Goal: Communication & Community: Share content

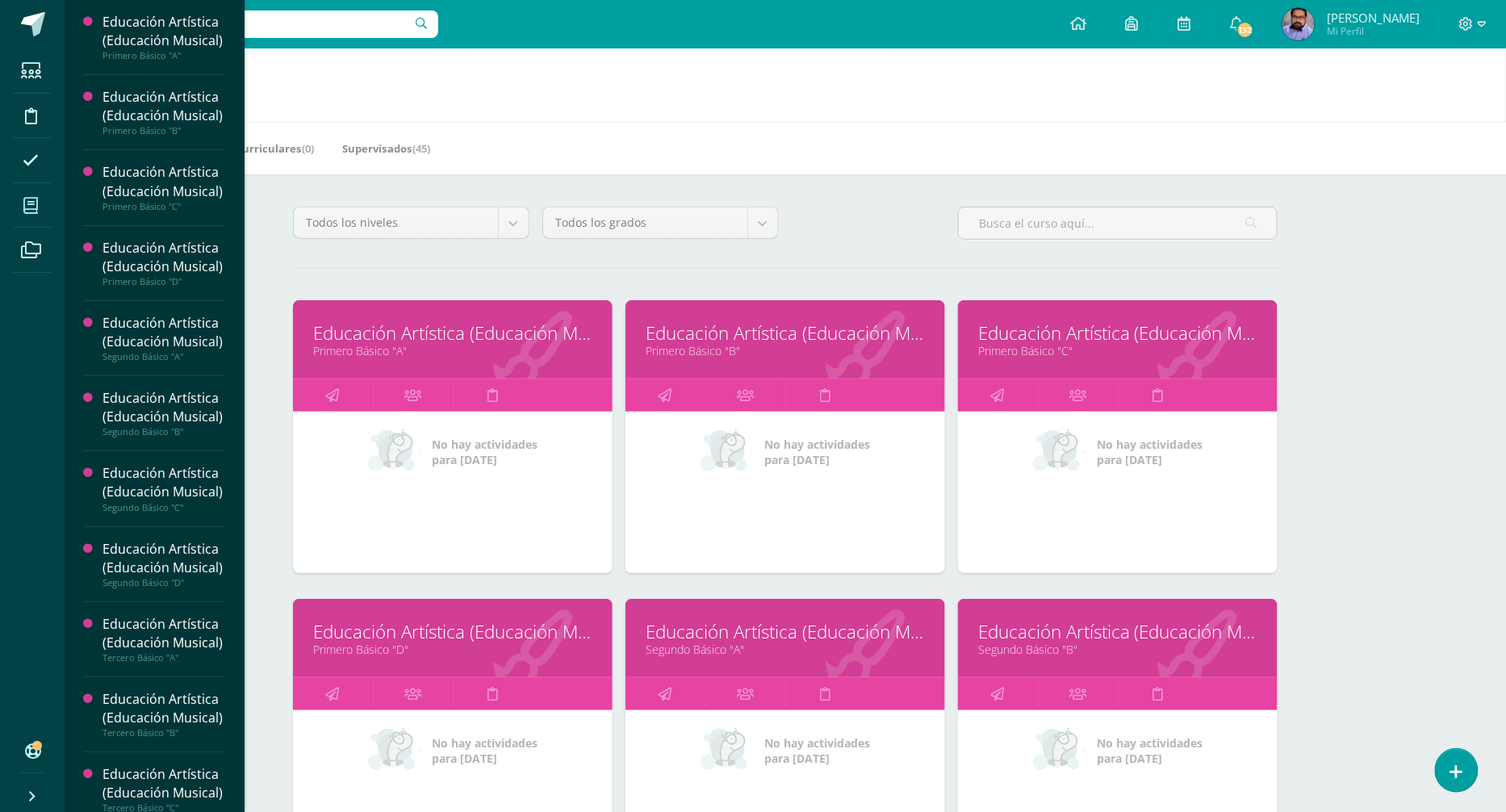
click at [19, 212] on span at bounding box center [32, 205] width 37 height 37
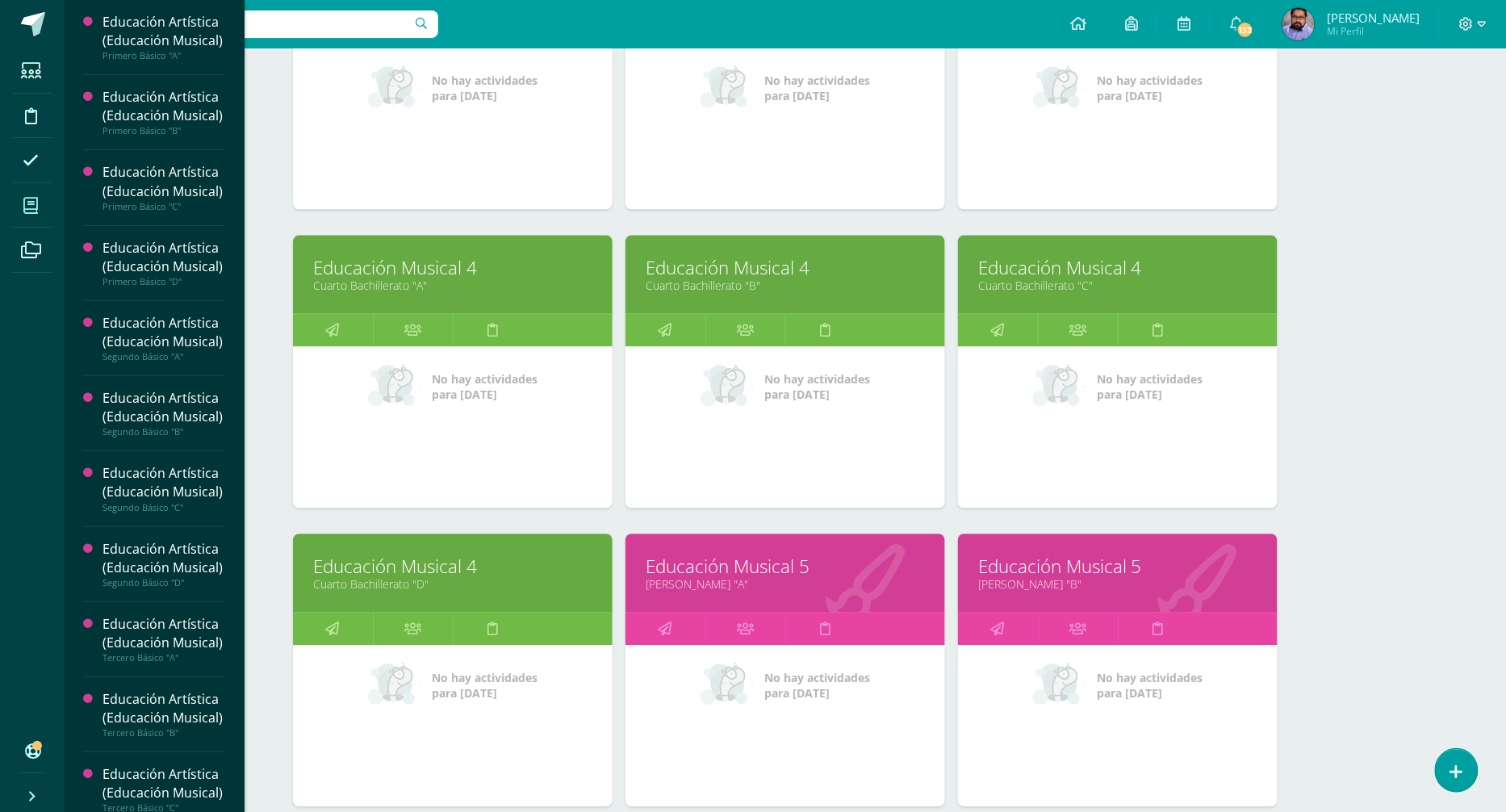
scroll to position [1188, 0]
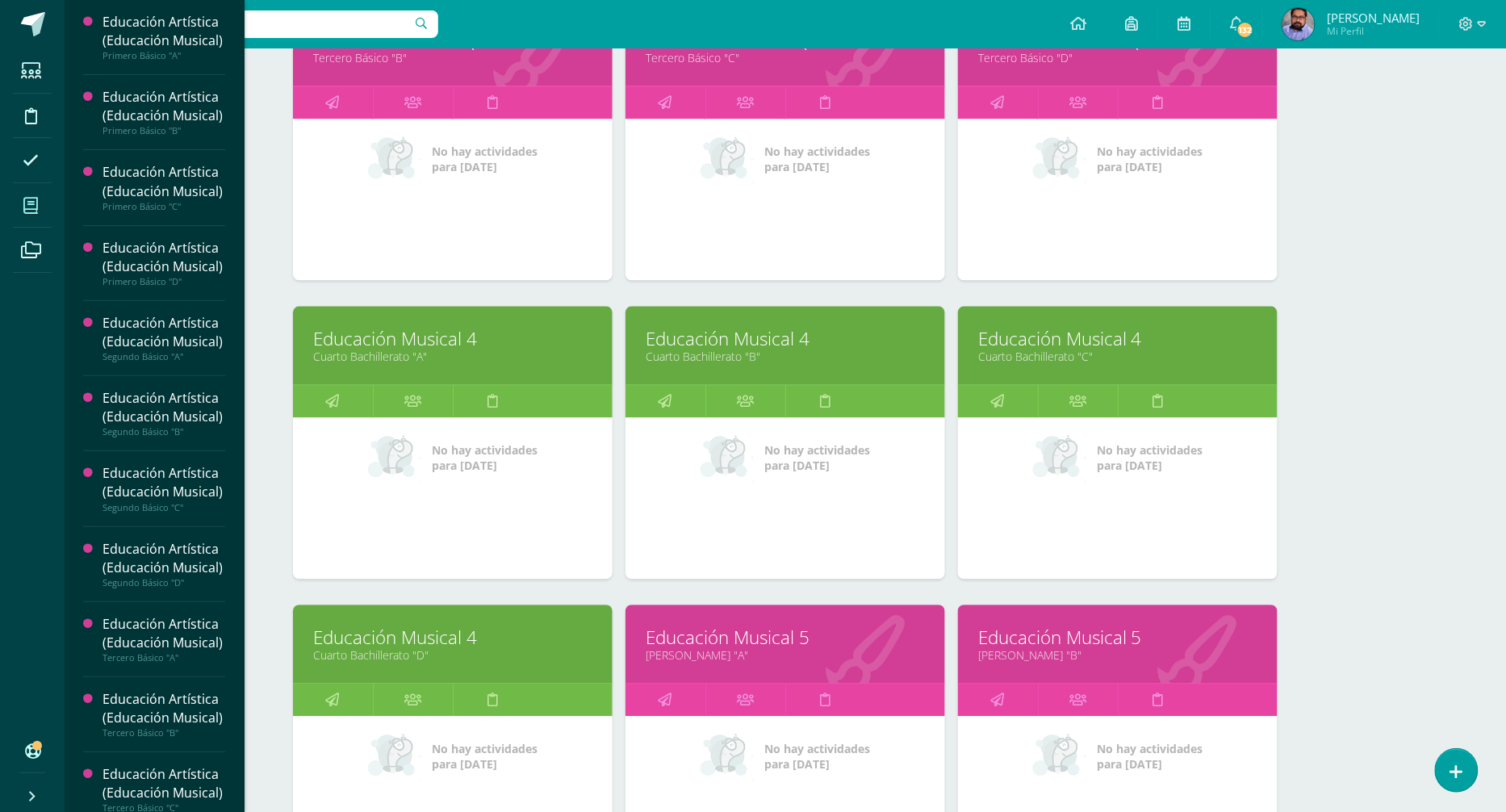
drag, startPoint x: 335, startPoint y: 390, endPoint x: 489, endPoint y: 6, distance: 413.7
click at [0, 0] on body "Estudiantes Disciplina Asistencia Mis cursos Archivos Soporte Centro de ayuda Ú…" at bounding box center [753, 61] width 1506 height 2498
drag, startPoint x: 337, startPoint y: 691, endPoint x: 666, endPoint y: 18, distance: 749.1
click at [0, 0] on body "Estudiantes Disciplina Asistencia Mis cursos Archivos Soporte Centro de ayuda Ú…" at bounding box center [753, 61] width 1506 height 2498
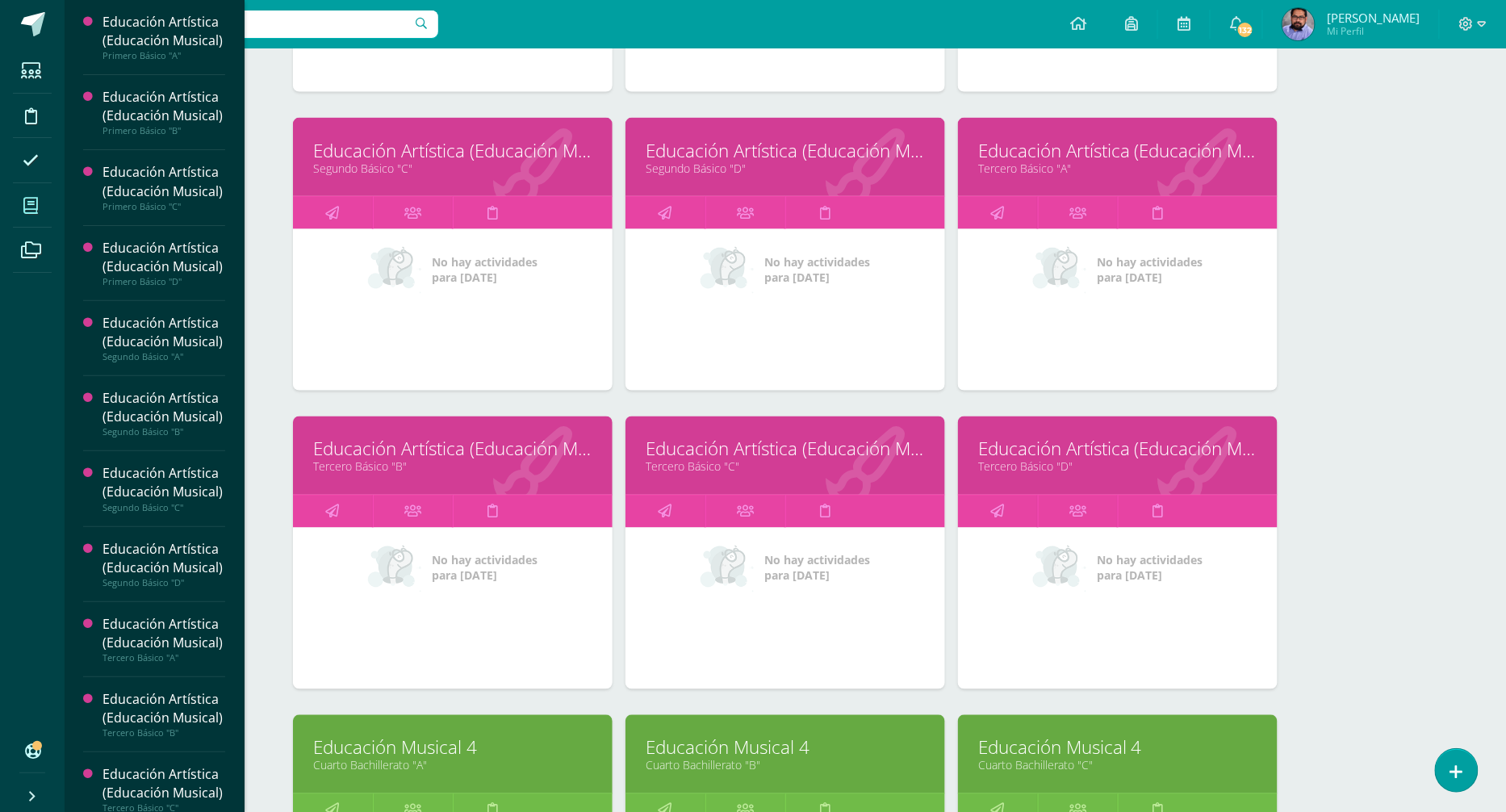
drag, startPoint x: 1005, startPoint y: 504, endPoint x: 701, endPoint y: 7, distance: 582.6
click at [0, 0] on body "Estudiantes Disciplina Asistencia Mis cursos Archivos Soporte Centro de ayuda Ú…" at bounding box center [753, 470] width 1506 height 2498
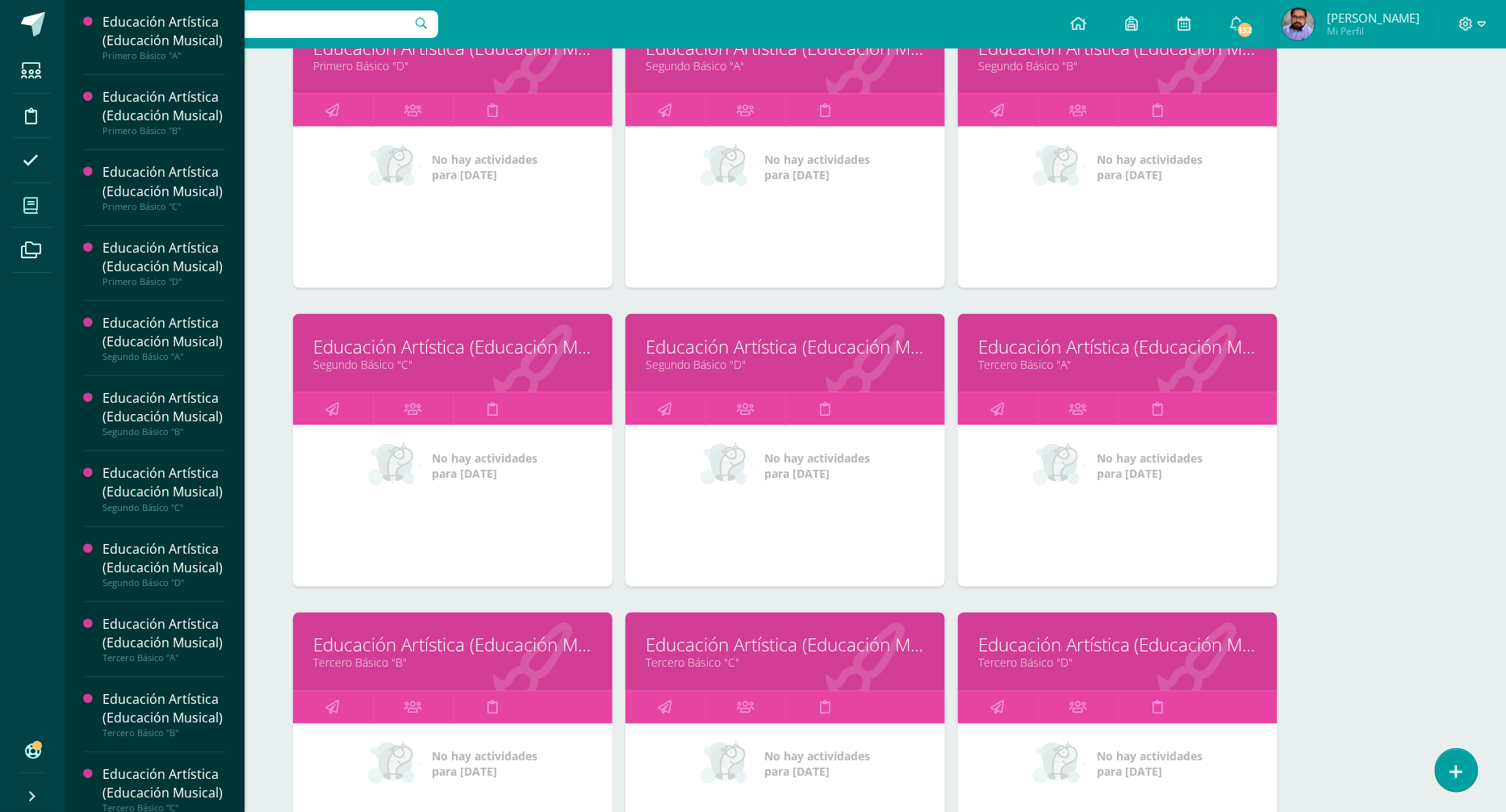
scroll to position [559, 0]
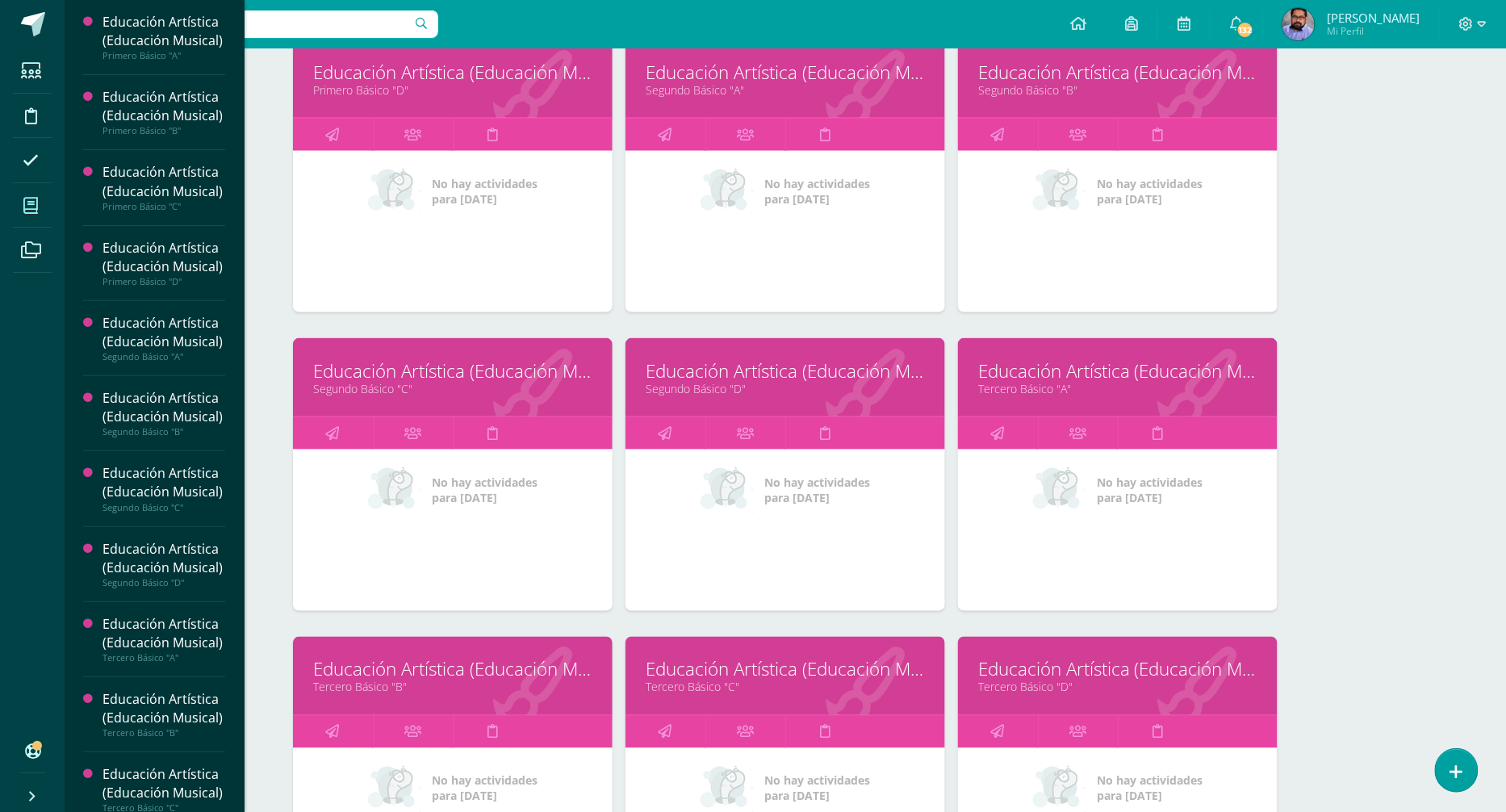
drag, startPoint x: 672, startPoint y: 428, endPoint x: 531, endPoint y: 7, distance: 444.0
click at [0, 0] on body "Estudiantes Disciplina Asistencia Mis cursos Archivos Soporte Centro de ayuda Ú…" at bounding box center [753, 690] width 1506 height 2498
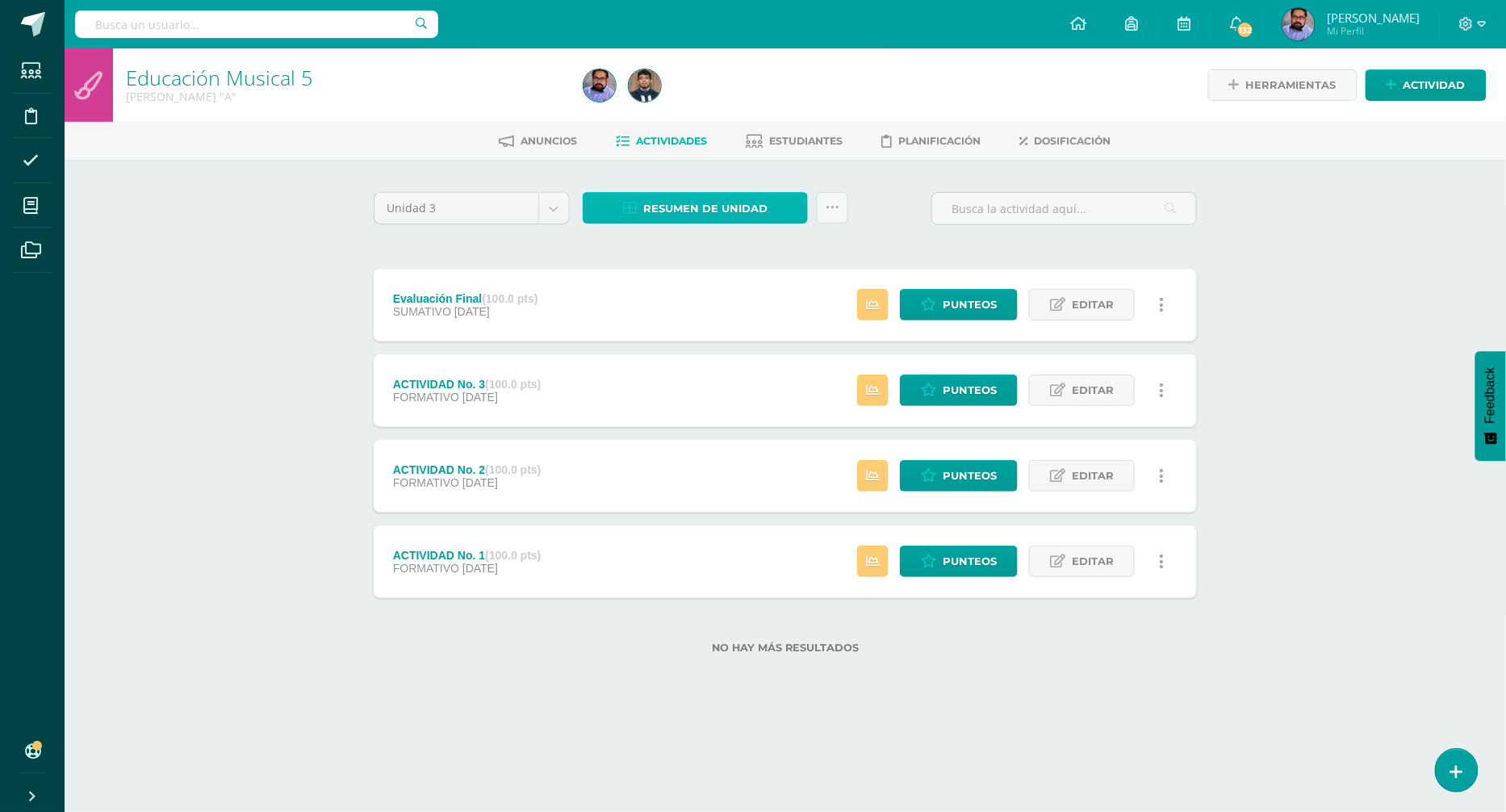
click at [670, 204] on span "Resumen de unidad" at bounding box center [706, 209] width 125 height 30
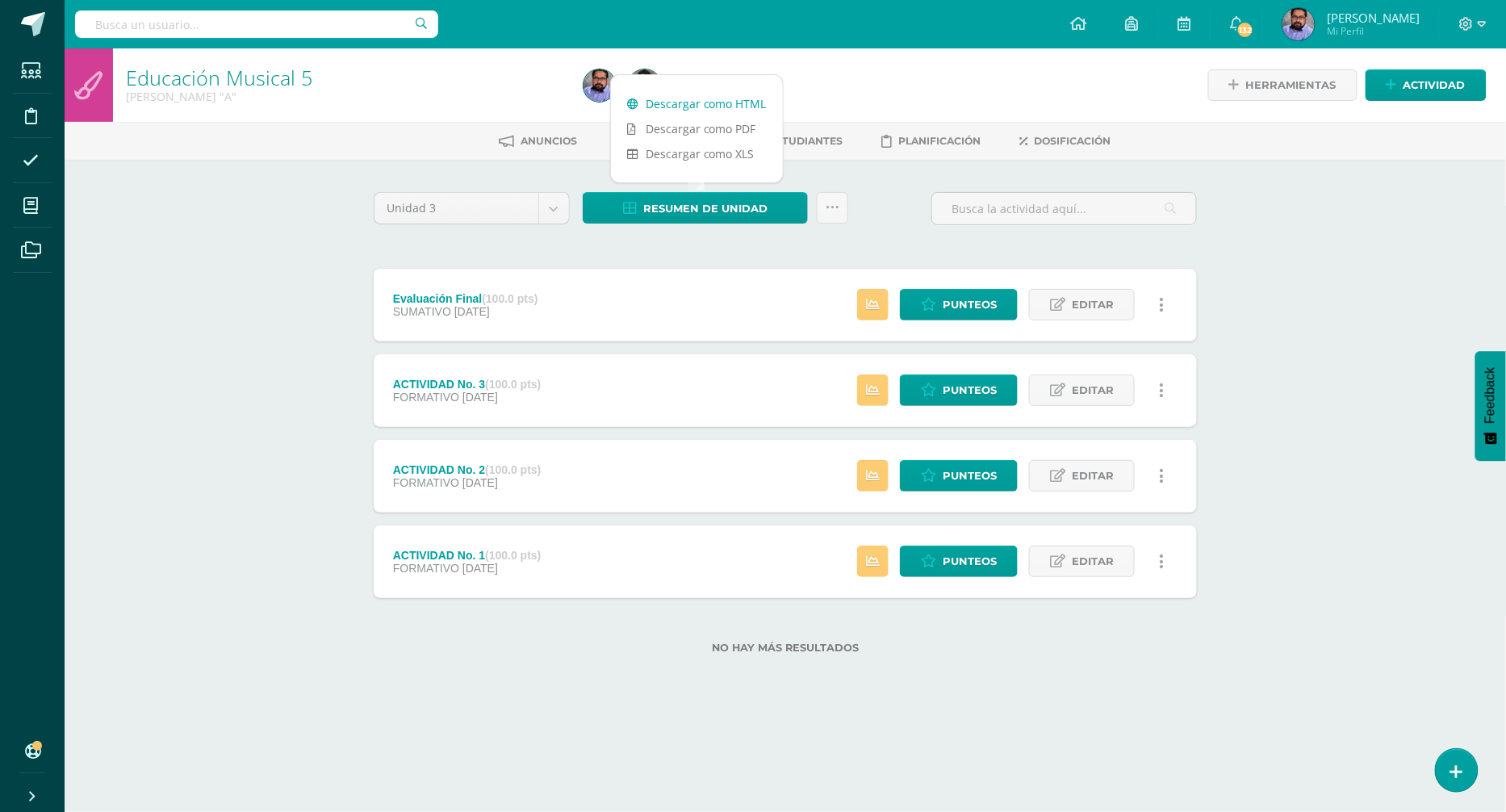
click at [706, 105] on link "Descargar como HTML" at bounding box center [696, 104] width 172 height 25
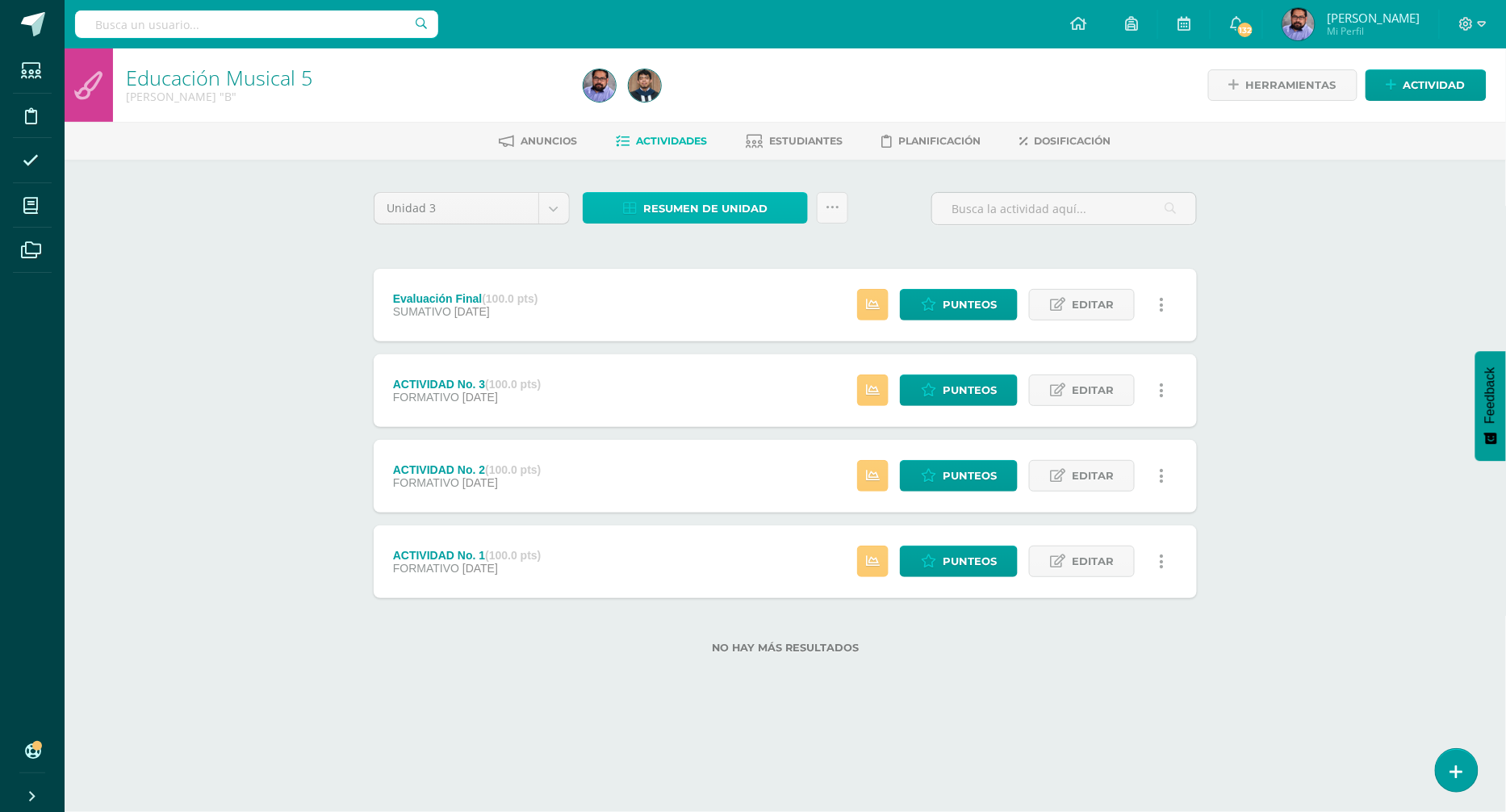
click at [645, 203] on span "Resumen de unidad" at bounding box center [706, 209] width 125 height 30
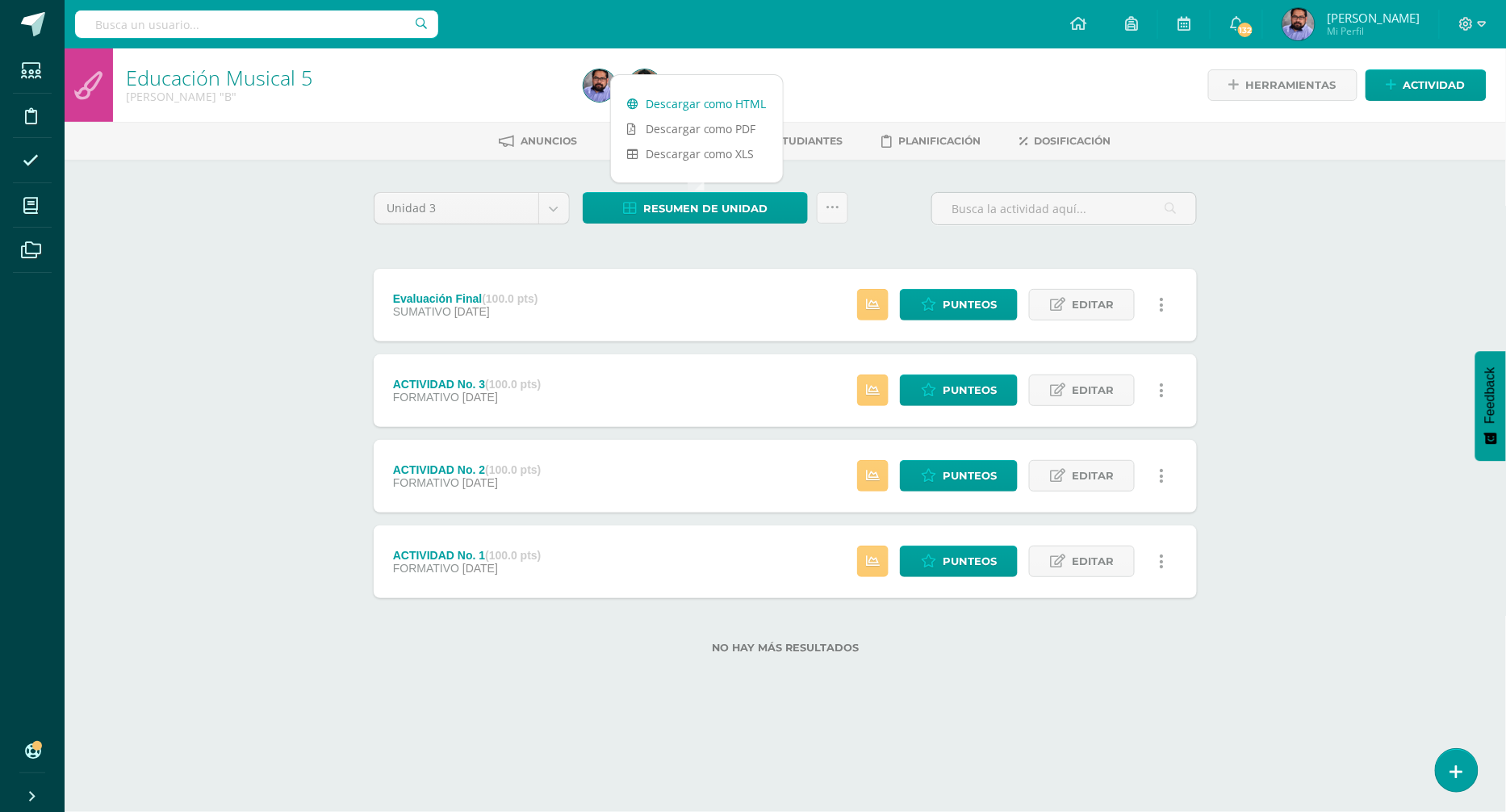
click at [667, 105] on link "Descargar como HTML" at bounding box center [696, 104] width 172 height 25
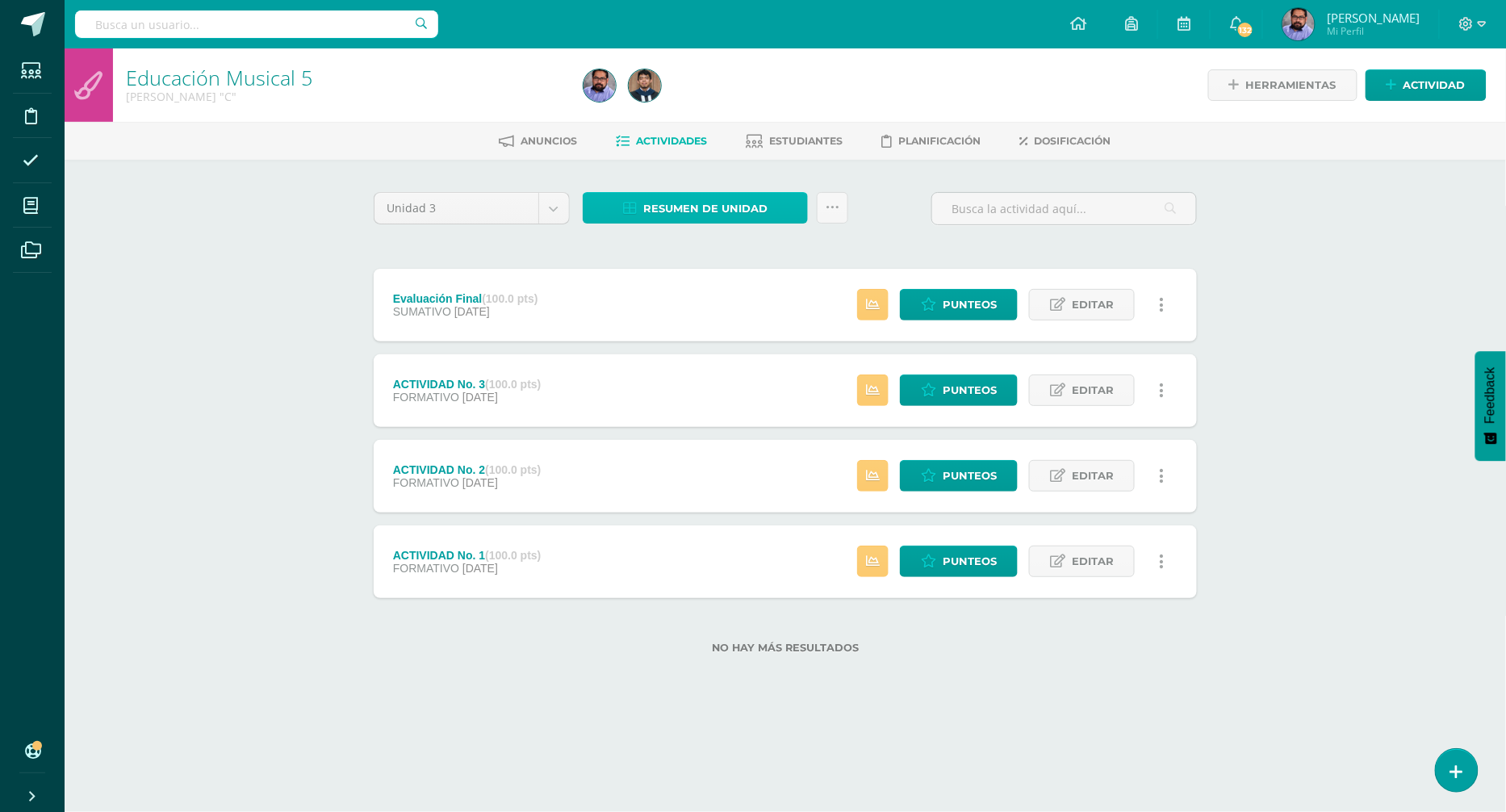
click at [708, 196] on span "Resumen de unidad" at bounding box center [706, 209] width 125 height 30
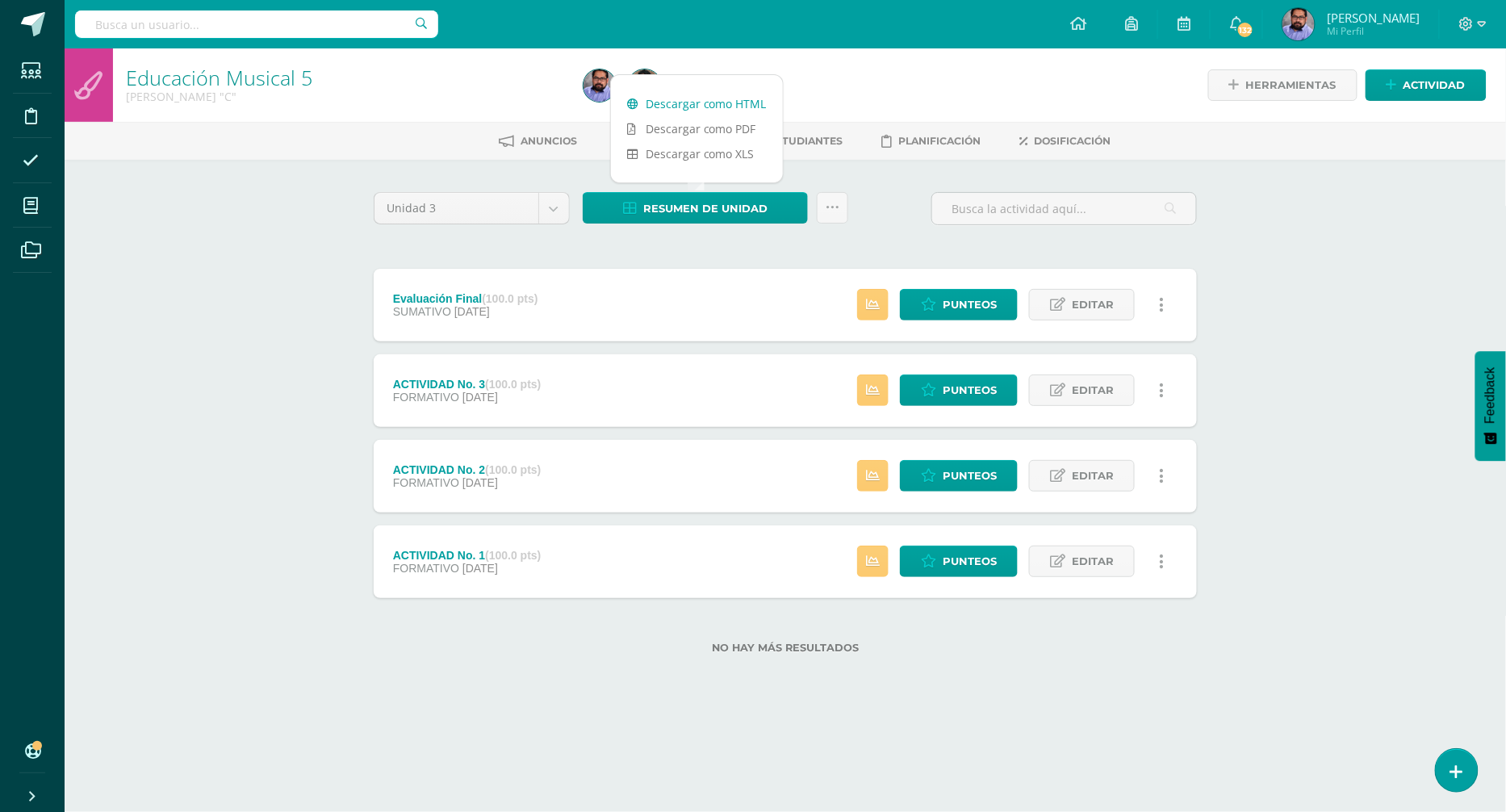
click at [731, 106] on link "Descargar como HTML" at bounding box center [696, 104] width 172 height 25
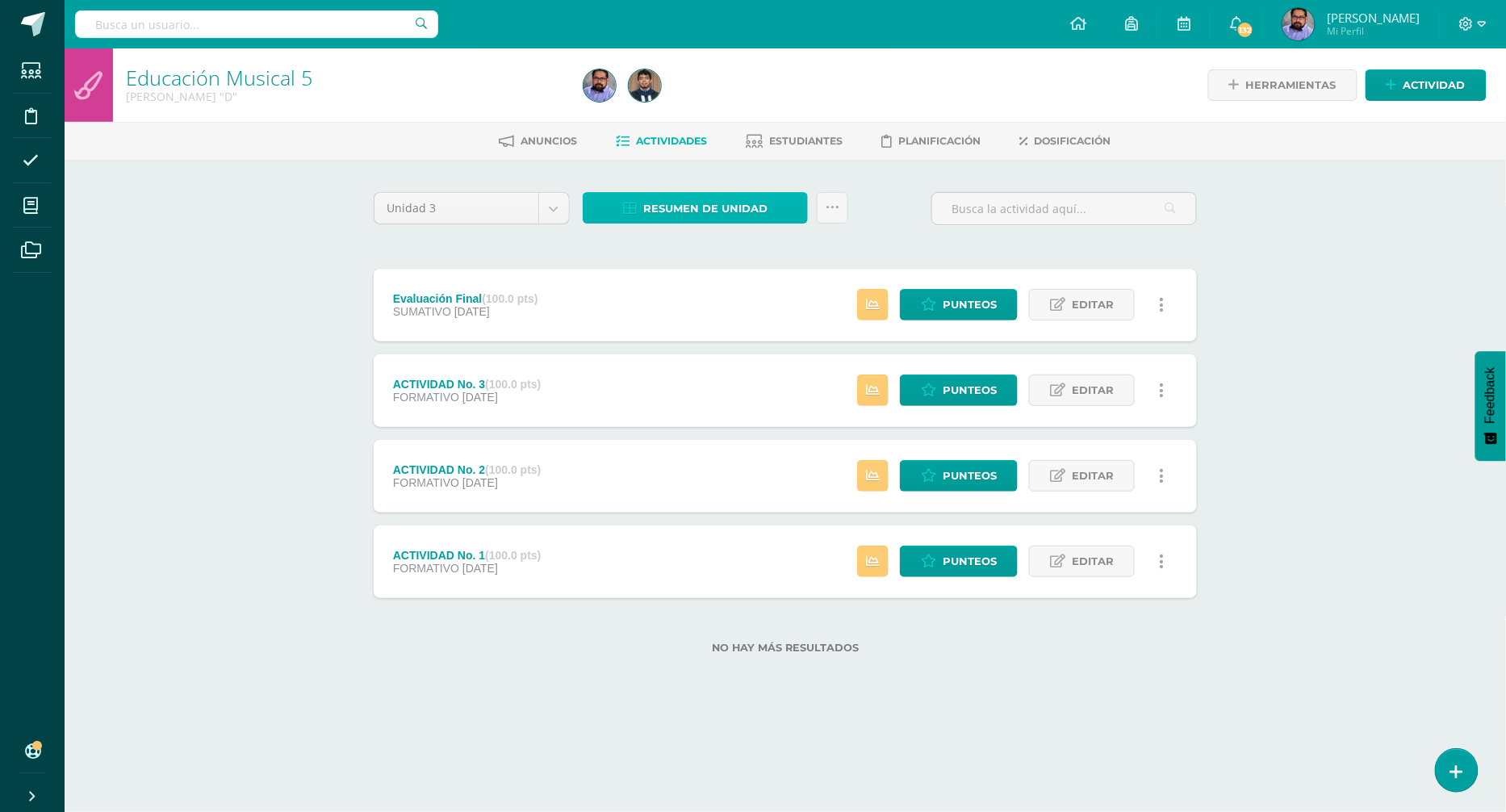
click at [730, 205] on span "Resumen de unidad" at bounding box center [706, 209] width 125 height 30
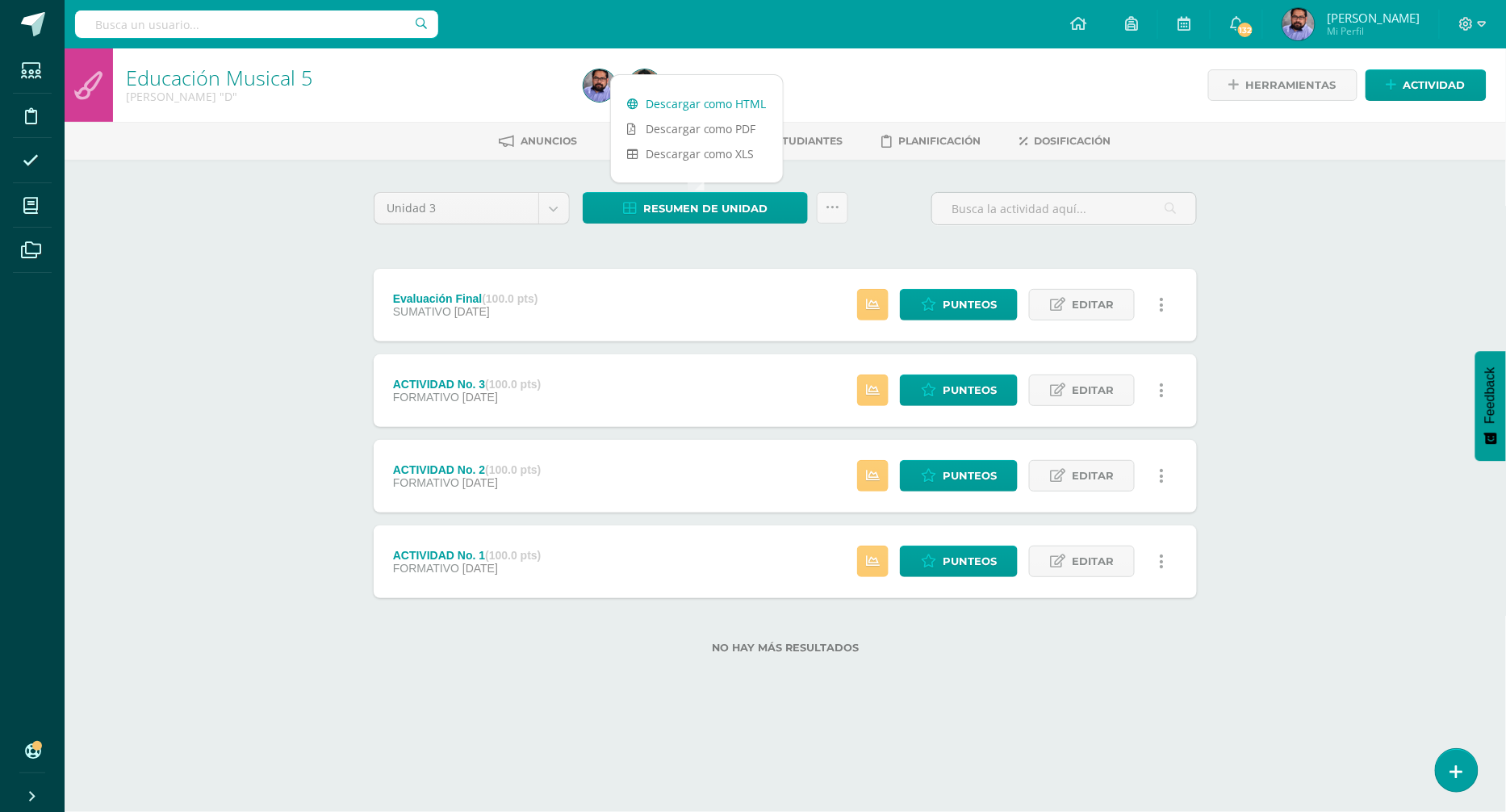
click at [736, 107] on link "Descargar como HTML" at bounding box center [696, 104] width 172 height 25
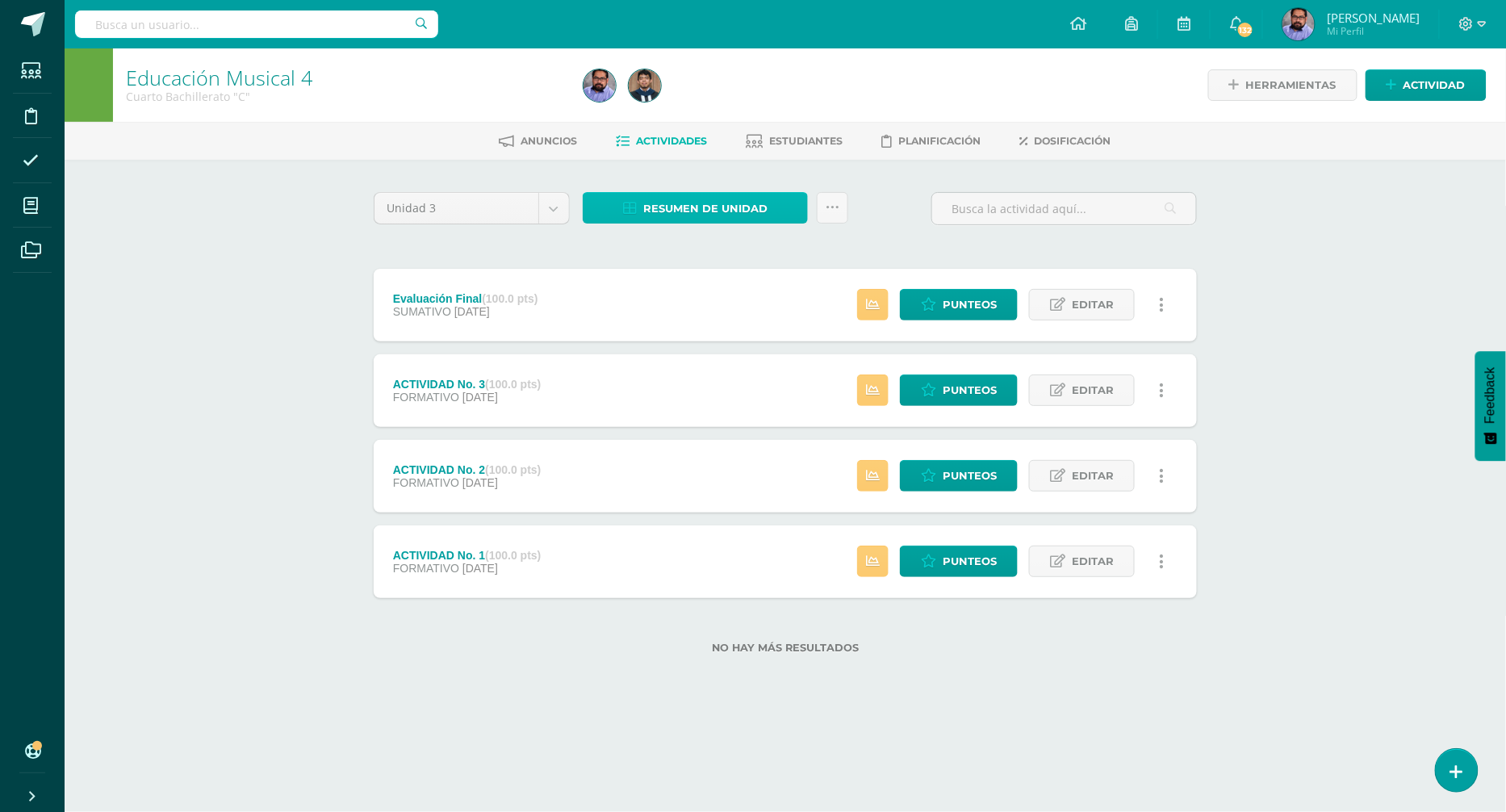
click at [758, 201] on span "Resumen de unidad" at bounding box center [706, 209] width 125 height 30
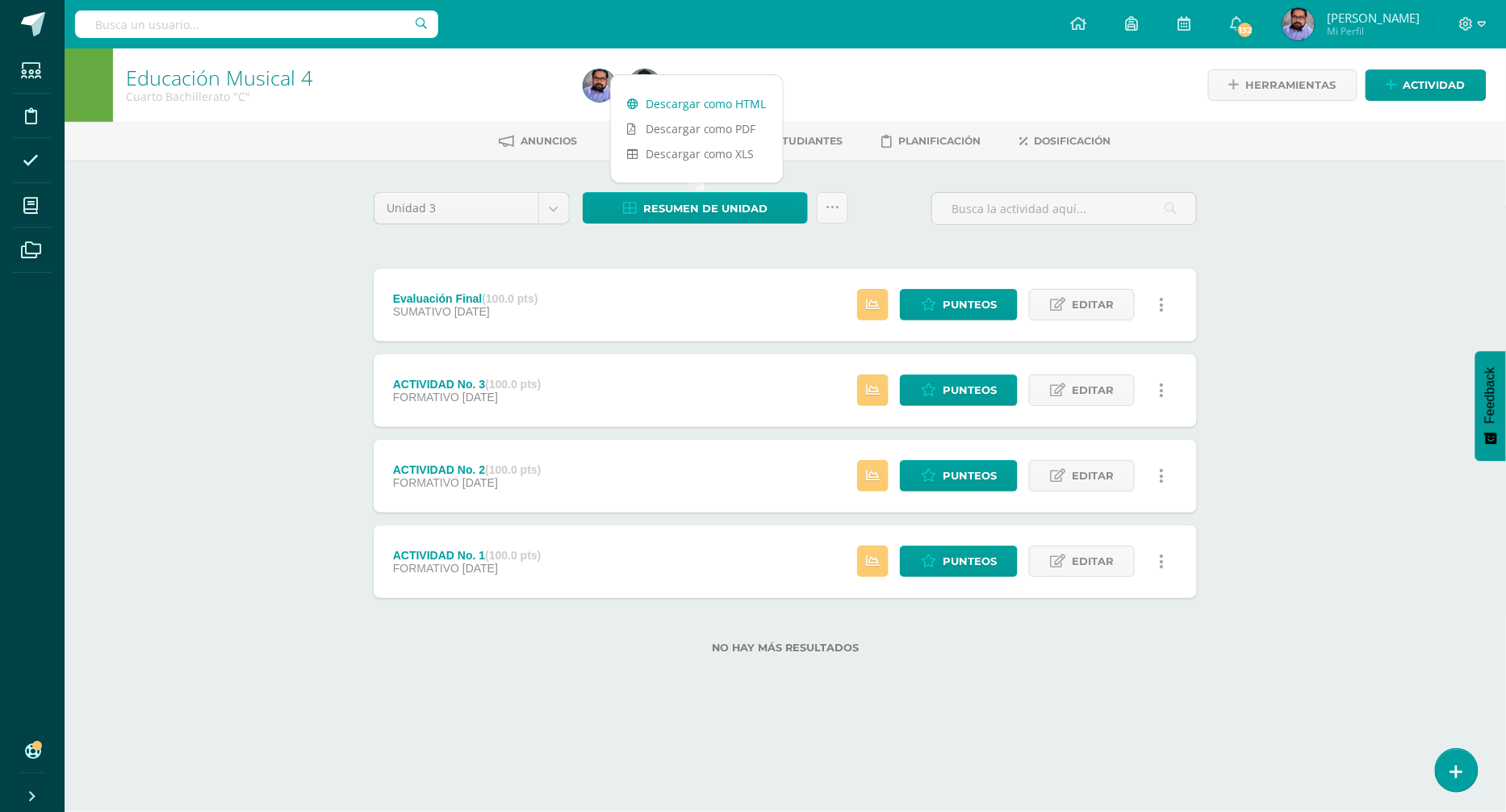
click at [736, 106] on link "Descargar como HTML" at bounding box center [696, 104] width 172 height 25
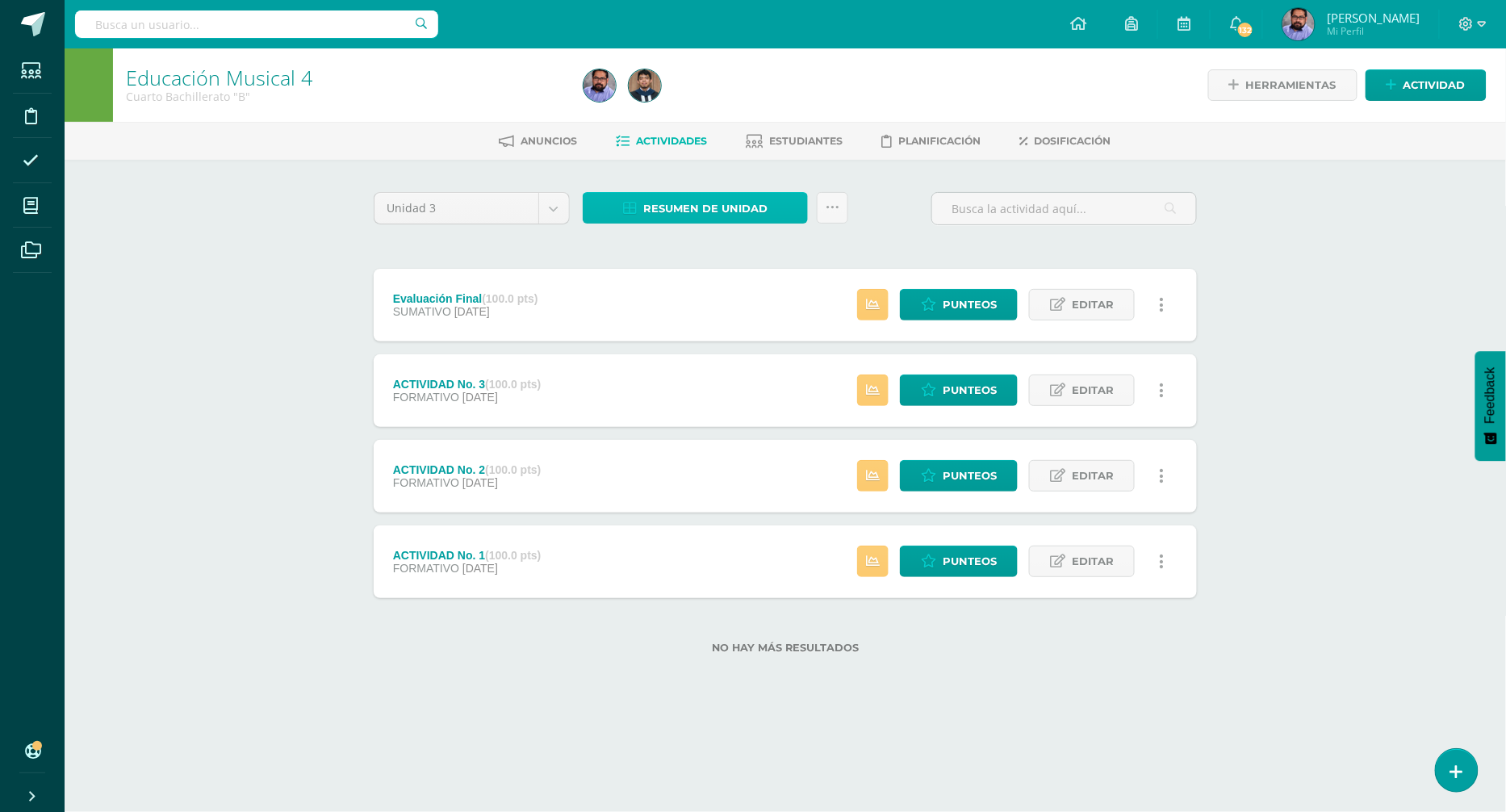
click at [765, 198] on span "Resumen de unidad" at bounding box center [706, 209] width 125 height 30
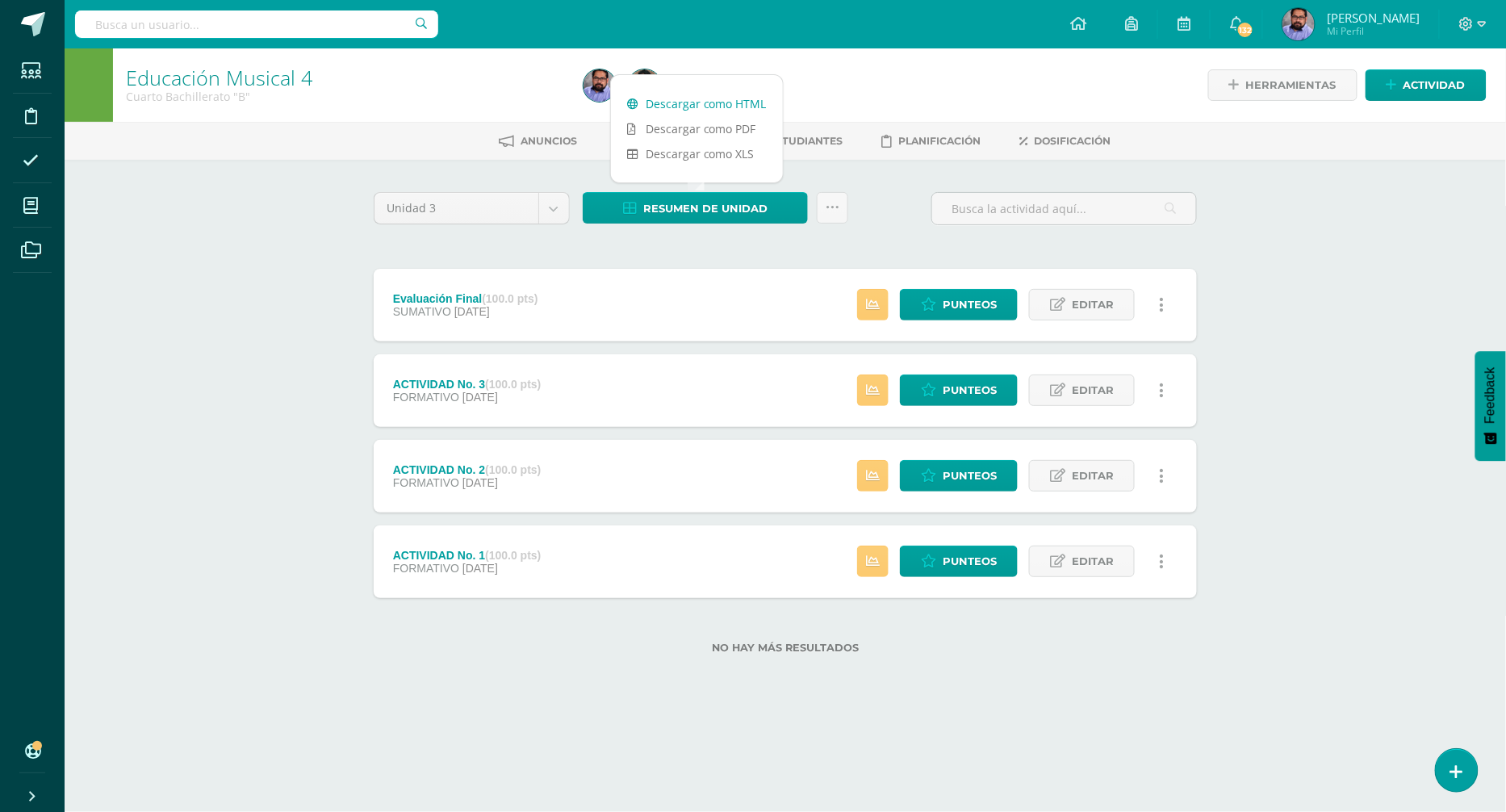
click at [755, 106] on link "Descargar como HTML" at bounding box center [696, 104] width 172 height 25
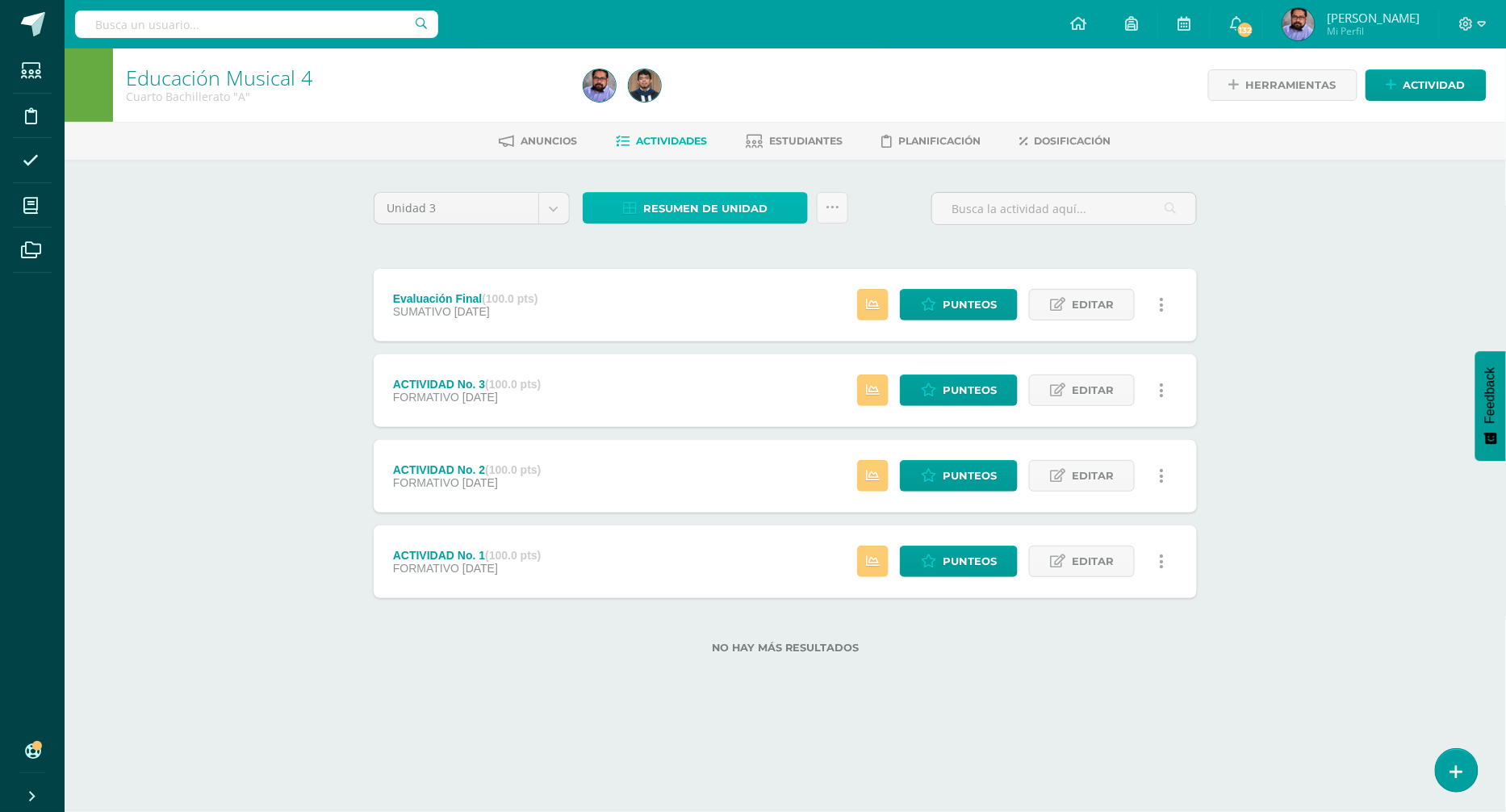
click at [672, 202] on span "Resumen de unidad" at bounding box center [706, 209] width 125 height 30
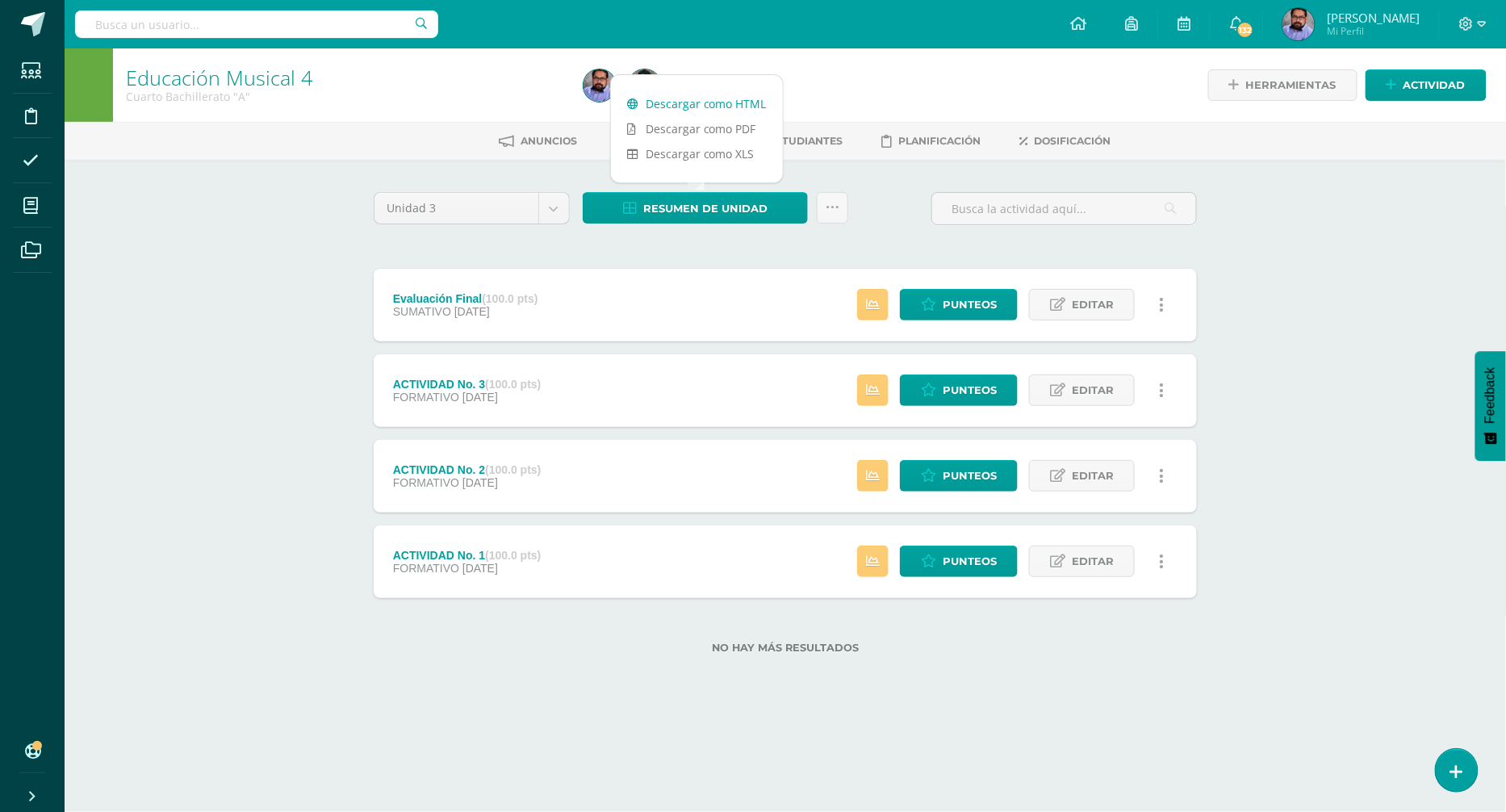
click at [694, 100] on link "Descargar como HTML" at bounding box center [696, 104] width 172 height 25
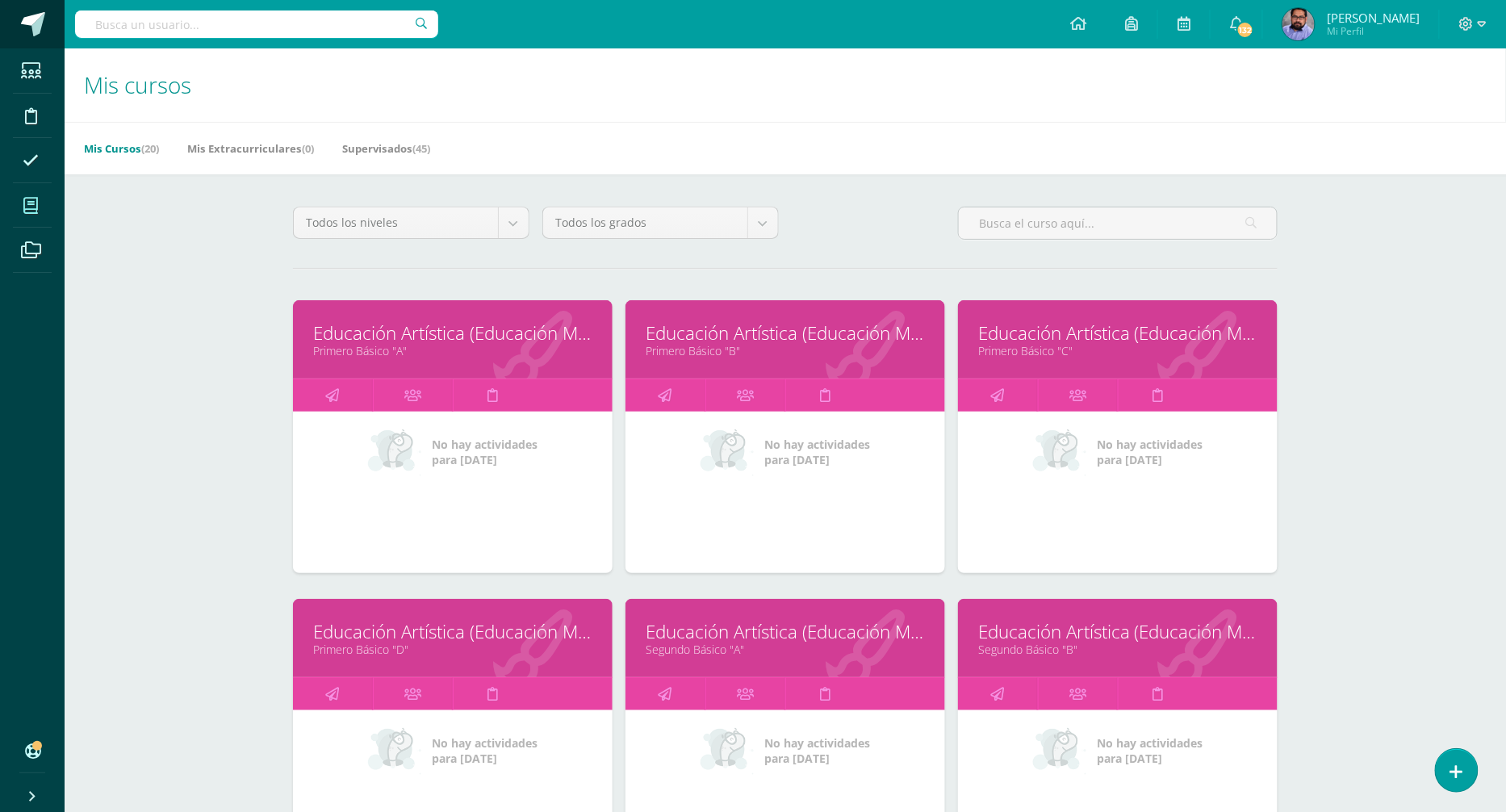
click at [31, 29] on span at bounding box center [32, 24] width 24 height 24
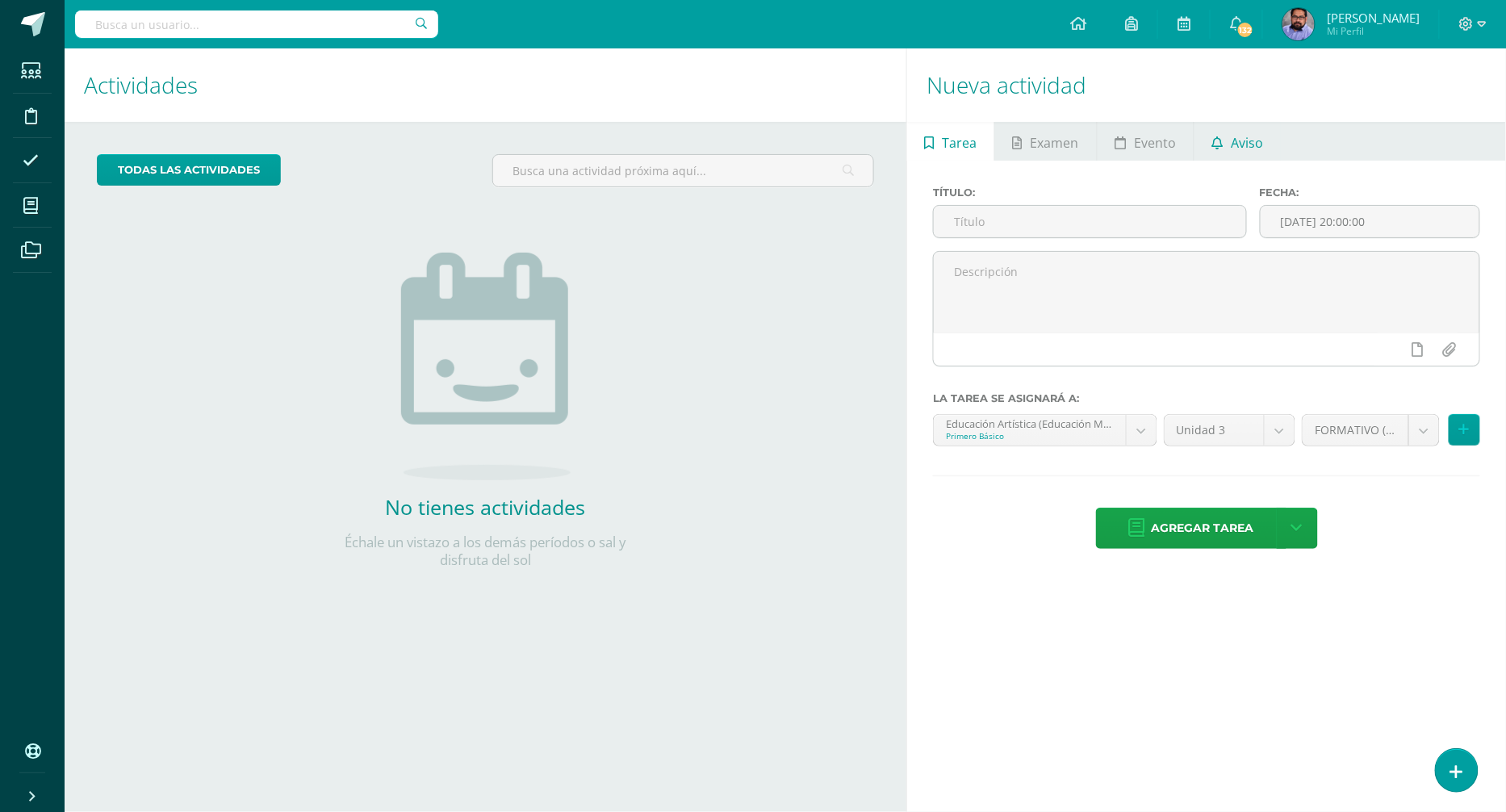
click at [1270, 135] on link "Aviso" at bounding box center [1238, 141] width 86 height 39
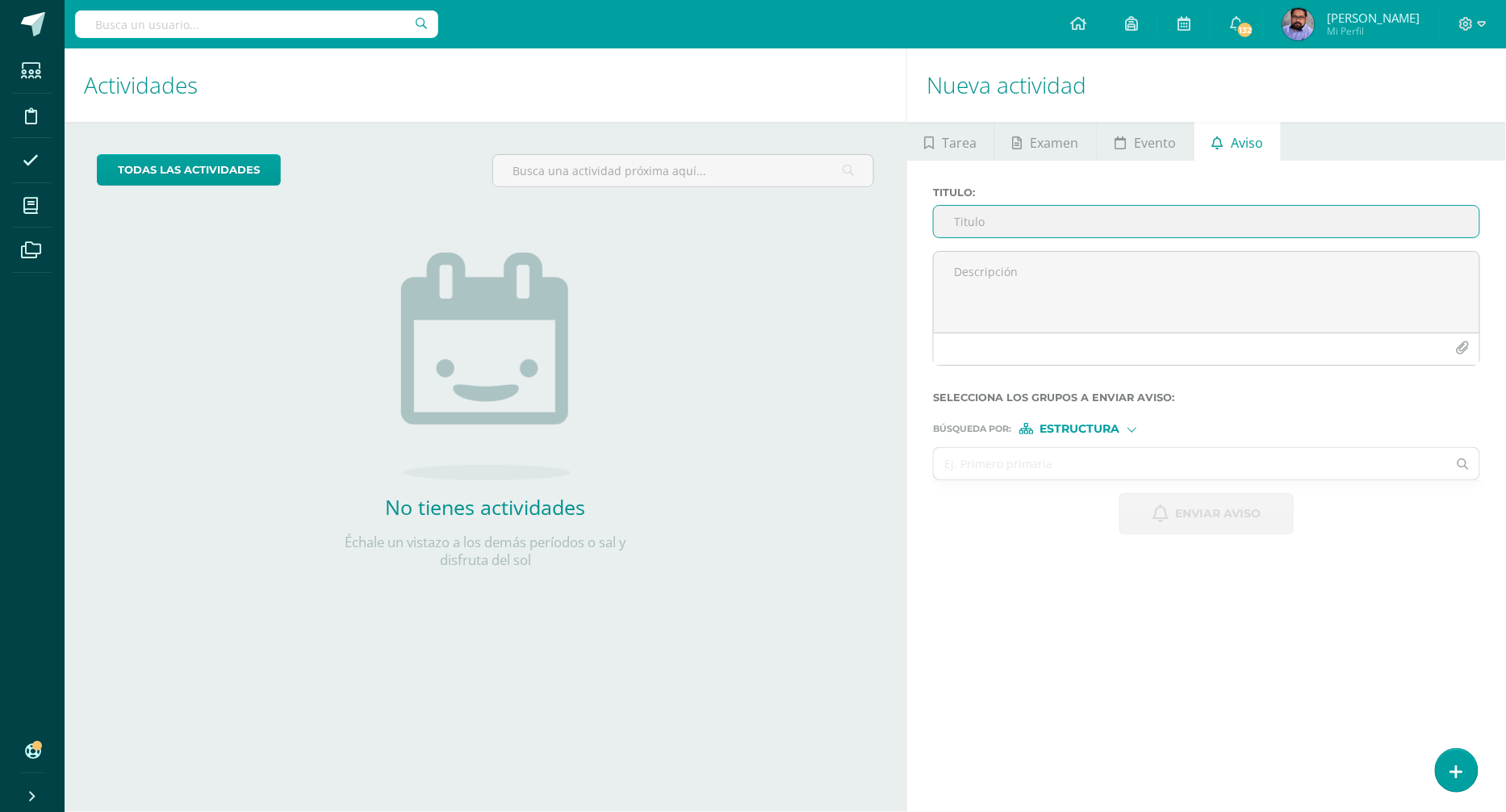
click at [1062, 431] on span "Estructura" at bounding box center [1080, 429] width 80 height 9
click at [1060, 470] on span "Persona" at bounding box center [1086, 469] width 58 height 9
click at [1014, 458] on input "text" at bounding box center [1191, 464] width 514 height 32
paste input "Camajá Antillón, Mario Alejandro"
type input "Camajá Antillón, Mario Alejandro"
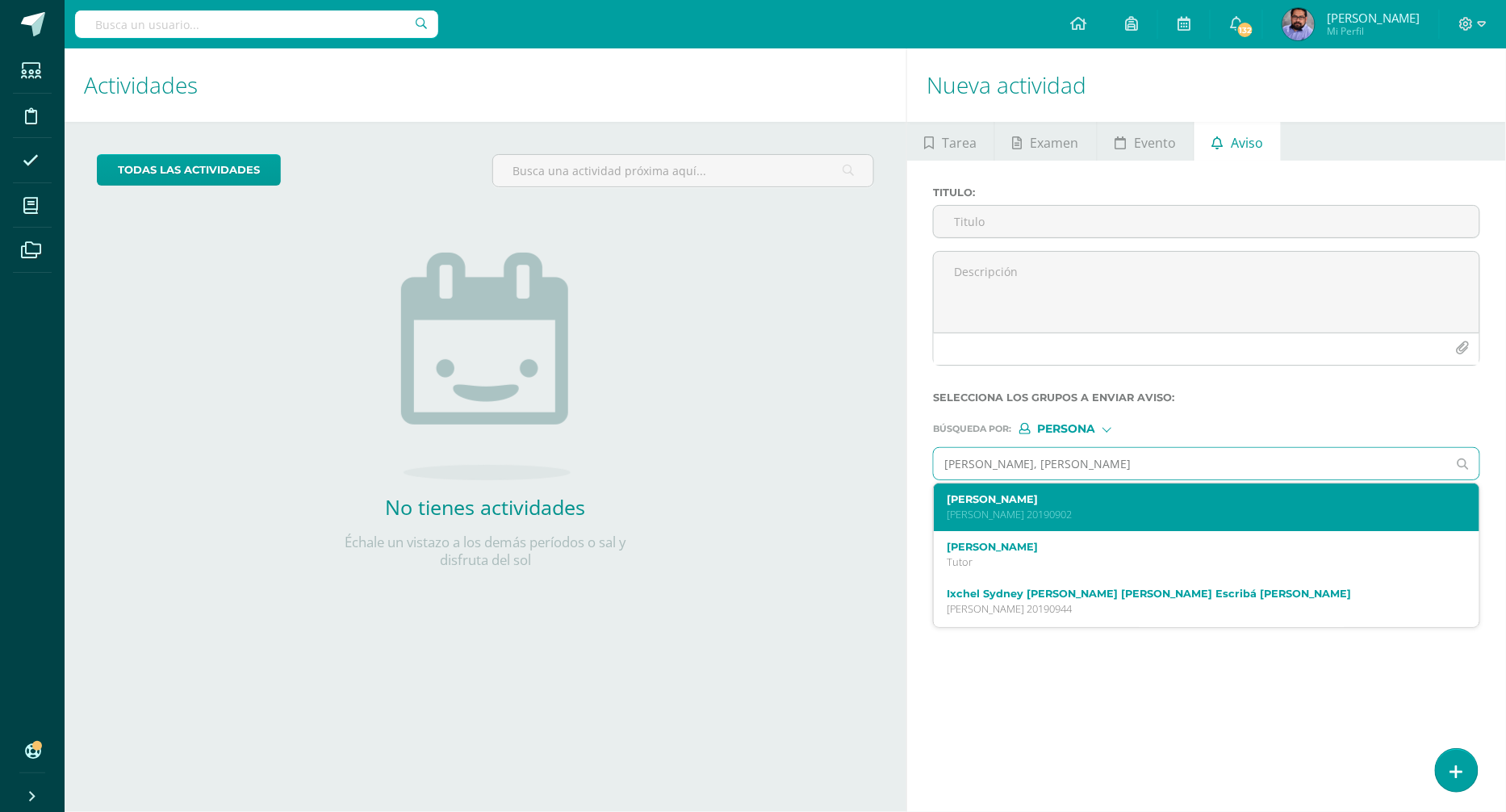
click at [1031, 497] on label "Mario Alejandro Camajá Antillón" at bounding box center [1194, 499] width 496 height 12
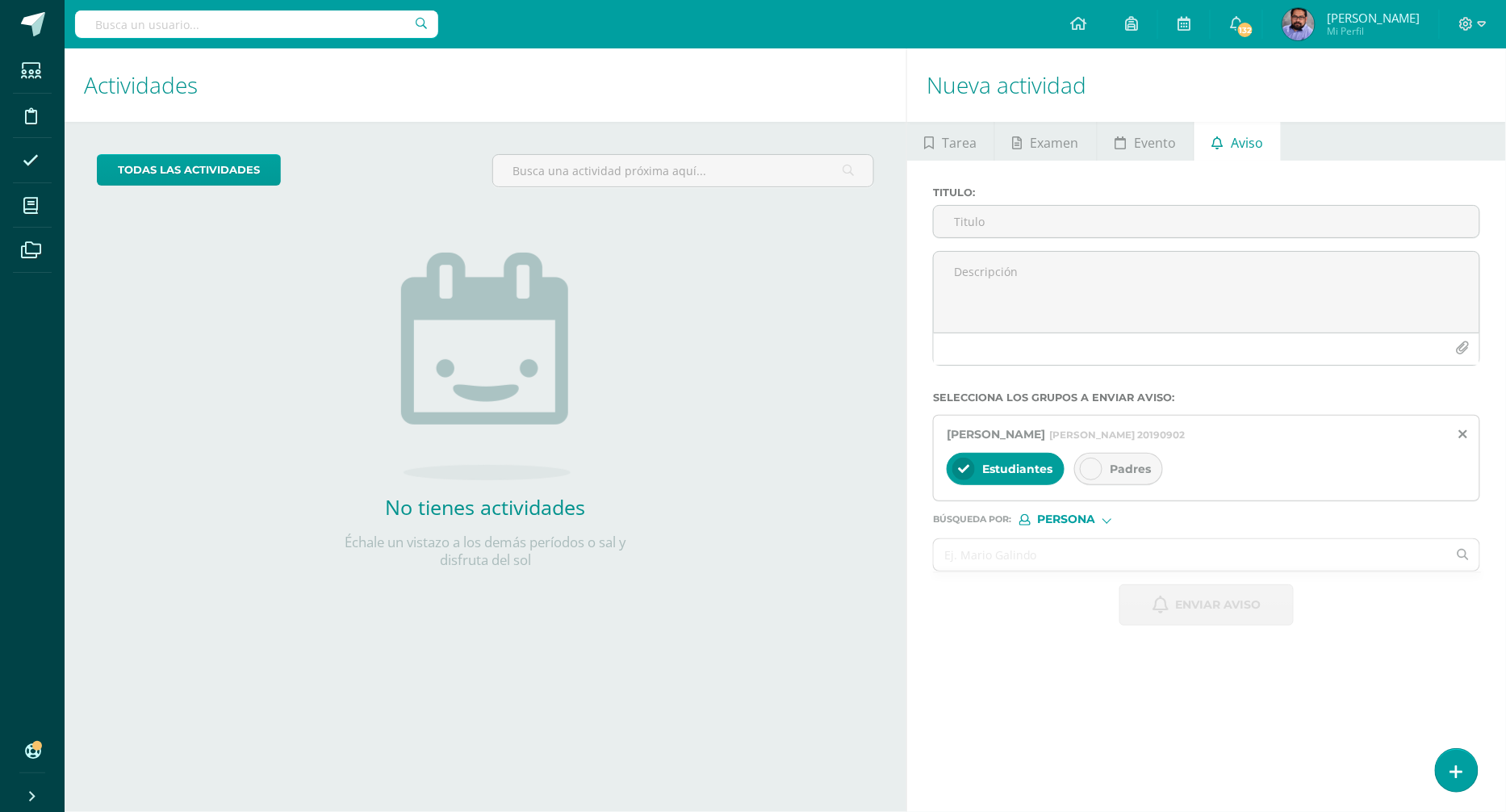
click at [1119, 477] on div "Padres" at bounding box center [1119, 469] width 89 height 32
click at [992, 549] on input "text" at bounding box center [1191, 555] width 514 height 32
paste input "Bonilla Chay, José Andrés"
type input "Bonilla Chay, José Andrés"
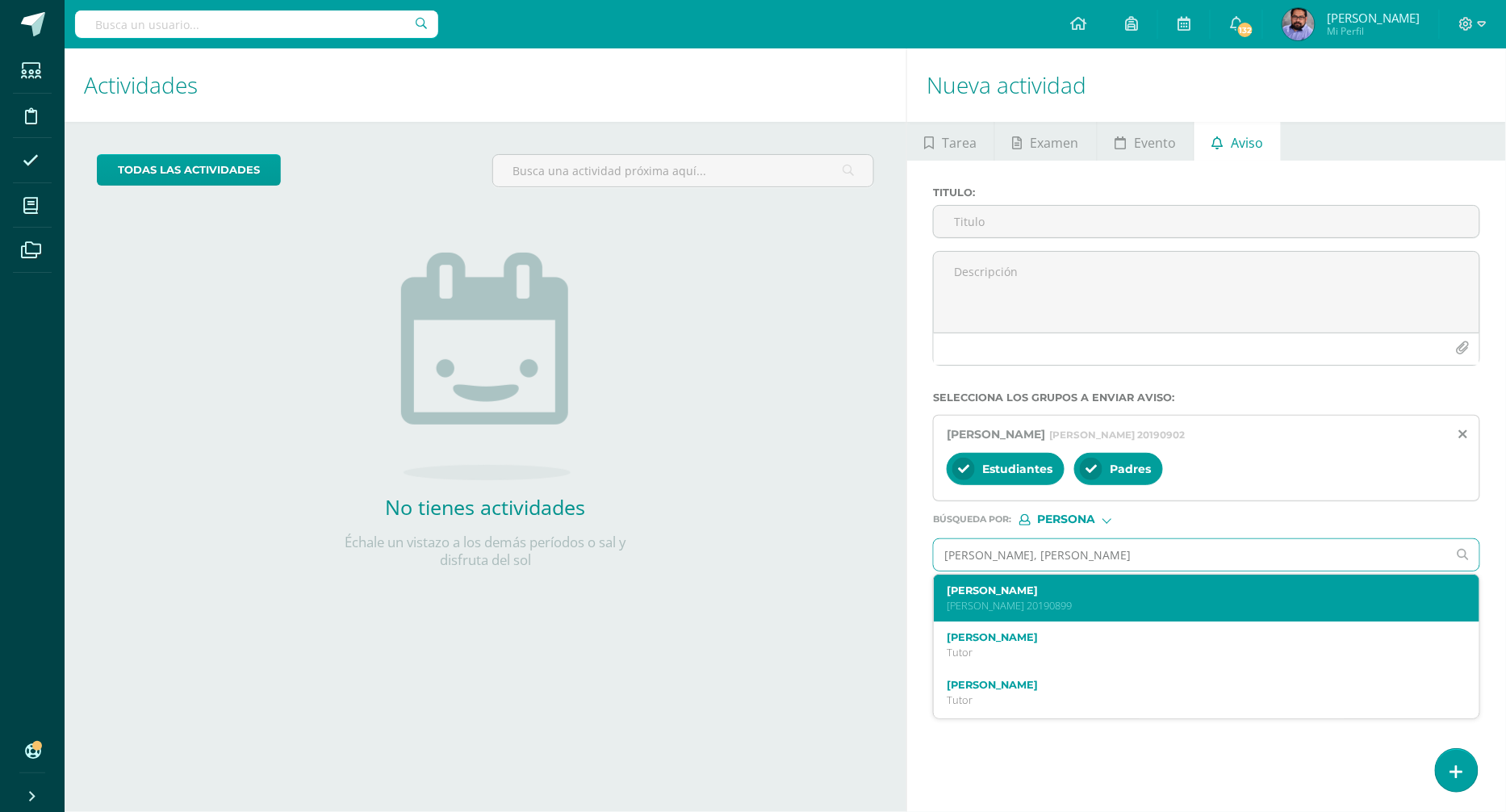
click at [1003, 603] on p "Quinto Bachillerato 20190899" at bounding box center [1194, 606] width 496 height 14
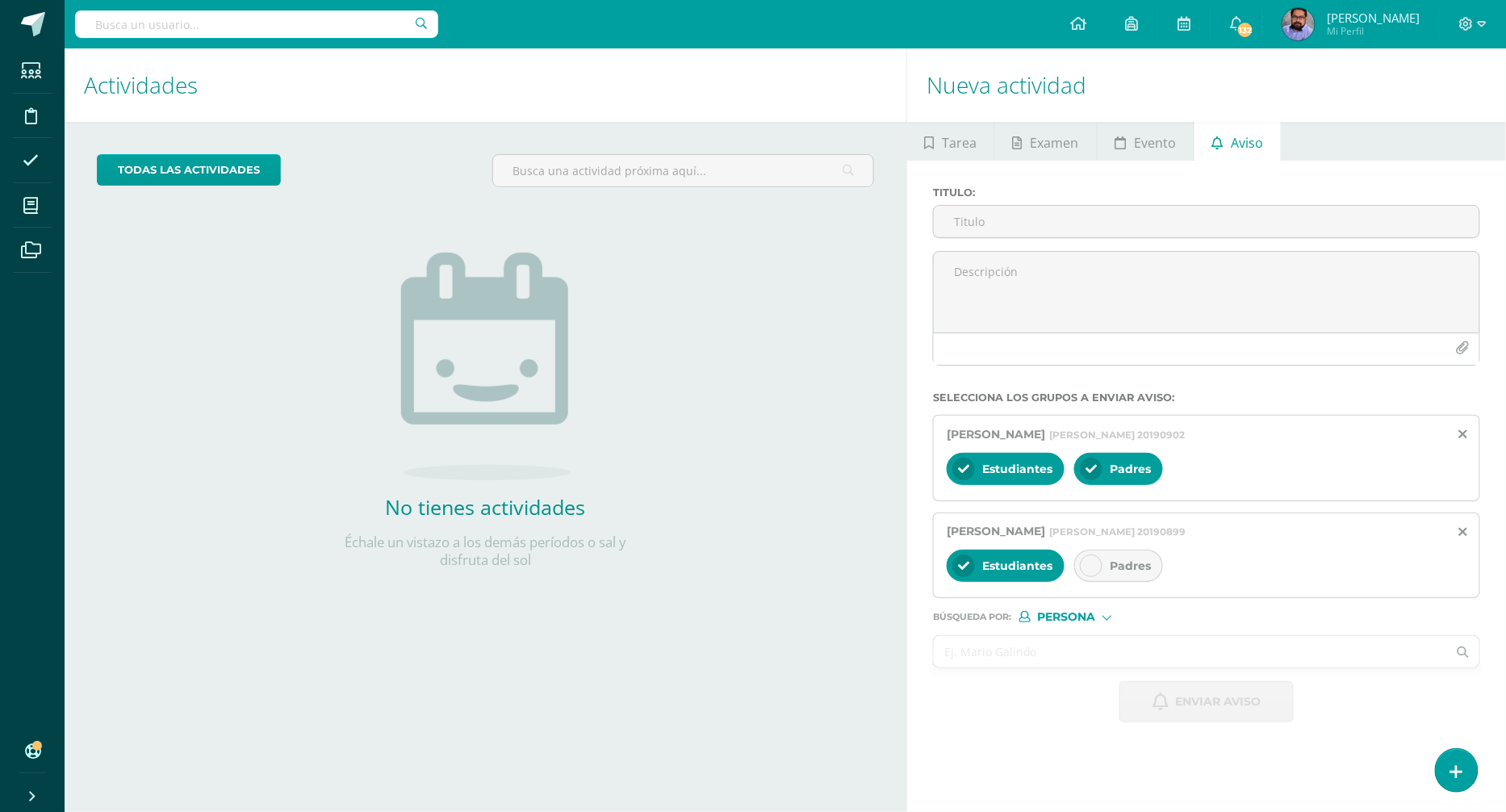
click at [1035, 644] on input "text" at bounding box center [1191, 652] width 514 height 32
paste input "Castro Castro, José Manuel Andrés"
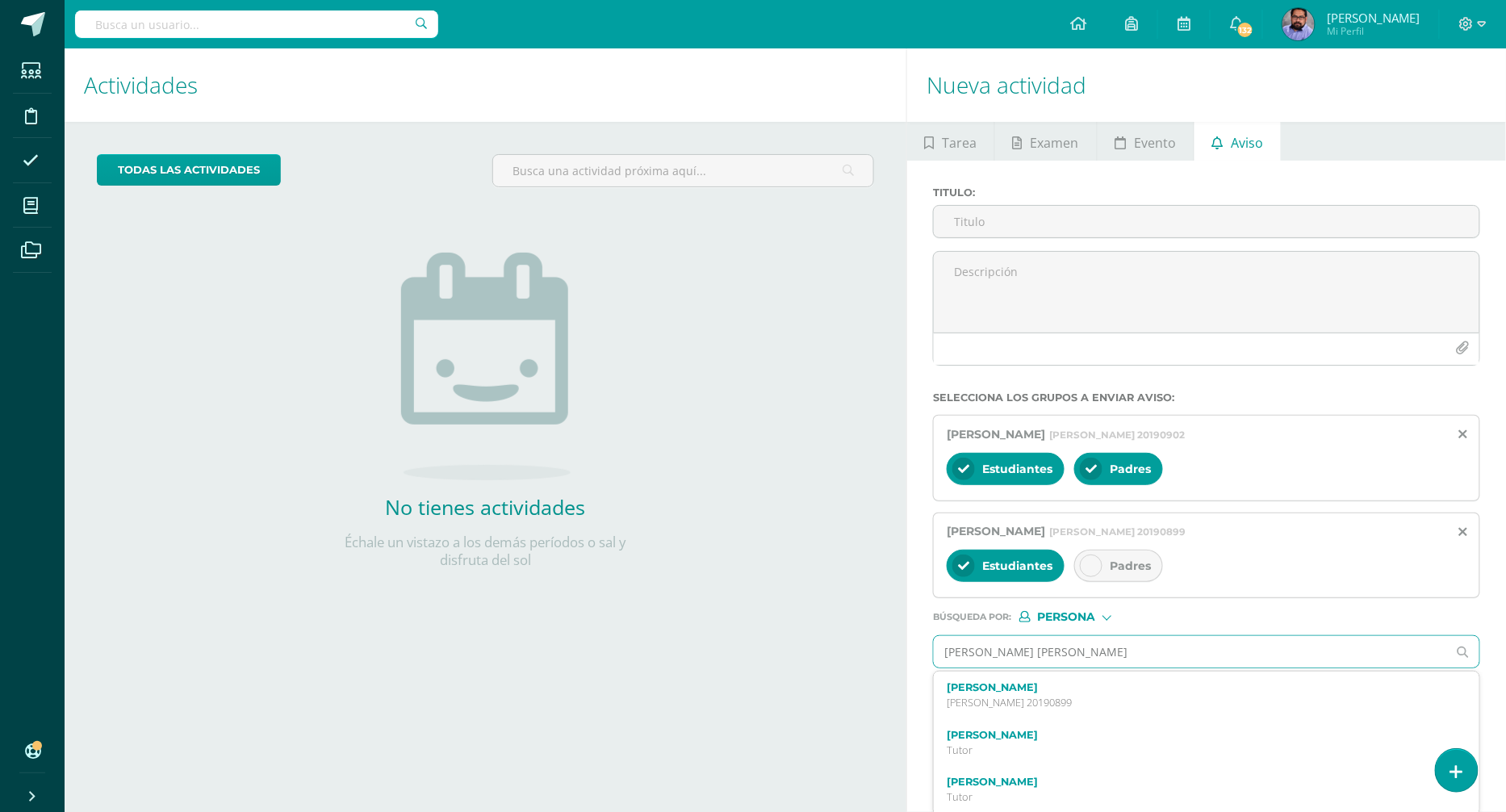
type input "Castro Castro, José Manuel Andrés"
click at [1106, 573] on div "Padres" at bounding box center [1119, 565] width 89 height 32
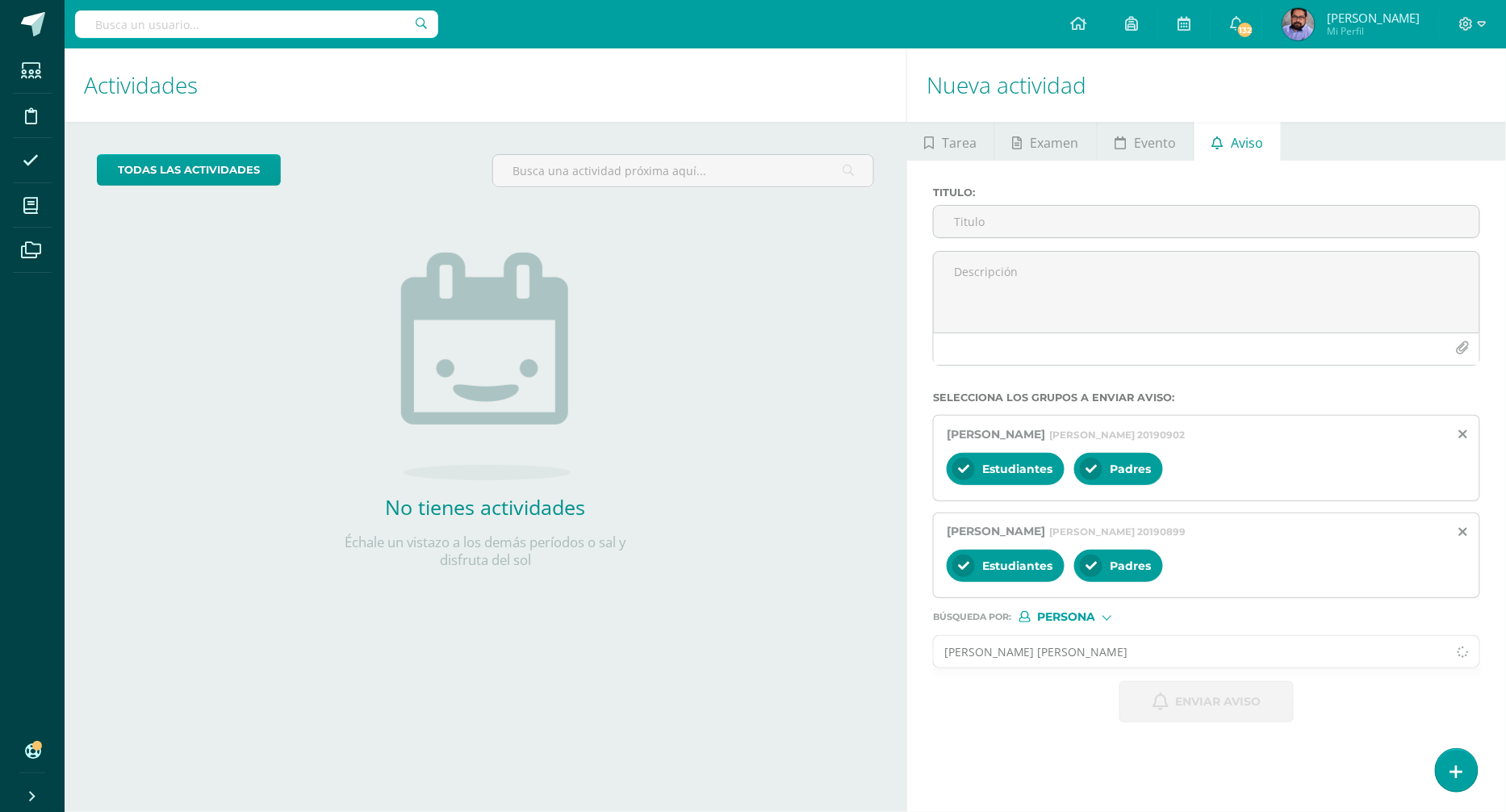
click at [1144, 642] on input "Castro Castro, José Manuel Andrés" at bounding box center [1191, 652] width 514 height 32
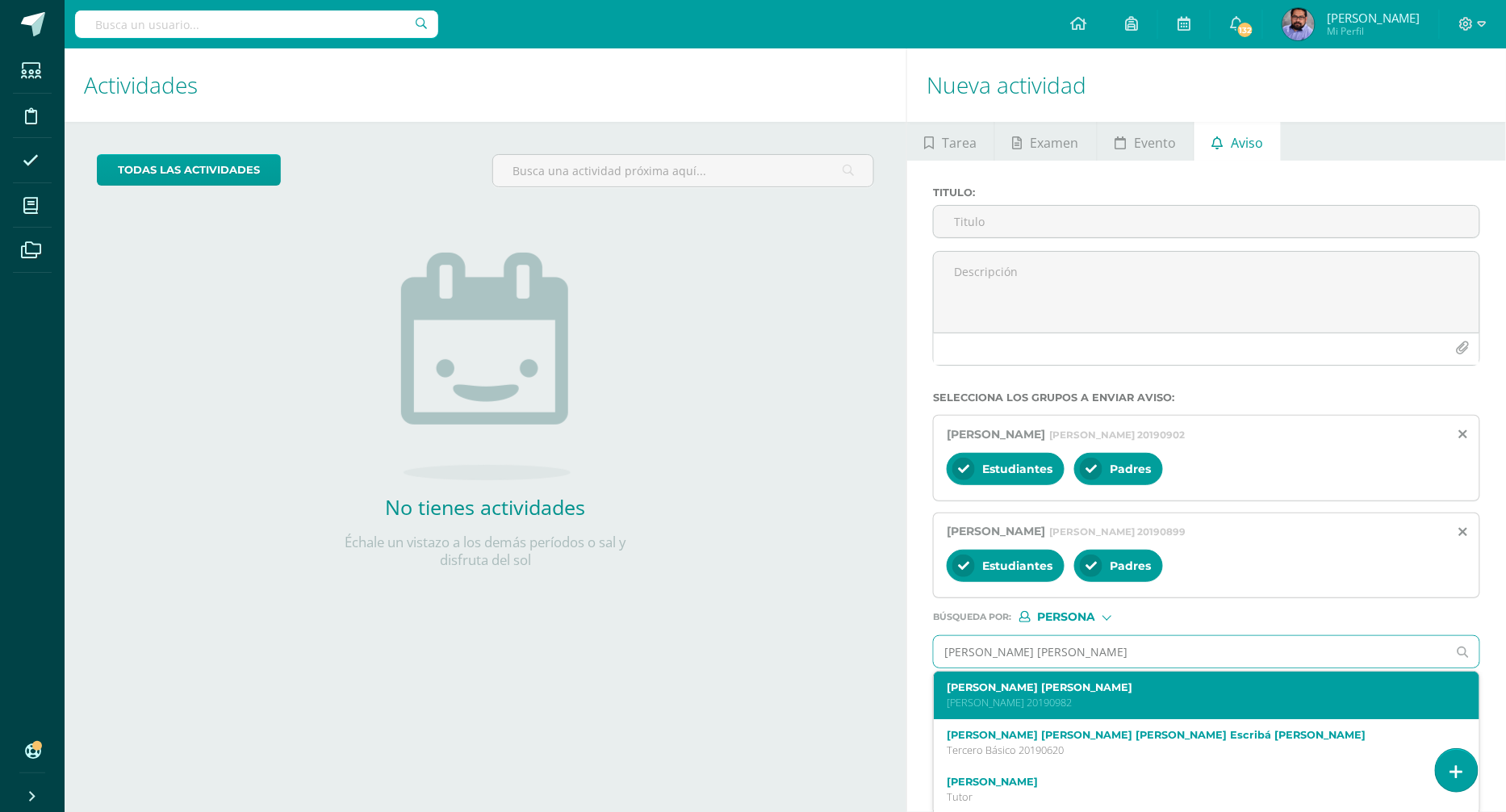
click at [1109, 685] on label "José Manuel Andrés Castro Castro" at bounding box center [1194, 687] width 496 height 12
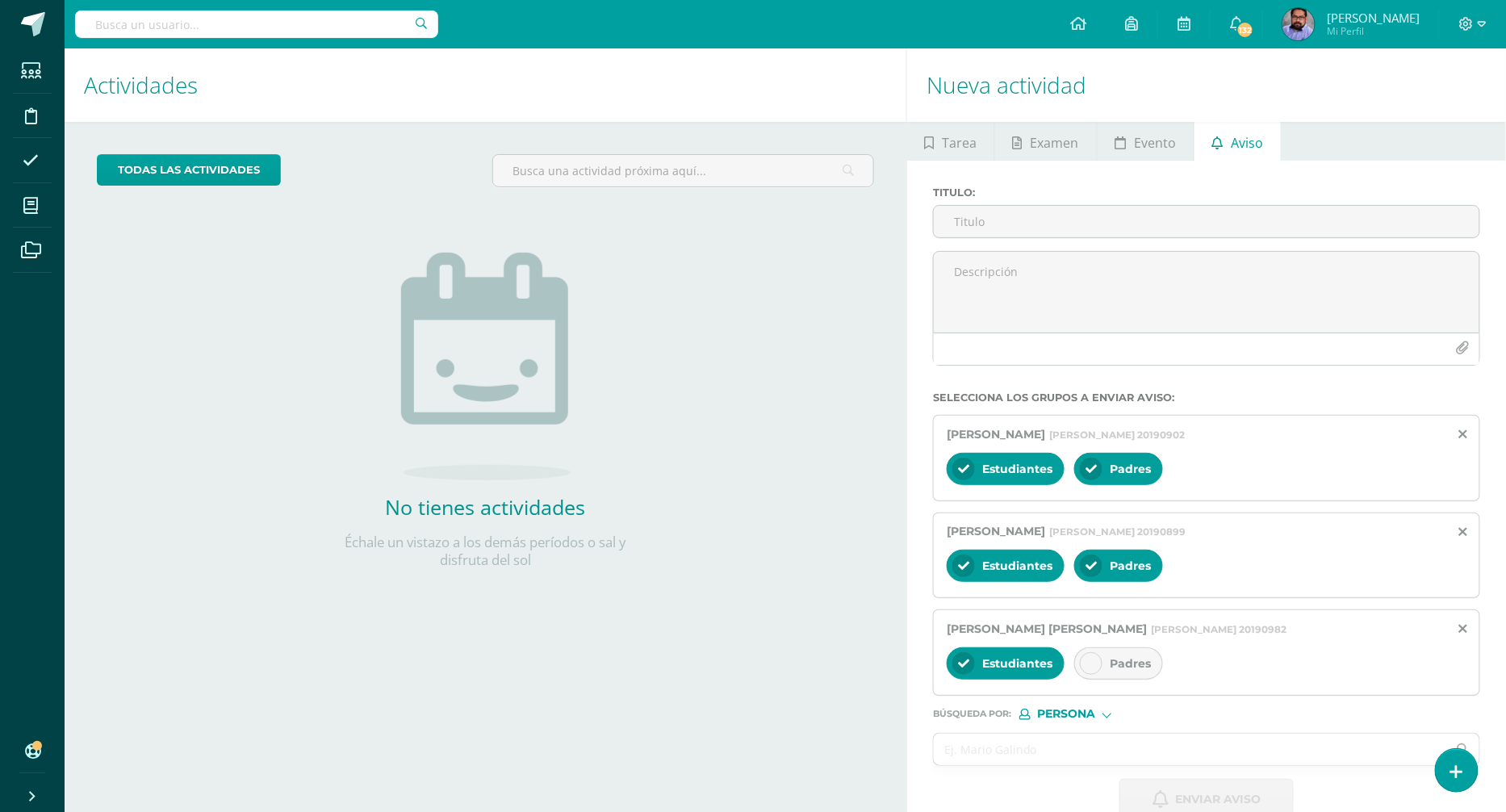
click at [1121, 659] on span "Padres" at bounding box center [1130, 663] width 42 height 14
click at [1070, 746] on input "text" at bounding box center [1191, 750] width 514 height 32
paste input "Chavarría Castillo, Sebastian Alejandro"
type input "Chavarría Castillo, Sebastian Alejandro"
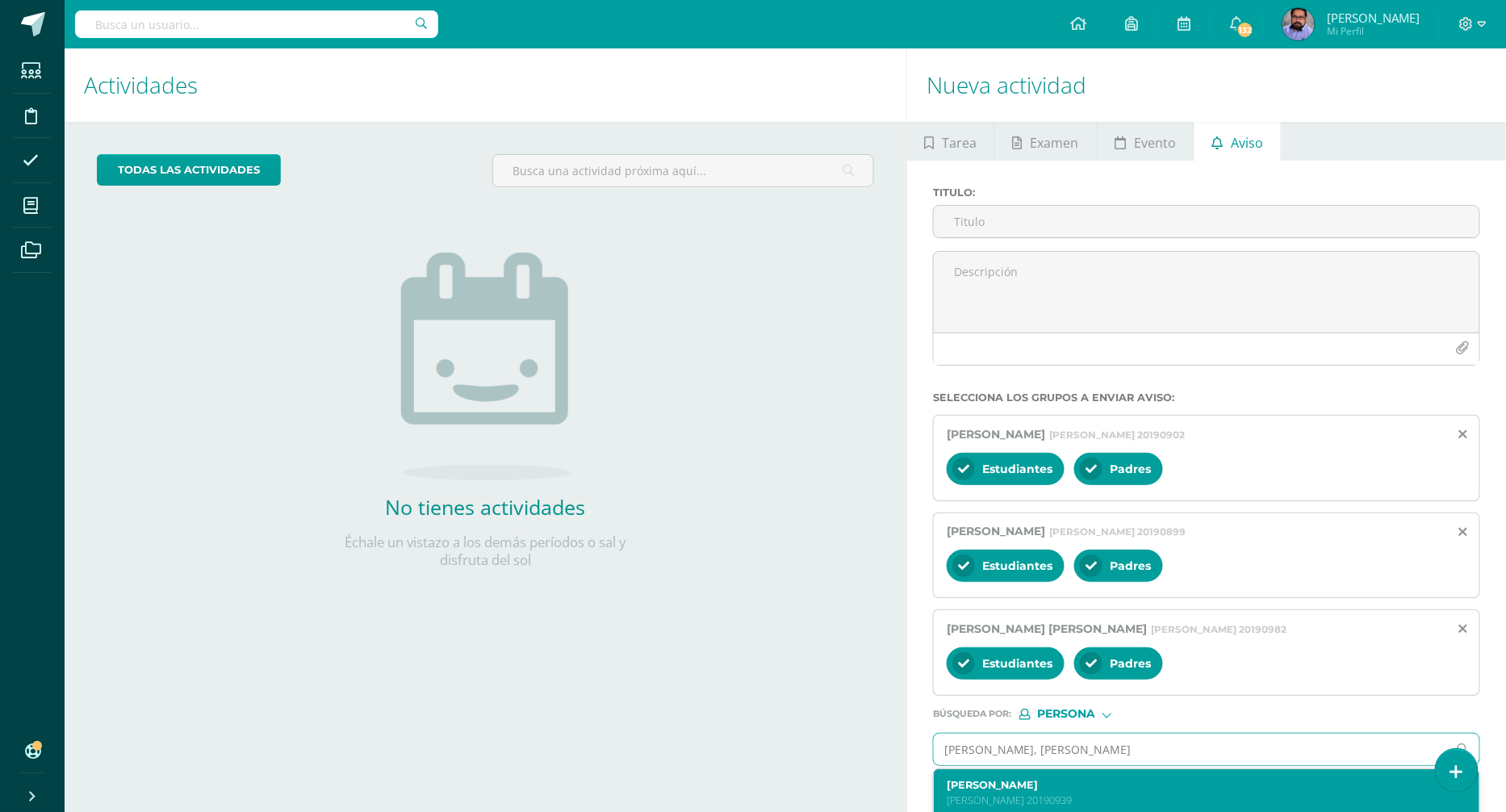
click at [1147, 779] on label "Sebastian Alejandro Chavarría Castillo" at bounding box center [1194, 785] width 496 height 12
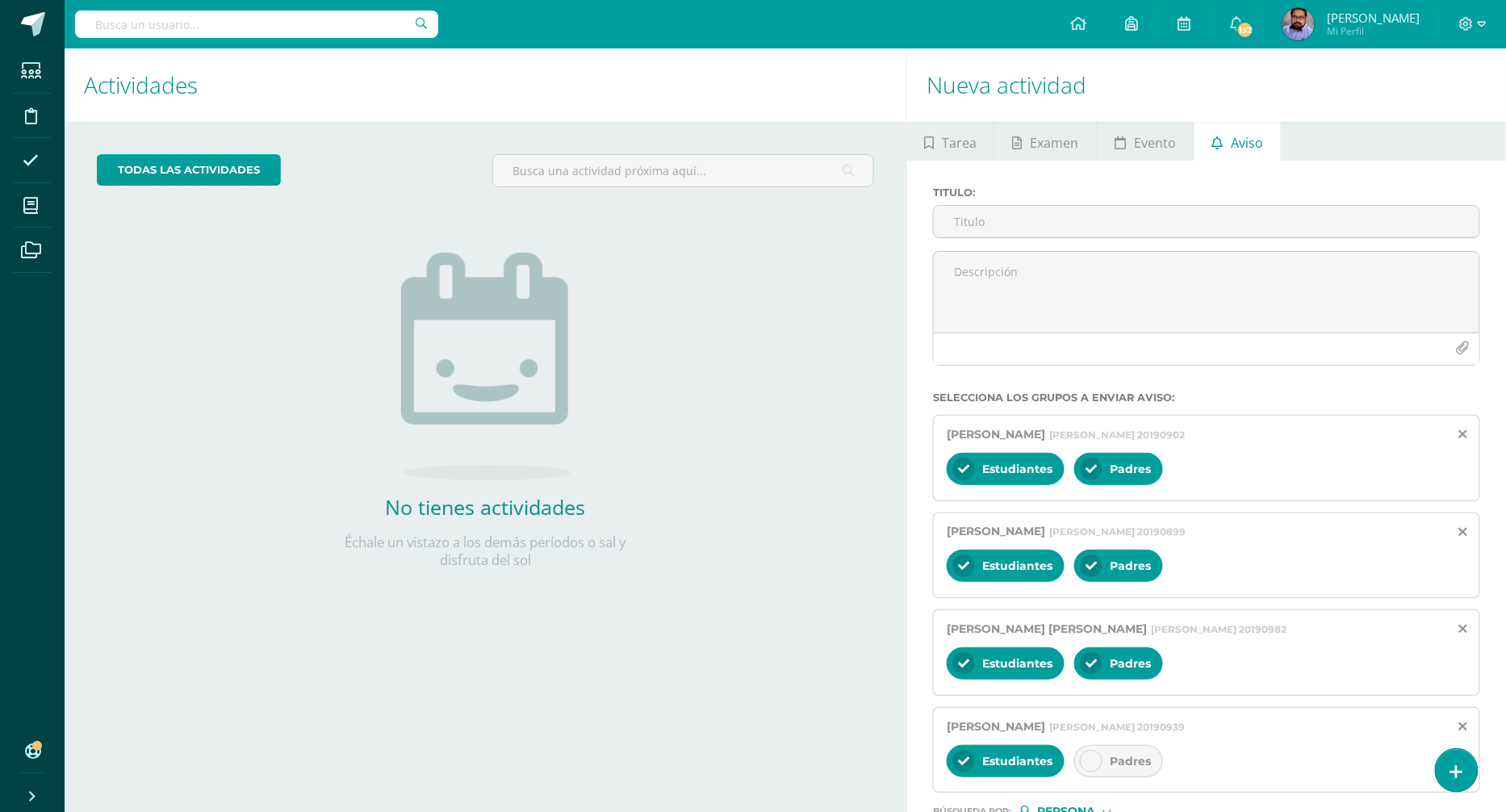
click at [1130, 754] on span "Padres" at bounding box center [1130, 760] width 42 height 14
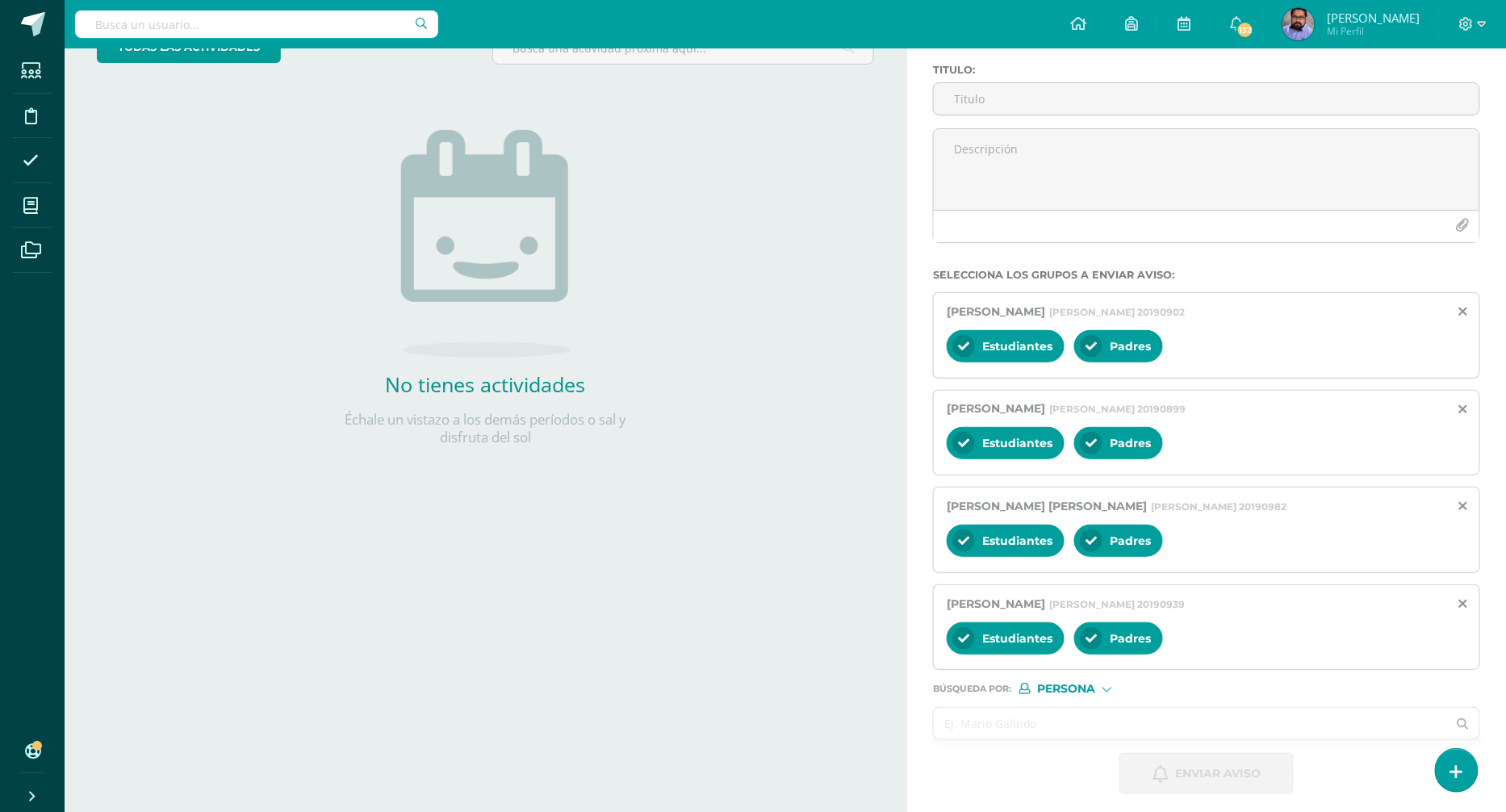
click at [1038, 726] on input "text" at bounding box center [1191, 724] width 514 height 32
paste input "Alvarez Abularach, María Paula"
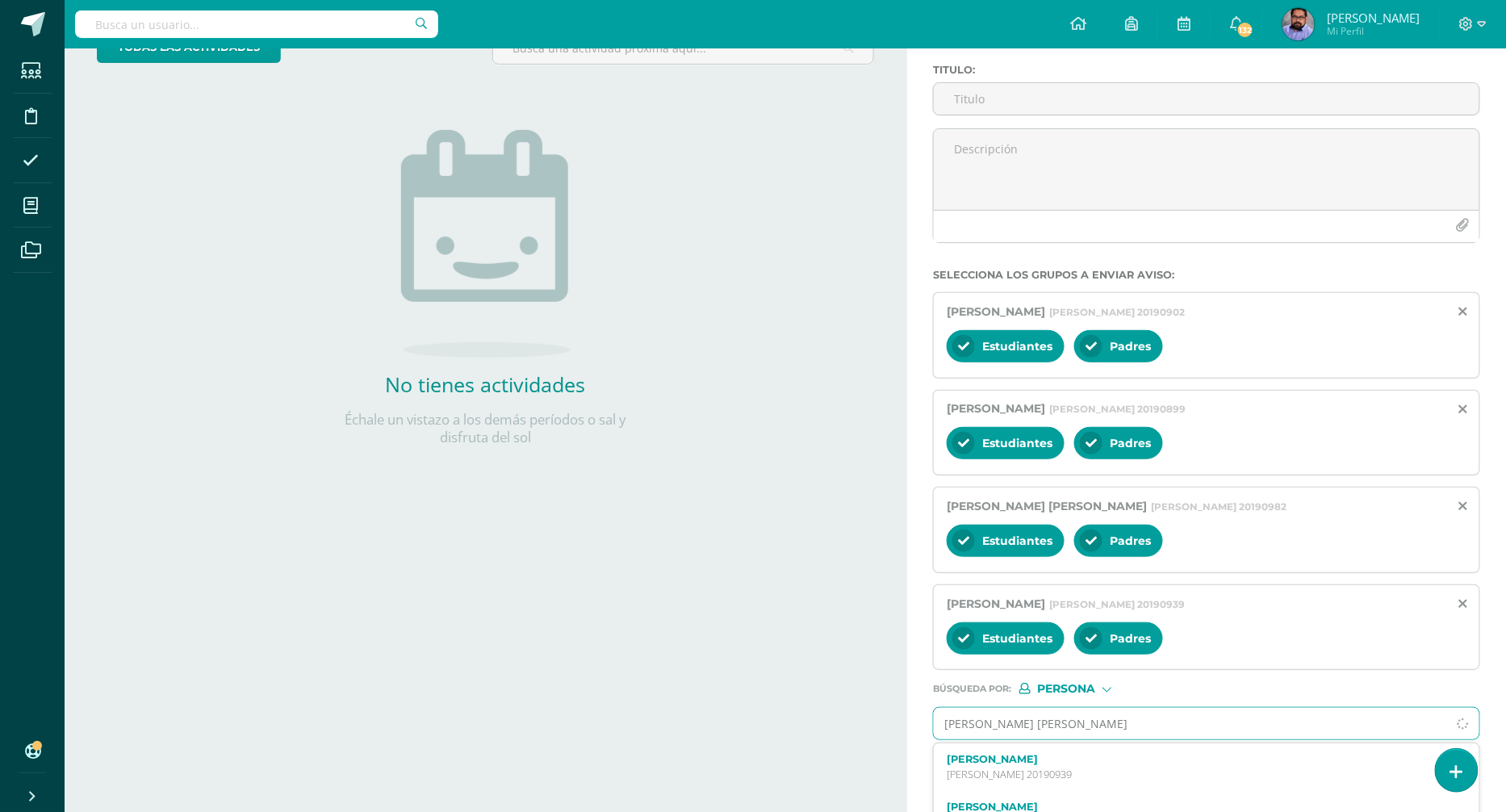
type input "Alvarez Abularach, María Paula"
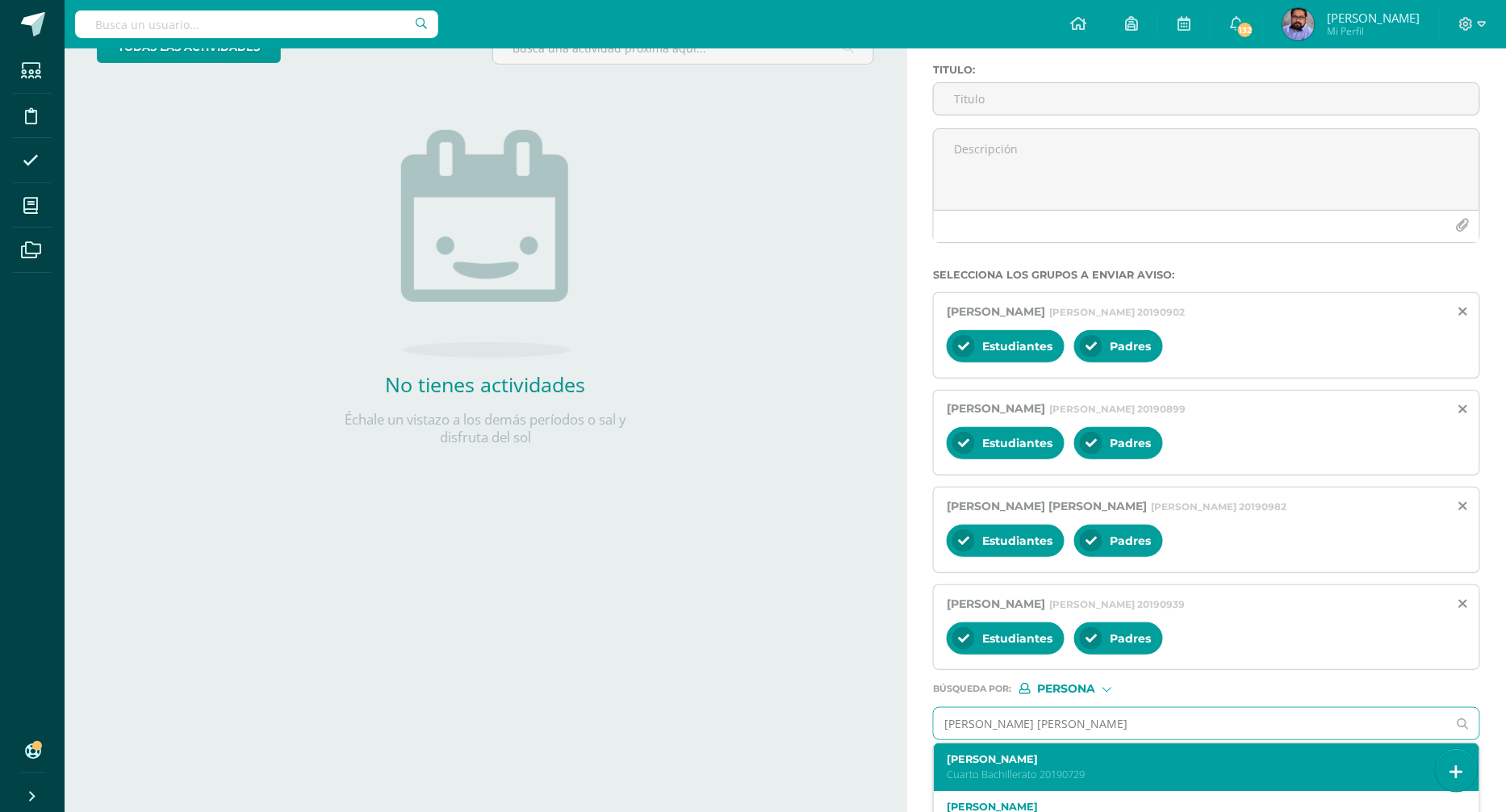
click at [1041, 753] on label "María Paula Alvarez Abularach" at bounding box center [1194, 759] width 496 height 12
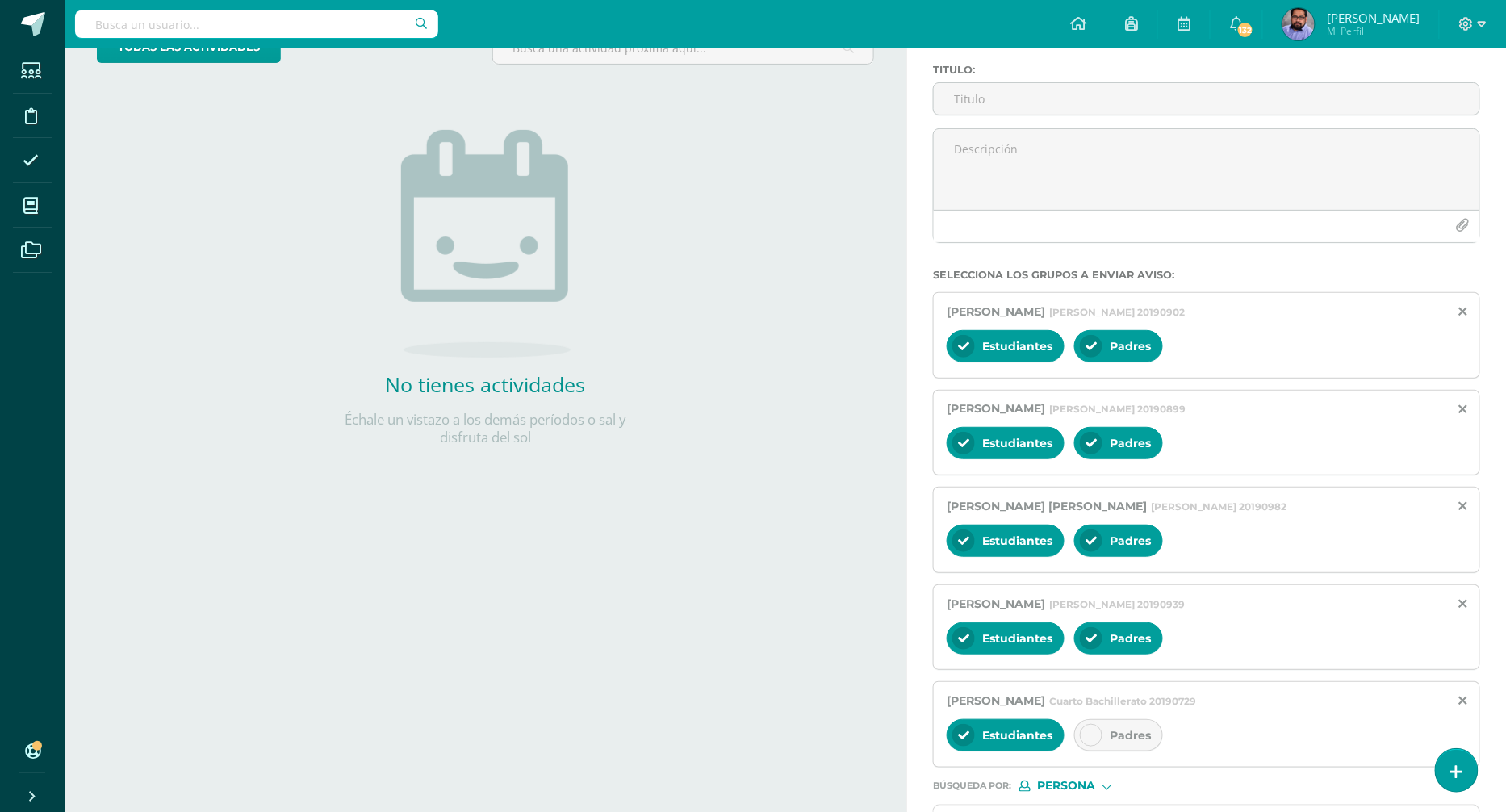
scroll to position [218, 0]
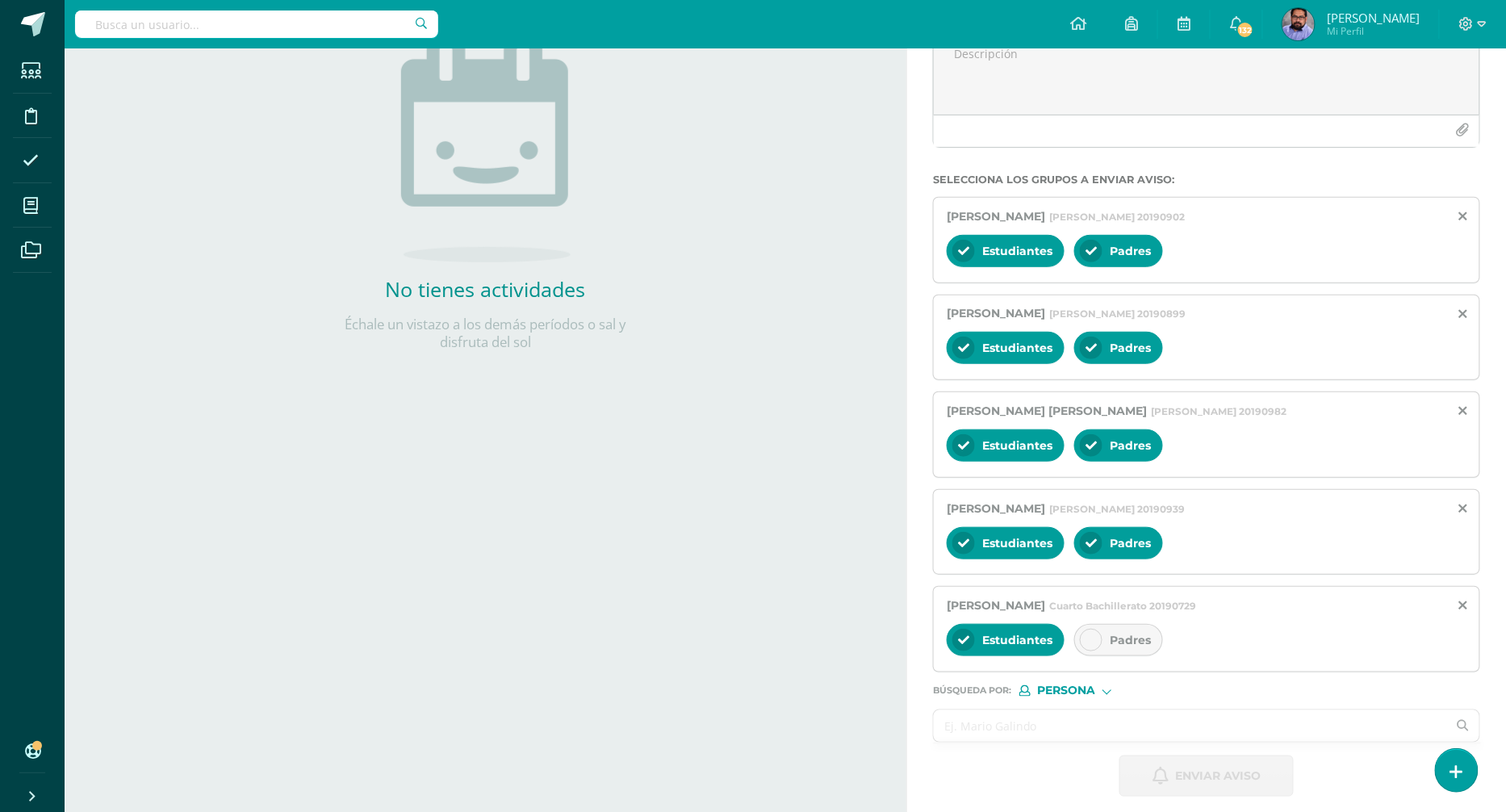
click at [1002, 711] on input "text" at bounding box center [1191, 726] width 514 height 32
paste input "Castillo Estrada, María Jimena"
type input "Castillo Estrada, María Jimena"
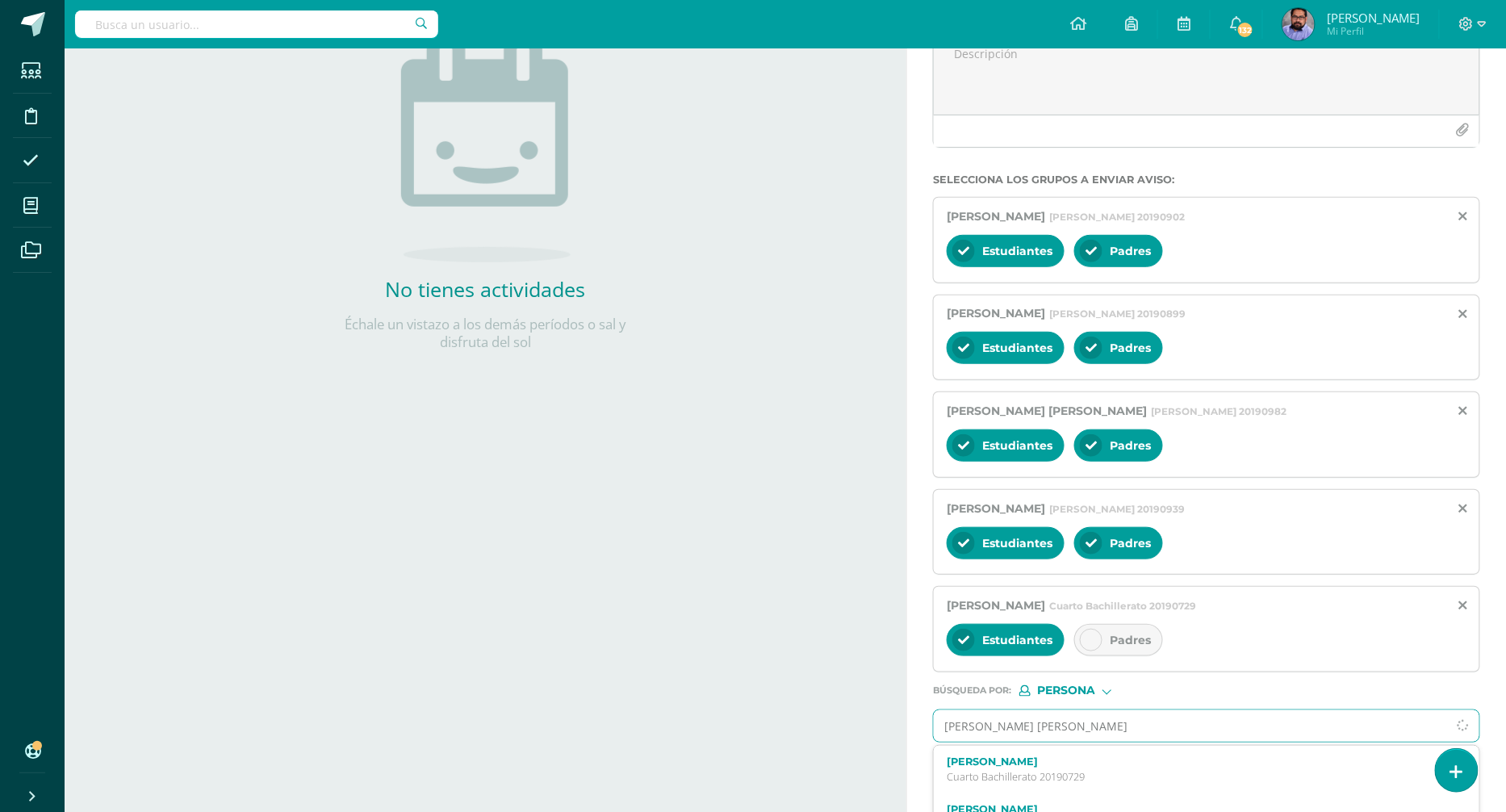
scroll to position [286, 0]
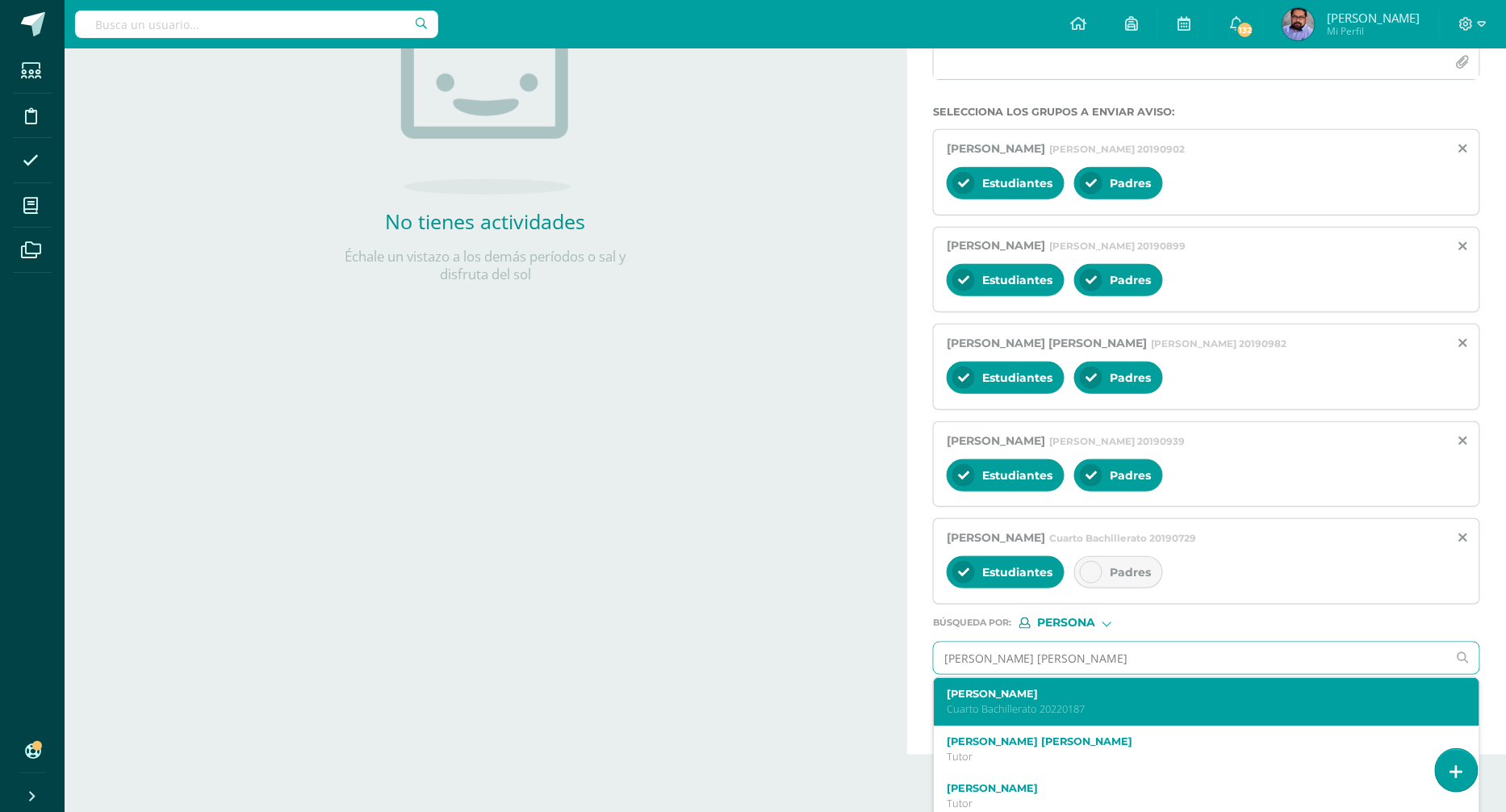
click at [1006, 688] on label "María Jimena Castillo Estrada" at bounding box center [1194, 693] width 496 height 12
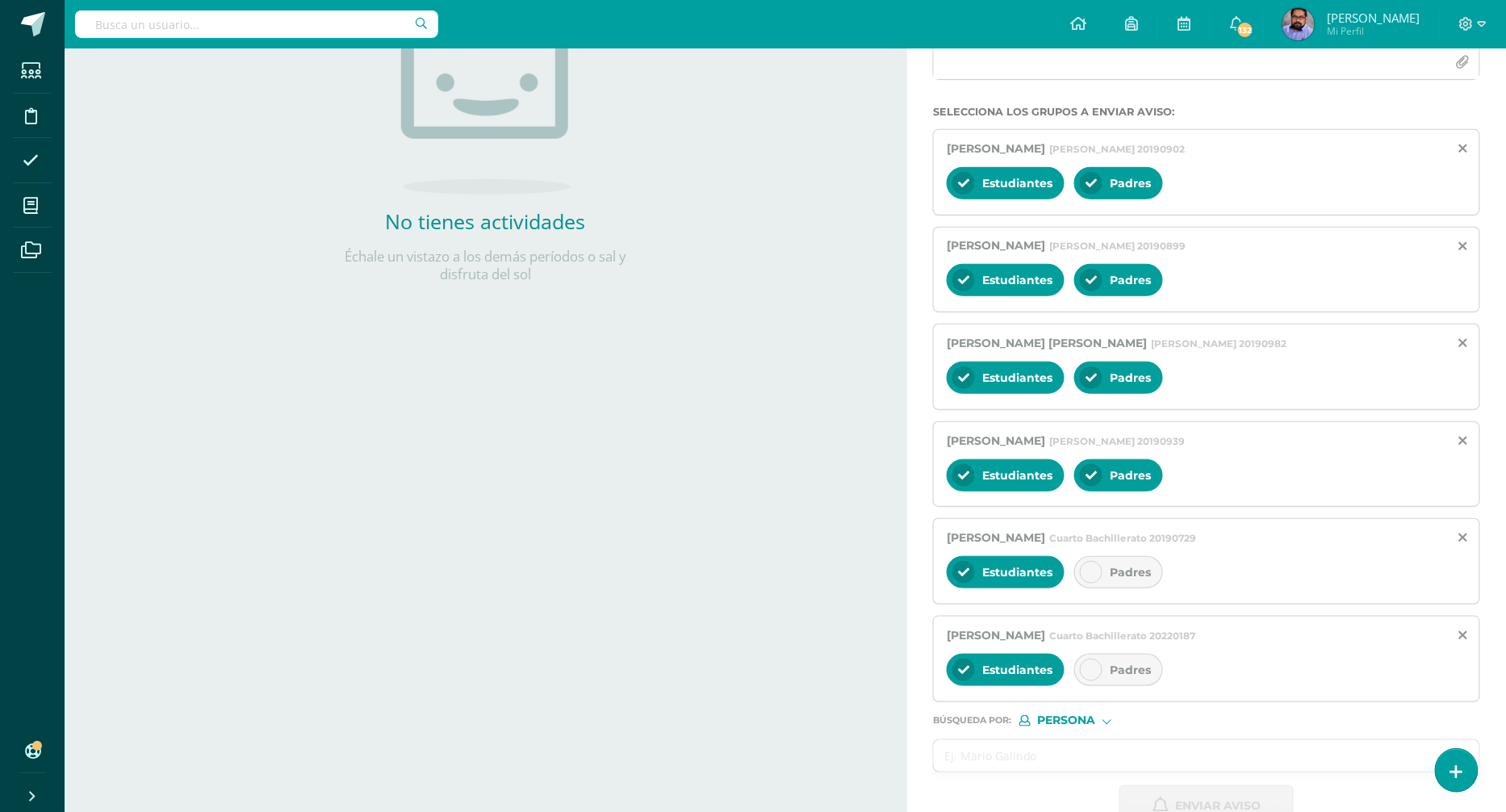
click at [1106, 669] on div "Padres" at bounding box center [1119, 670] width 89 height 32
click at [1112, 572] on div "Padres" at bounding box center [1119, 572] width 89 height 32
click at [1016, 755] on input "text" at bounding box center [1191, 755] width 514 height 32
paste input "Blanco Dardón, Dorian Alejandro"
type input "Blanco Dardón, Dorian Alejandro"
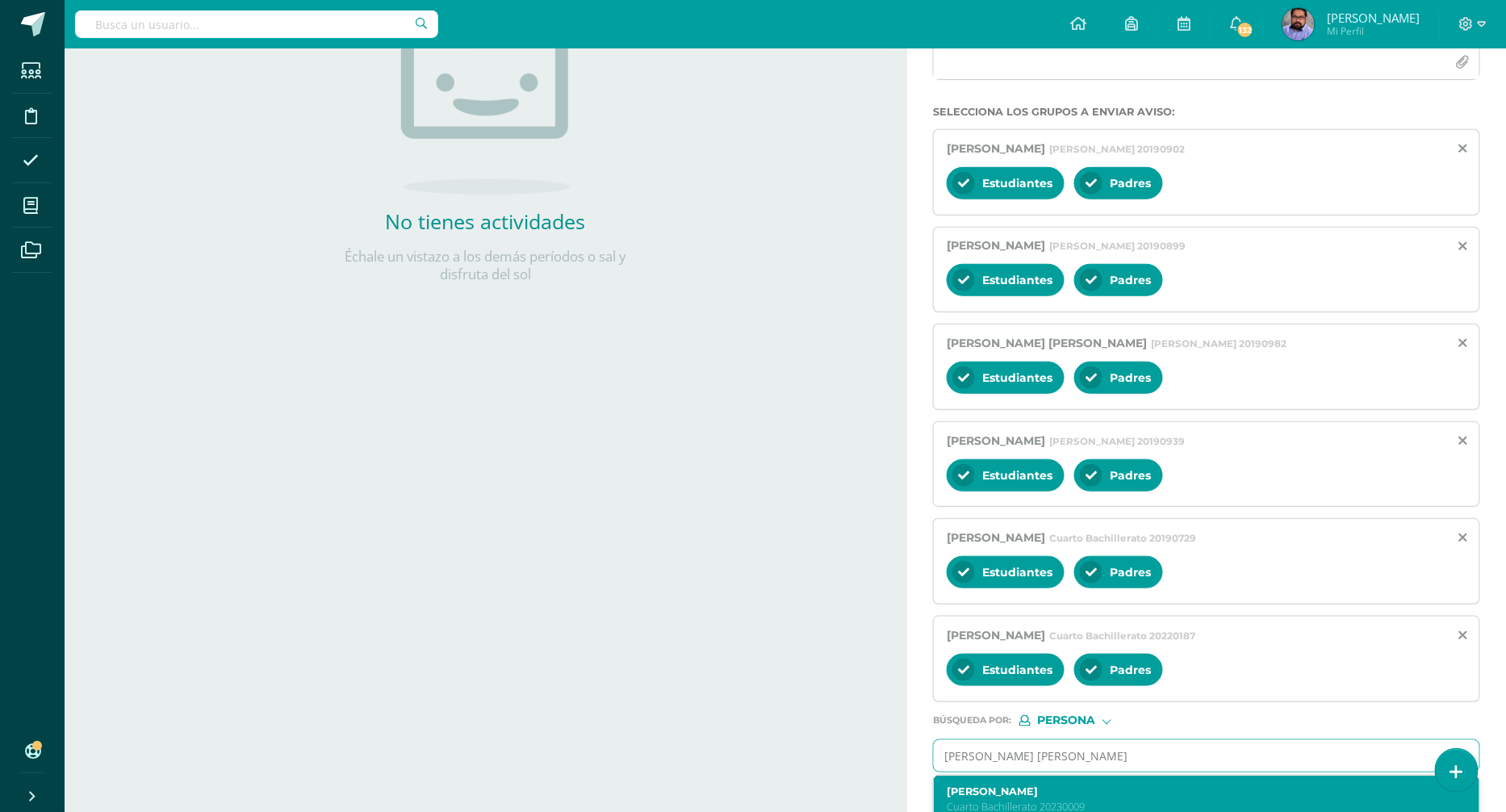
click at [1034, 785] on label "Dorian Alejandro Blanco Dardón" at bounding box center [1194, 791] width 496 height 12
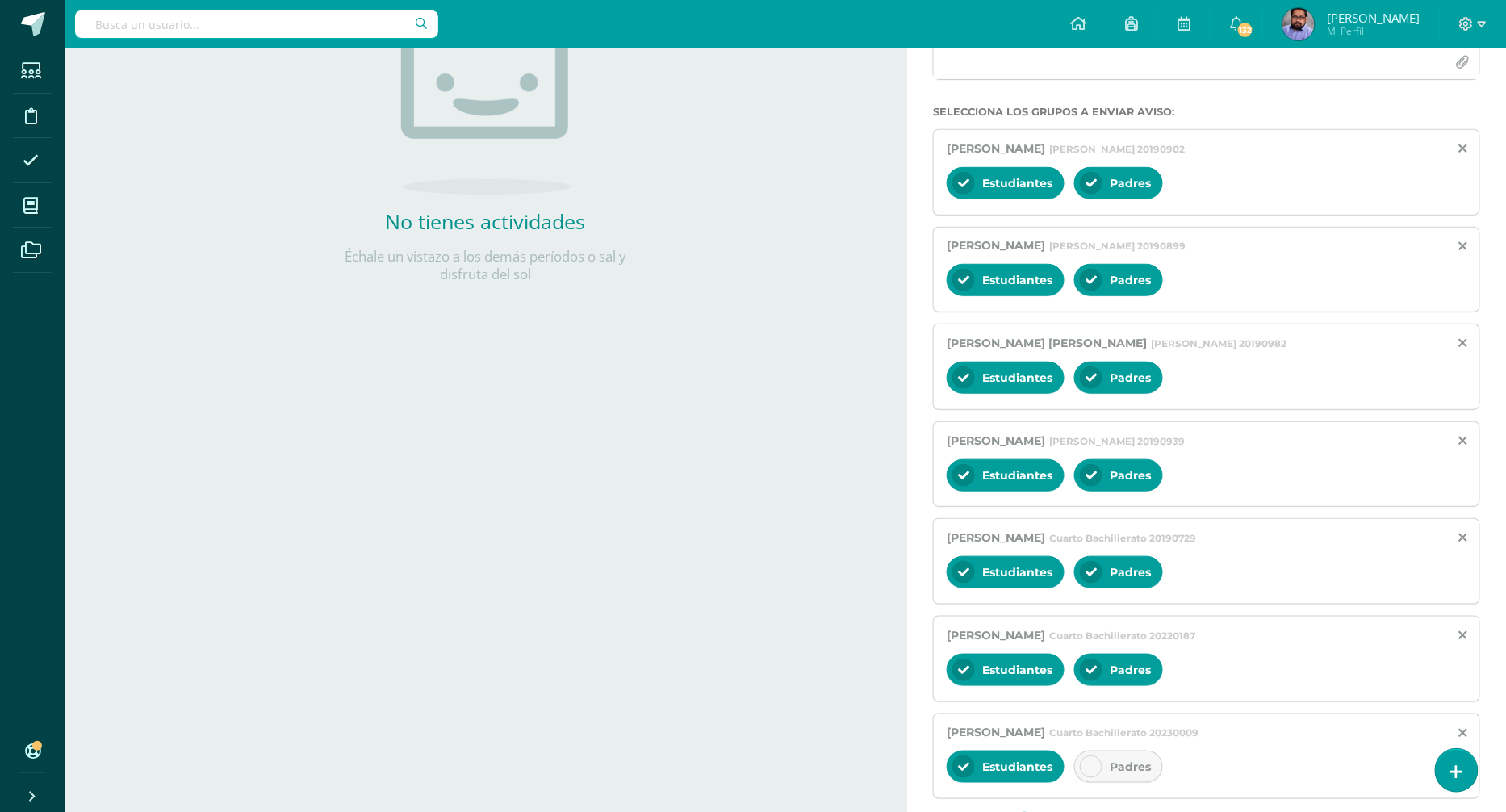
scroll to position [352, 0]
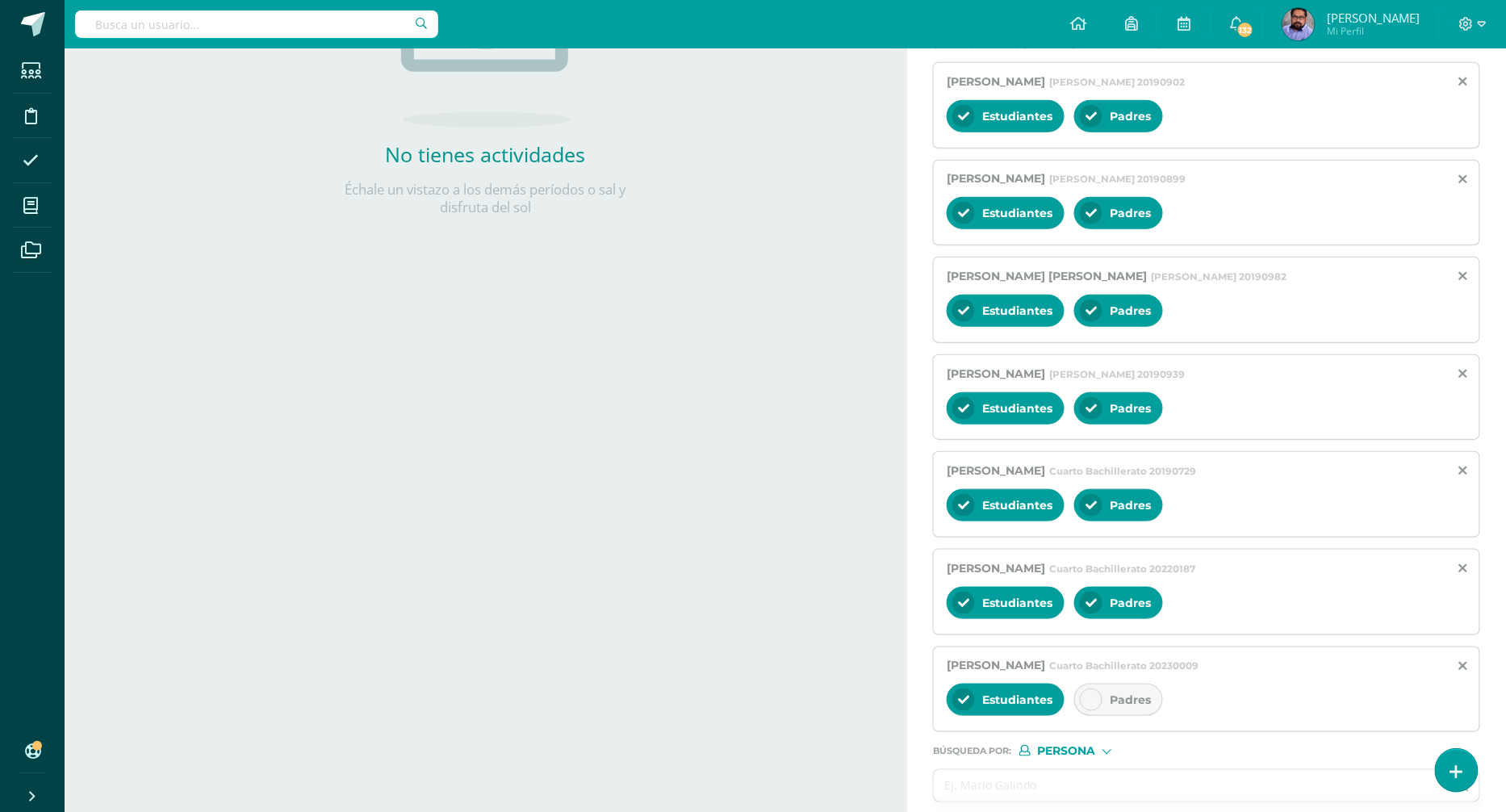
click at [1133, 692] on span "Padres" at bounding box center [1130, 699] width 42 height 14
click at [1036, 780] on input "text" at bounding box center [1191, 785] width 514 height 32
paste input "España Vásquez, Kevin Alessander"
type input "España Vásquez, Kevin Alessander"
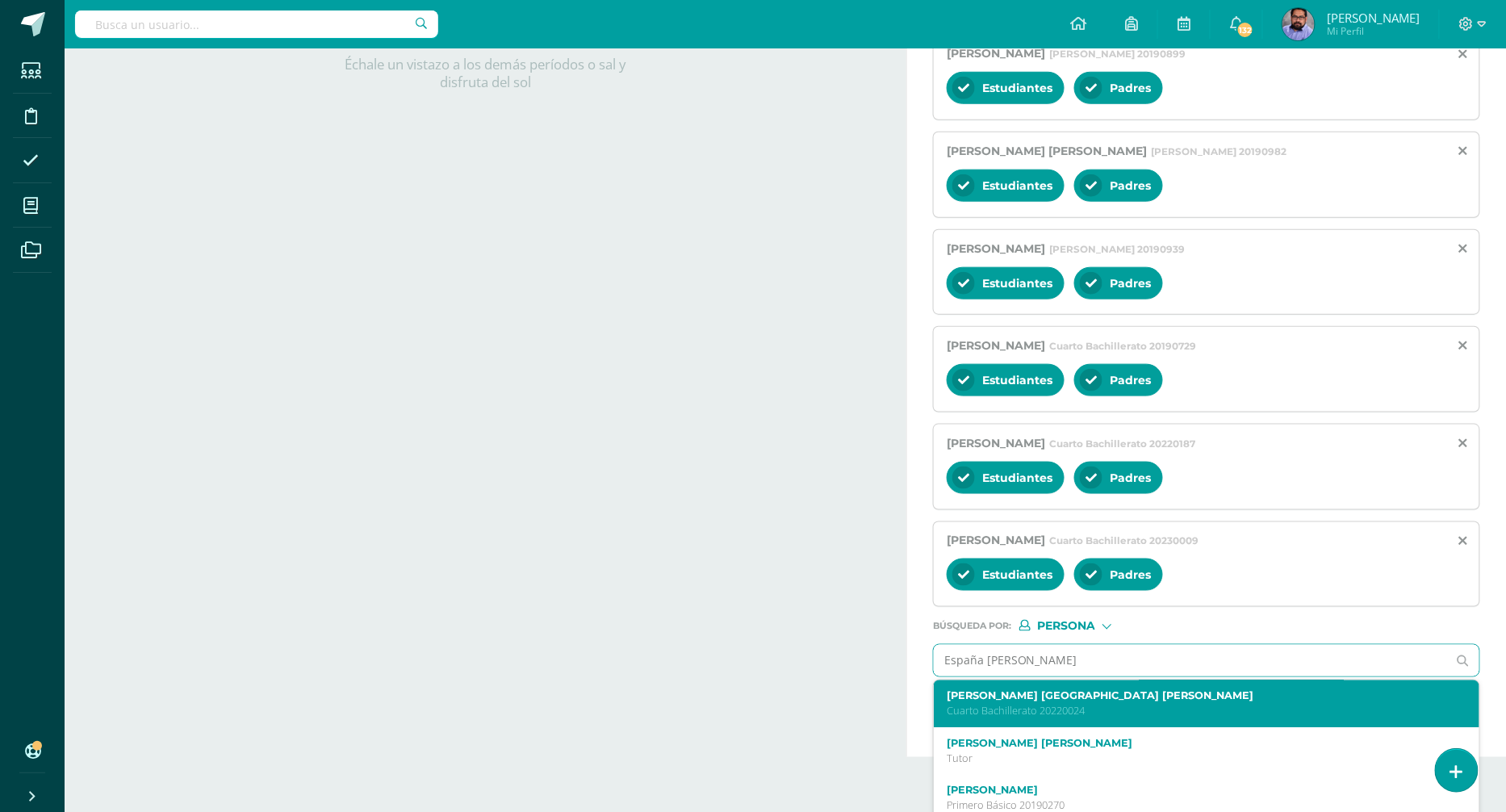
click at [1016, 690] on label "Kevin Alessander España Vásquez" at bounding box center [1194, 696] width 496 height 12
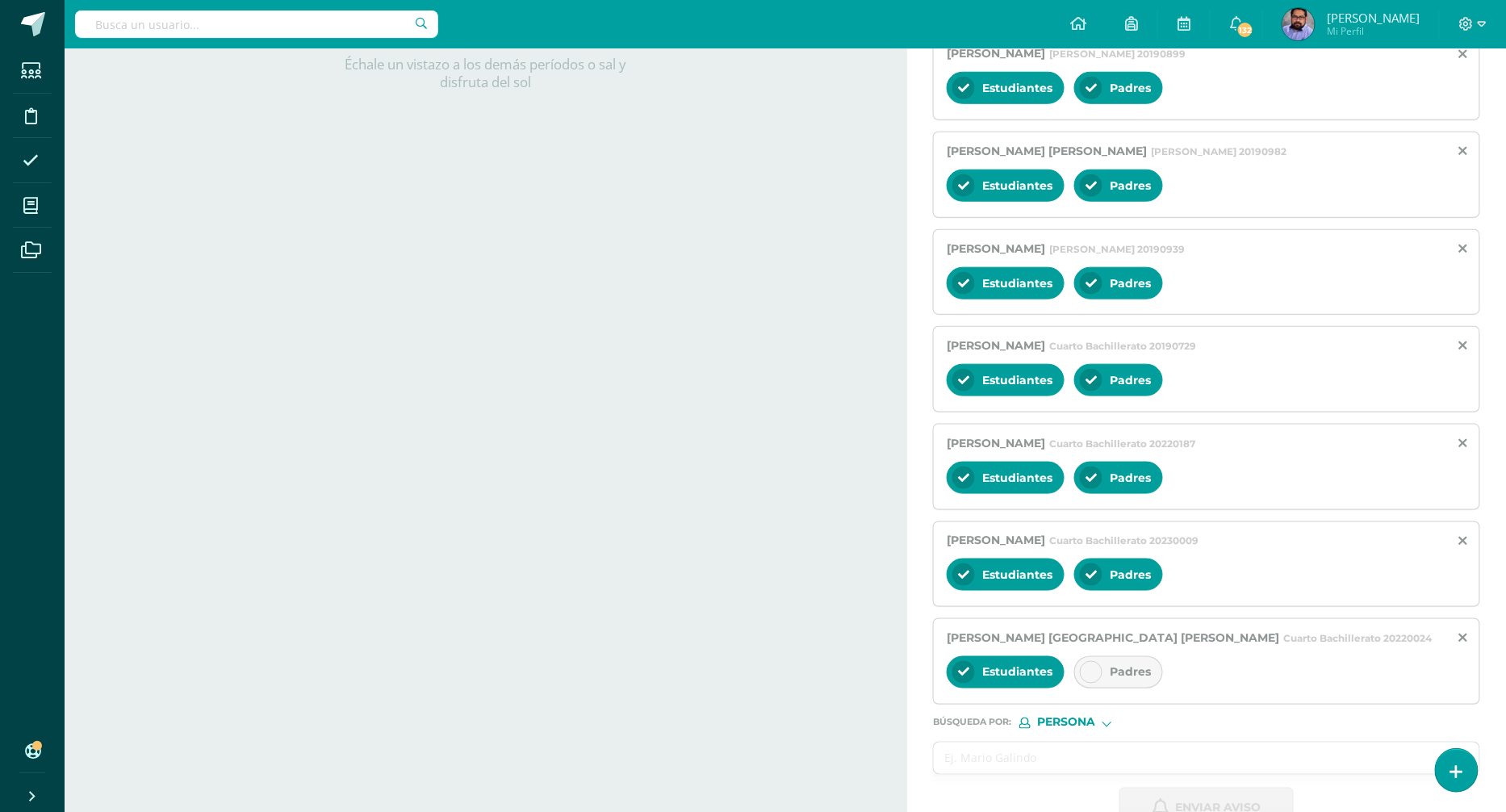
click at [1114, 665] on span "Padres" at bounding box center [1130, 672] width 42 height 14
click at [999, 742] on input "text" at bounding box center [1191, 758] width 514 height 32
paste input "Franco Guevara, Fernando André"
type input "Franco Guevara, Fernando André"
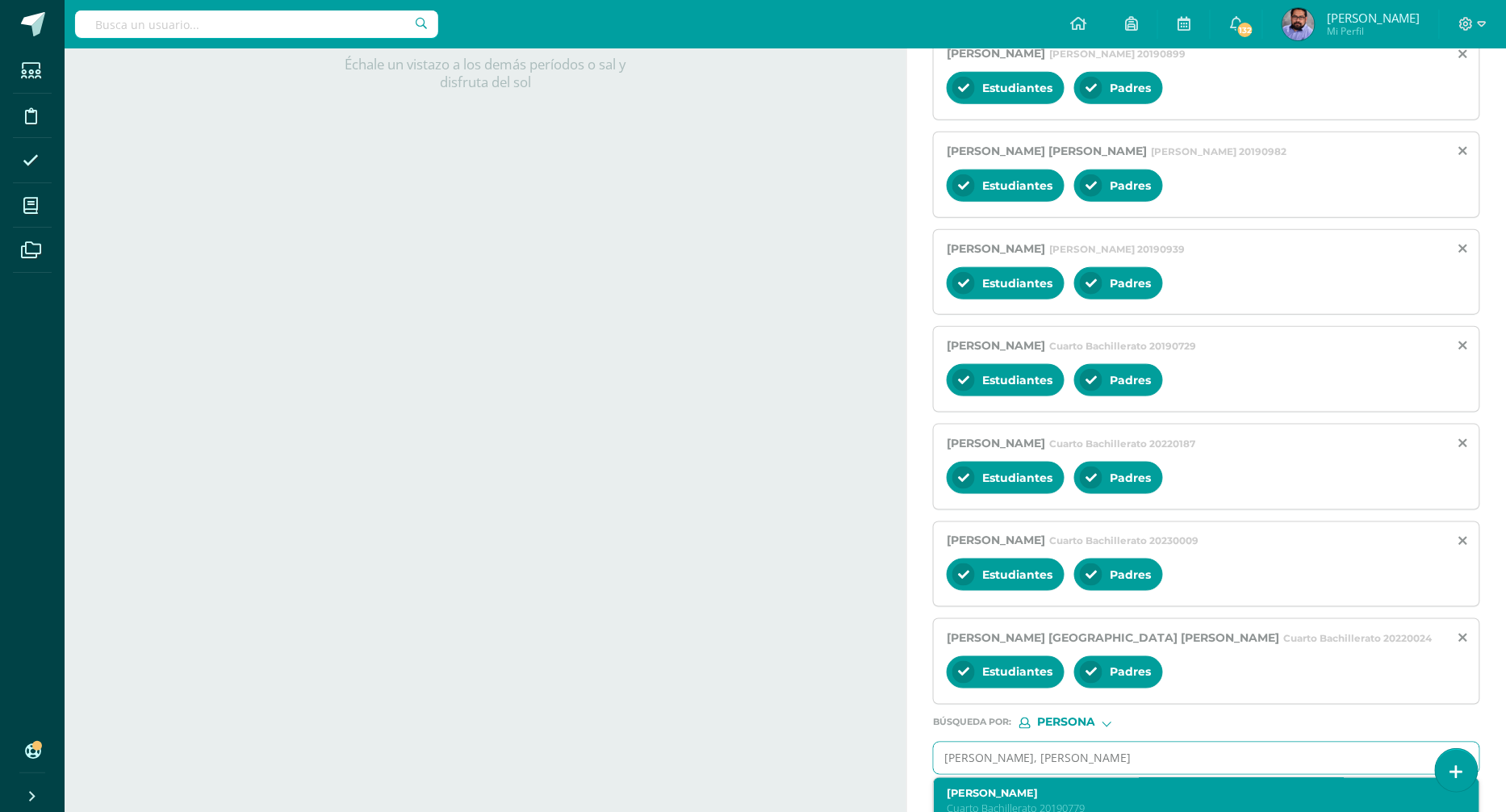
click at [1006, 788] on label "Fernando André Franco Guevara" at bounding box center [1194, 794] width 496 height 12
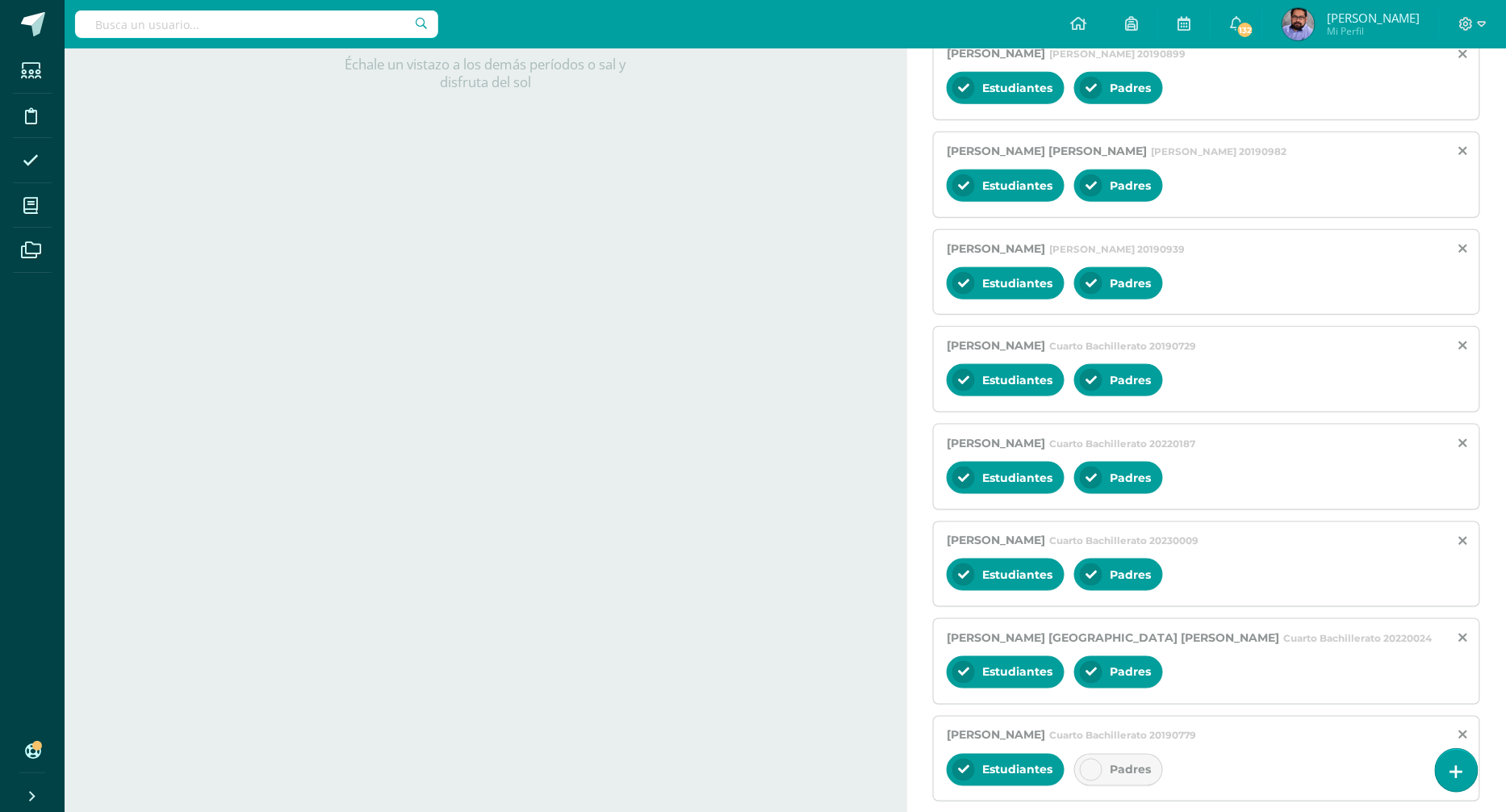
click at [1142, 754] on div "Padres" at bounding box center [1119, 770] width 89 height 32
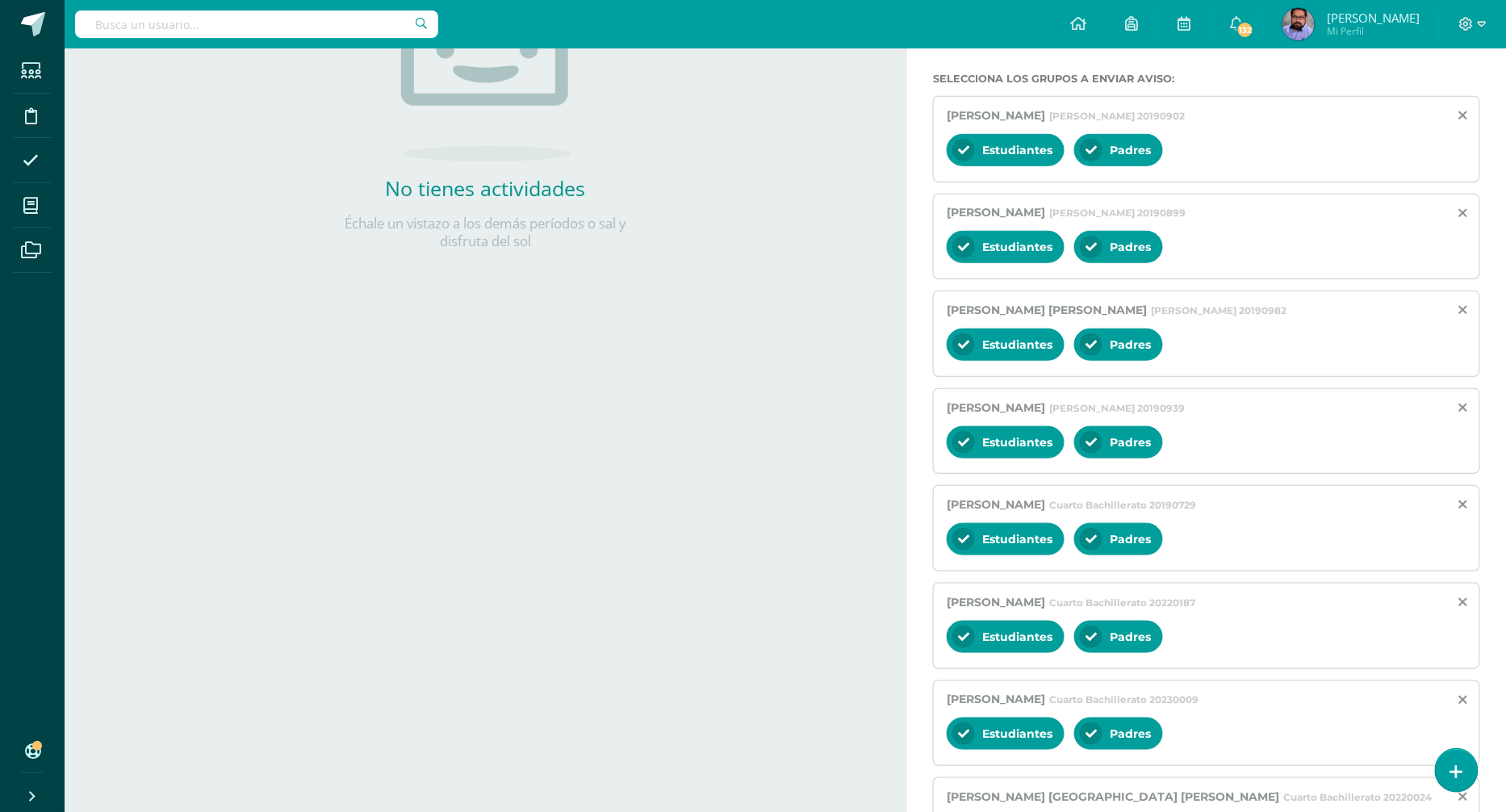
scroll to position [547, 0]
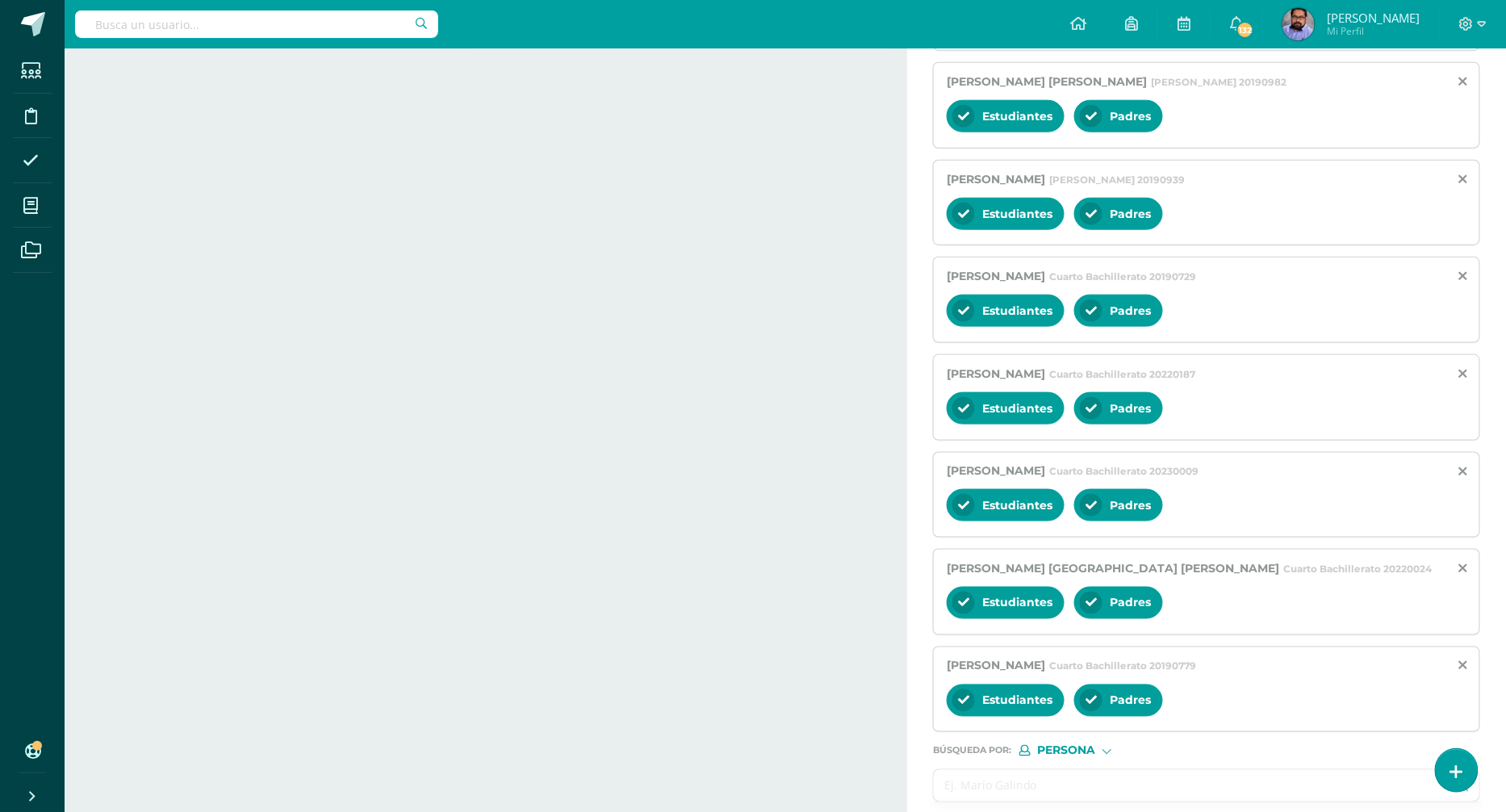
click at [1045, 770] on input "text" at bounding box center [1191, 785] width 514 height 32
paste input "Bolaños Selva, Victoria Isabel"
type input "Bolaños Selva, Victoria Isabel"
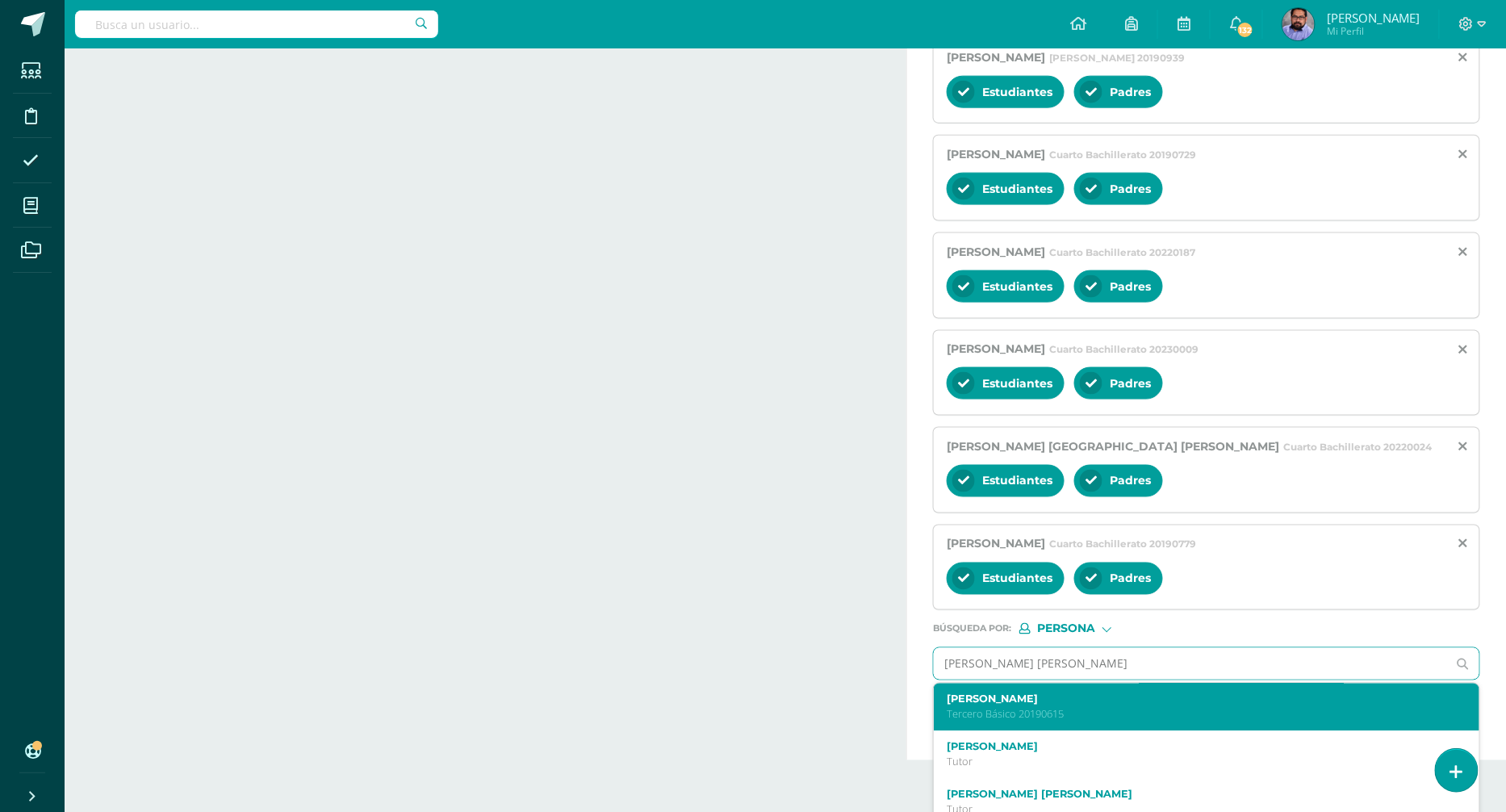
click at [1001, 708] on p "Tercero Básico 20190615" at bounding box center [1194, 715] width 496 height 14
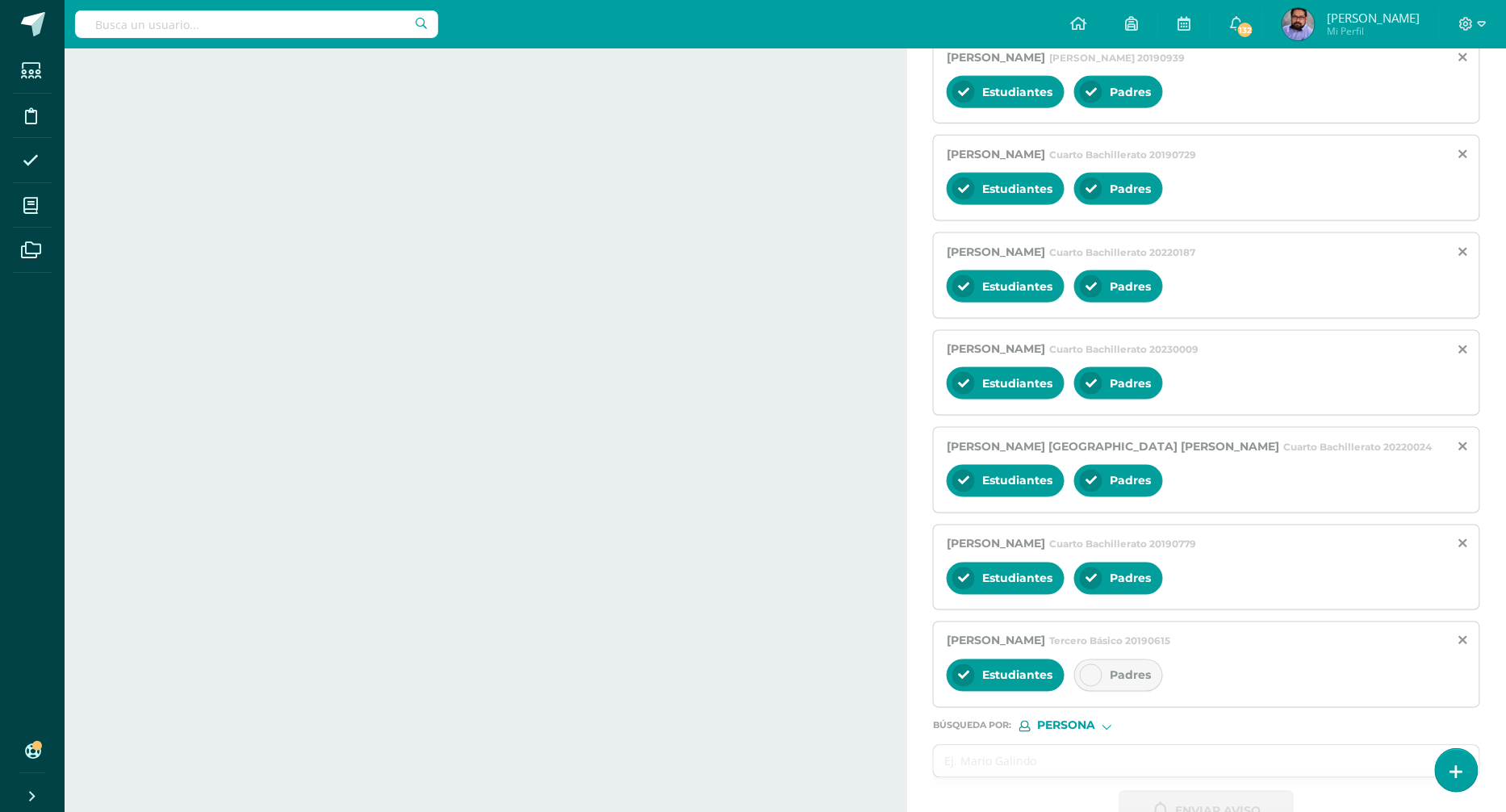
click at [1112, 668] on span "Padres" at bounding box center [1130, 675] width 42 height 14
click at [1070, 753] on input "text" at bounding box center [1191, 761] width 514 height 32
paste input "Aguilar Contreras, René Alejandro"
type input "Aguilar Contreras, René Alejandro"
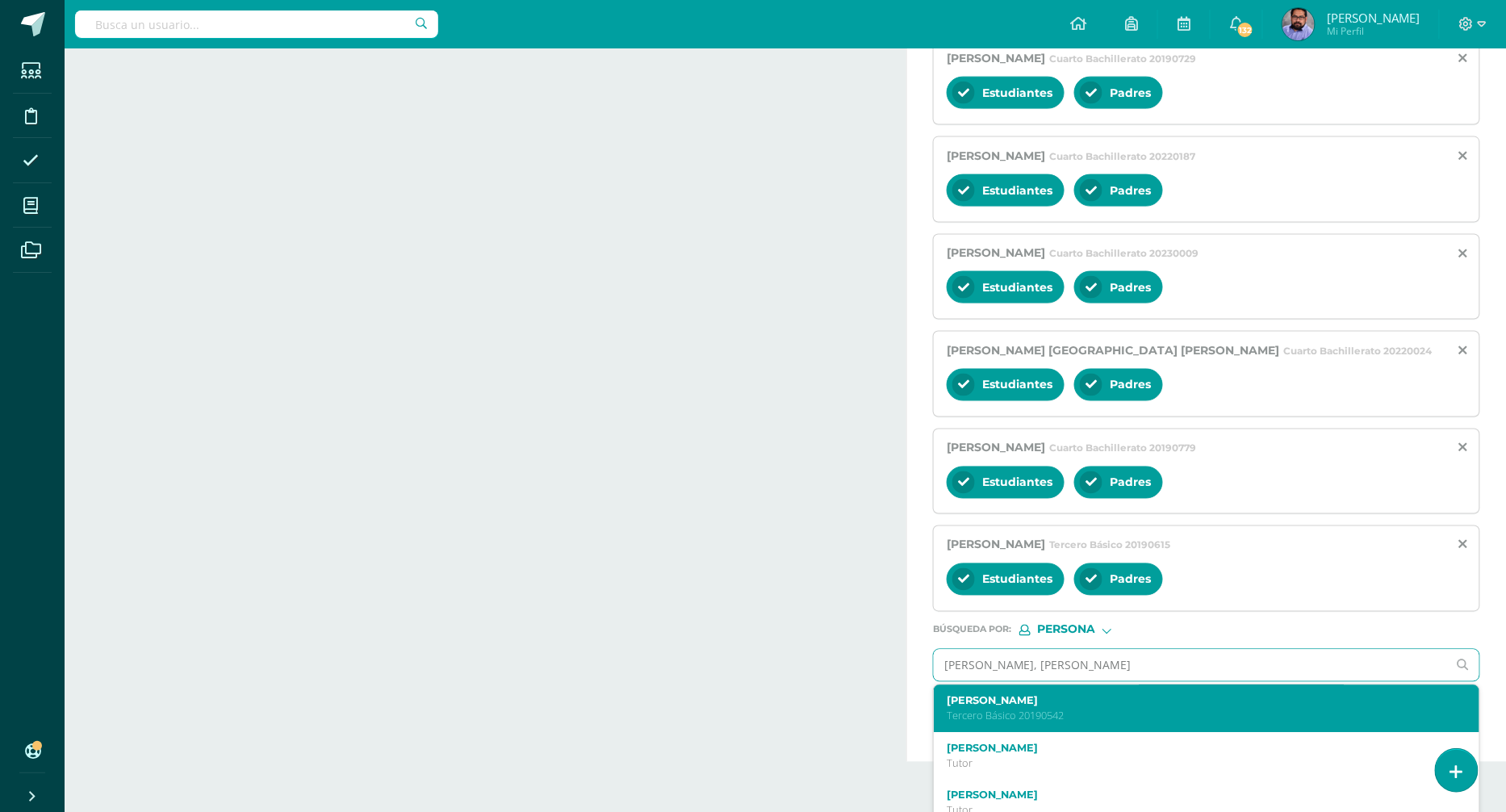
click at [1113, 710] on p "Tercero Básico 20190542" at bounding box center [1194, 716] width 496 height 14
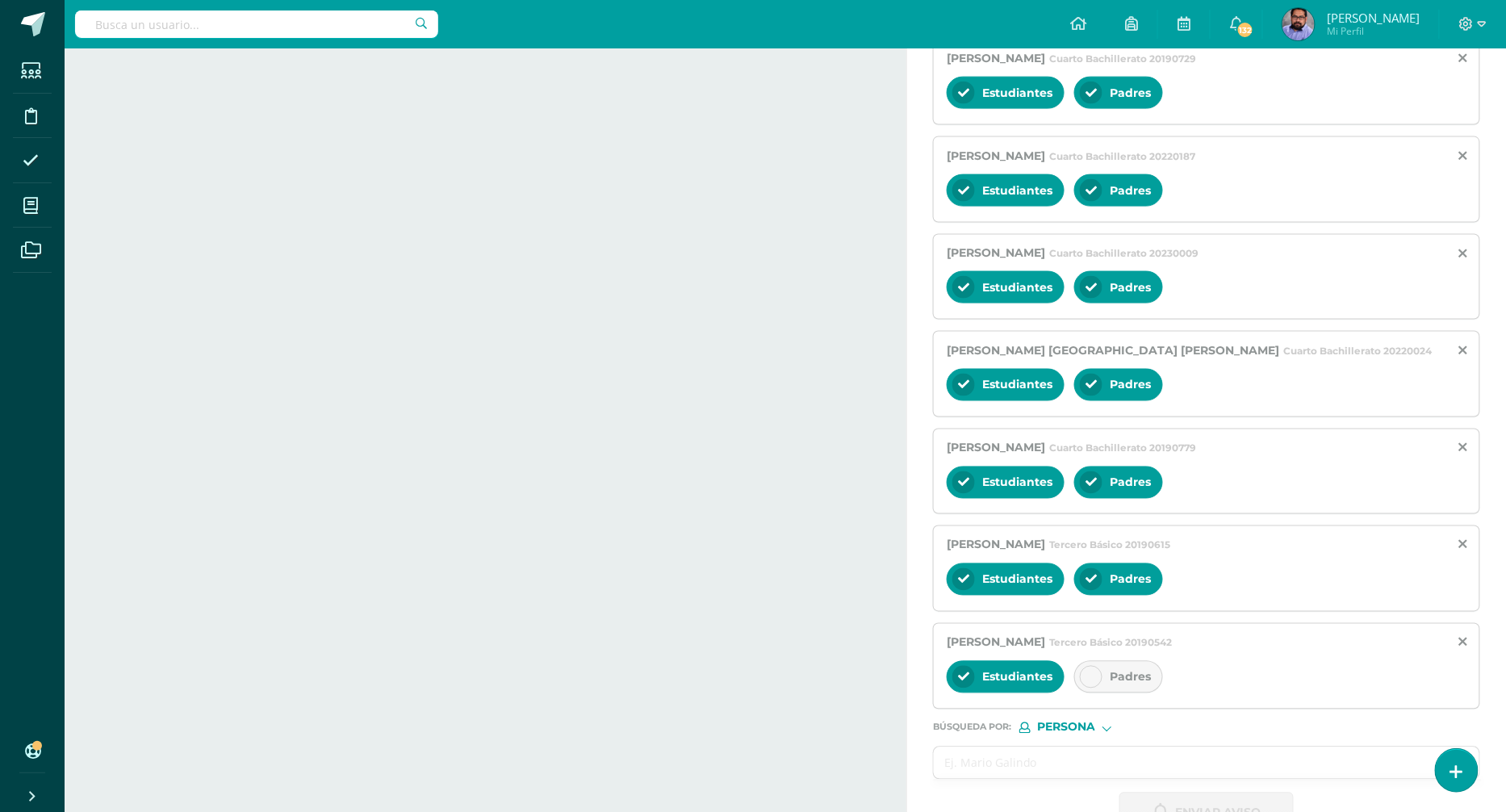
click at [1129, 670] on span "Padres" at bounding box center [1130, 677] width 42 height 14
click at [1000, 747] on input "text" at bounding box center [1191, 763] width 514 height 32
paste input "Aché Muñoz, German Andrés"
type input "Aché Muñoz, German Andrés"
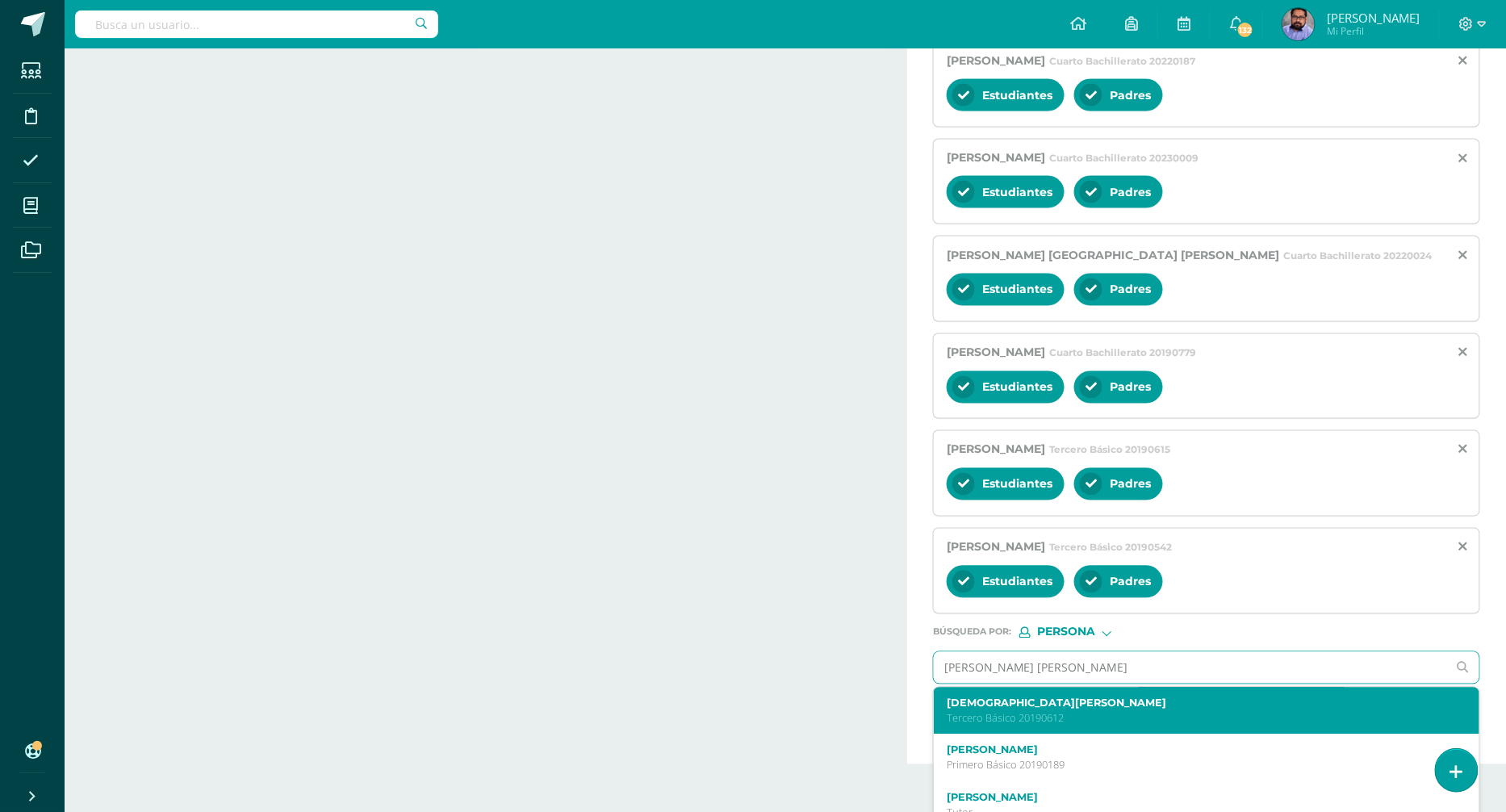
click at [1003, 697] on div "German Andrés Aché Muñoz Tercero Básico 20190612" at bounding box center [1194, 711] width 496 height 28
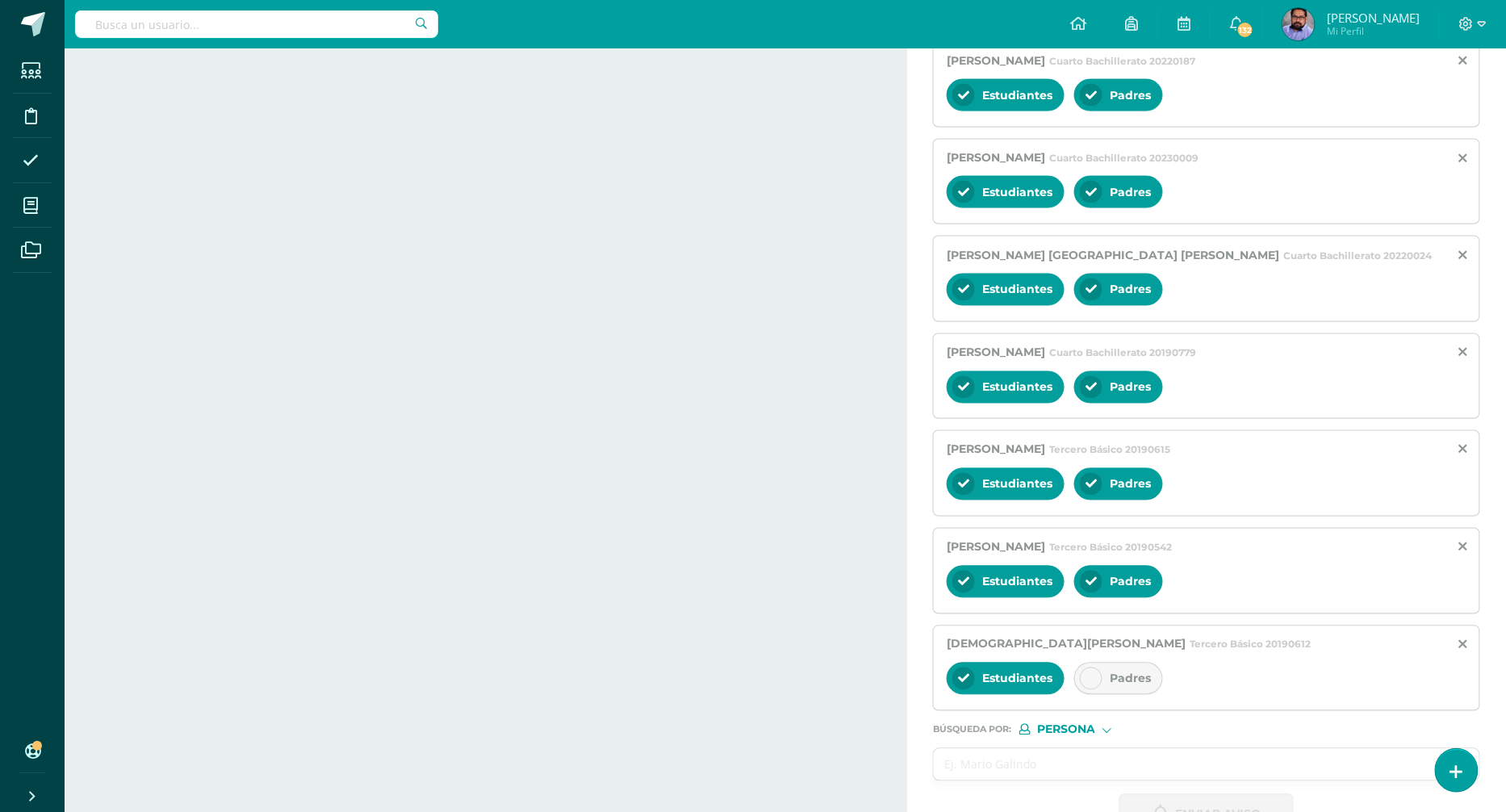
click at [1110, 672] on span "Padres" at bounding box center [1130, 678] width 42 height 14
click at [1048, 752] on input "text" at bounding box center [1191, 765] width 514 height 32
paste input "Díaz García, Ronaldo Gabriel"
type input "Díaz García, Ronaldo Gabriel"
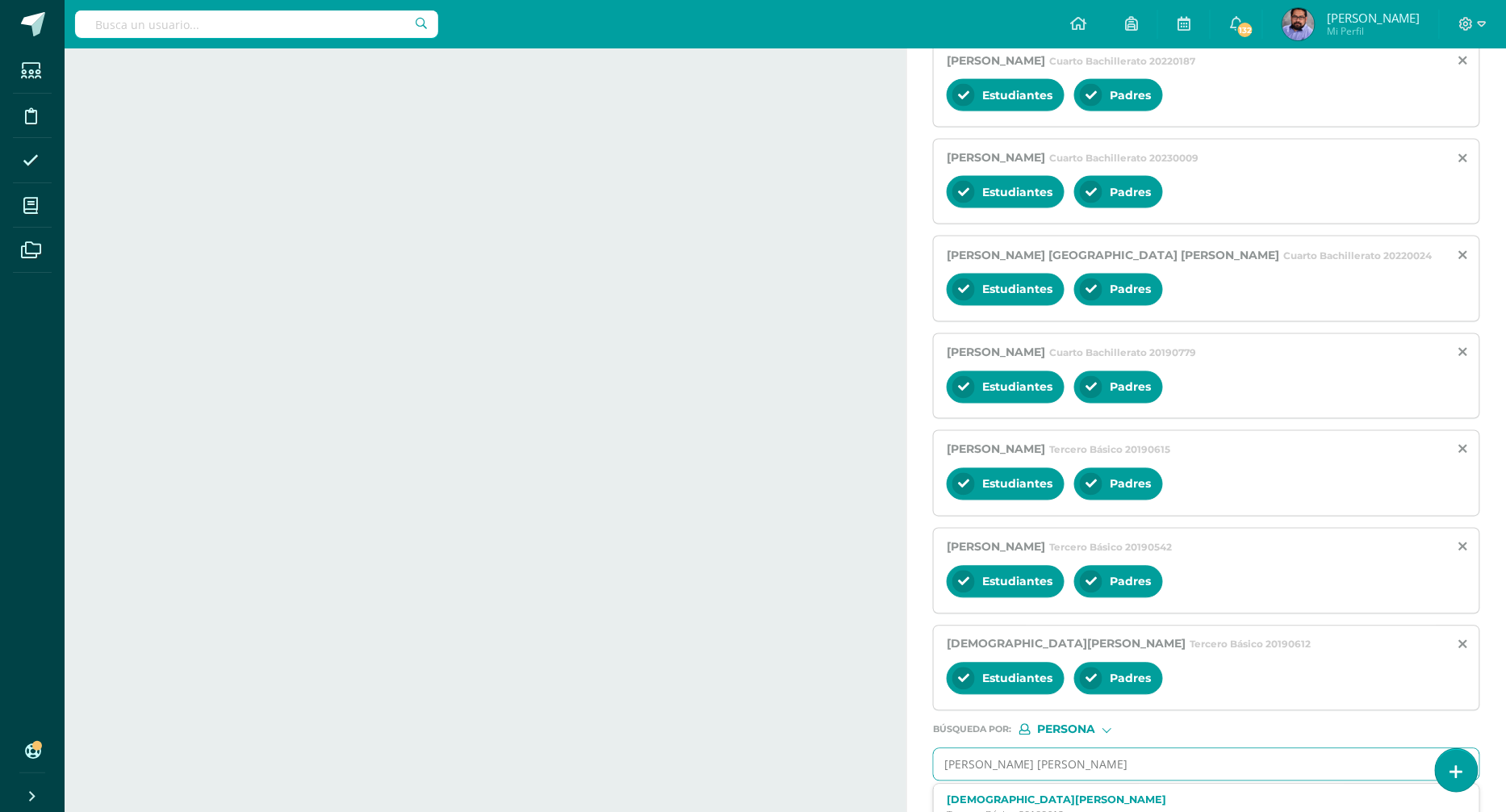
scroll to position [957, 0]
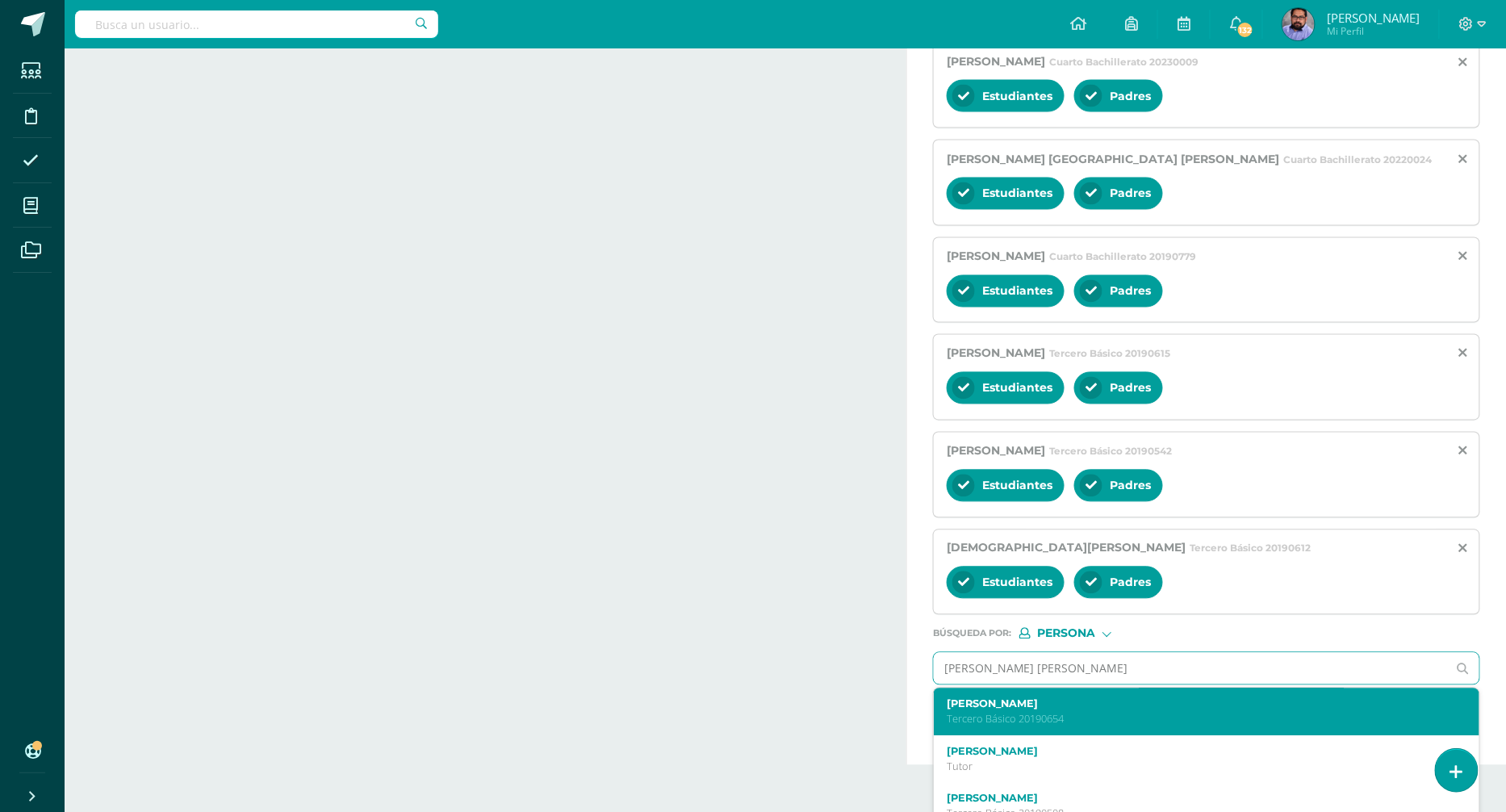
click at [1077, 698] on label "Ronaldo Gabriel Díaz García" at bounding box center [1194, 704] width 496 height 12
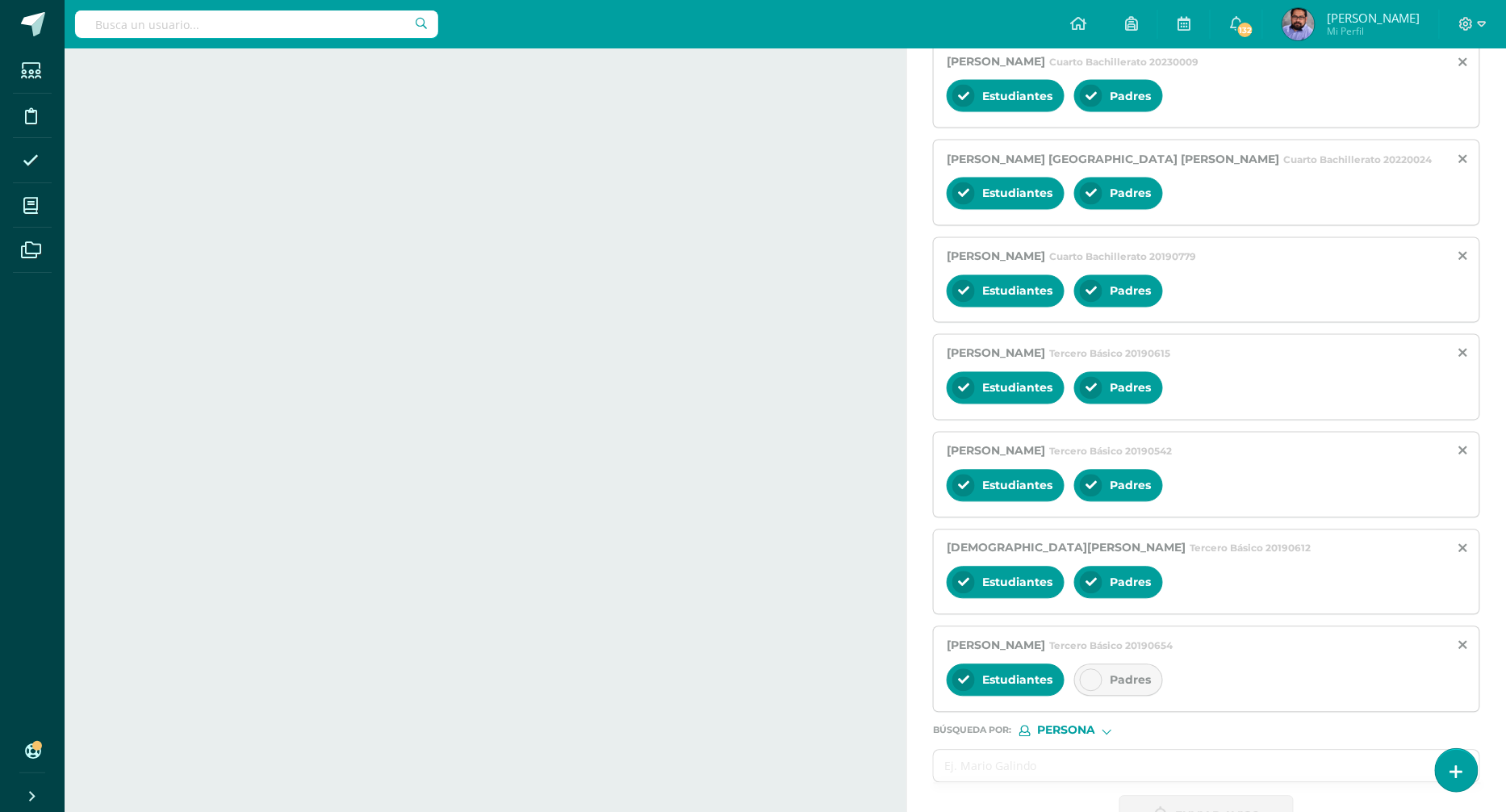
click at [1105, 664] on div "Padres" at bounding box center [1119, 680] width 89 height 32
click at [1000, 796] on div "Enviar aviso" at bounding box center [1207, 817] width 547 height 42
click at [1002, 750] on input "text" at bounding box center [1191, 766] width 514 height 32
paste input "Díaz Palacios, Ana Lilian"
type input "Díaz Palacios, Ana Lilian"
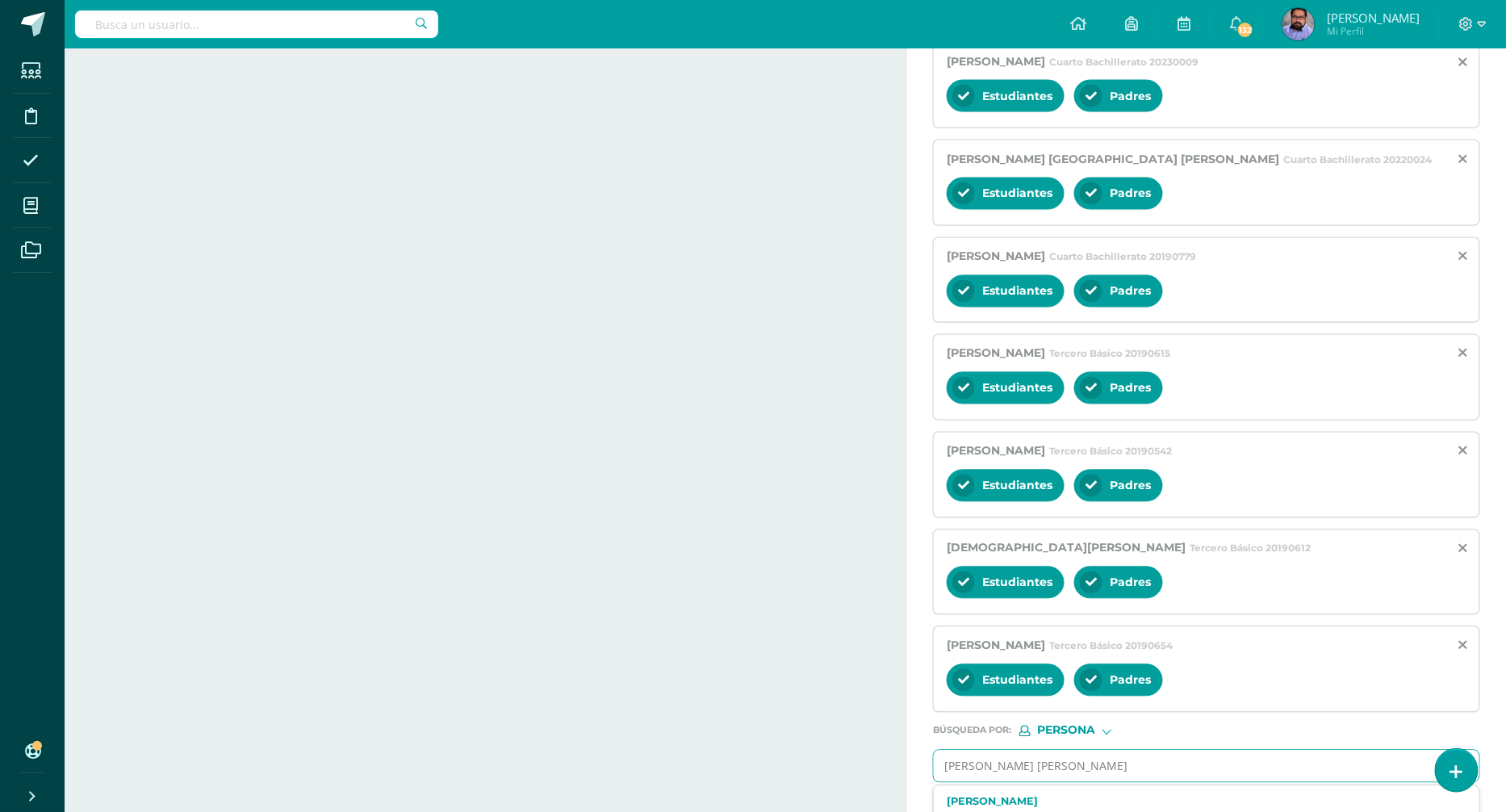
scroll to position [1051, 0]
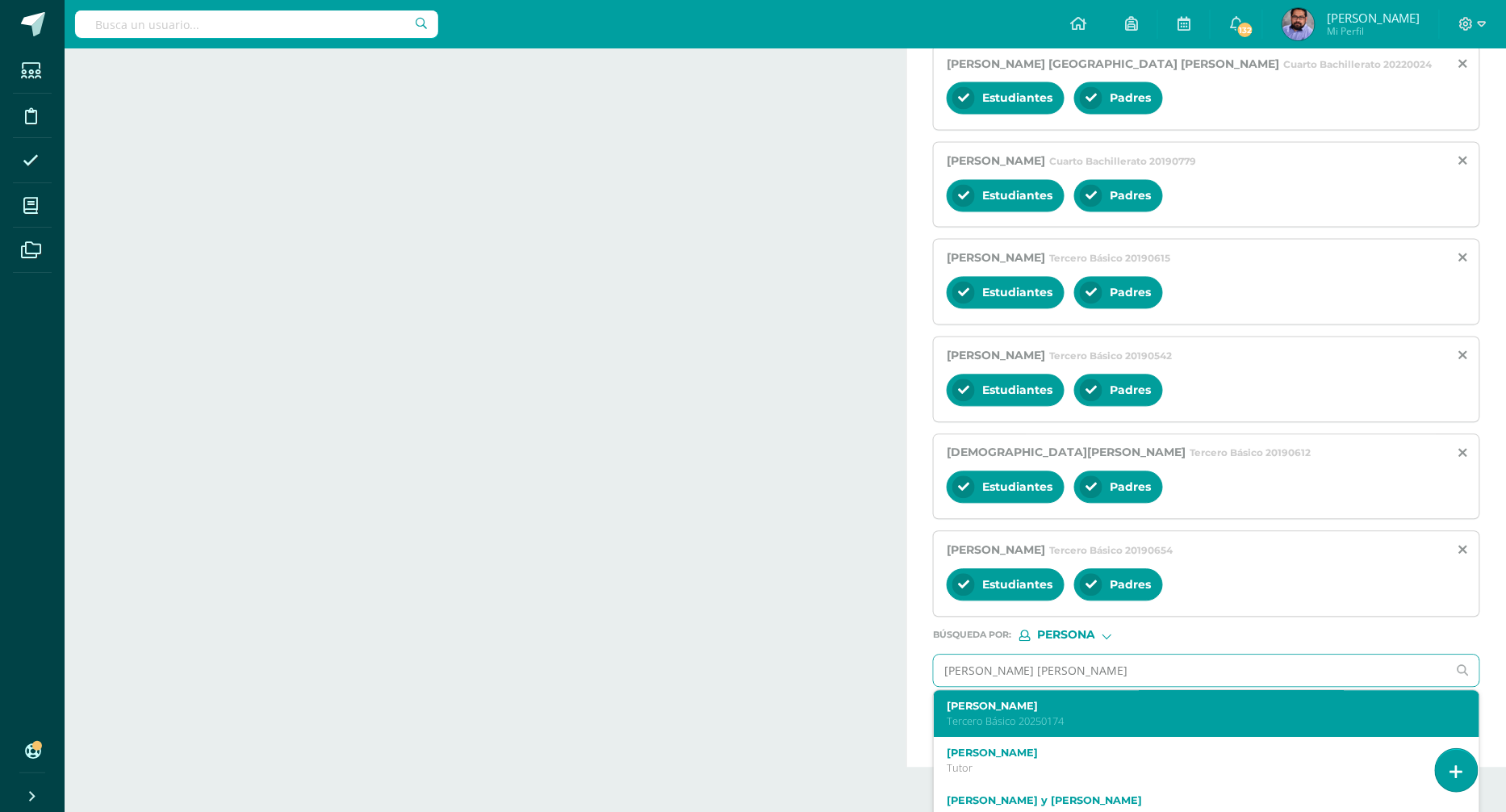
click at [1029, 715] on p "Tercero Básico 20250174" at bounding box center [1194, 721] width 496 height 14
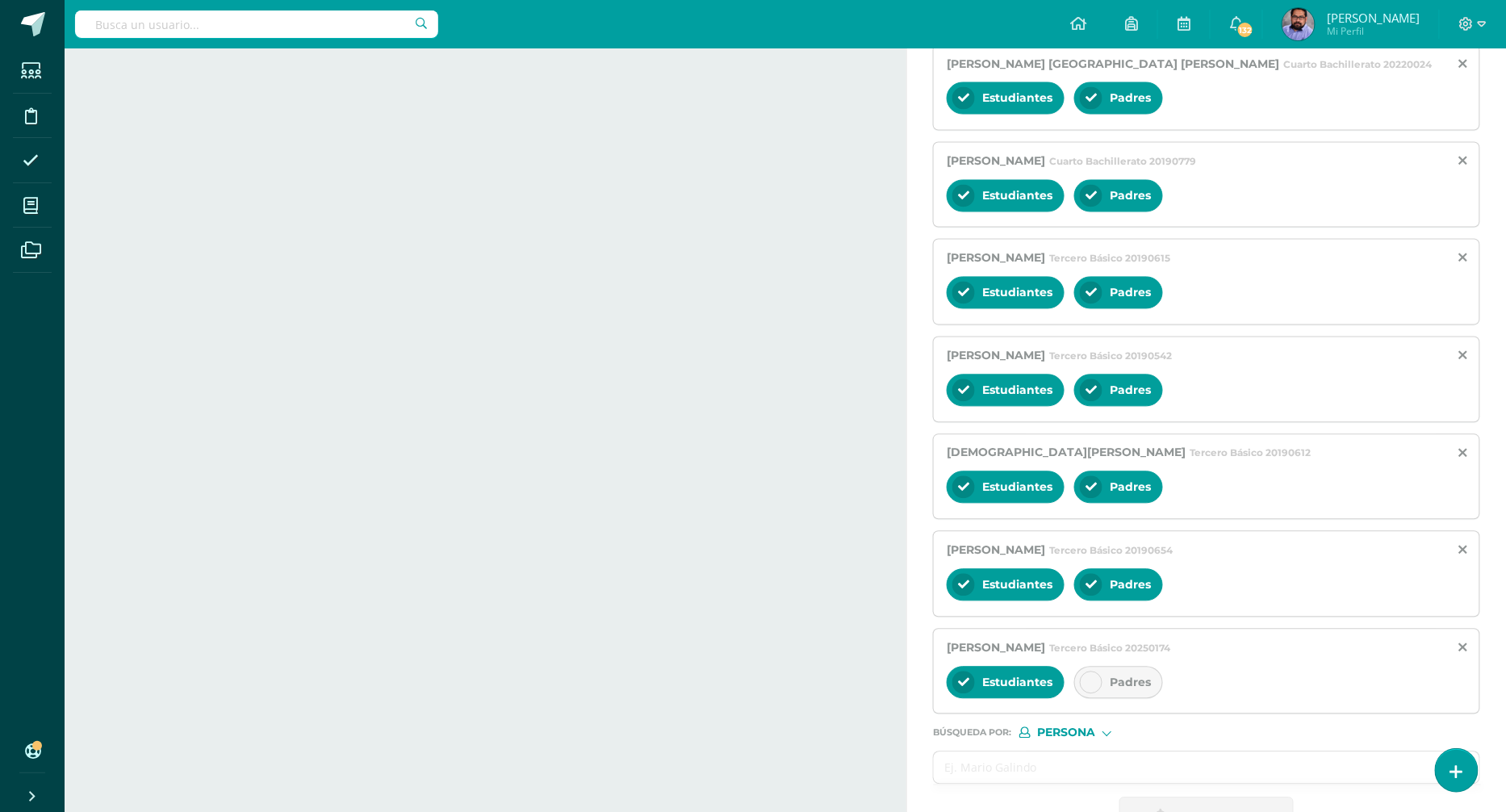
click at [1105, 667] on div "Padres" at bounding box center [1119, 682] width 89 height 32
click at [1045, 755] on input "text" at bounding box center [1191, 768] width 514 height 32
paste input "García Aceituno, Alejandro"
type input "García Aceituno, Alejandro"
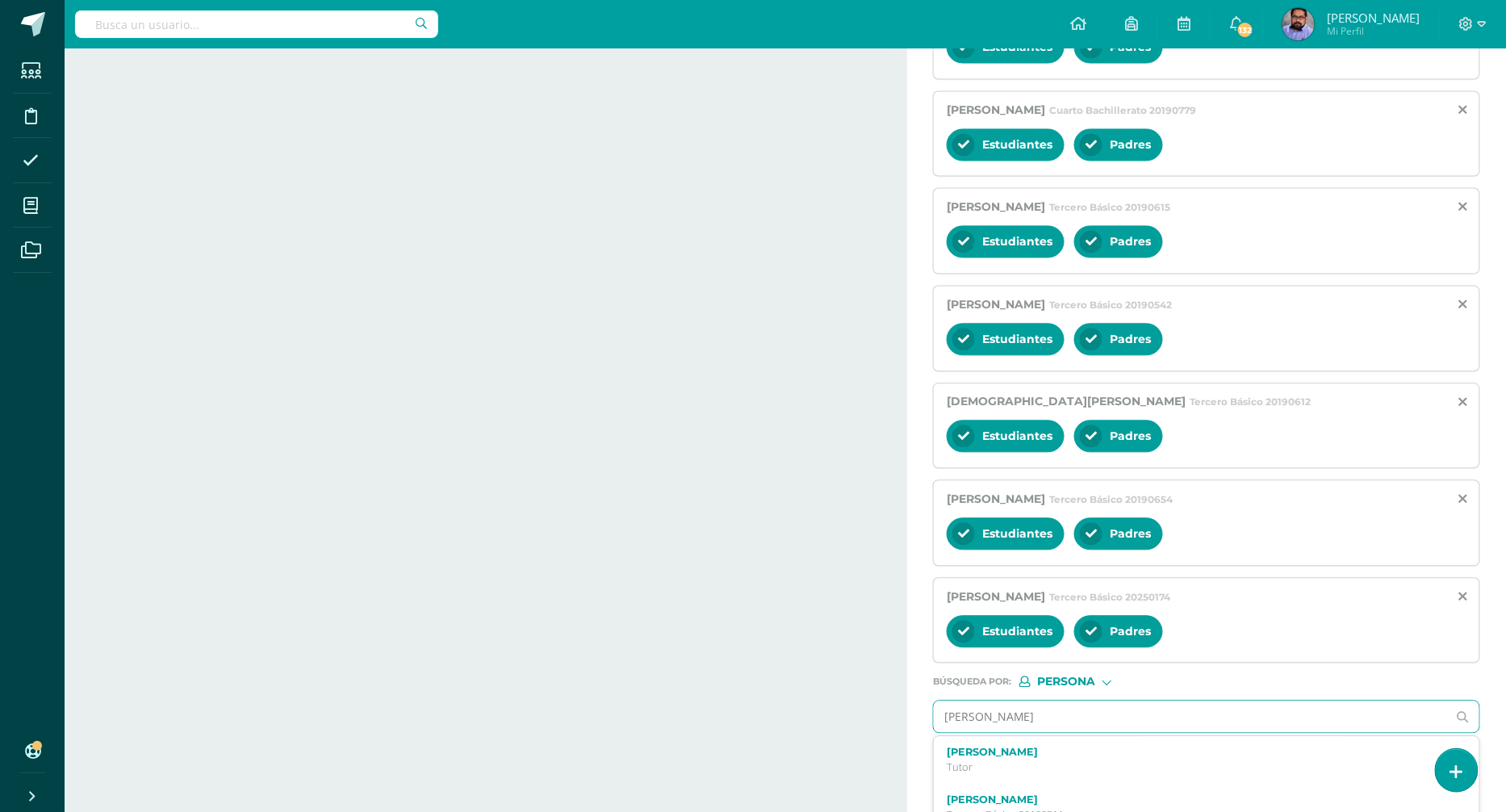
scroll to position [1148, 0]
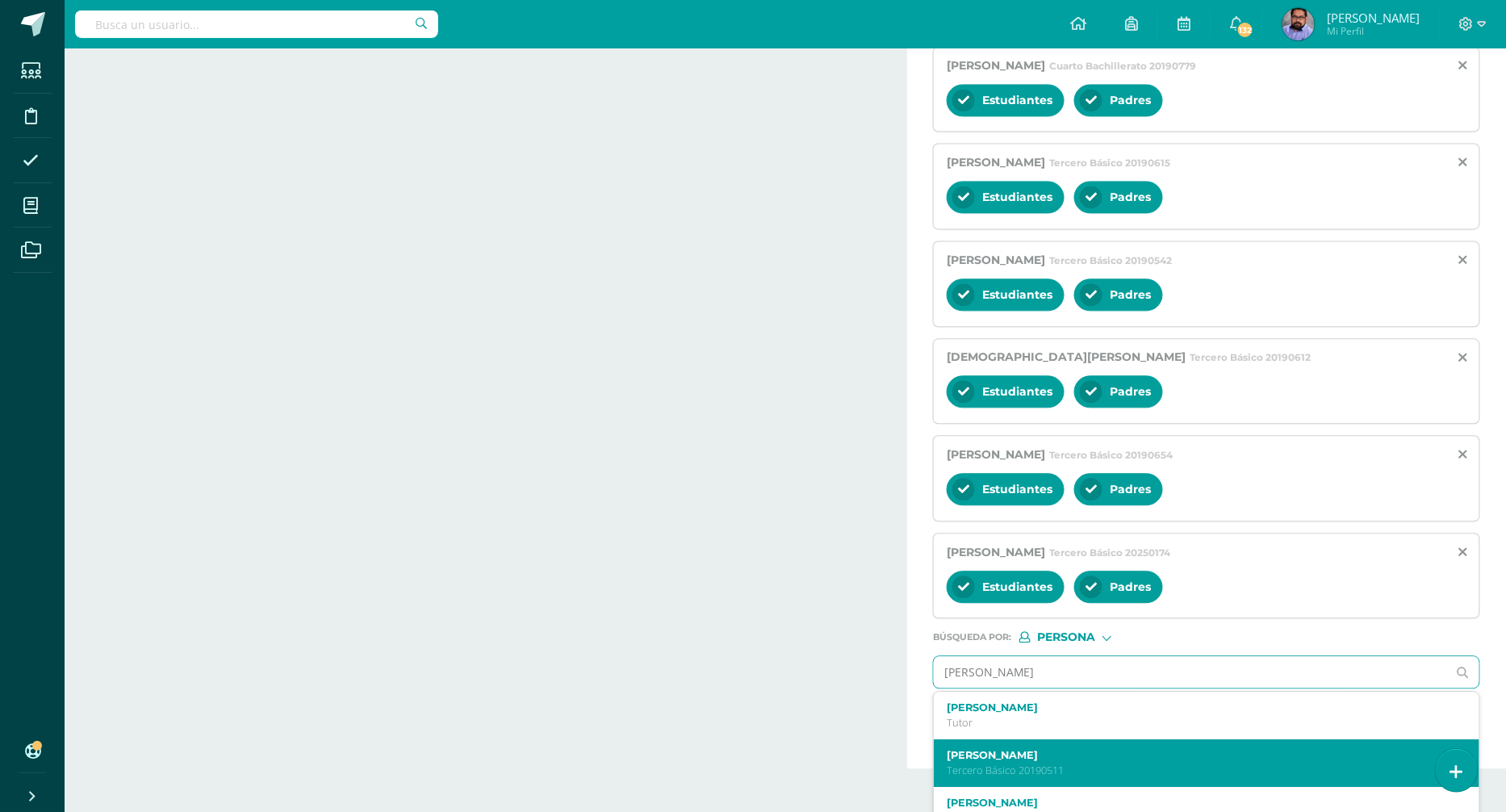
click at [1033, 749] on label "Alejandro García Aceituno" at bounding box center [1194, 755] width 496 height 12
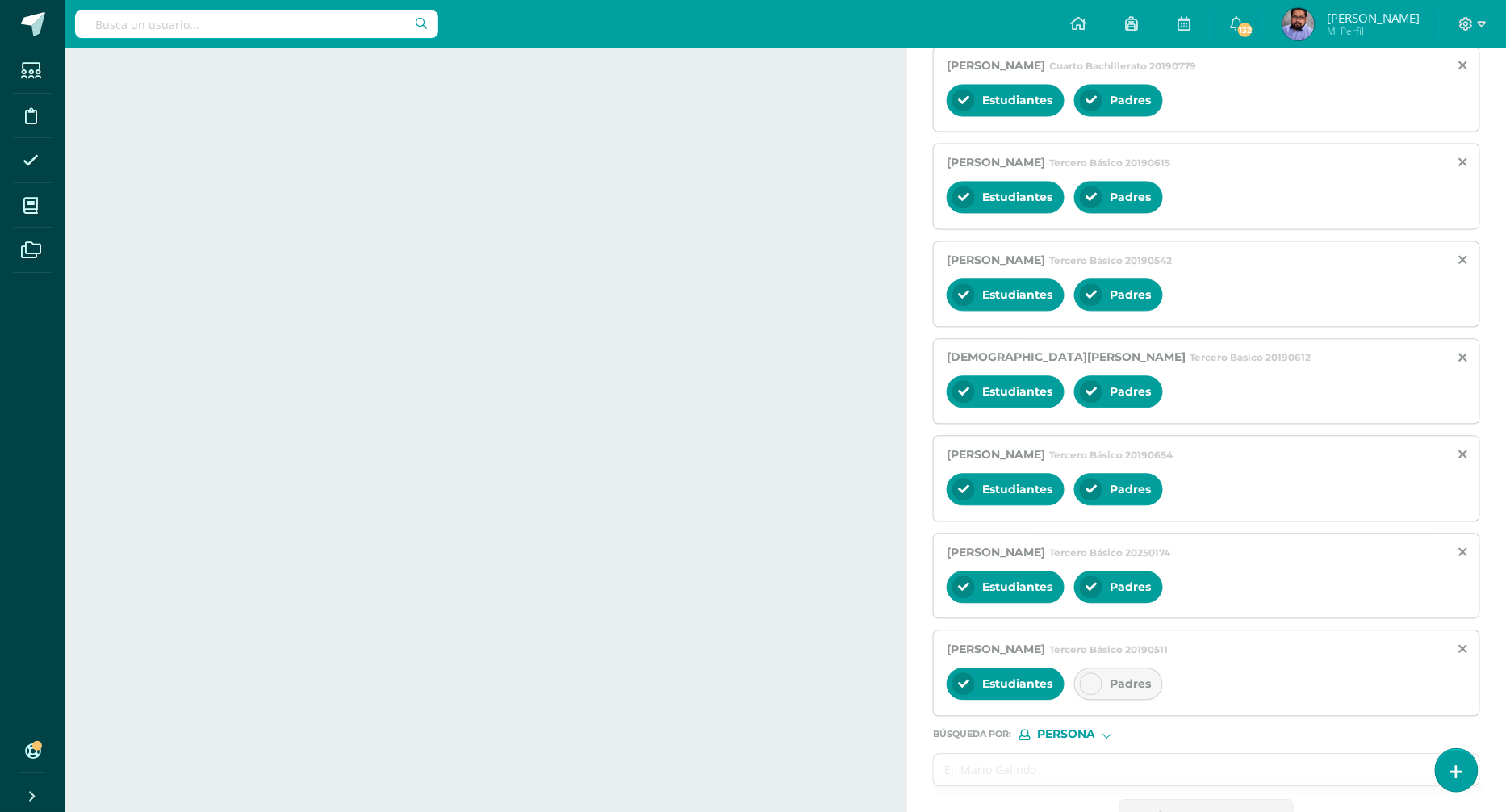
click at [1102, 667] on div "Padres" at bounding box center [1119, 683] width 89 height 32
click at [1058, 754] on input "text" at bounding box center [1191, 770] width 514 height 32
paste input "García Morales, Fátima Alexandra"
type input "García Morales, Fátima Alexandra"
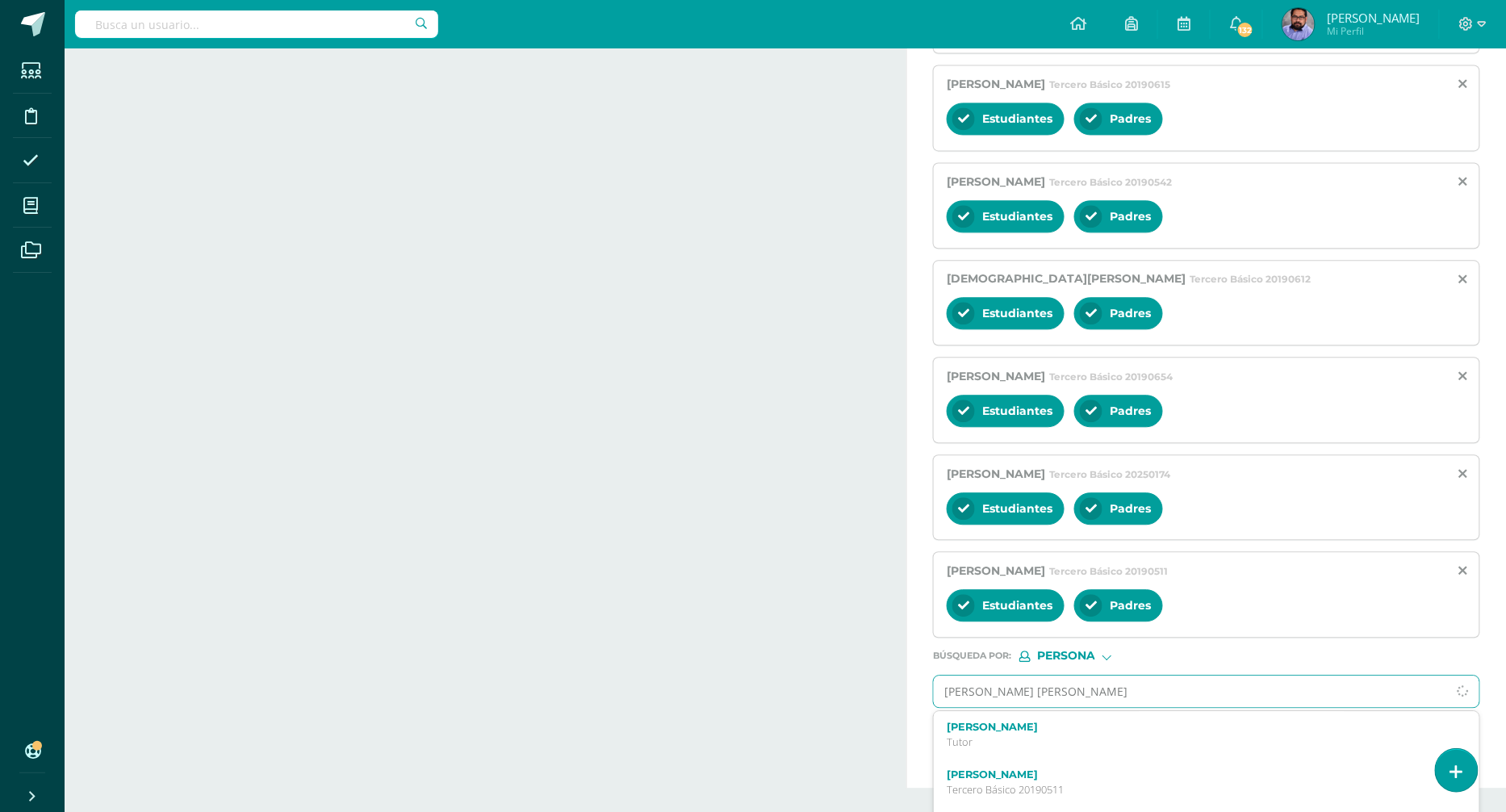
scroll to position [1243, 0]
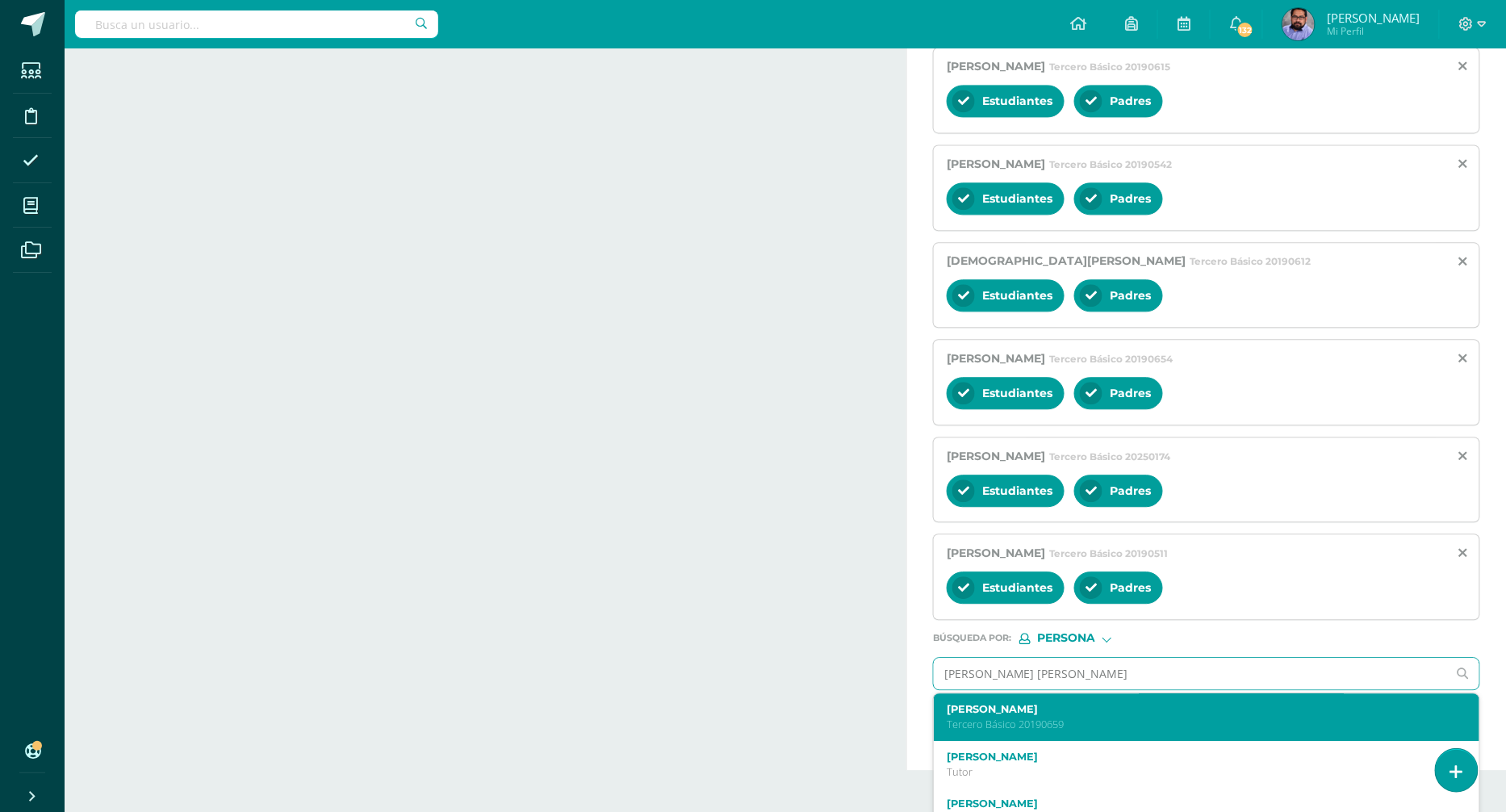
click at [1017, 703] on label "Fátima Alexandra García Morales" at bounding box center [1194, 709] width 496 height 12
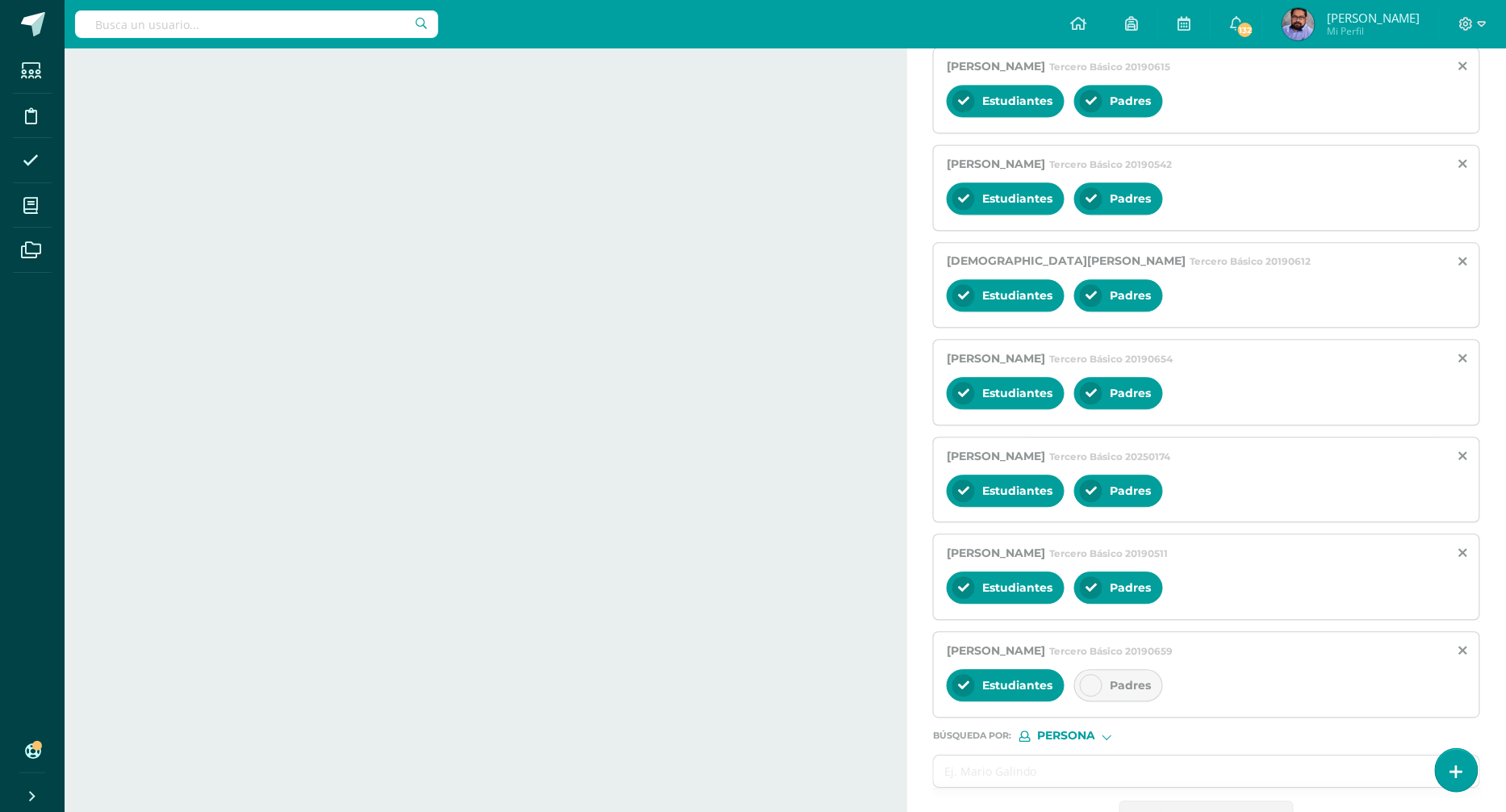
click at [1100, 669] on div "Padres" at bounding box center [1119, 685] width 89 height 32
click at [1059, 756] on input "text" at bounding box center [1191, 771] width 514 height 32
paste input "Casado Hernández, Ximena Marianí"
type input "Casado Hernández, Ximena Marianí"
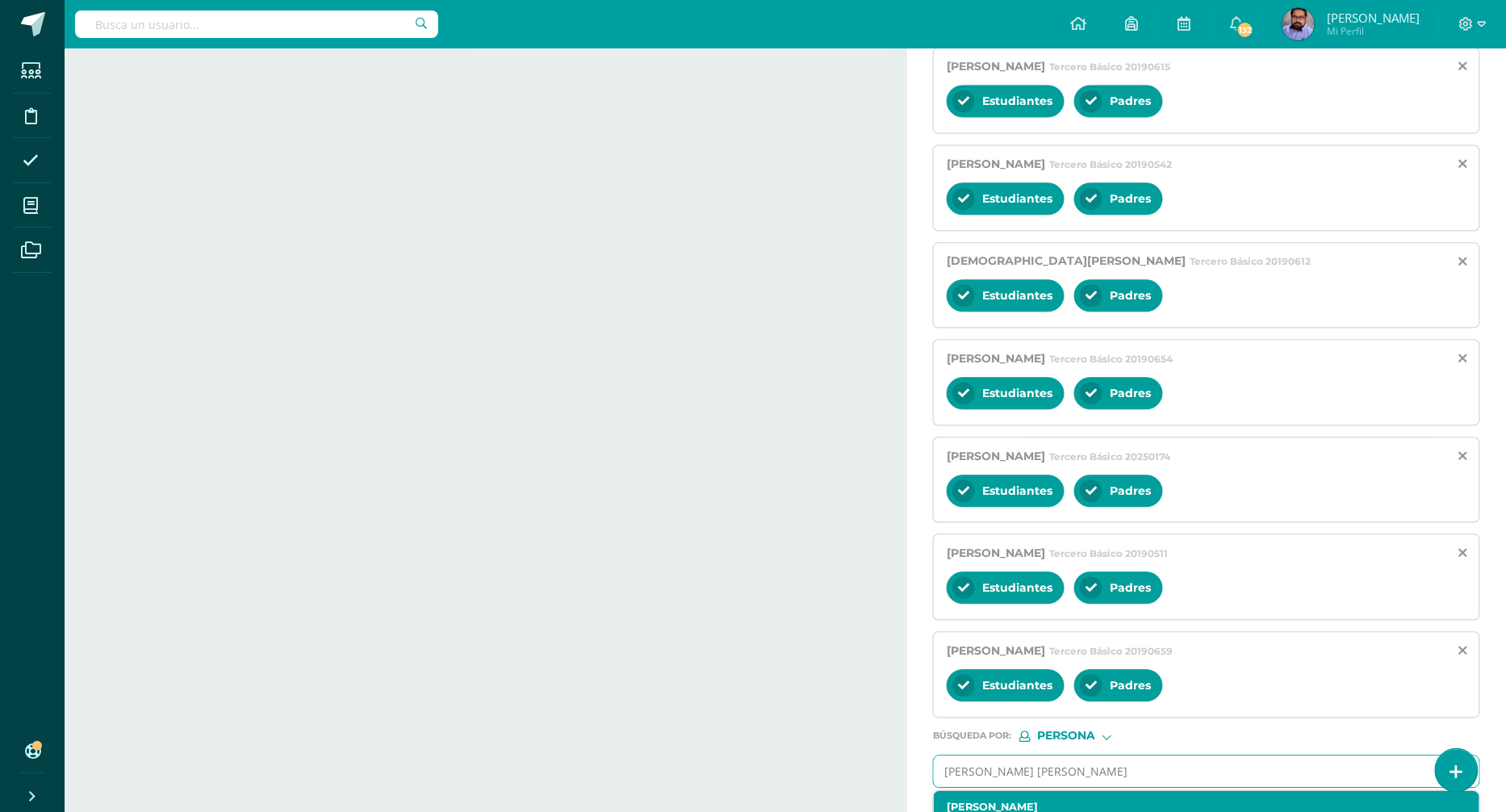
click at [1069, 800] on label "Fátima Alexandra García Morales" at bounding box center [1194, 806] width 496 height 12
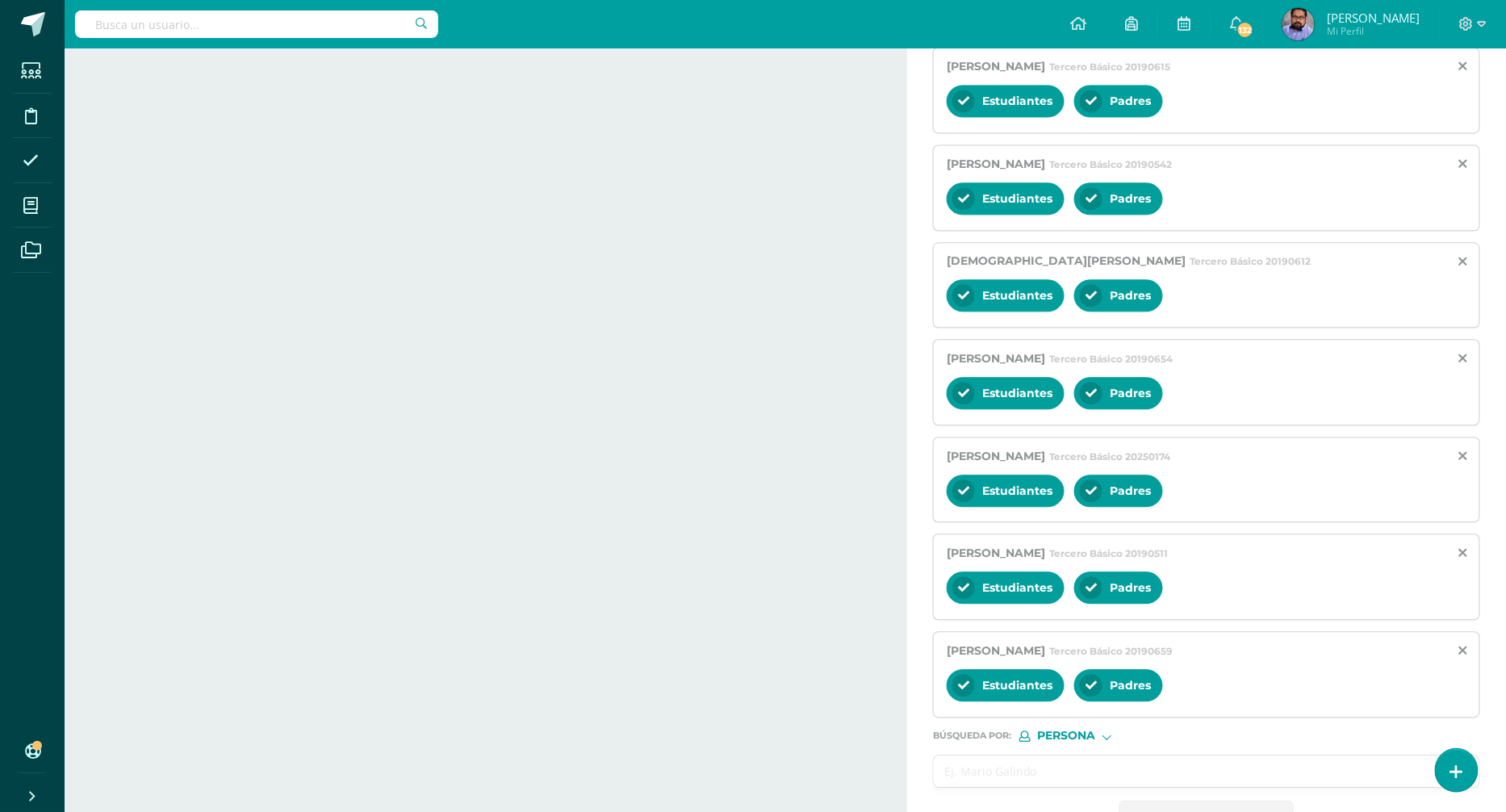
scroll to position [1272, 0]
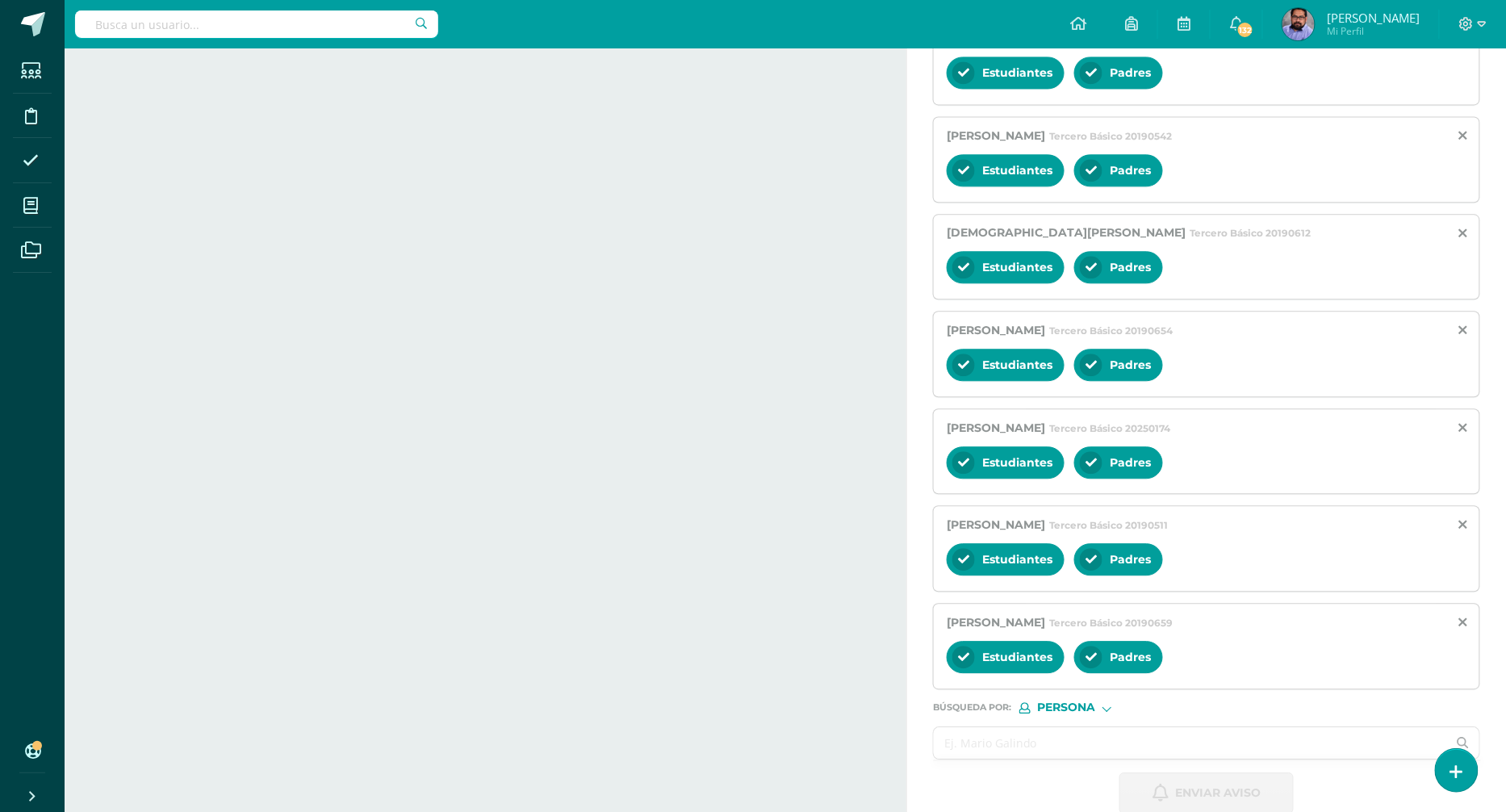
click at [1062, 731] on input "text" at bounding box center [1191, 743] width 514 height 32
paste input "Casado Hernández, Ximena Marianí"
type input "Casado Hernández, Ximena Marianí"
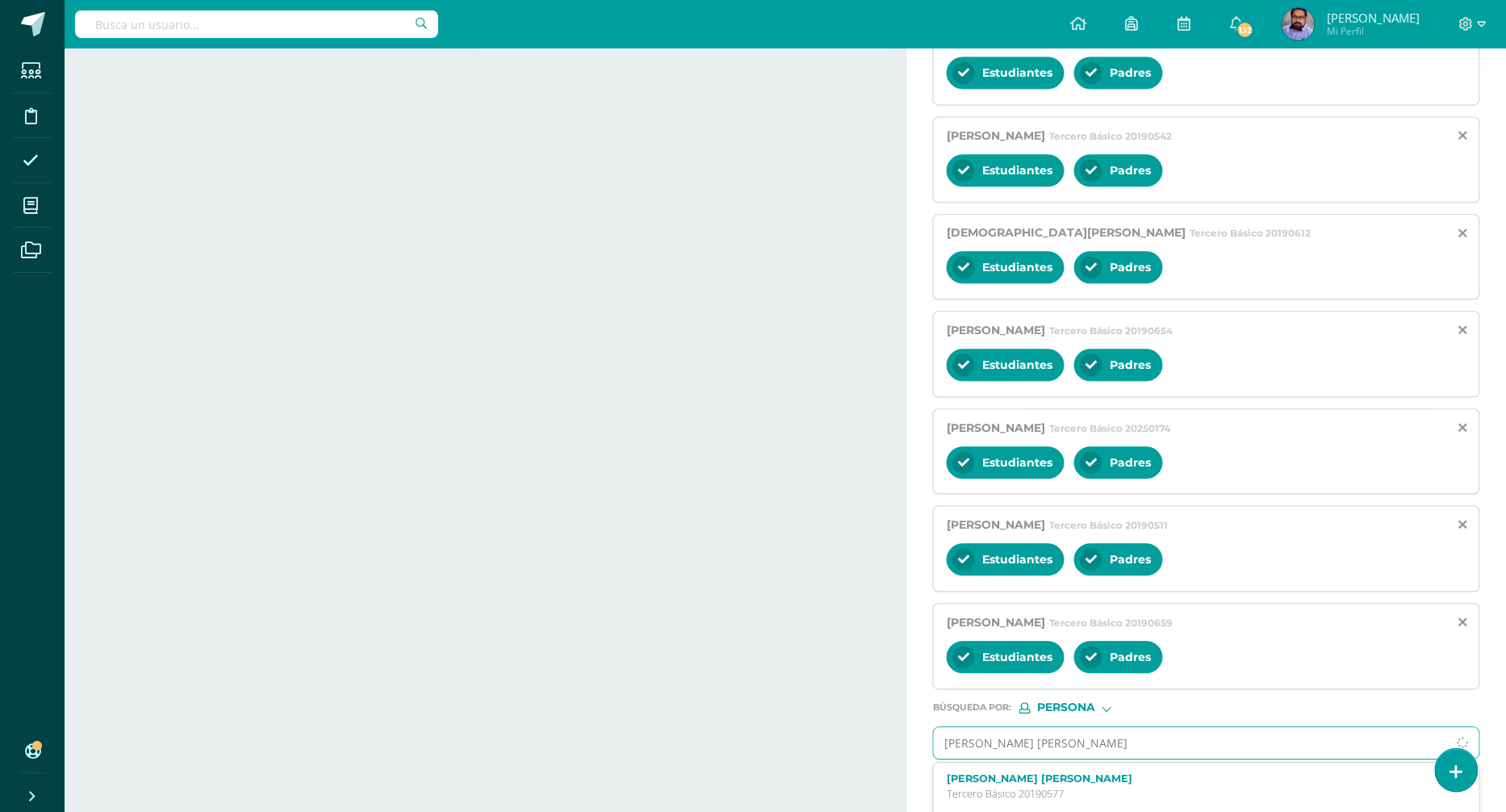
scroll to position [1340, 0]
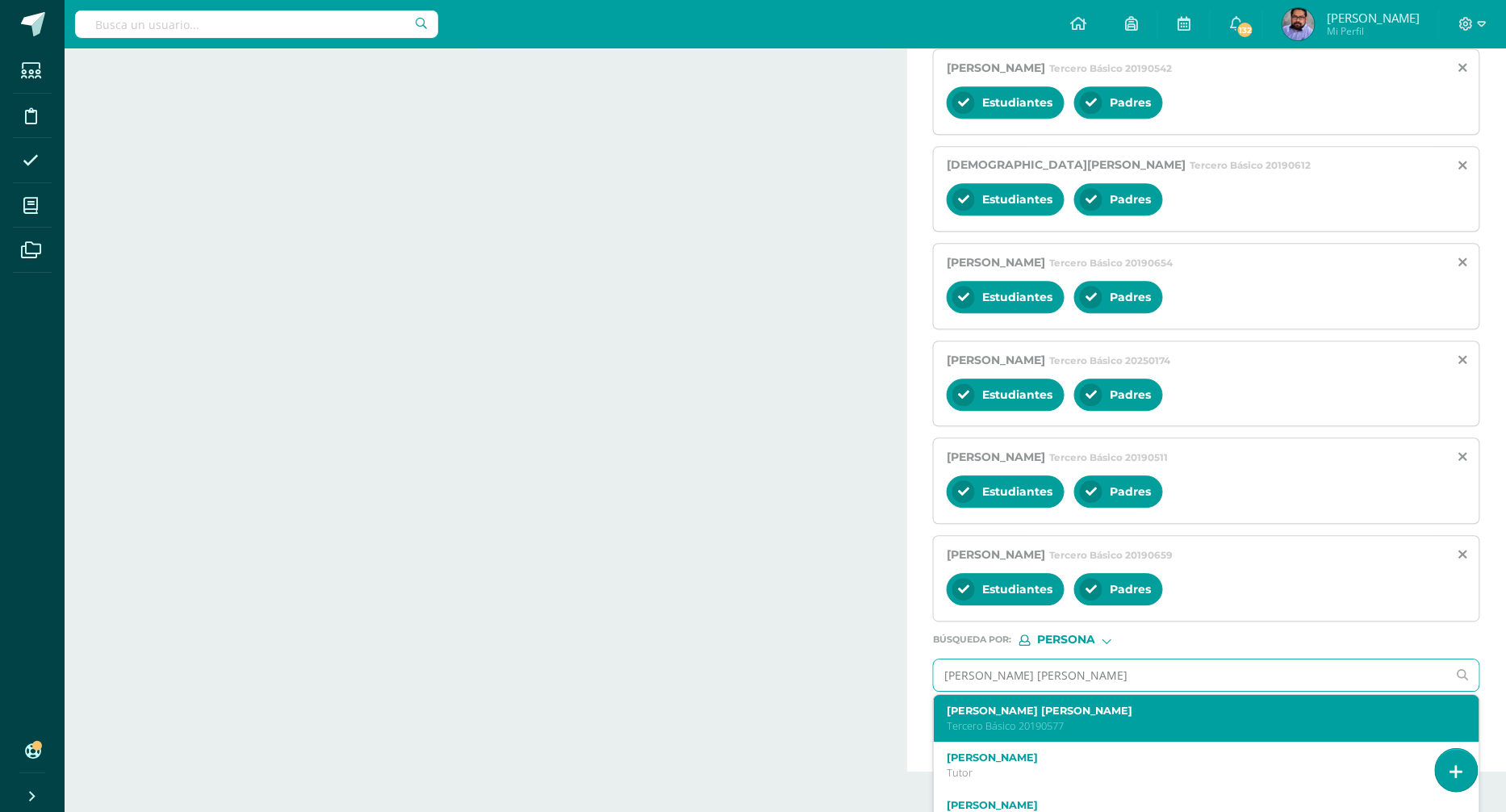
click at [1052, 705] on label "Ximena Marianí Casado Hernández" at bounding box center [1194, 711] width 496 height 12
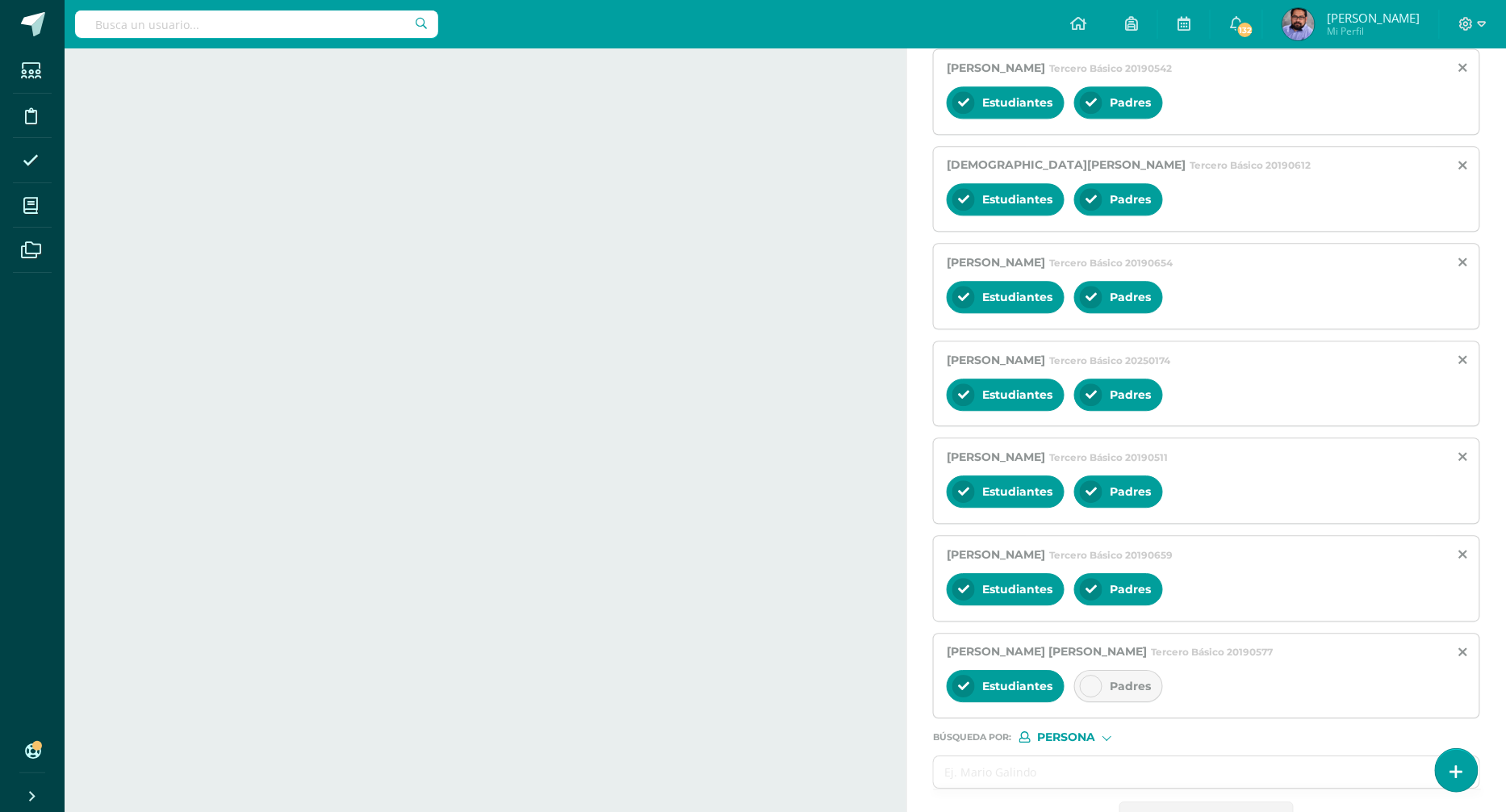
click at [1111, 670] on div "Padres" at bounding box center [1119, 686] width 89 height 32
click at [1087, 756] on input "text" at bounding box center [1191, 772] width 514 height 32
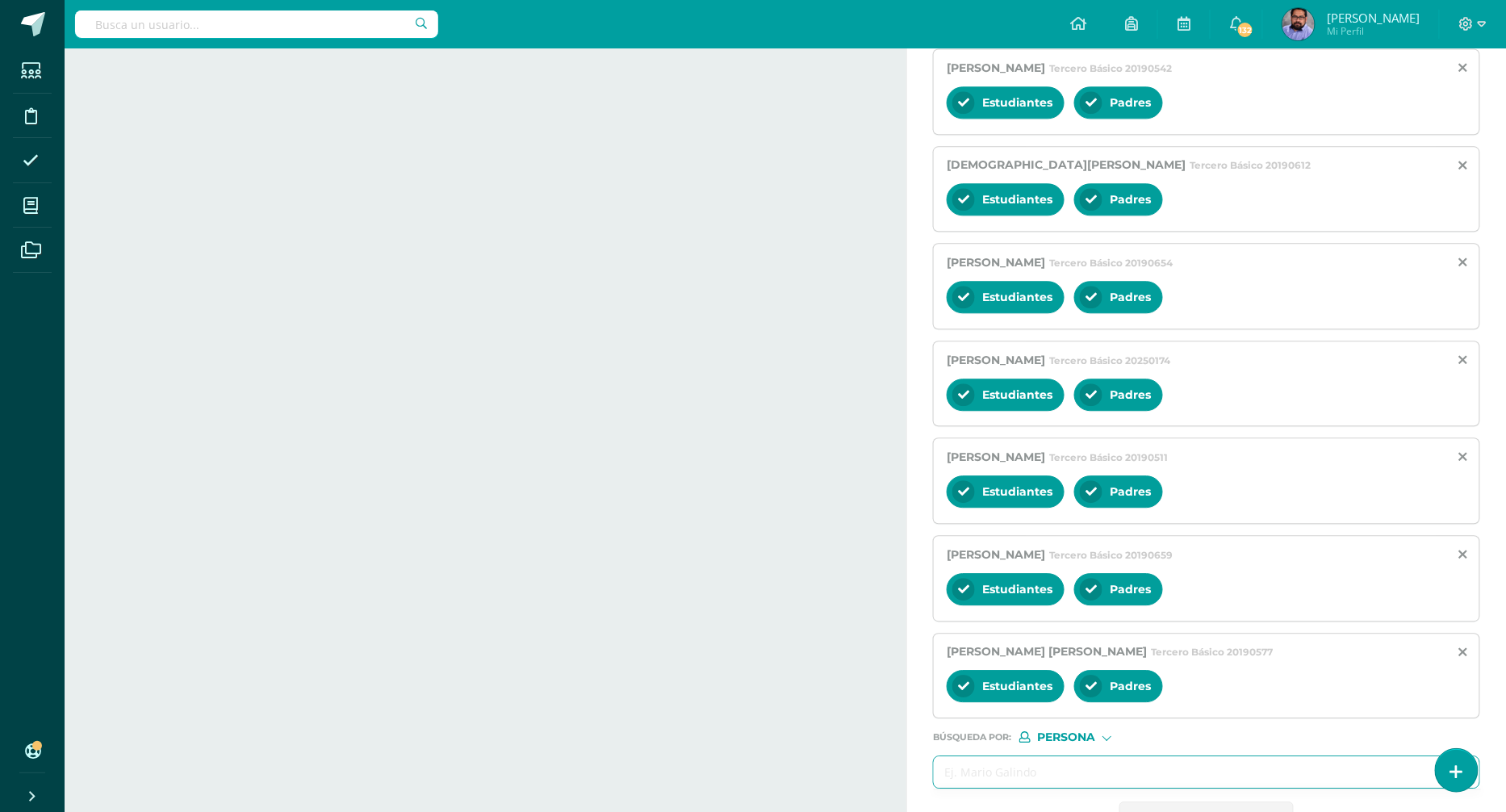
paste input "Azmitia Paz, Anika Samantha"
type input "Azmitia Paz, Anika Samantha"
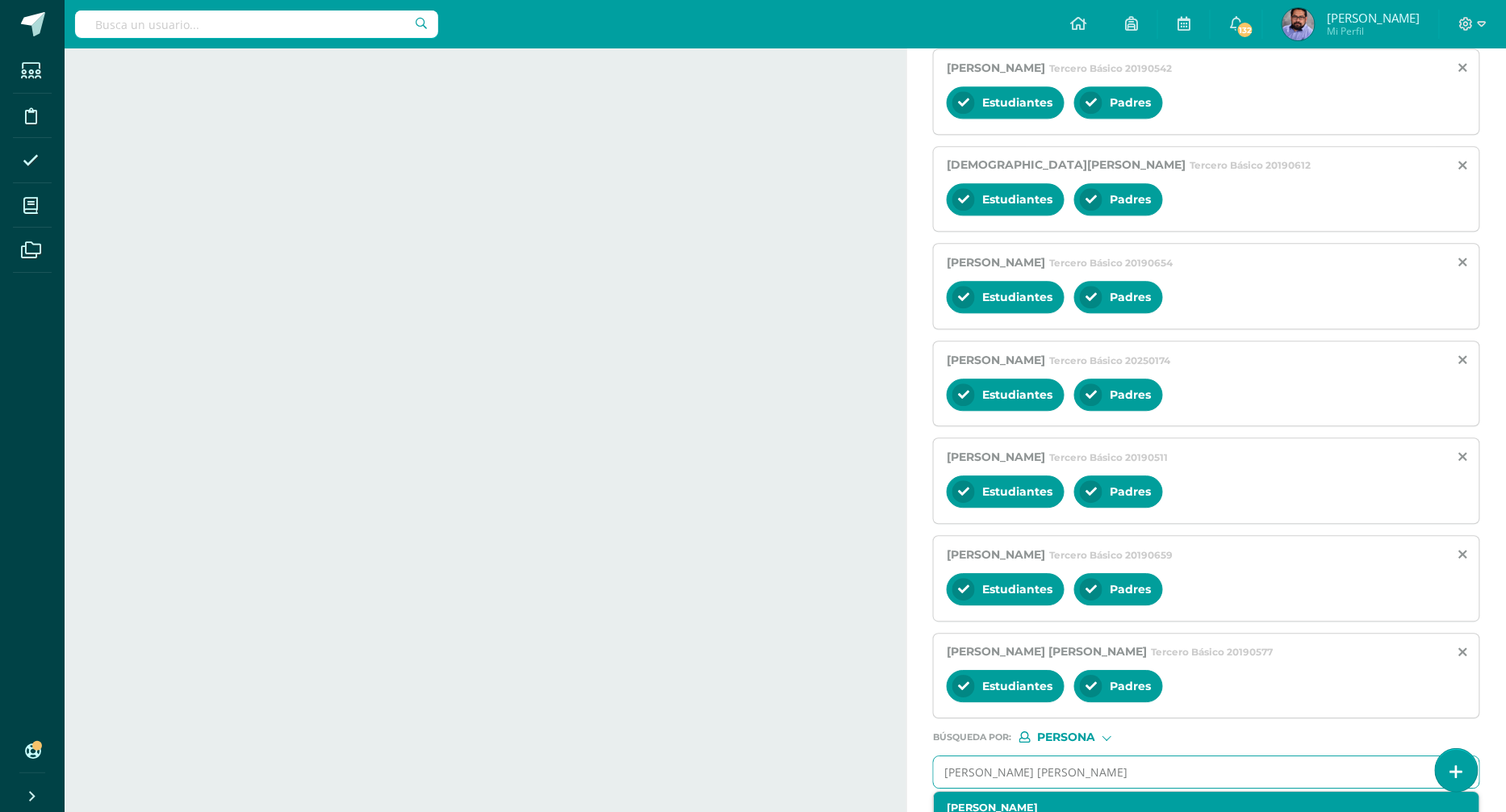
click at [1051, 816] on p "Segundo Básico 20190436" at bounding box center [1194, 823] width 496 height 14
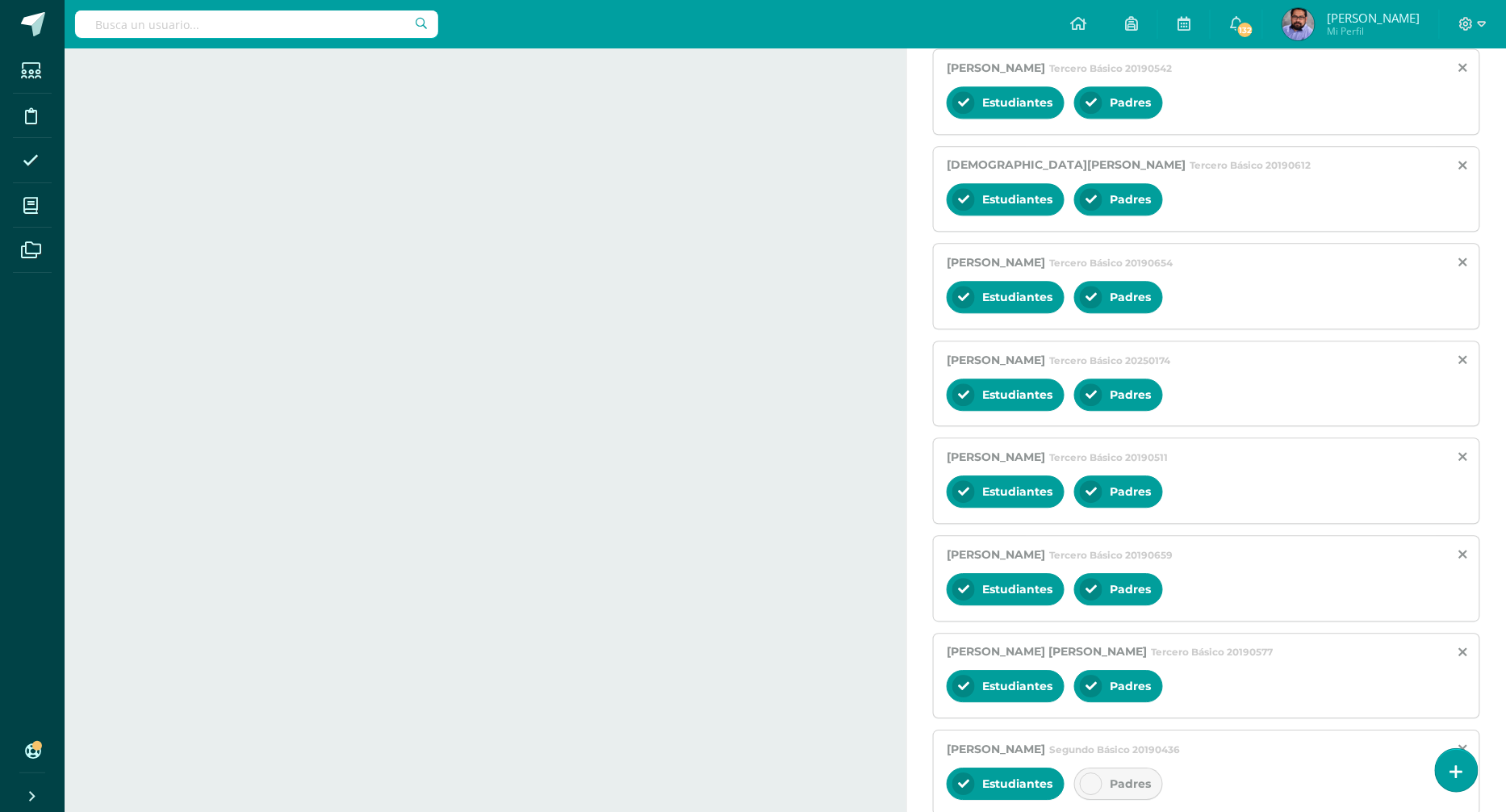
click at [1114, 768] on div "Padres" at bounding box center [1119, 784] width 89 height 32
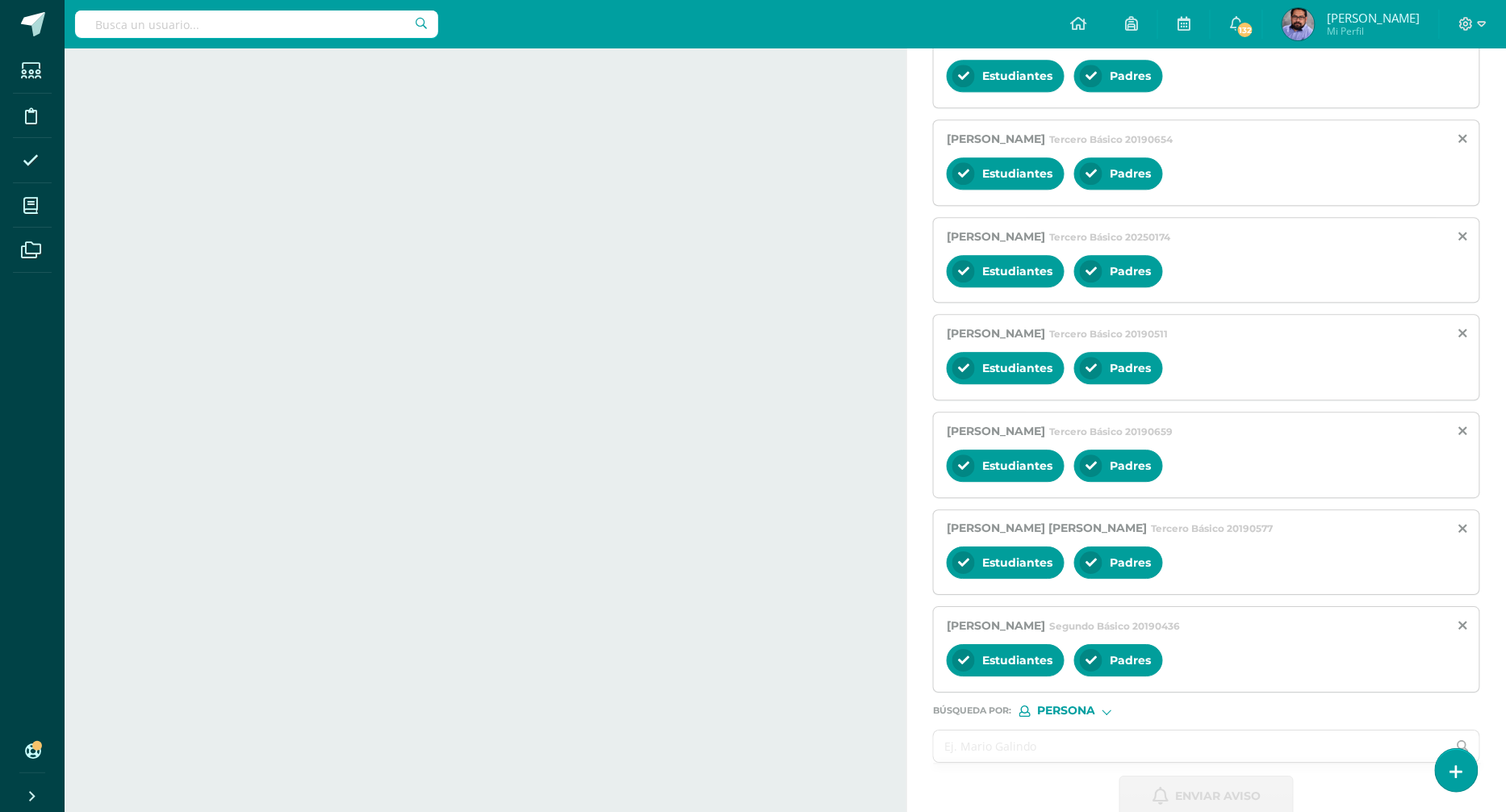
click at [1002, 731] on input "text" at bounding box center [1191, 746] width 514 height 32
paste input "Aguilar Hernández, Carlos Alejandro"
type input "Aguilar Hernández, Carlos Alejandro"
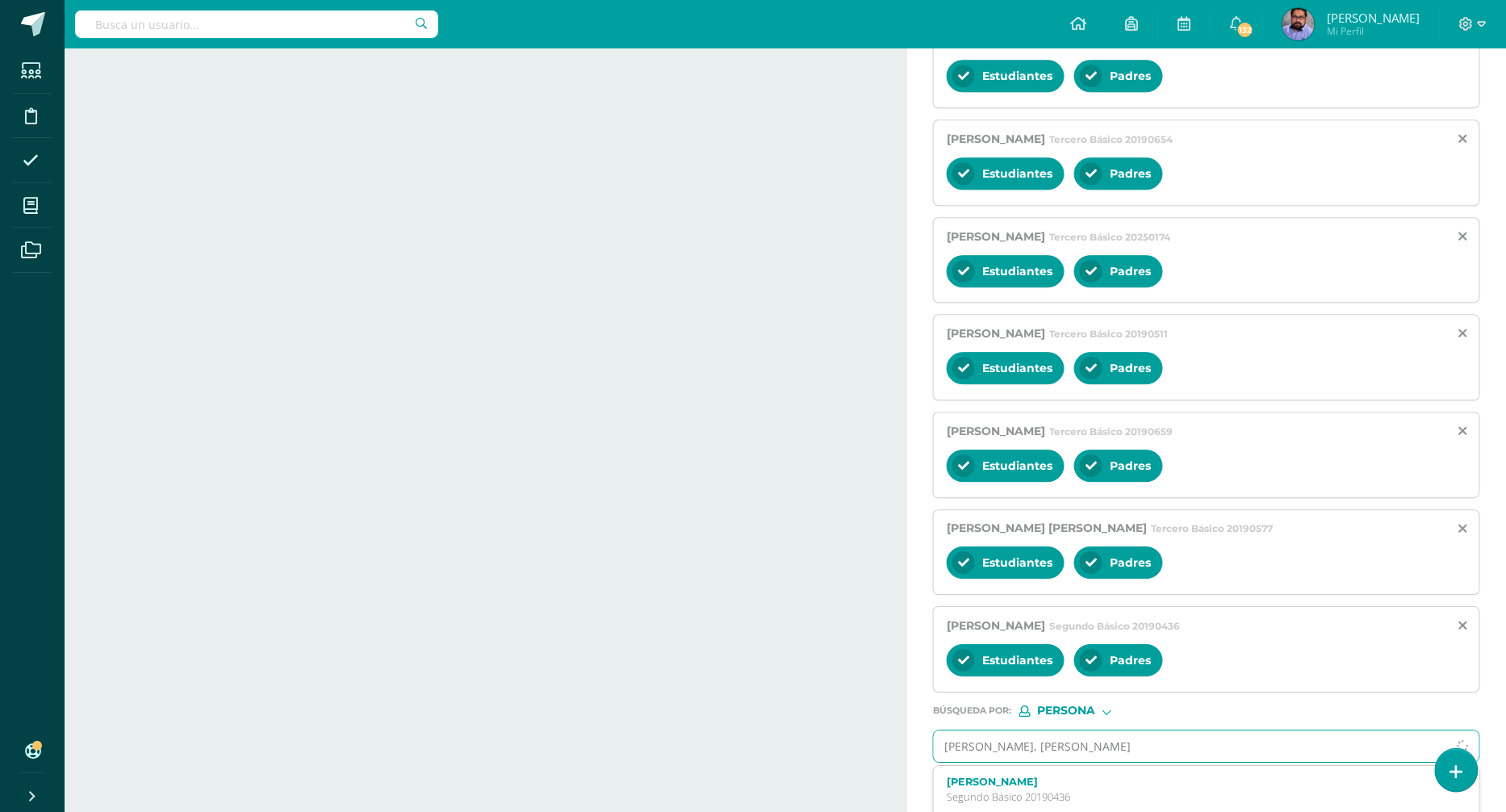
scroll to position [1531, 0]
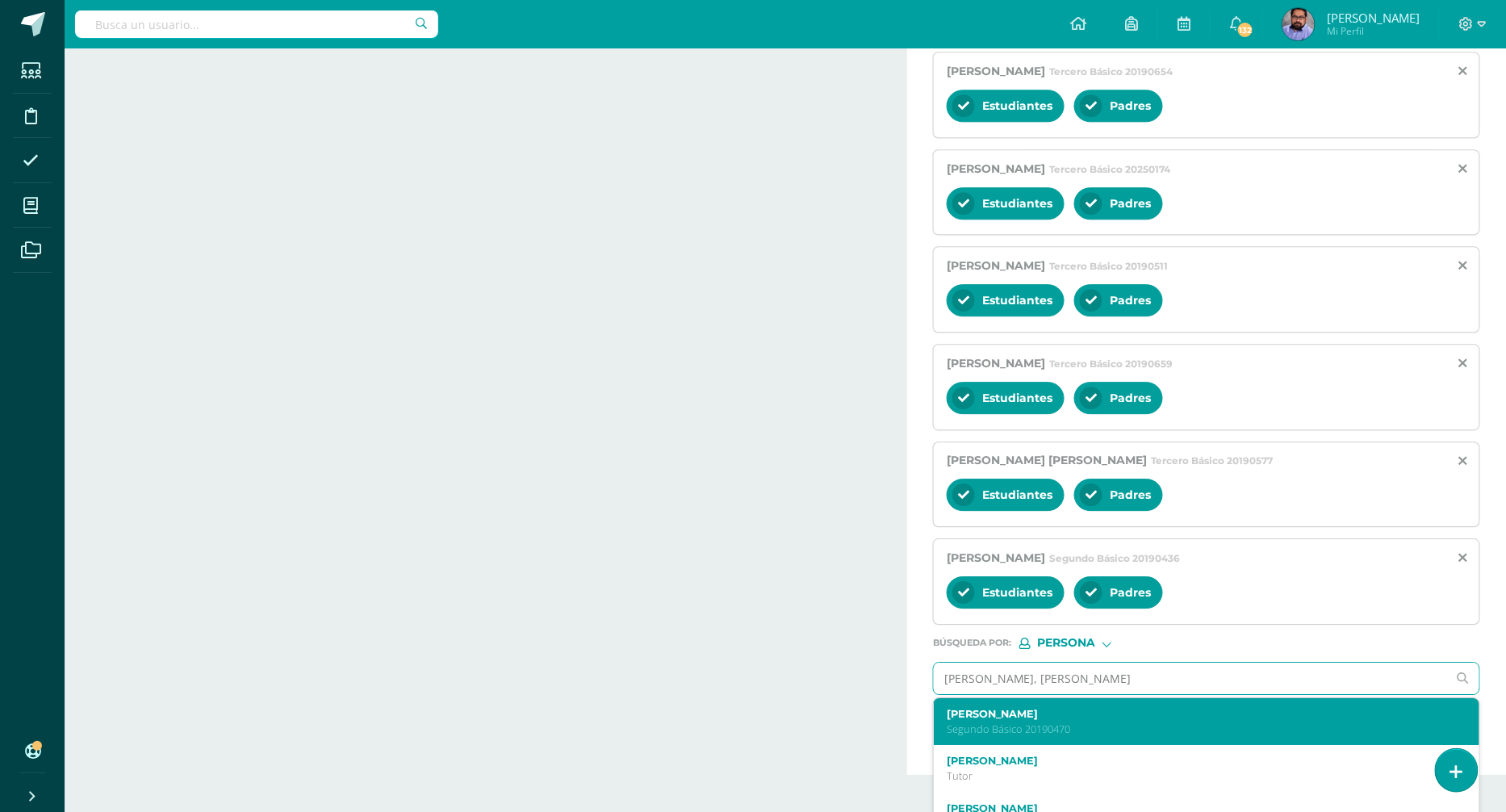
click at [1002, 708] on label "Carlos Alejandro Aguilar Hernández" at bounding box center [1194, 714] width 496 height 12
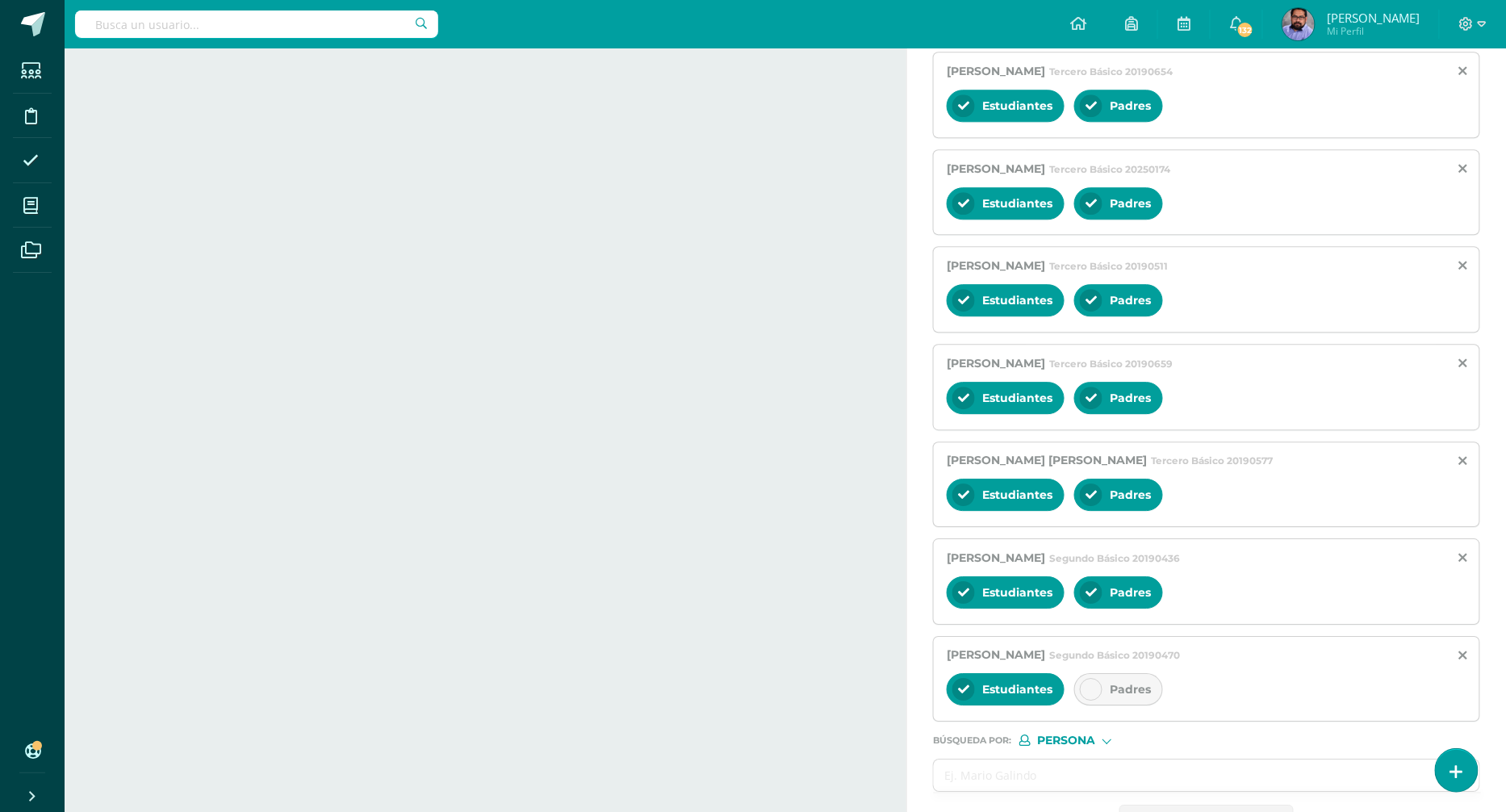
click at [1131, 637] on div "Carlos Alejandro Aguilar Hernández Segundo Básico 20190470 Estudiantes Padres" at bounding box center [1207, 679] width 547 height 86
click at [1123, 682] on span "Padres" at bounding box center [1130, 689] width 42 height 14
click at [1019, 760] on input "text" at bounding box center [1191, 775] width 514 height 32
paste input "Andrino Godoy, Mario Fernando"
type input "Andrino Godoy, Mario Fernando"
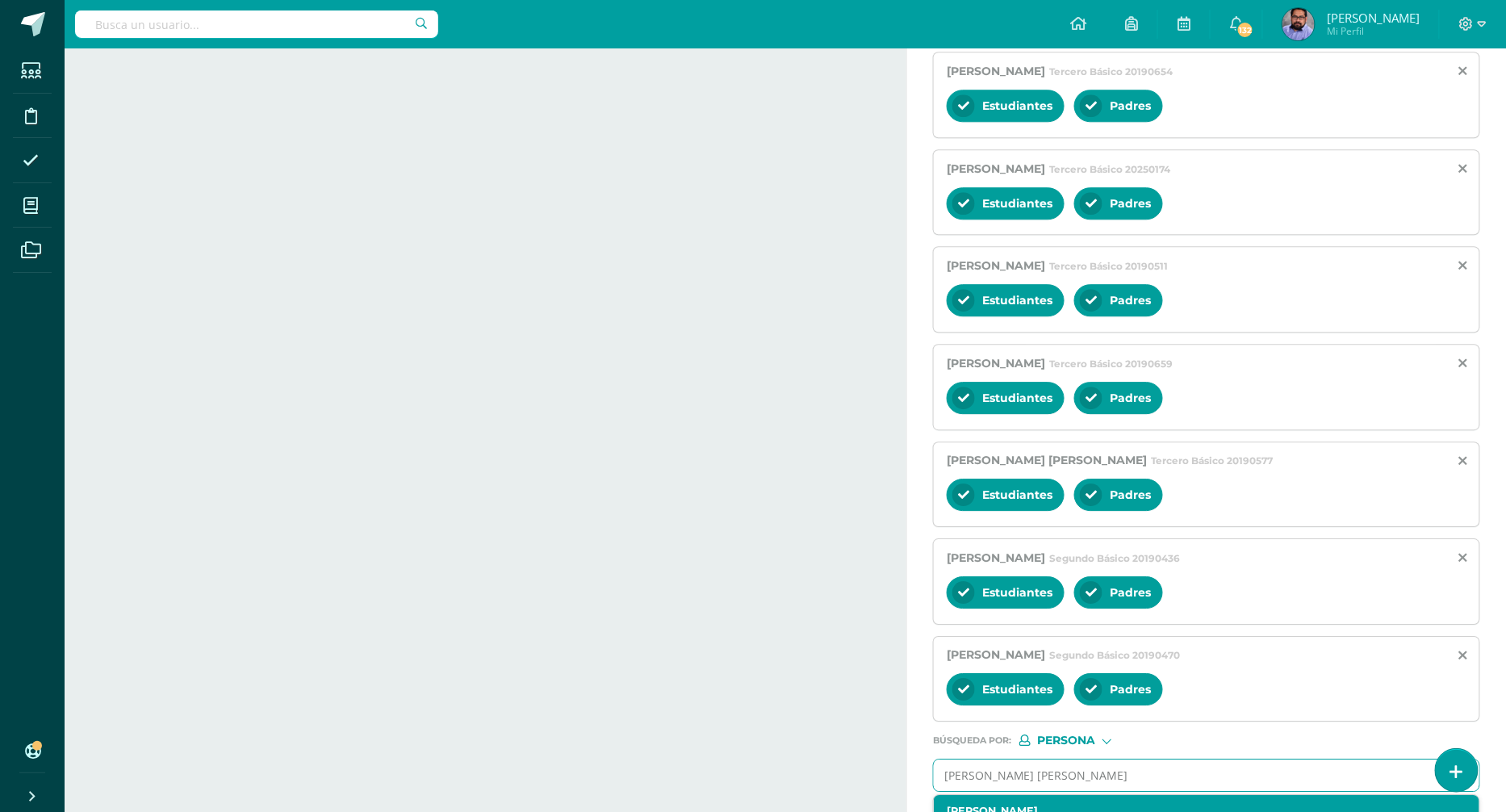
click at [1019, 795] on div "Mario Fernando Andrino Godoy Segundo Básico 20230174" at bounding box center [1207, 819] width 545 height 47
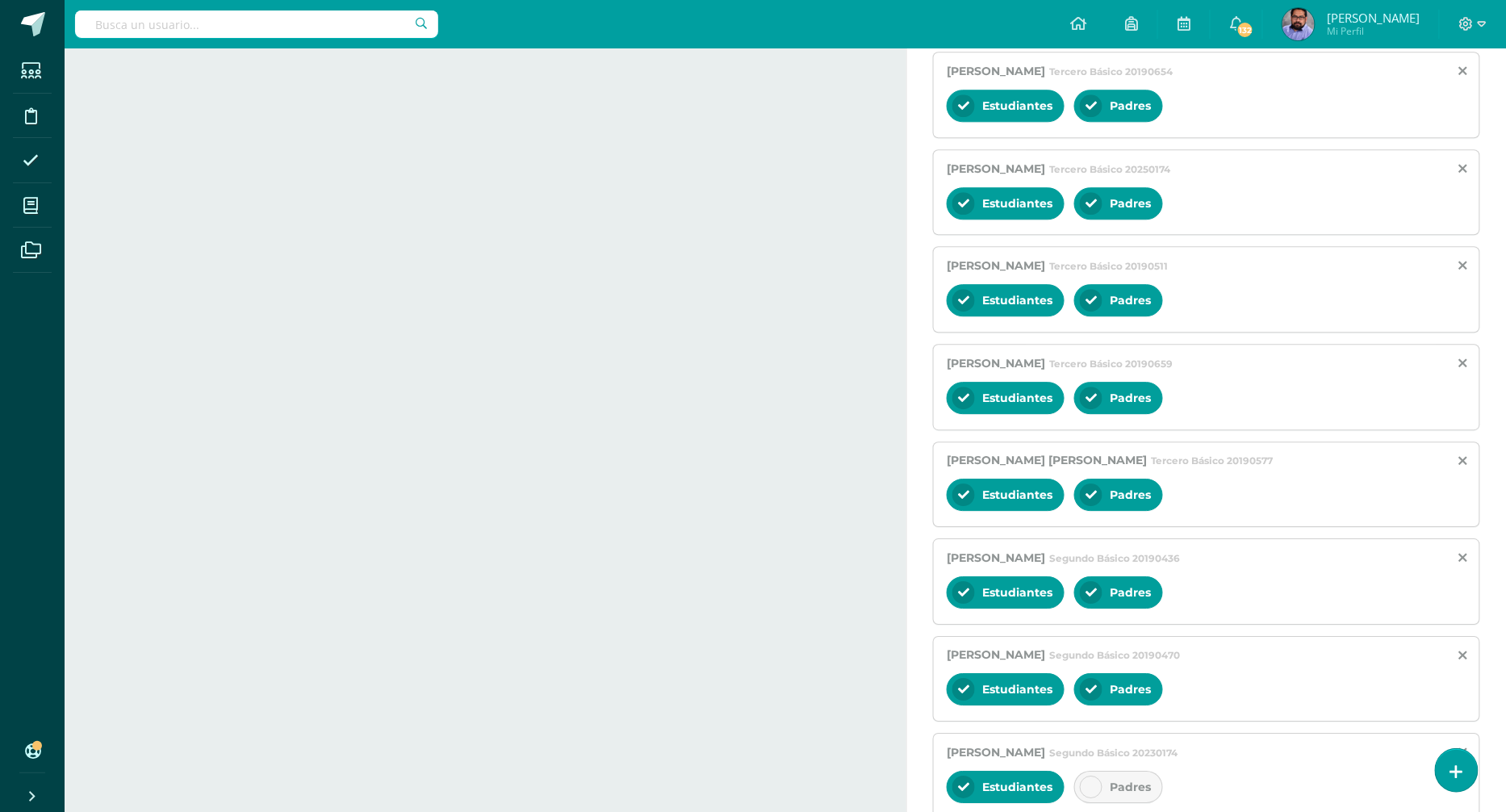
click at [1102, 770] on div "Padres" at bounding box center [1119, 786] width 89 height 32
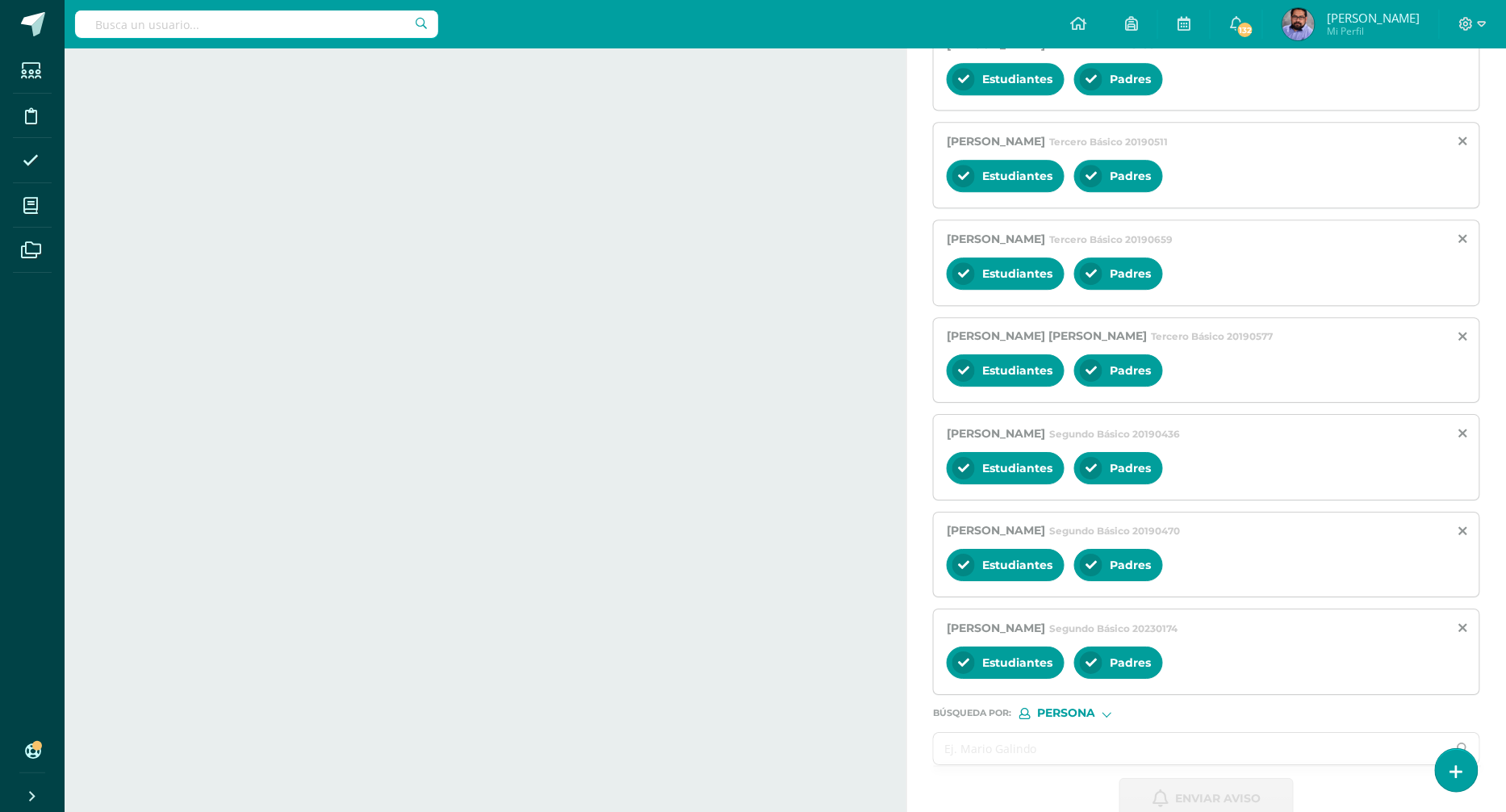
click at [1066, 733] on input "text" at bounding box center [1191, 749] width 514 height 32
paste input "Andrino Hurtarte, Lester Francisco"
type input "Andrino Hurtarte, Lester Francisco"
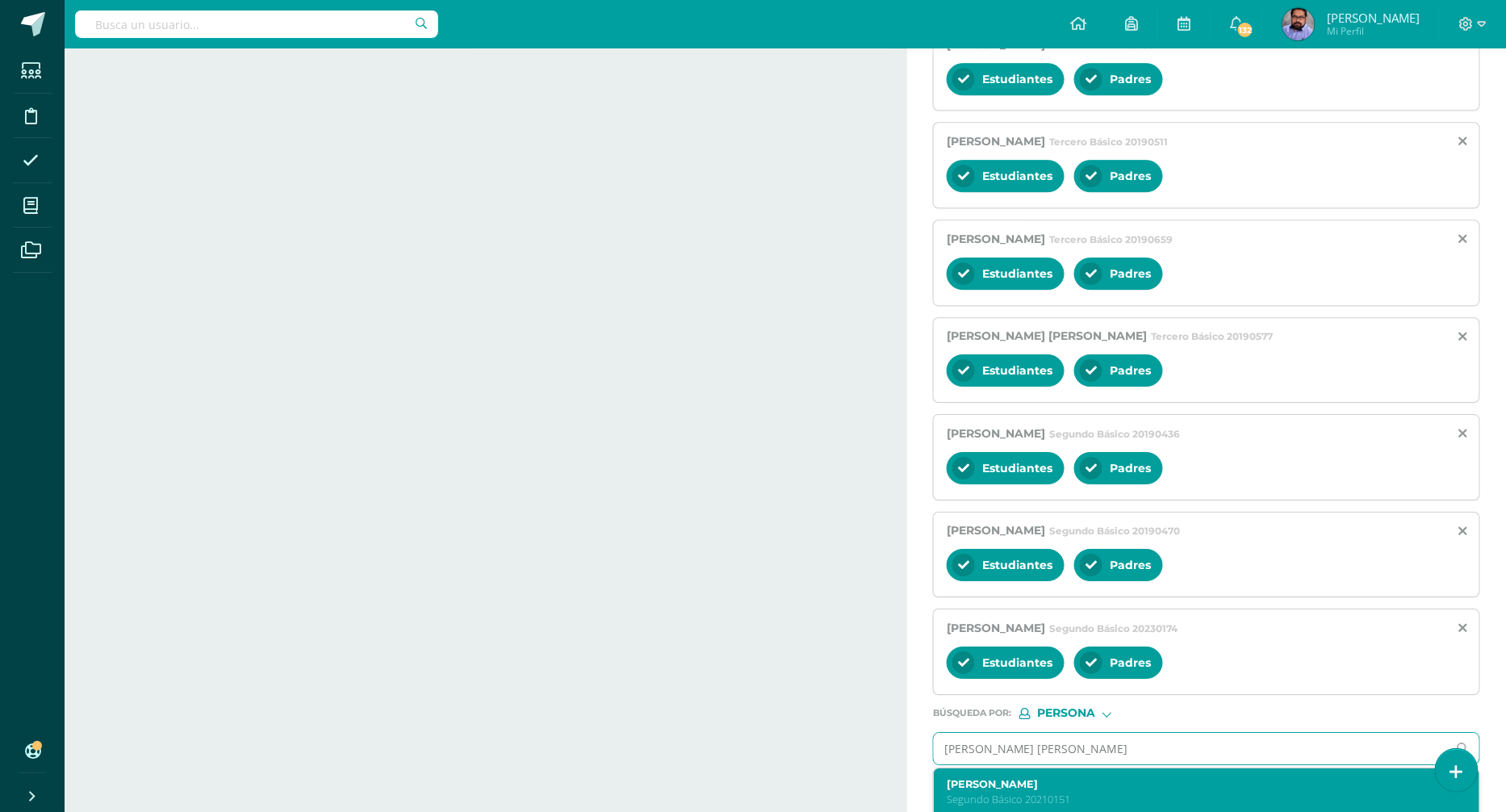
click at [1100, 778] on label "Lester Francisco Andrino Hurtarte" at bounding box center [1194, 784] width 496 height 12
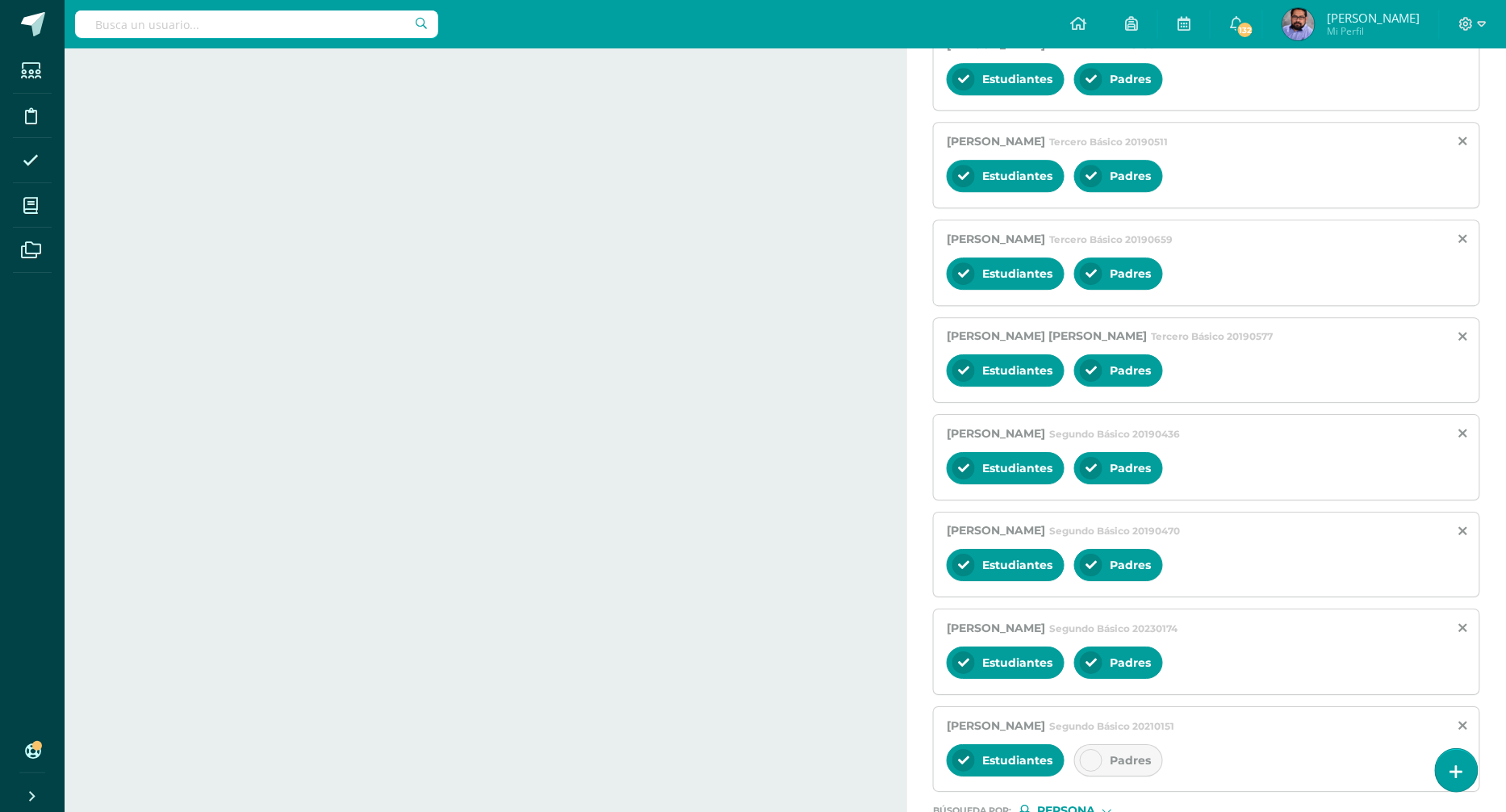
click at [1127, 753] on span "Padres" at bounding box center [1130, 760] width 42 height 14
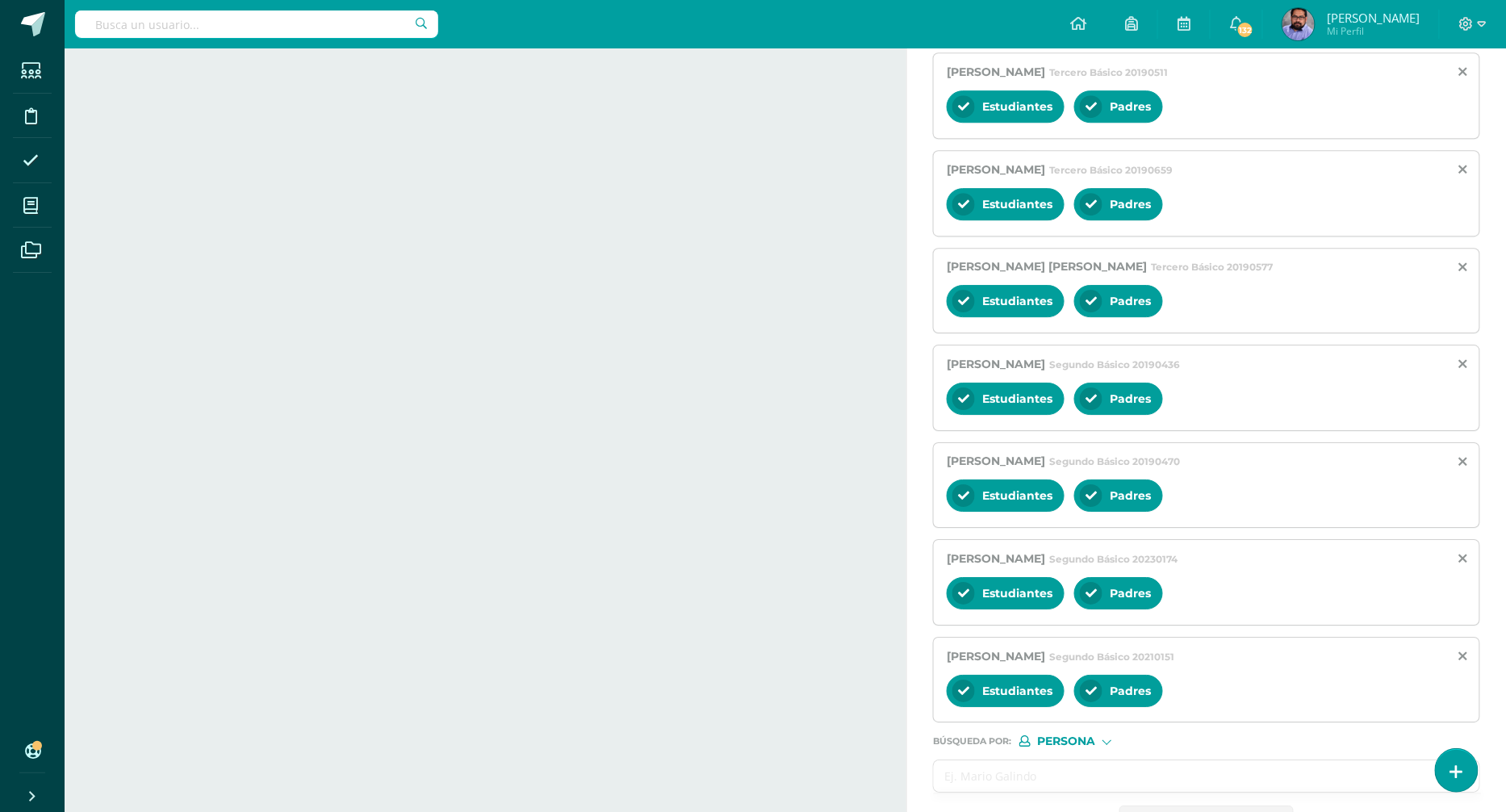
click at [1079, 760] on input "text" at bounding box center [1191, 776] width 514 height 32
paste input "Castillo Prera, Juan Fernando"
type input "Castillo Prera, Juan Fernando"
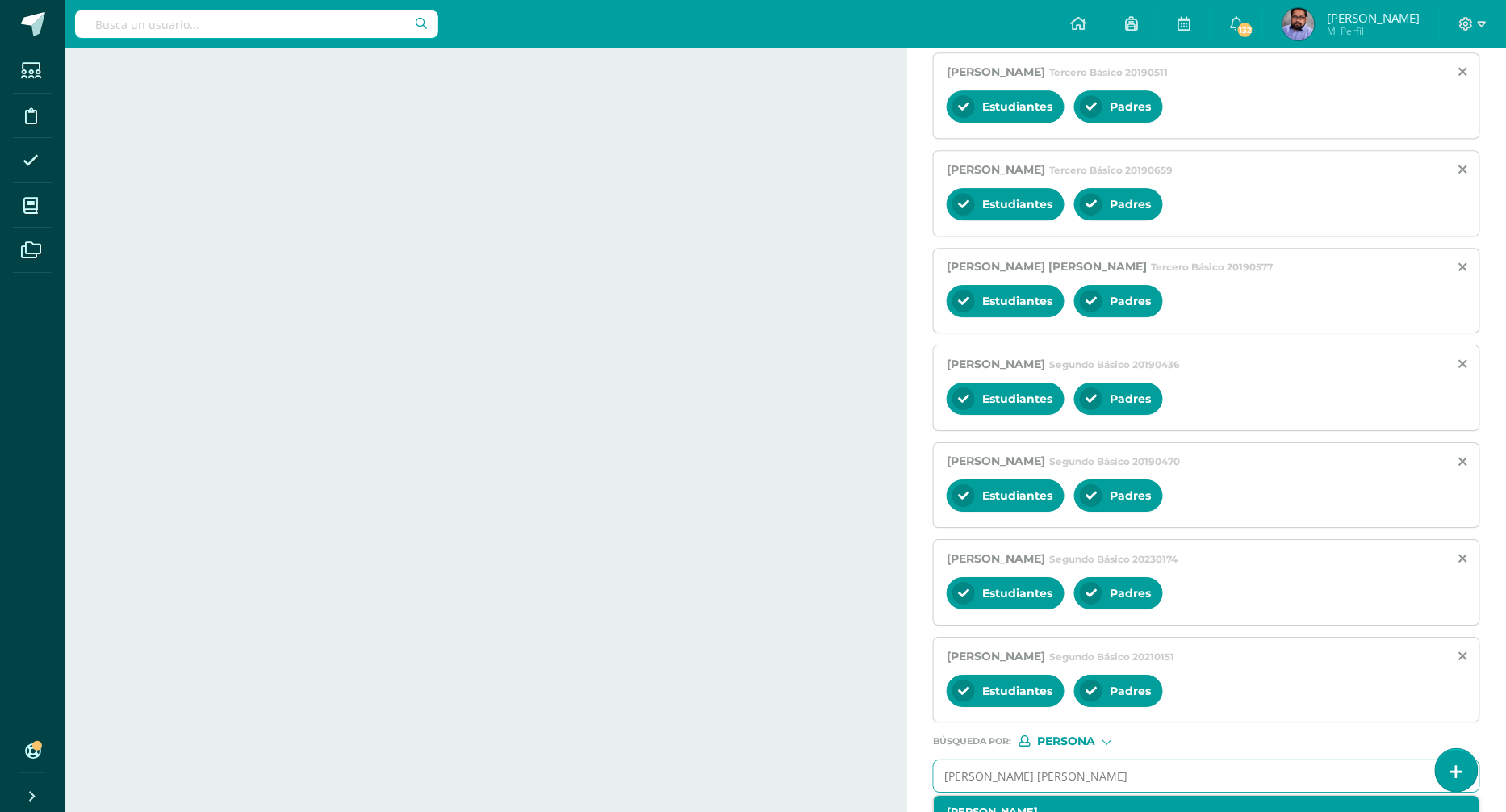
click at [1079, 805] on div "Juan Fernando Castillo Prera Segundo Básico 20190428" at bounding box center [1194, 819] width 496 height 28
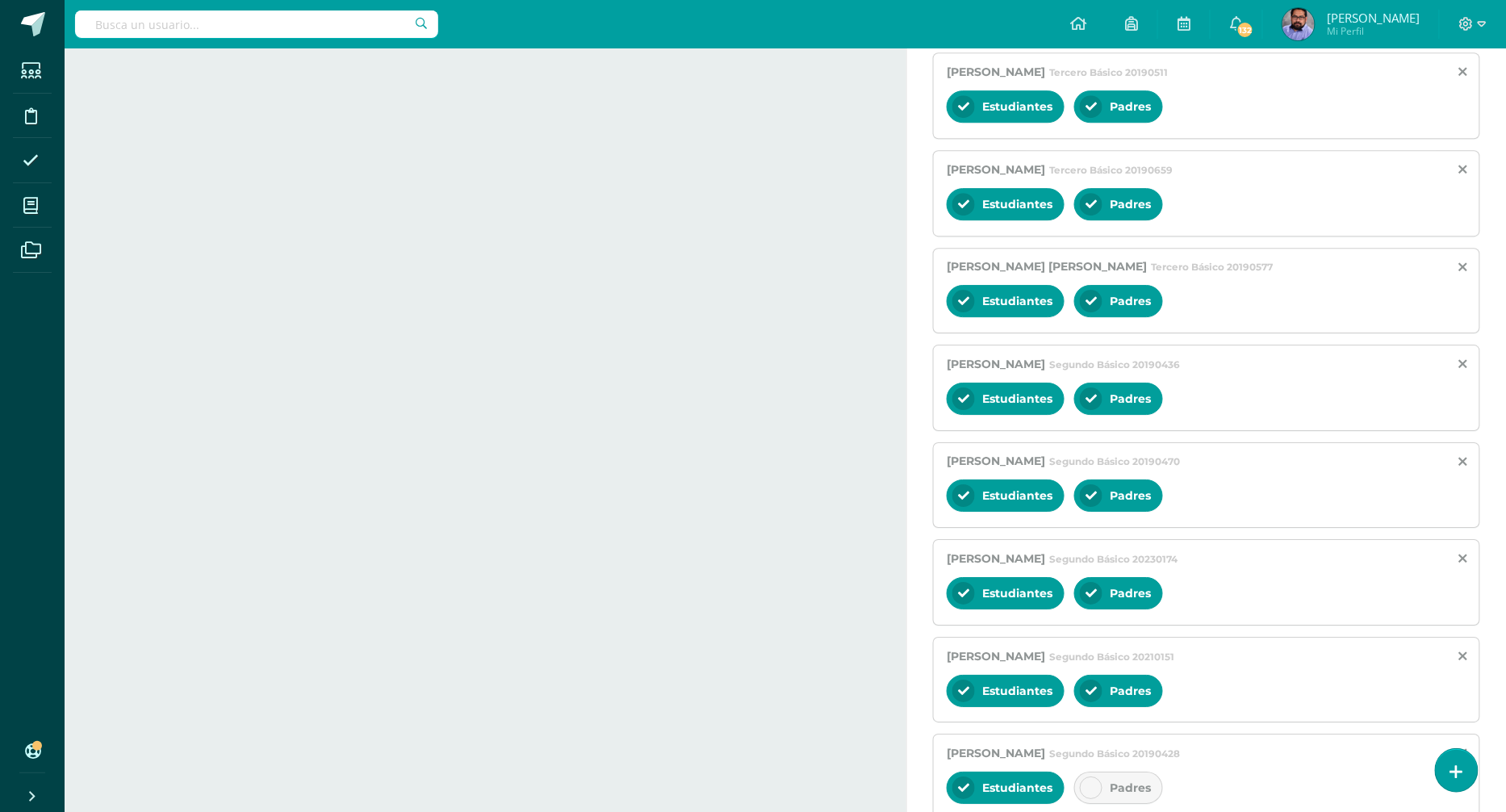
click at [1122, 780] on span "Padres" at bounding box center [1130, 787] width 42 height 14
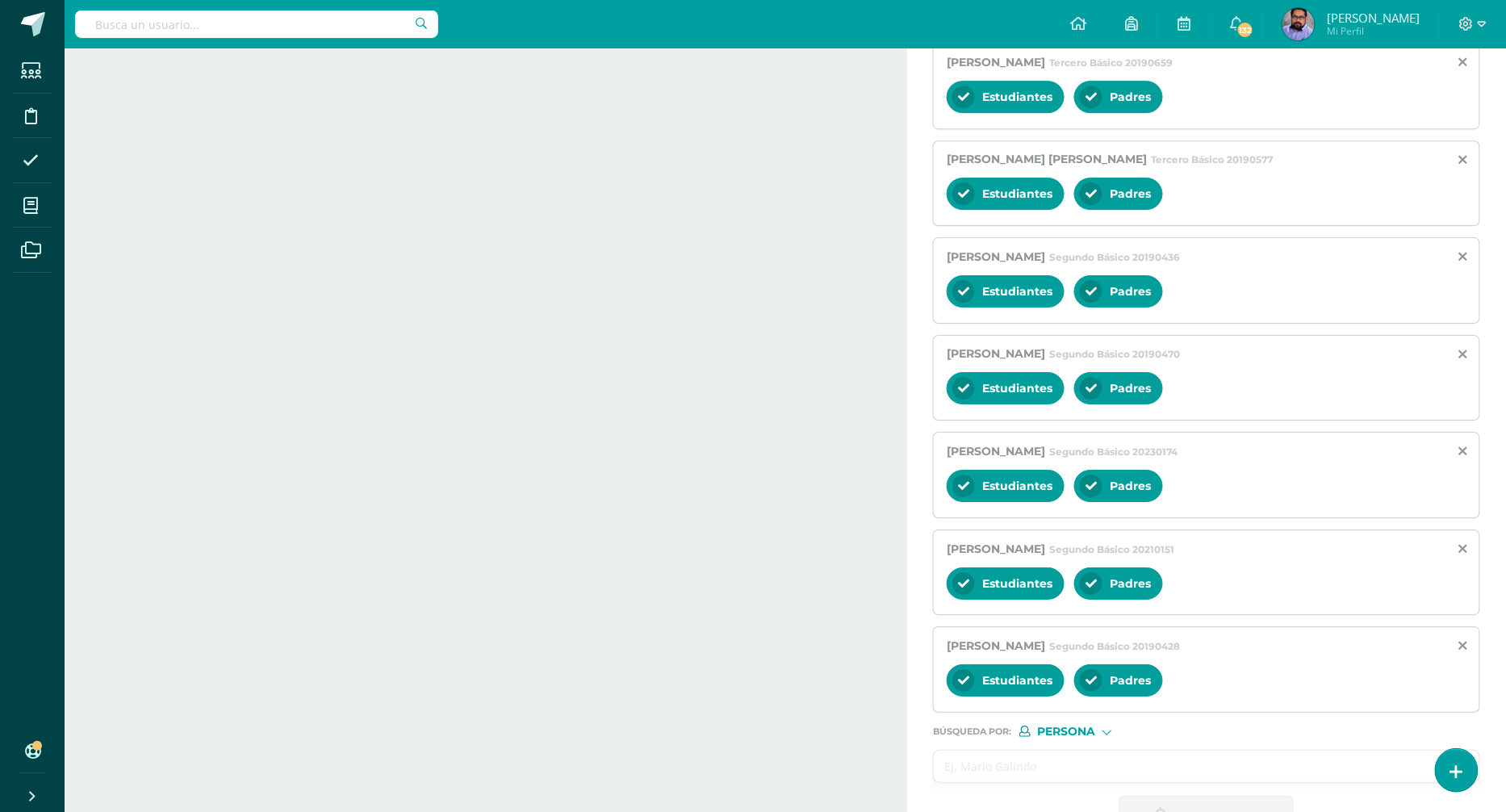
scroll to position [1847, 0]
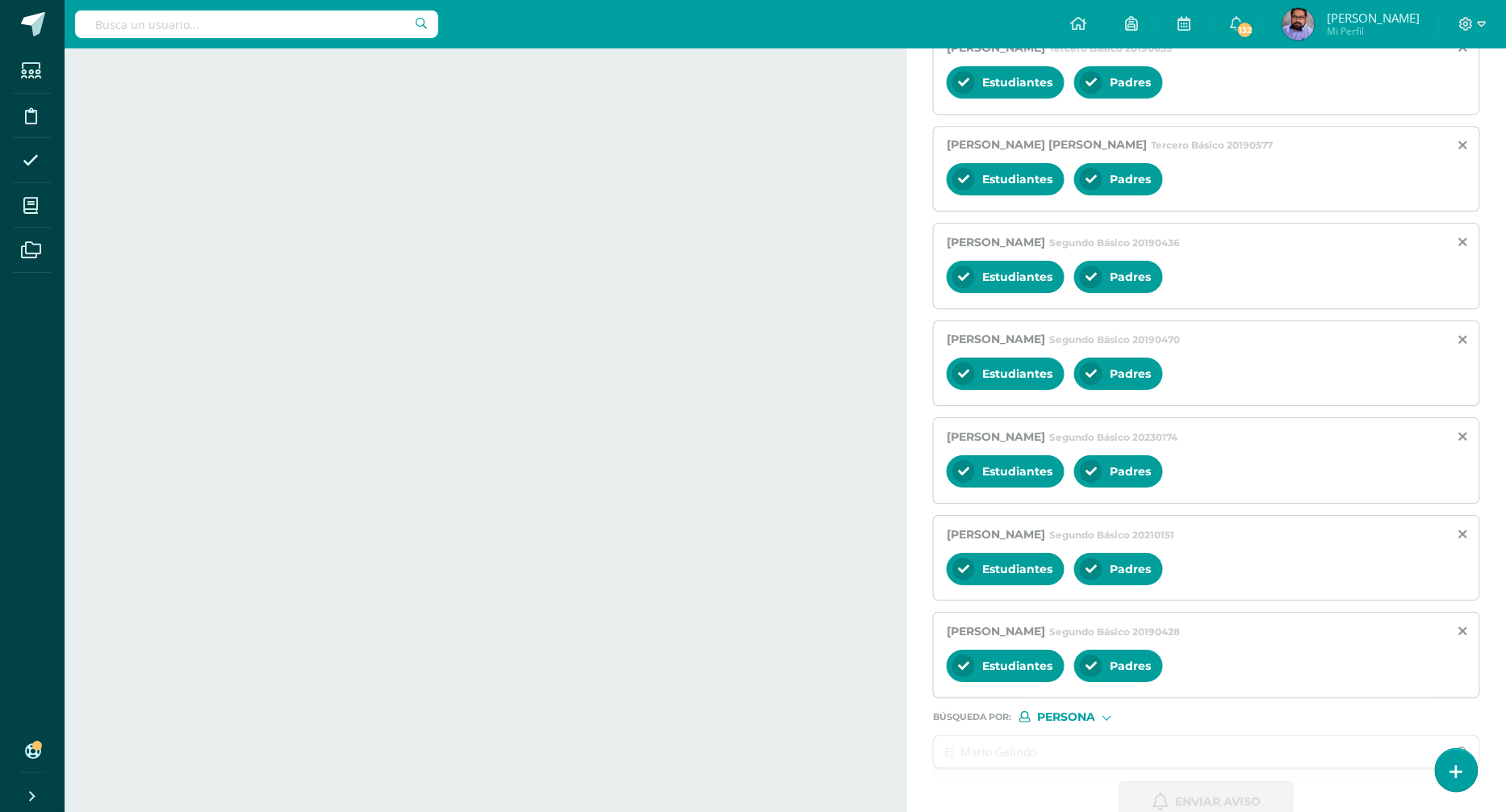
click at [1011, 736] on input "text" at bounding box center [1191, 752] width 514 height 32
paste input "Dieguez Salguero, Ana Victoria"
type input "Dieguez Salguero, Ana Victoria"
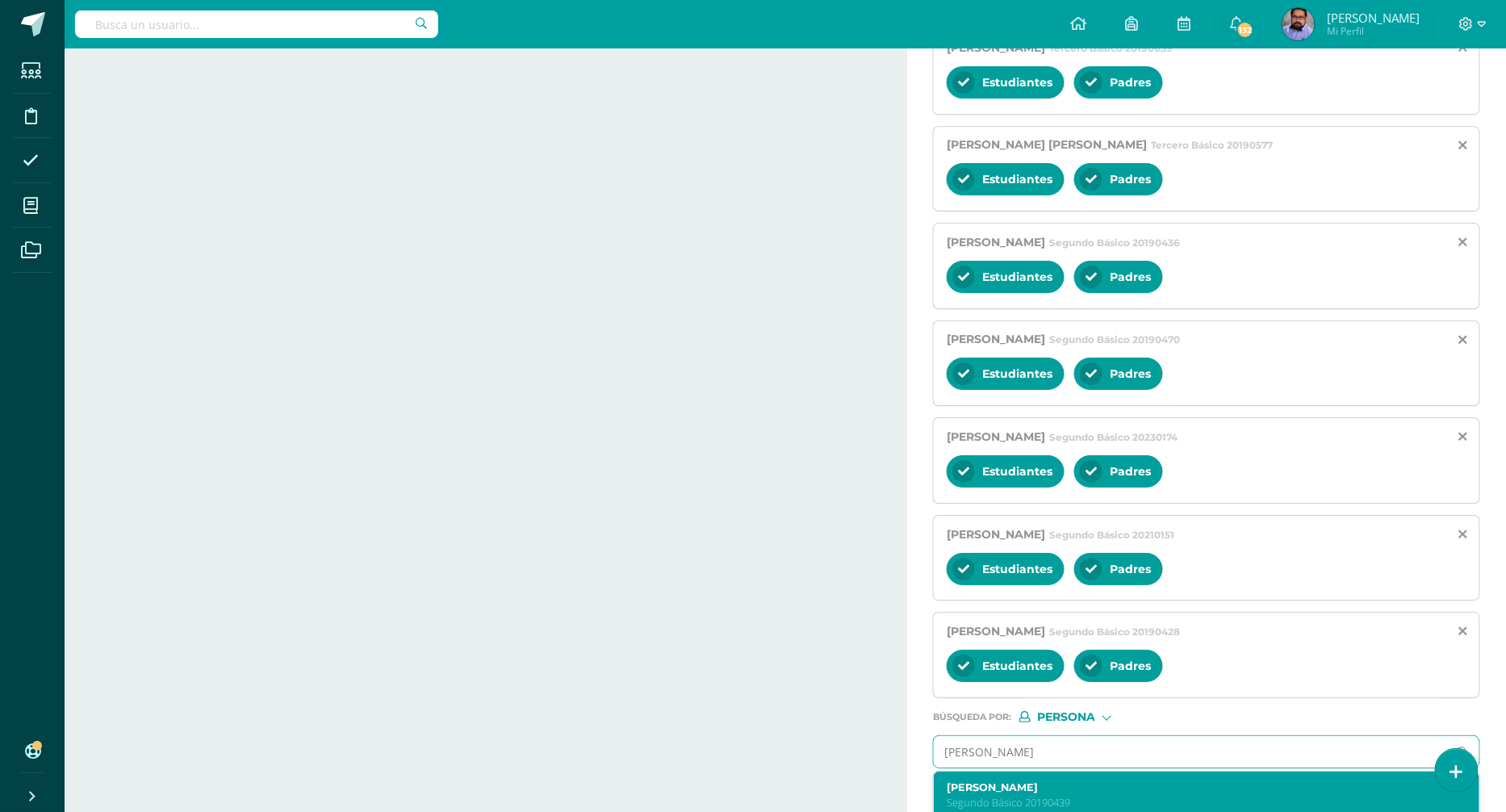
click at [1060, 796] on p "Segundo Básico 20190439" at bounding box center [1194, 803] width 496 height 14
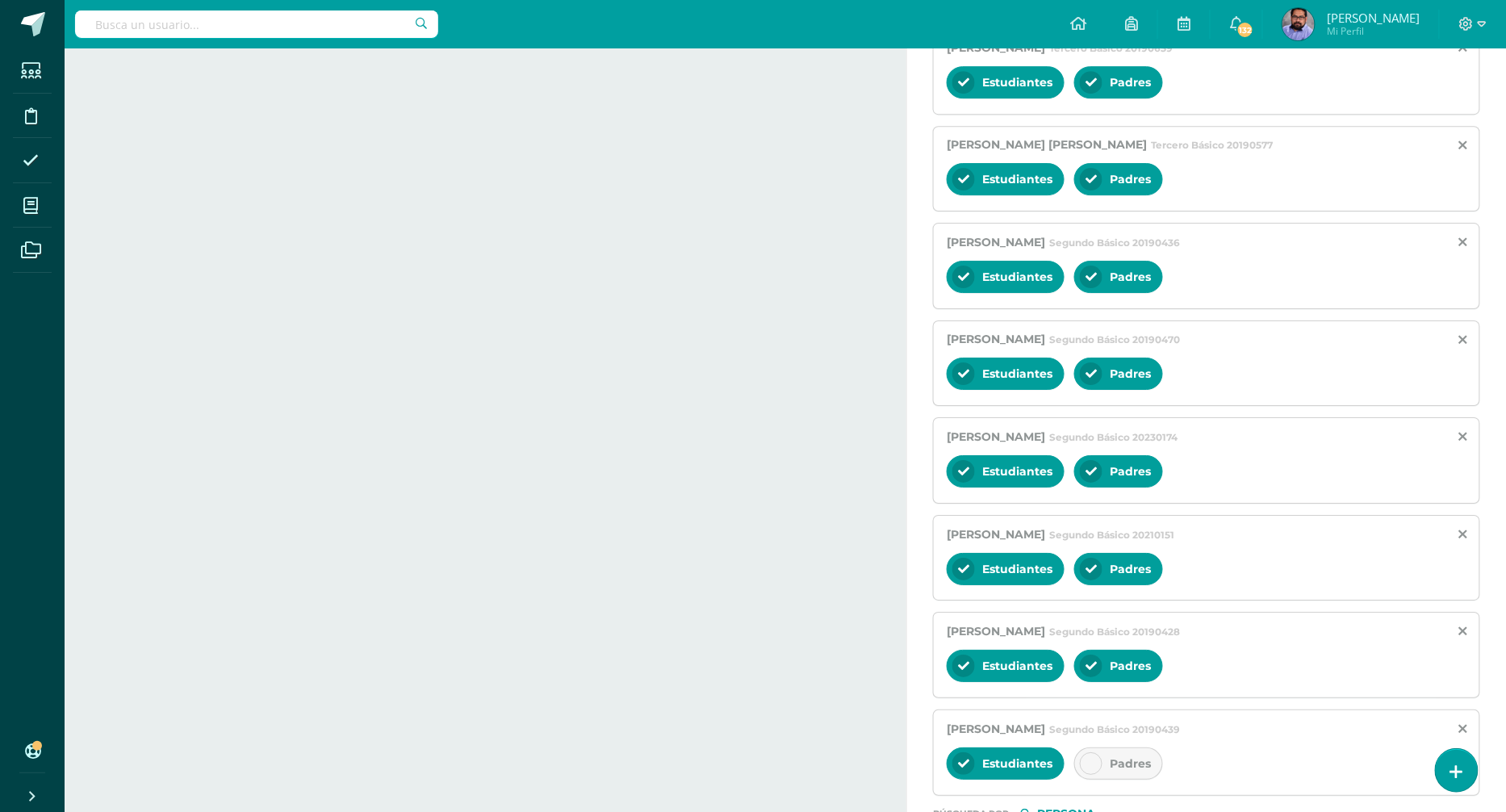
click at [1110, 756] on span "Padres" at bounding box center [1130, 763] width 42 height 14
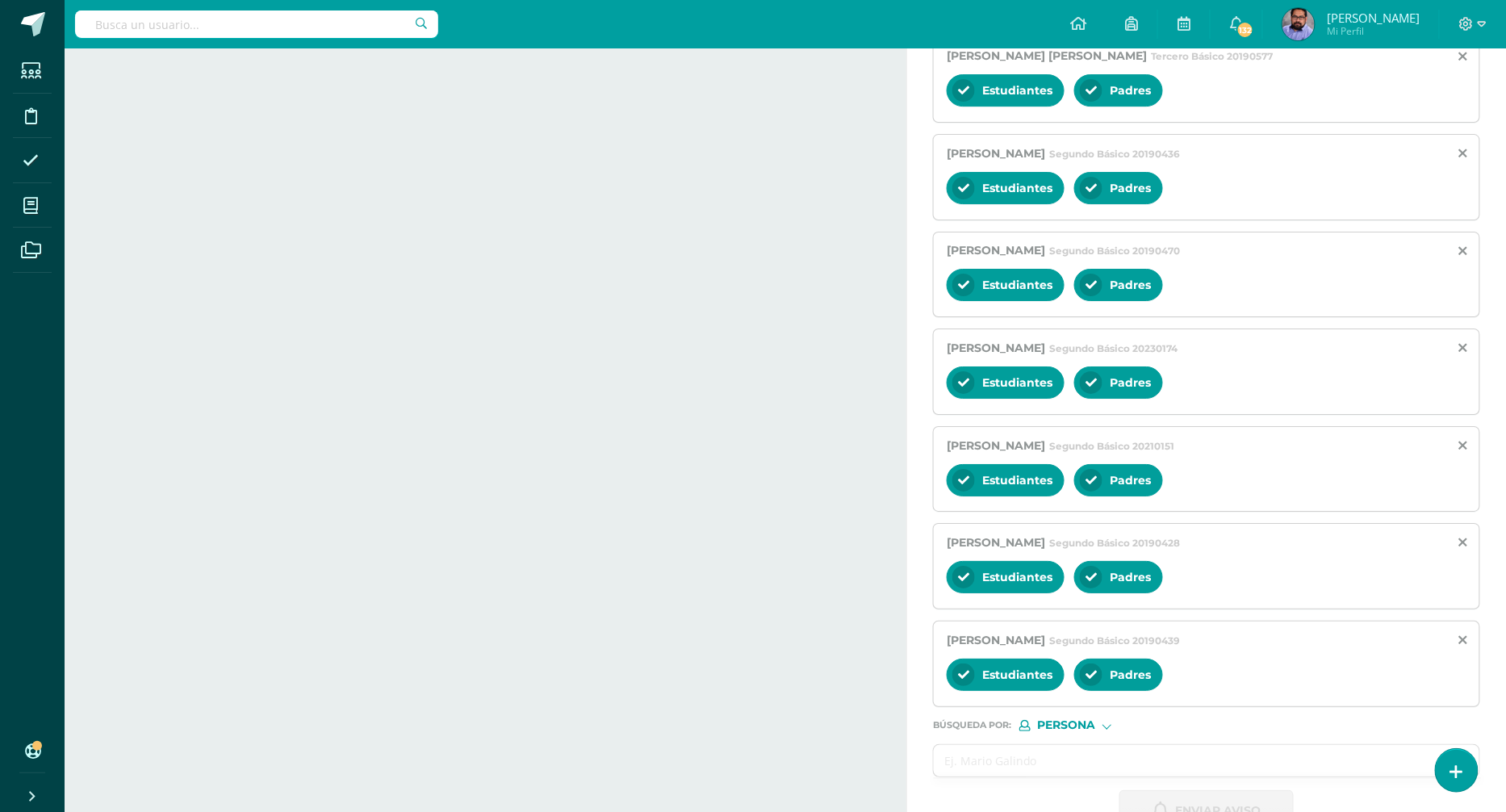
click at [1056, 745] on input "text" at bounding box center [1191, 760] width 514 height 32
paste input "Carrillo Chiquín, Juan Pablo"
type input "Carrillo Chiquín, Juan Pablo"
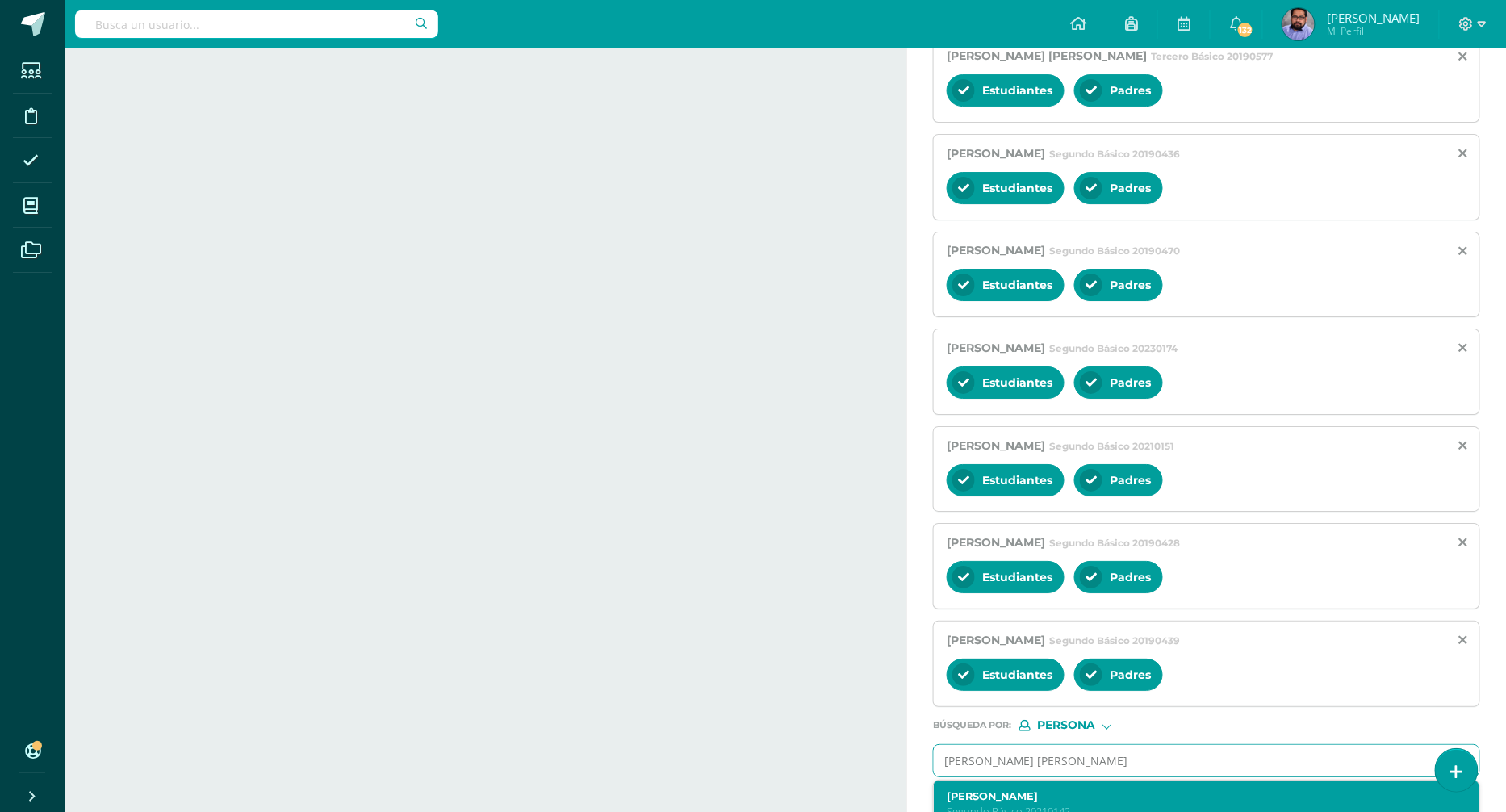
click at [1037, 805] on p "Segundo Básico 20210142" at bounding box center [1194, 811] width 496 height 14
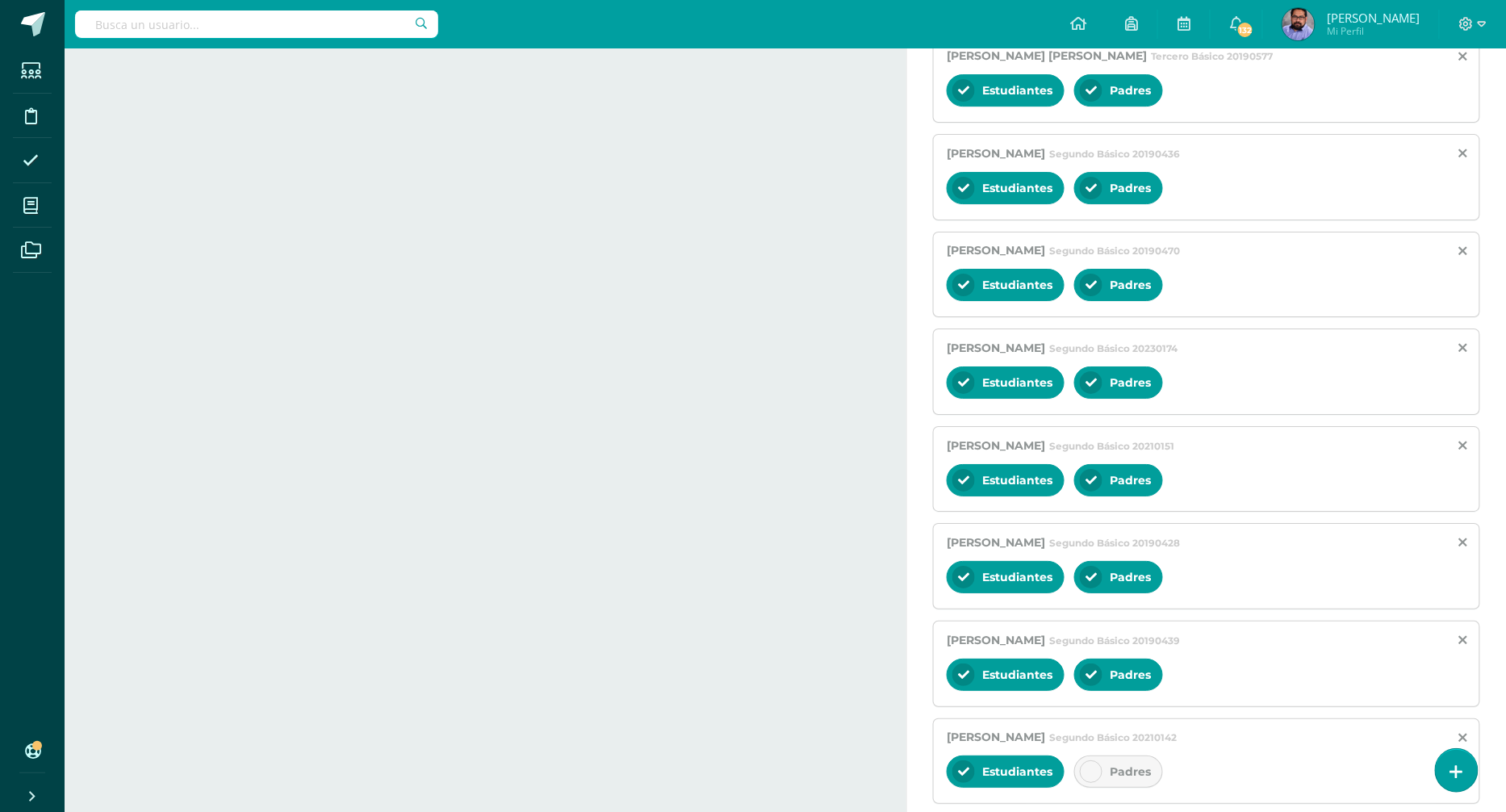
click at [1095, 760] on div at bounding box center [1090, 771] width 22 height 22
click at [1029, 755] on div "Estudiantes" at bounding box center [1006, 771] width 118 height 32
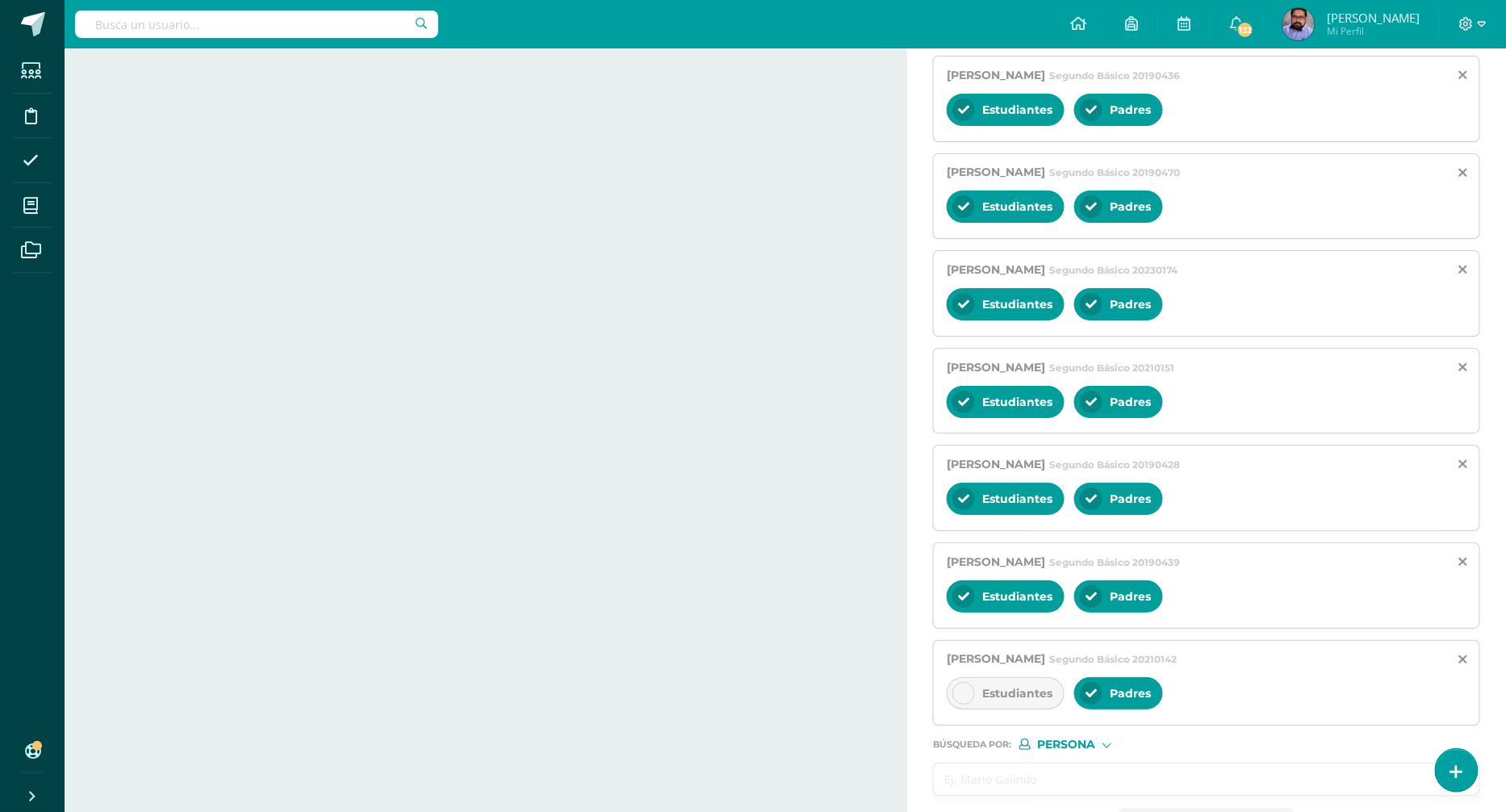
scroll to position [2032, 0]
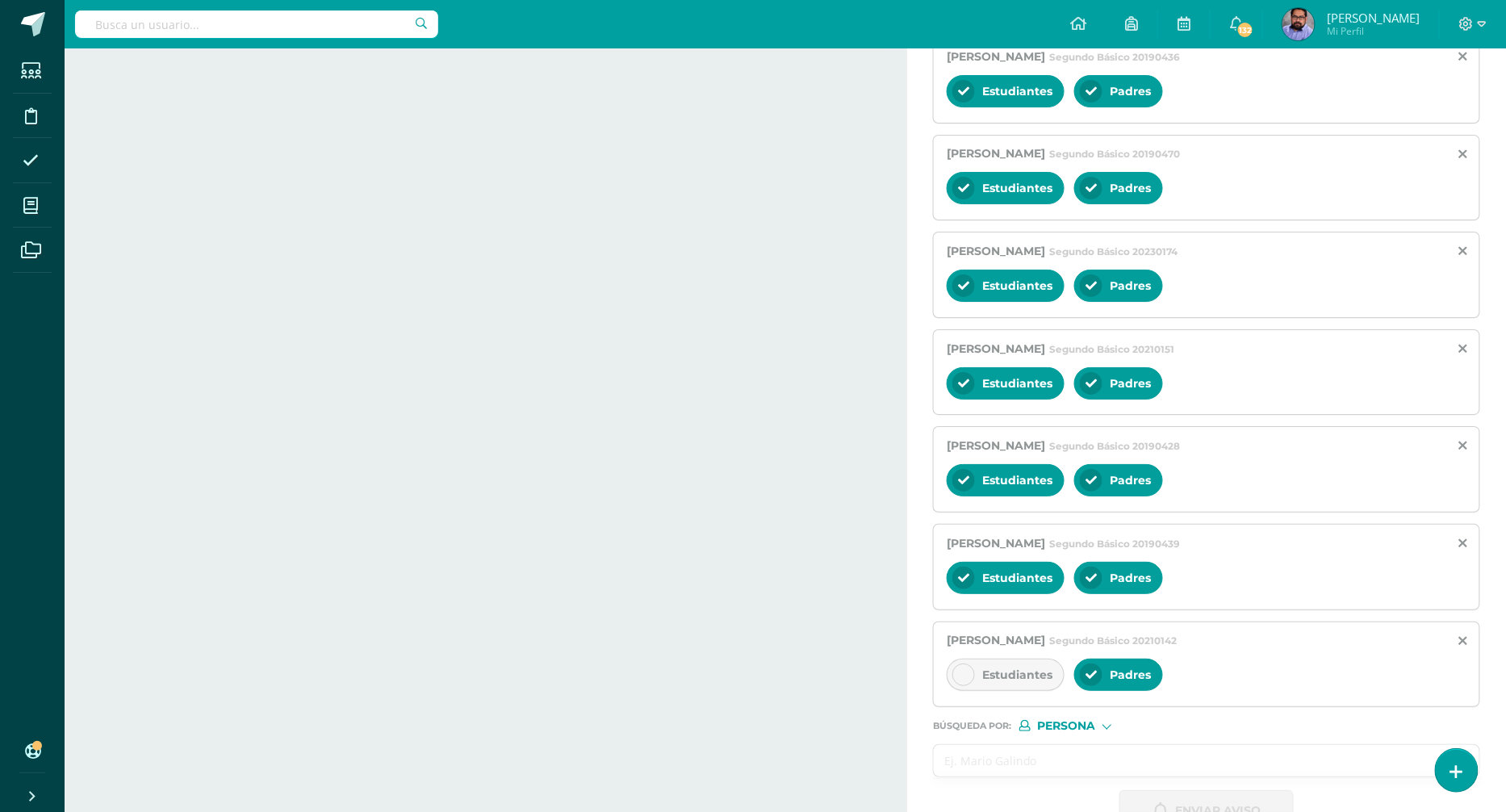
click at [1023, 745] on input "text" at bounding box center [1191, 760] width 514 height 32
paste input "García Alvizurez, Sussan Pamela"
type input "García Alvizurez, Sussan Pamela"
click at [1012, 667] on span "Estudiantes" at bounding box center [1017, 674] width 70 height 14
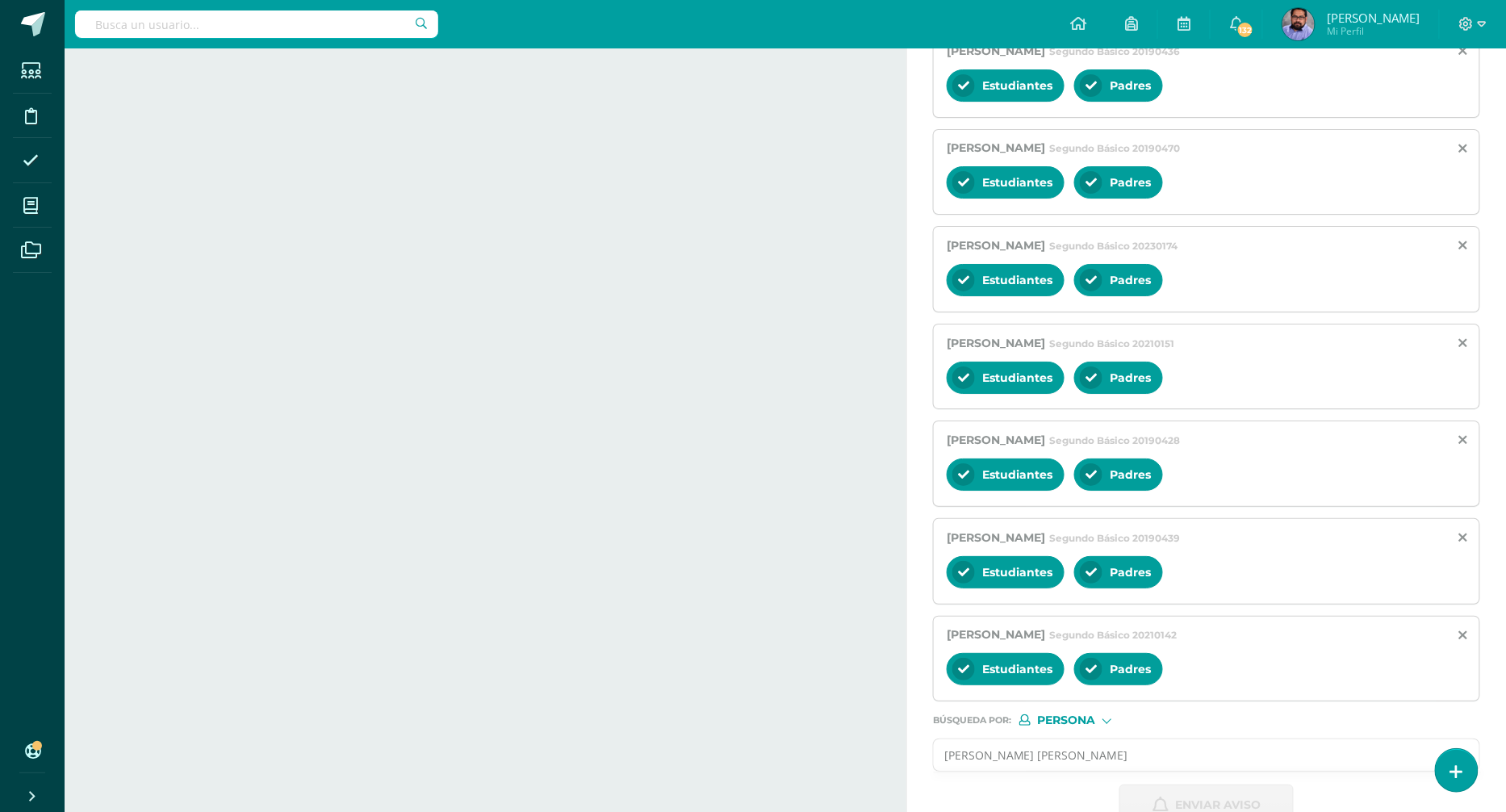
click at [1164, 740] on input "García Alvizurez, Sussan Pamela" at bounding box center [1191, 755] width 514 height 32
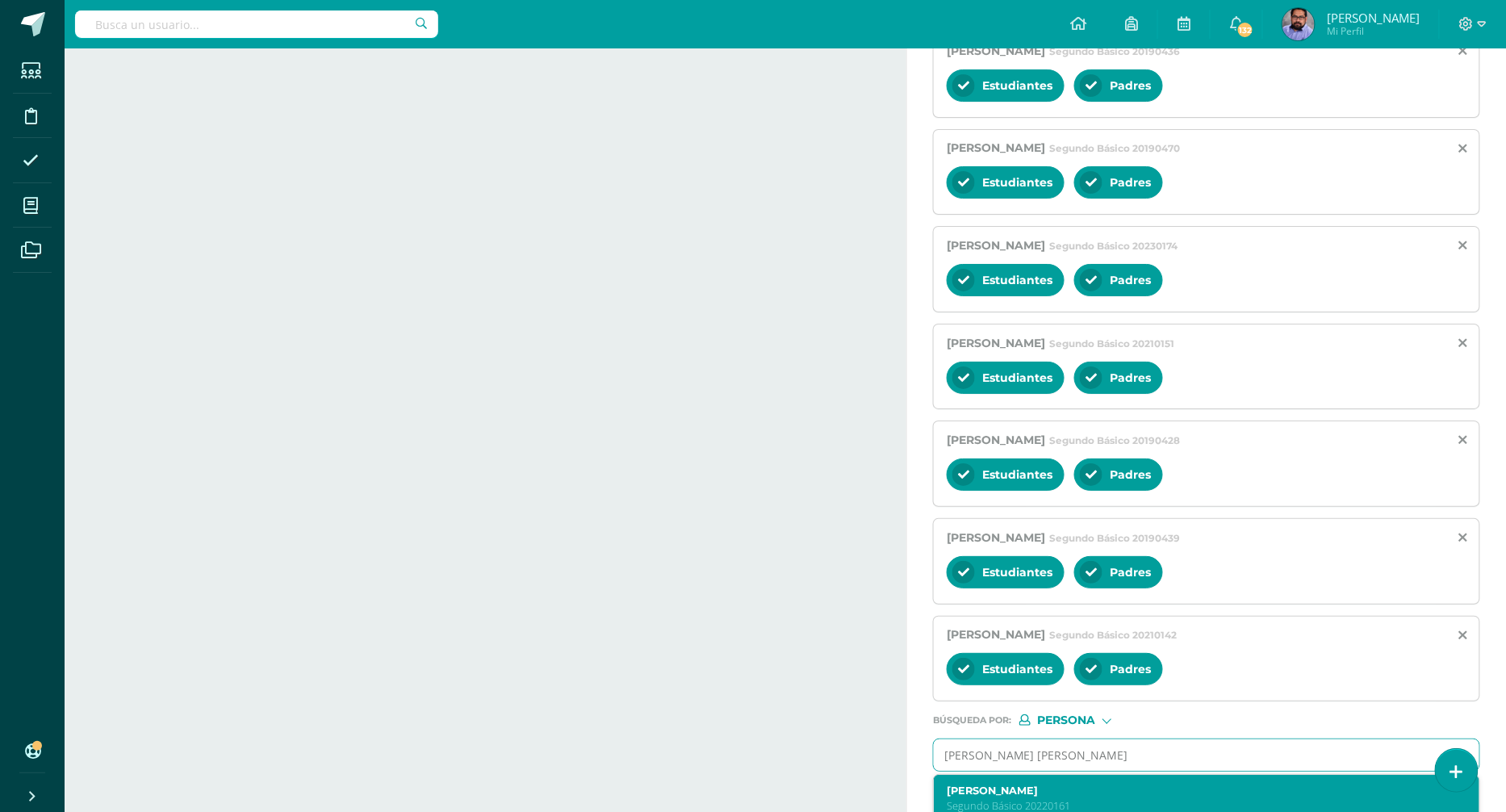
click at [1111, 799] on p "Segundo Básico 20220161" at bounding box center [1194, 805] width 496 height 14
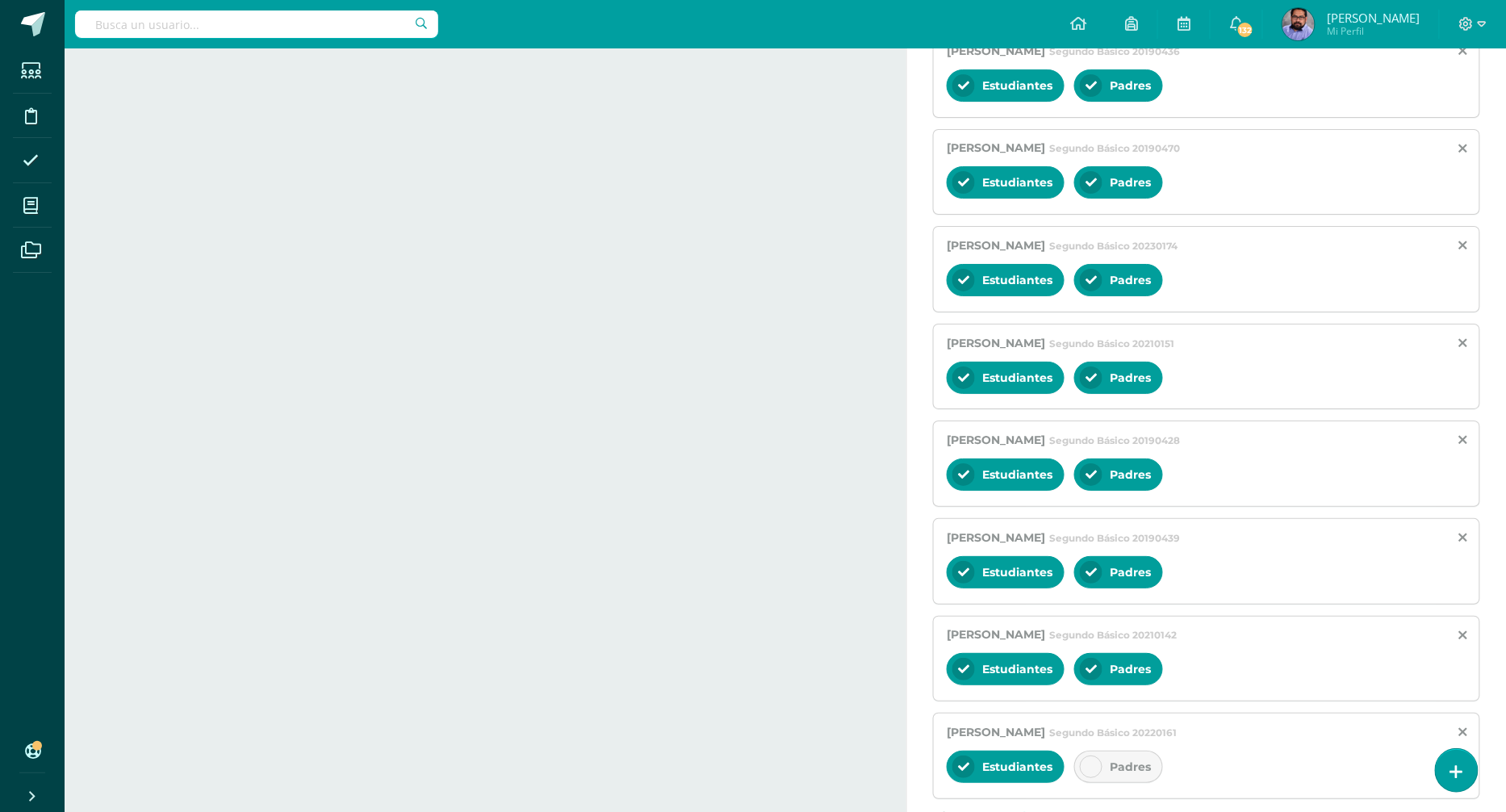
click at [1140, 750] on div "Padres" at bounding box center [1119, 766] width 89 height 32
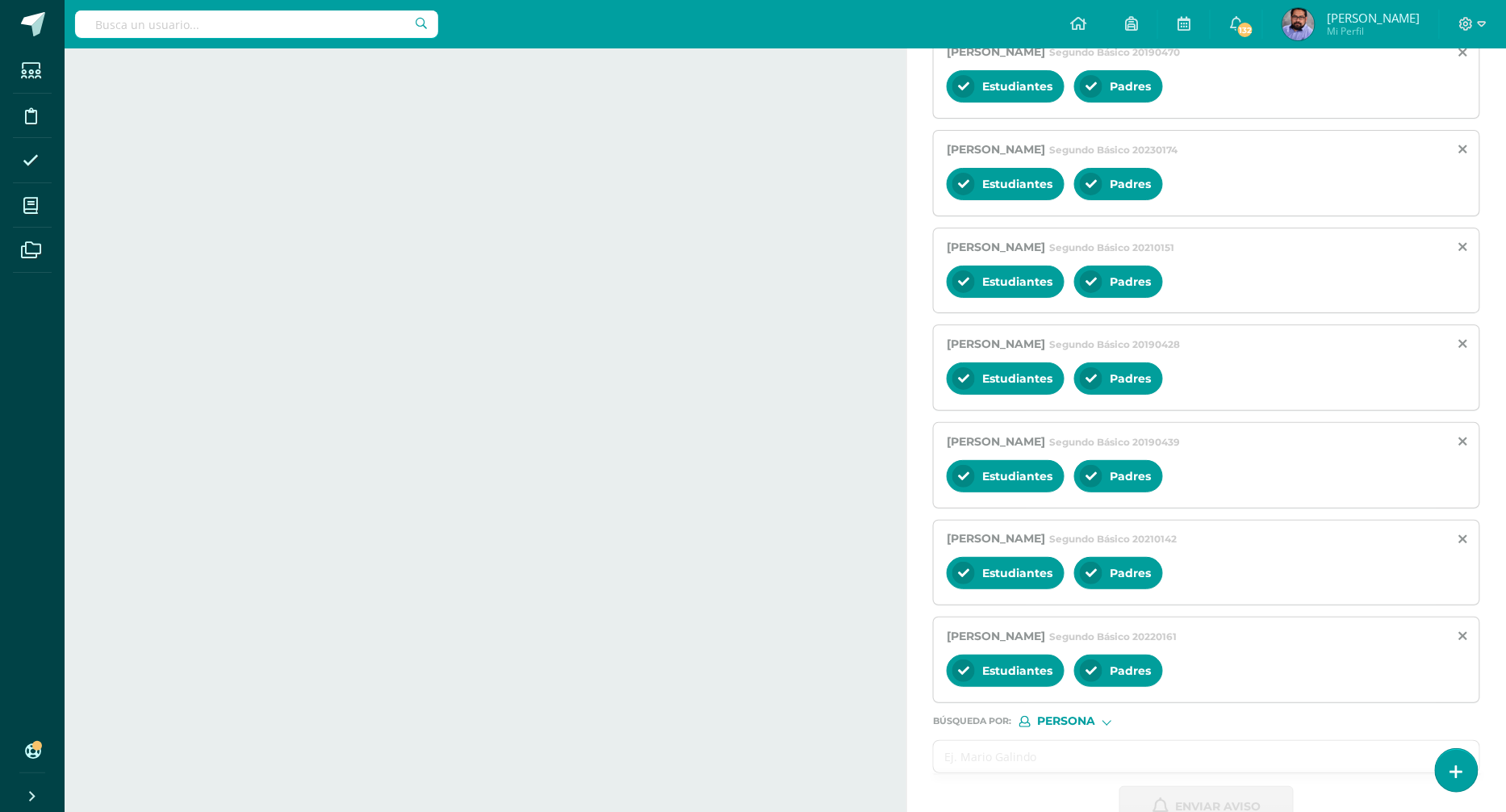
click at [1010, 741] on input "text" at bounding box center [1191, 756] width 514 height 32
paste input "García Ramírez, Marcela Abigail"
type input "García Ramírez, Marcela Abigail"
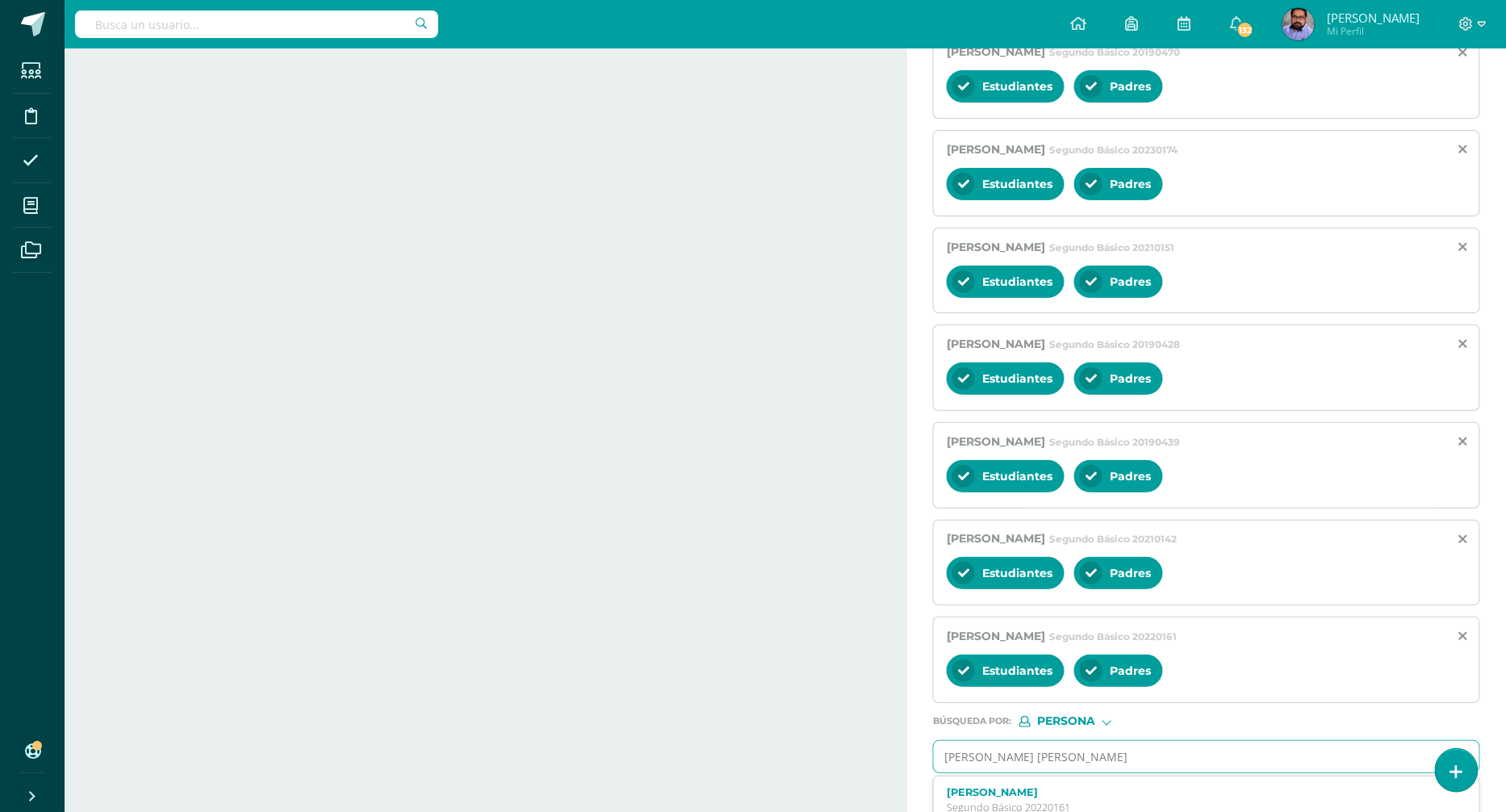
scroll to position [2202, 0]
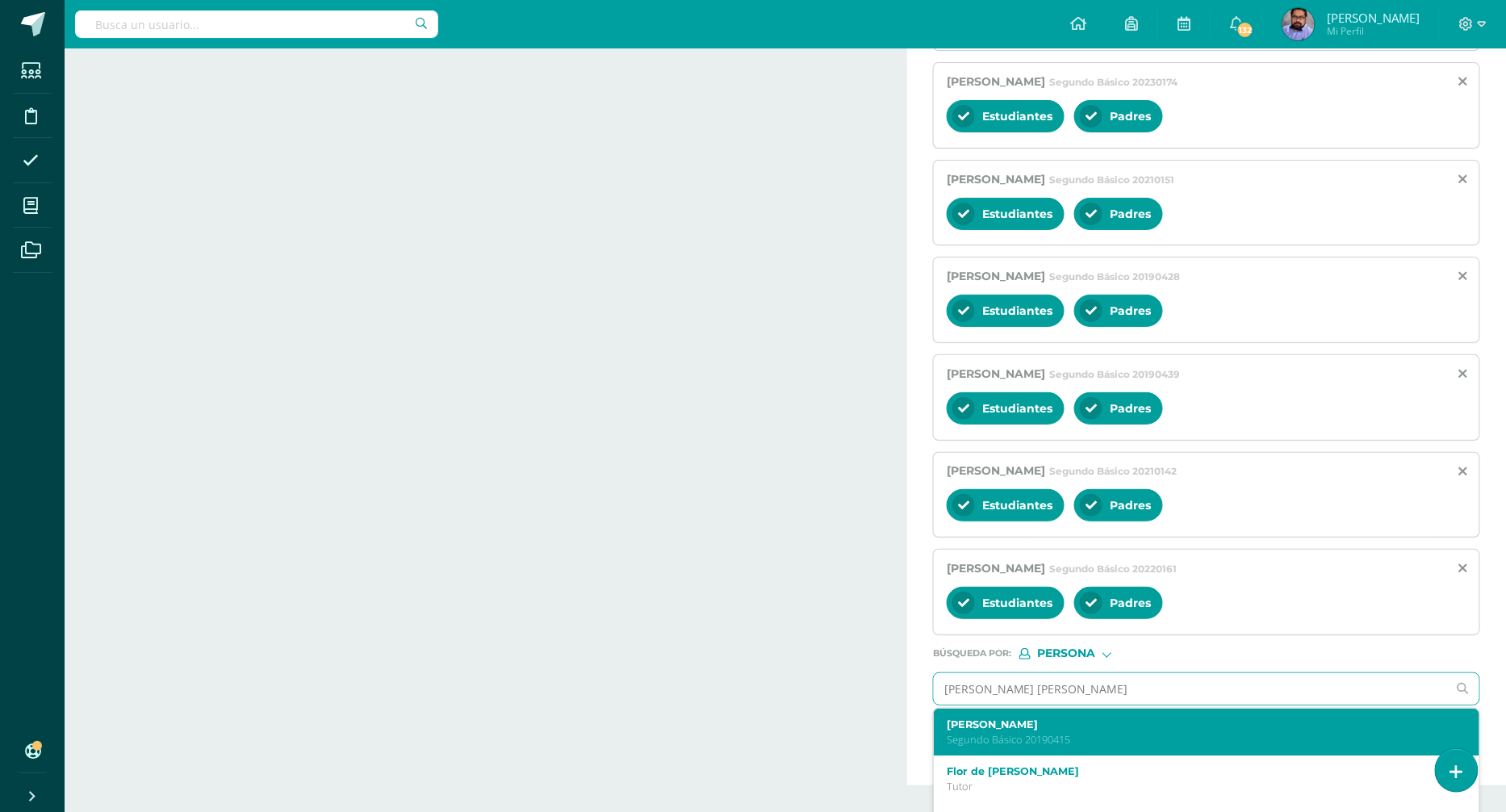
click at [1043, 718] on label "Marcela Abigail García Ramírez" at bounding box center [1194, 724] width 496 height 12
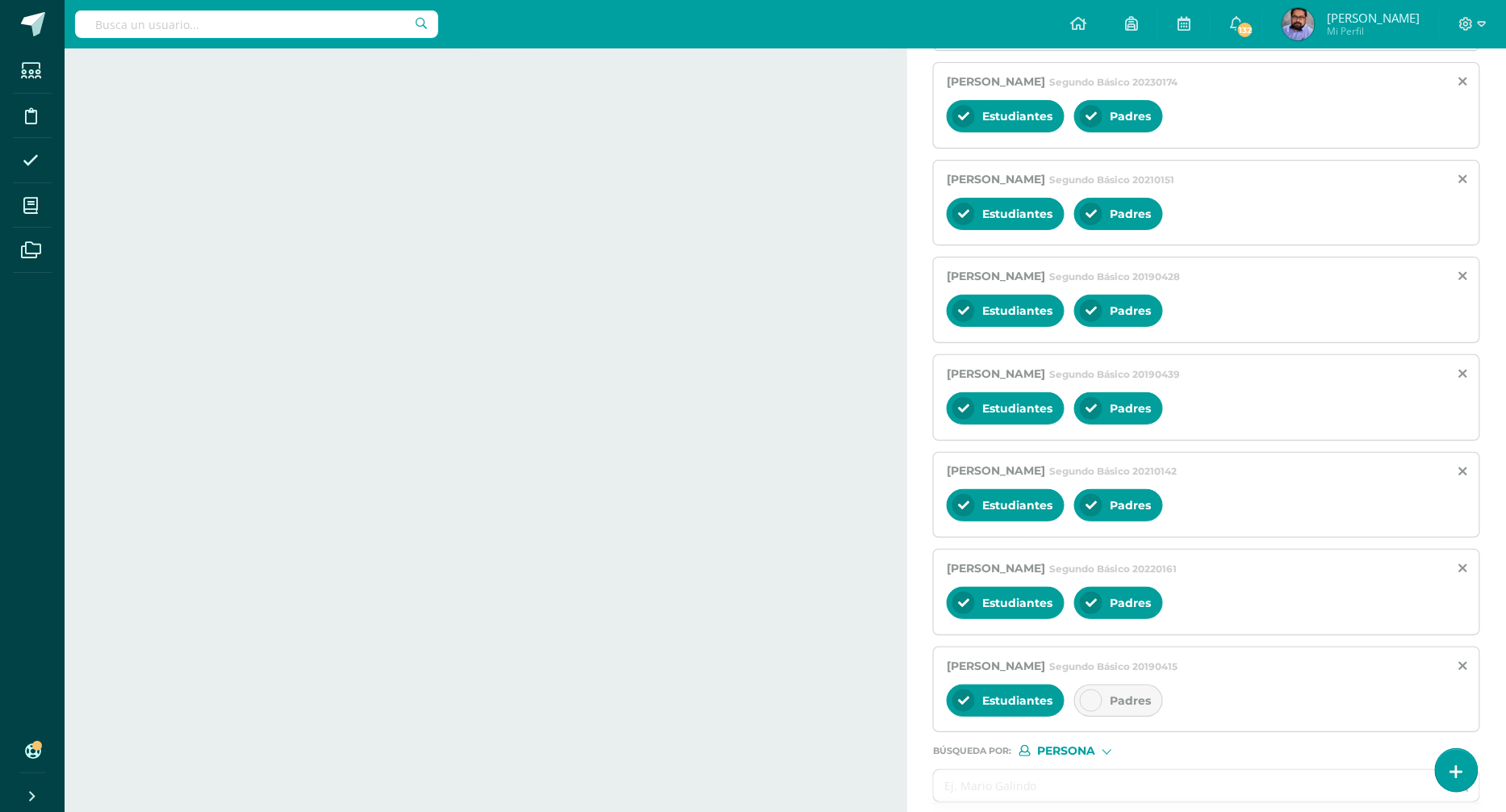
click at [1099, 684] on div "Padres" at bounding box center [1119, 700] width 89 height 32
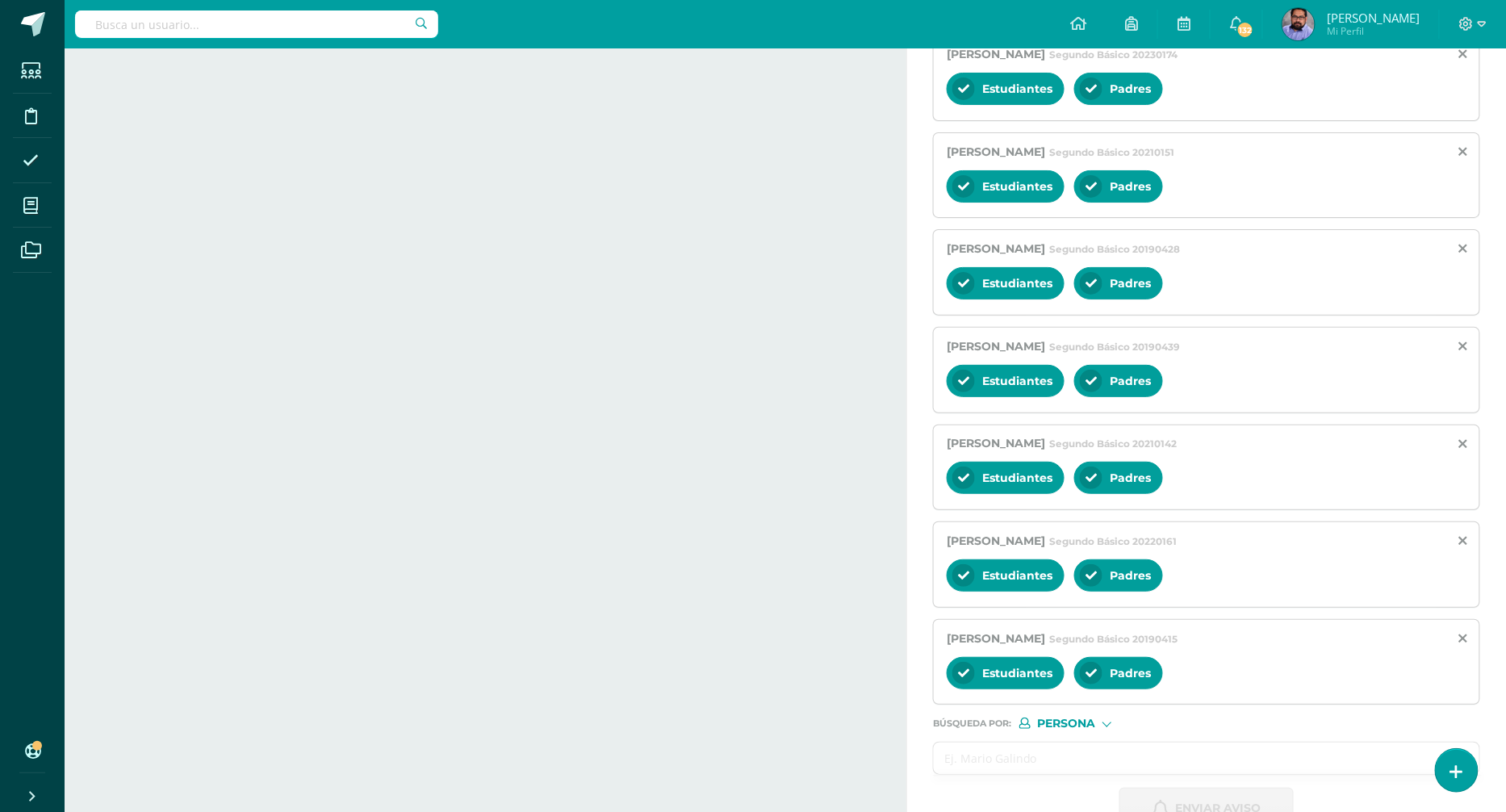
click at [1074, 742] on input "text" at bounding box center [1191, 758] width 514 height 32
paste input "Godínez Santos, Andrée Sebastián"
type input "Godínez Santos, Andrée Sebastián"
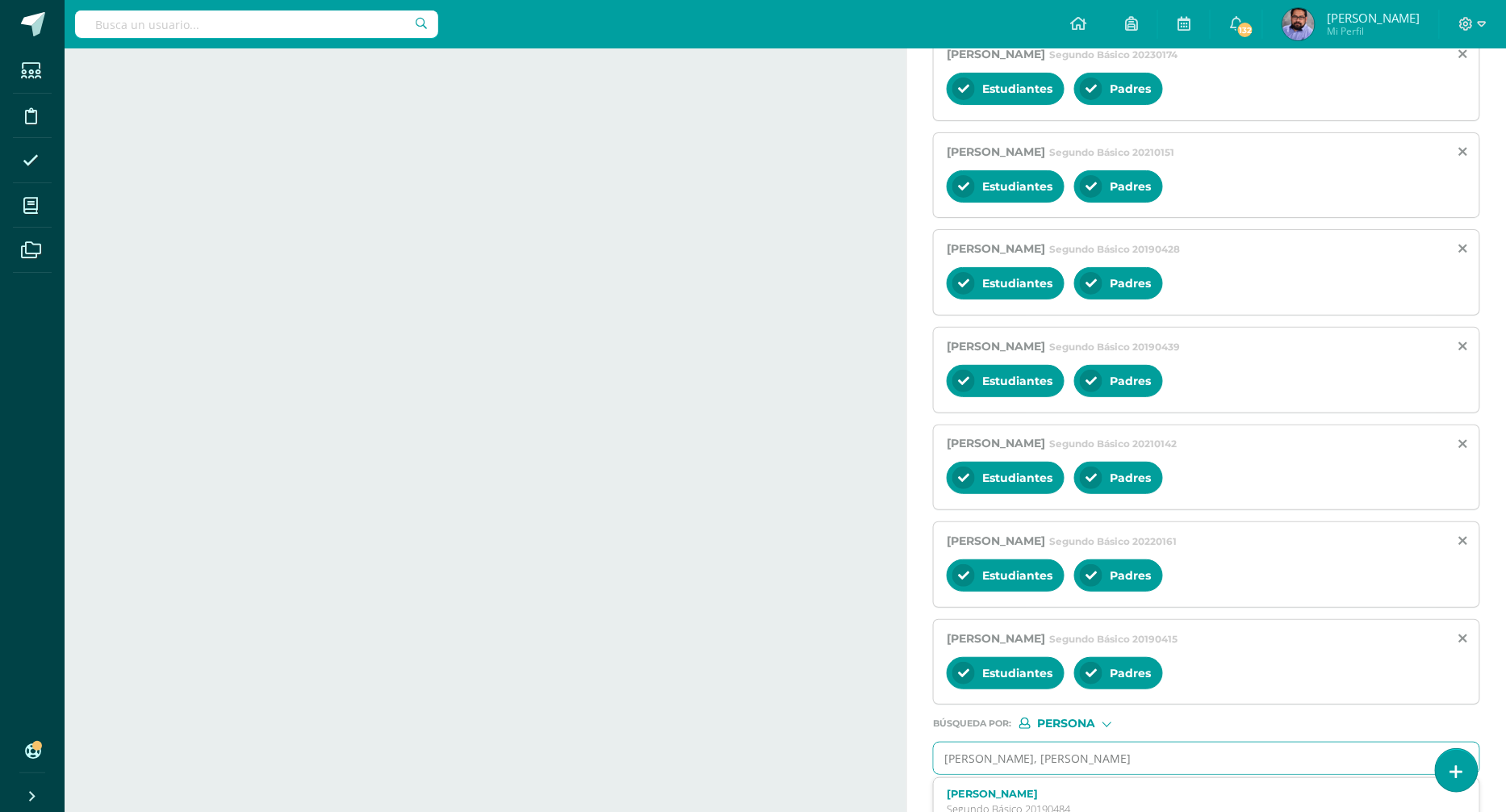
scroll to position [2298, 0]
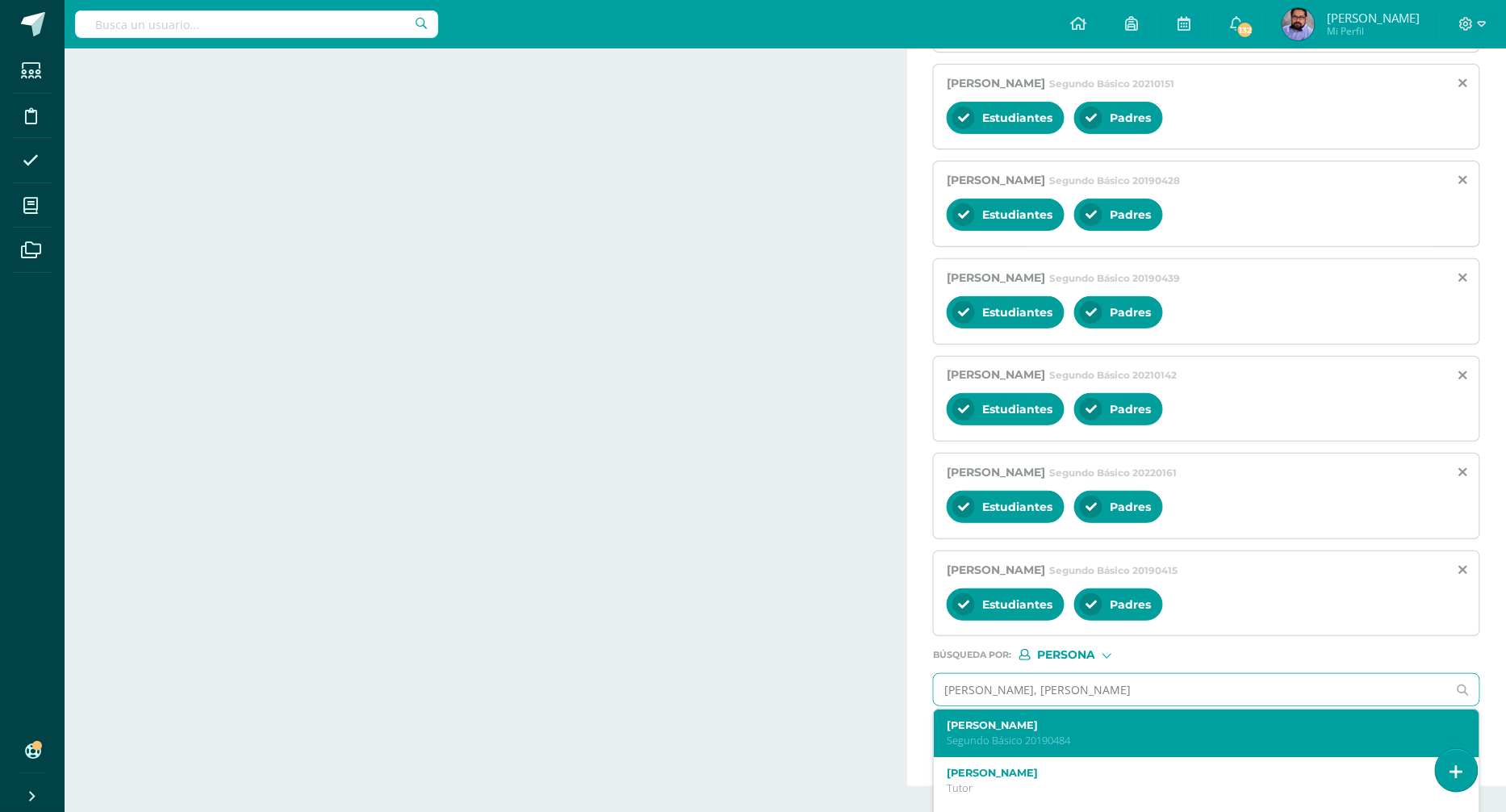
click at [1010, 719] on label "Andrée Sebastián Godínez Santos" at bounding box center [1194, 725] width 496 height 12
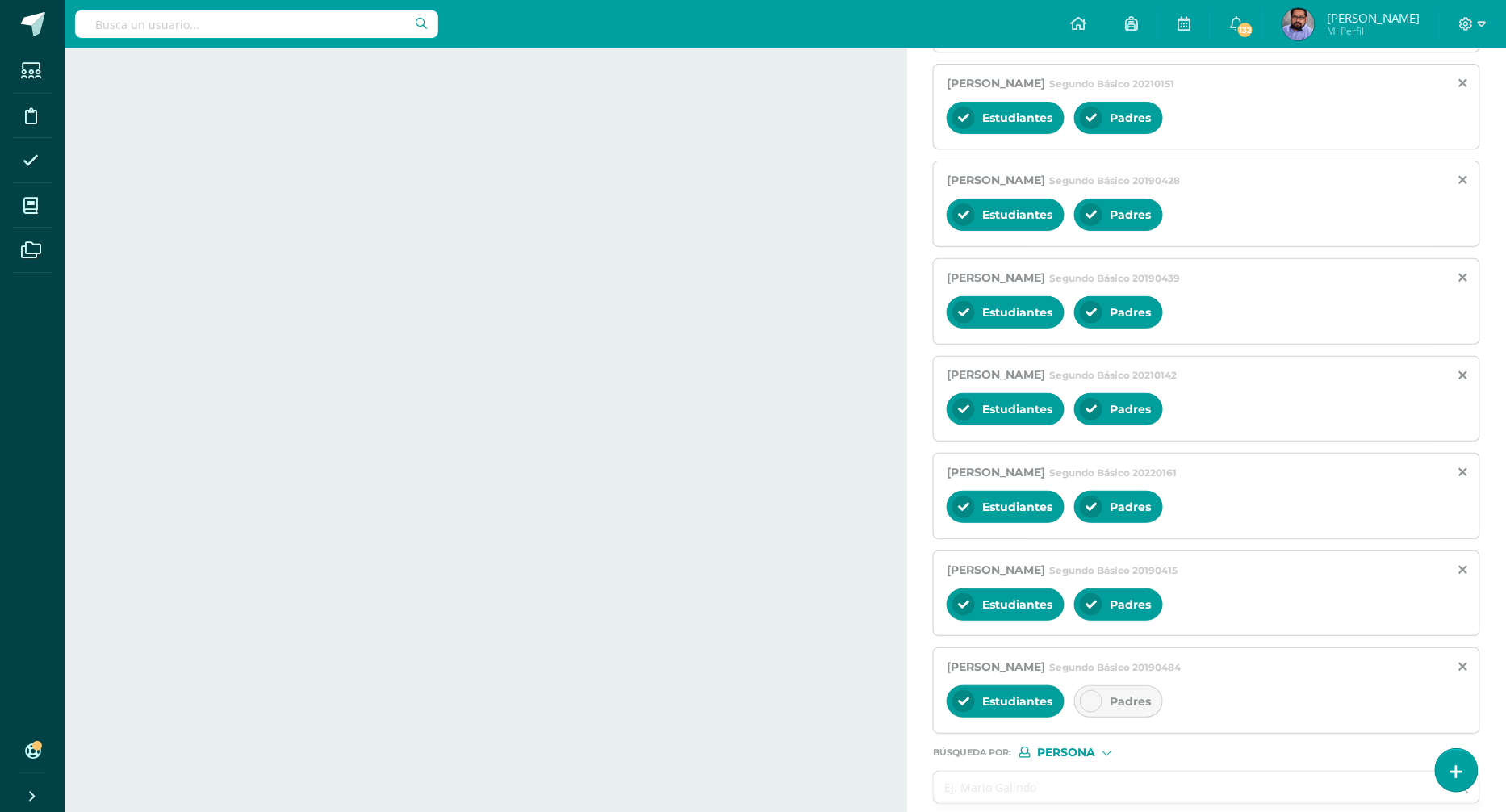
click at [1121, 694] on span "Padres" at bounding box center [1130, 701] width 42 height 14
click at [1069, 771] on input "text" at bounding box center [1191, 787] width 514 height 32
paste input "Jerez Valdez, Sarah Abbigail"
type input "Jerez Valdez, Sarah Abbigail"
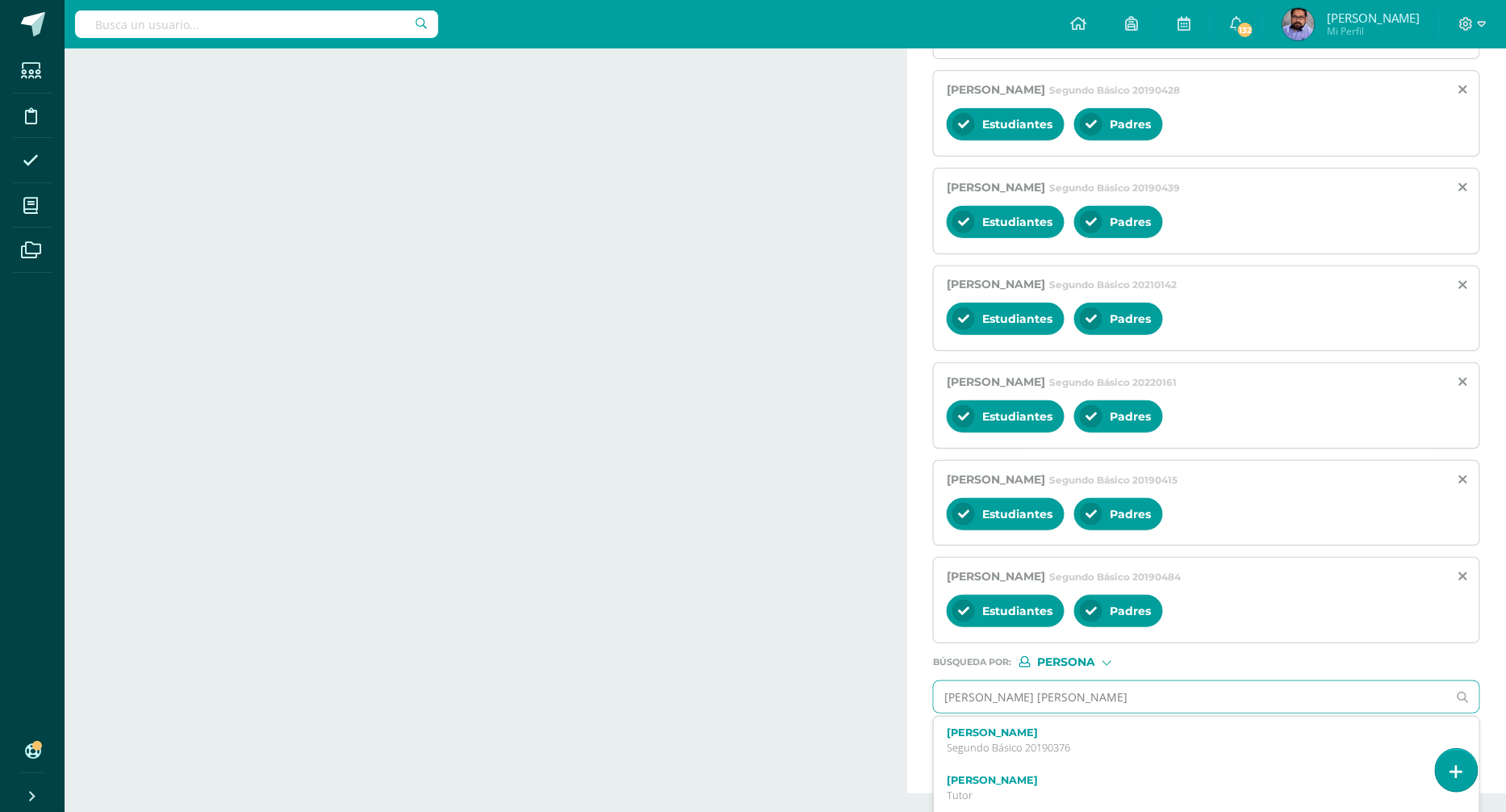
scroll to position [2393, 0]
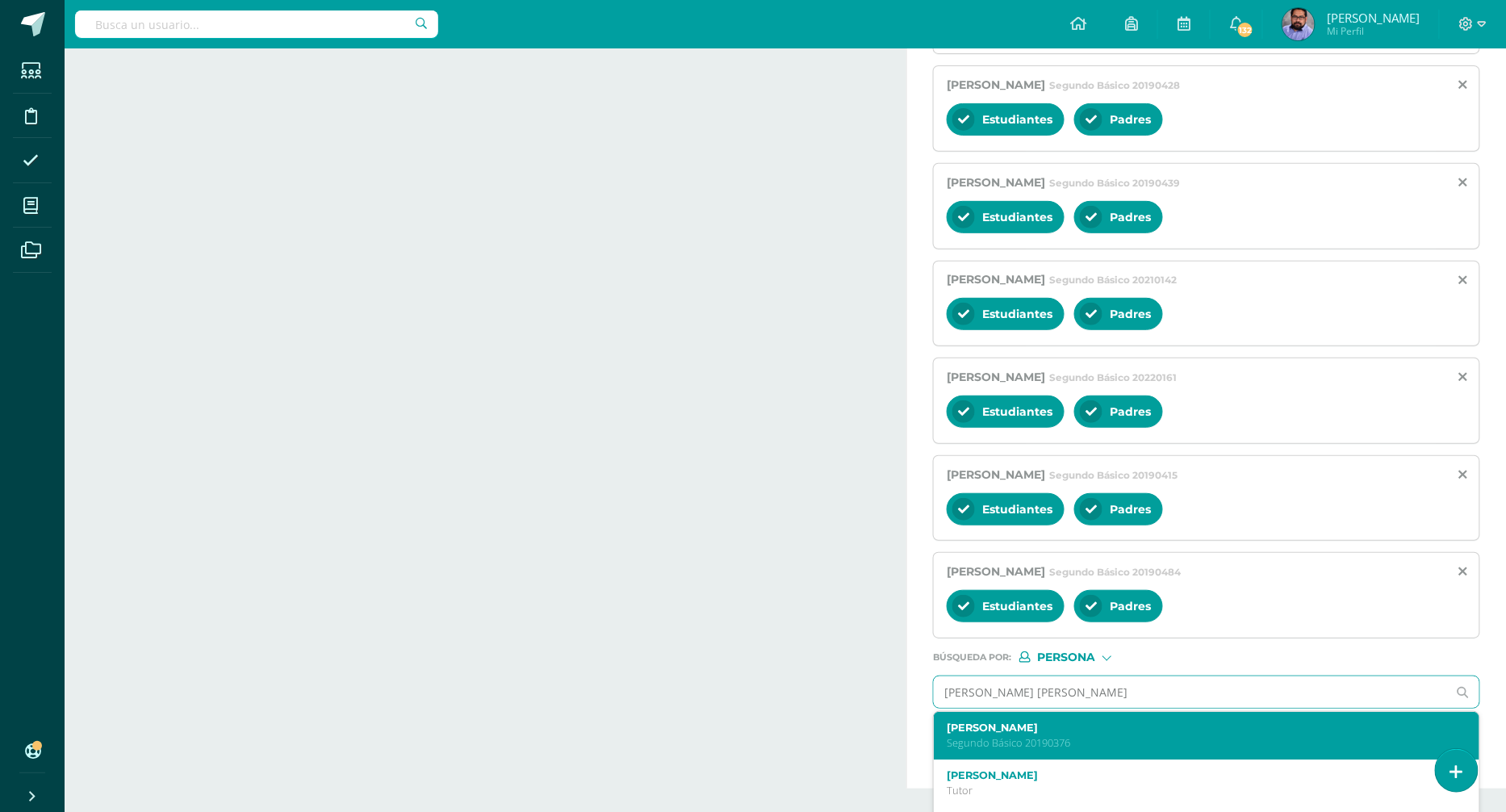
click at [1085, 721] on label "Sarah Abbigail Jerez Valdez" at bounding box center [1194, 727] width 496 height 12
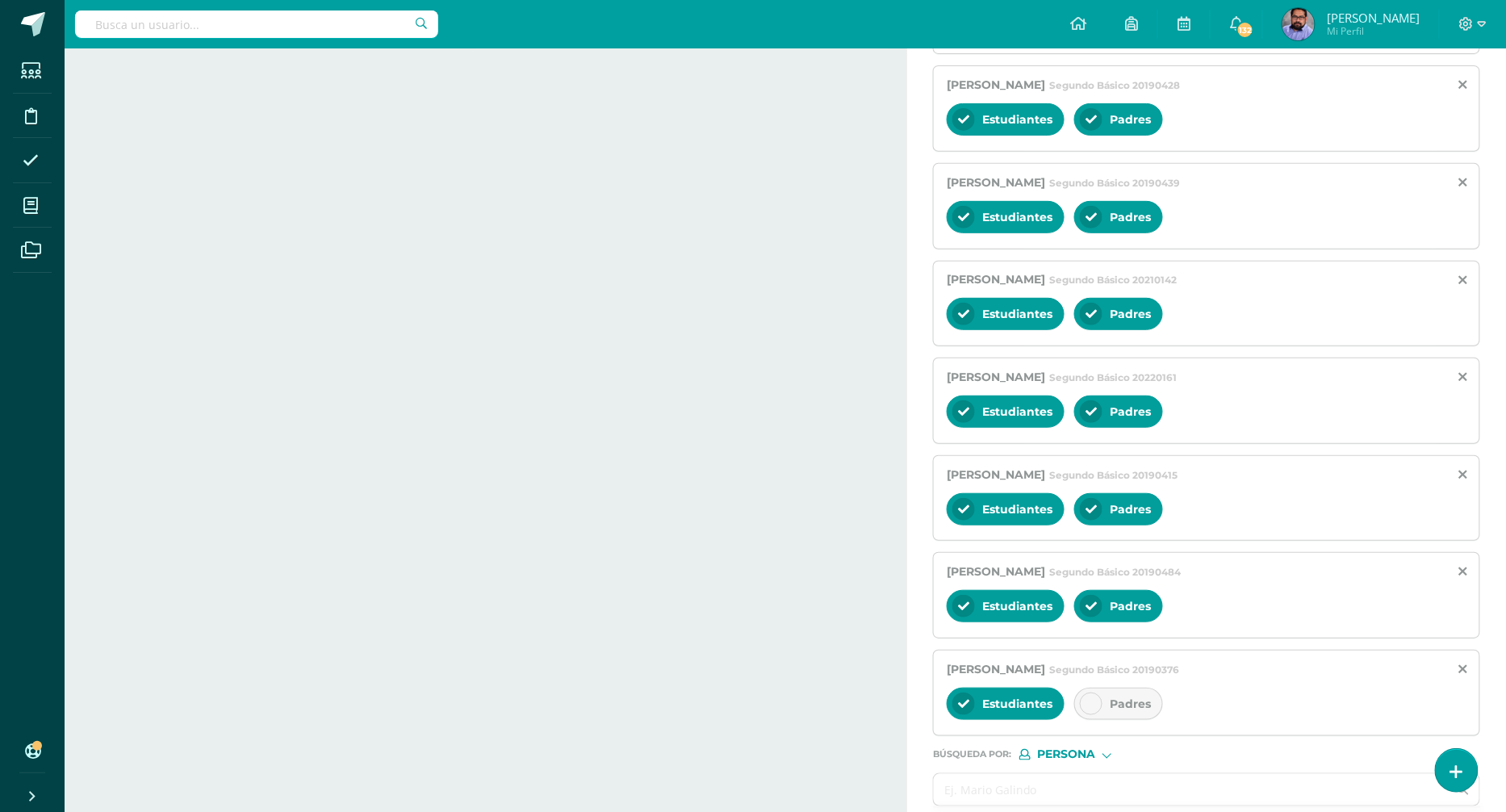
click at [1113, 696] on span "Padres" at bounding box center [1130, 703] width 42 height 14
click at [1054, 806] on ul at bounding box center [1208, 807] width 549 height 2
click at [1053, 774] on input "text" at bounding box center [1191, 790] width 514 height 32
paste input "[PERSON_NAME]"
type input "[PERSON_NAME]"
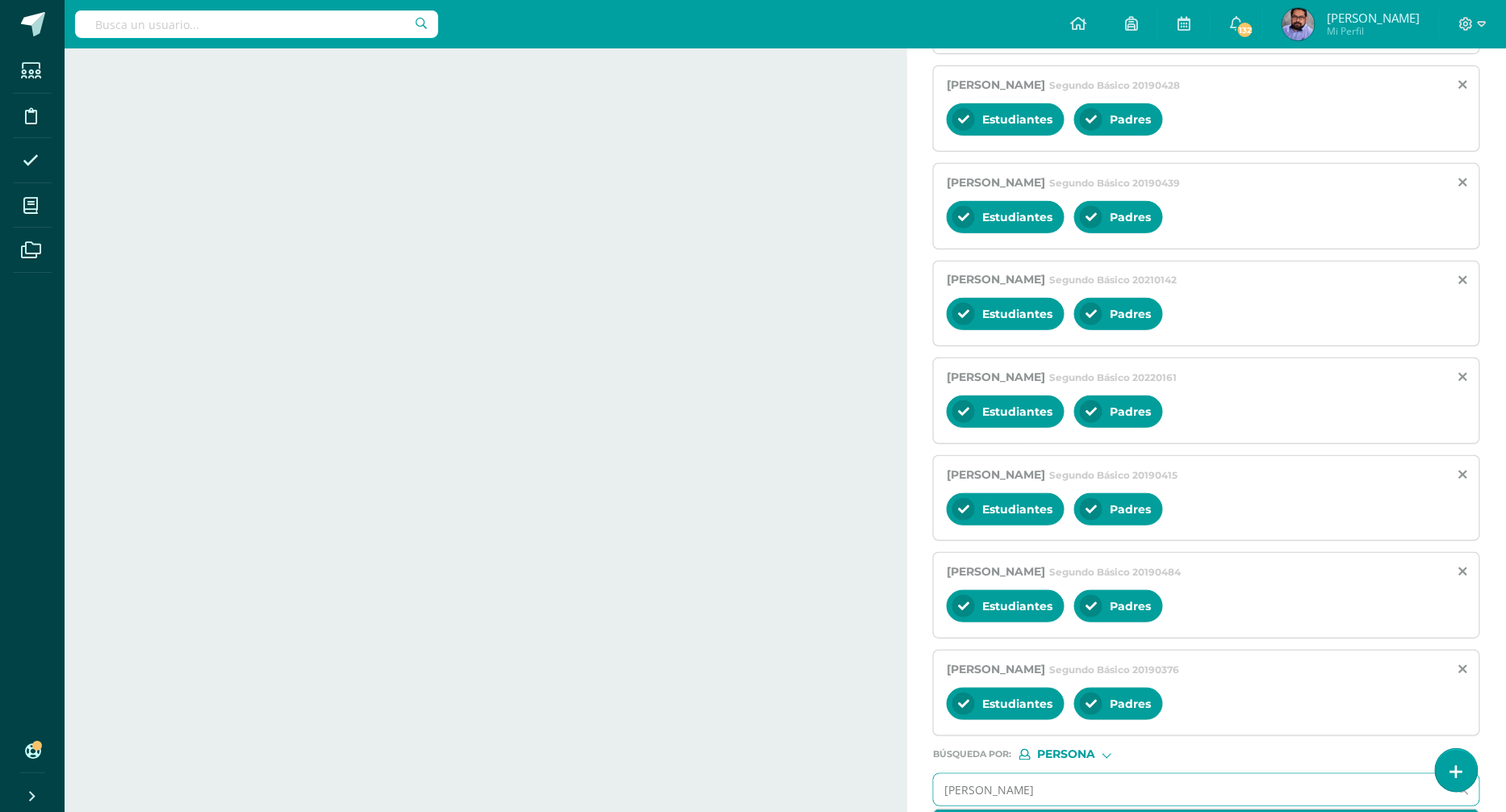
click at [1016, 819] on label "María Mikaella Alfaro Méndez" at bounding box center [1194, 825] width 496 height 12
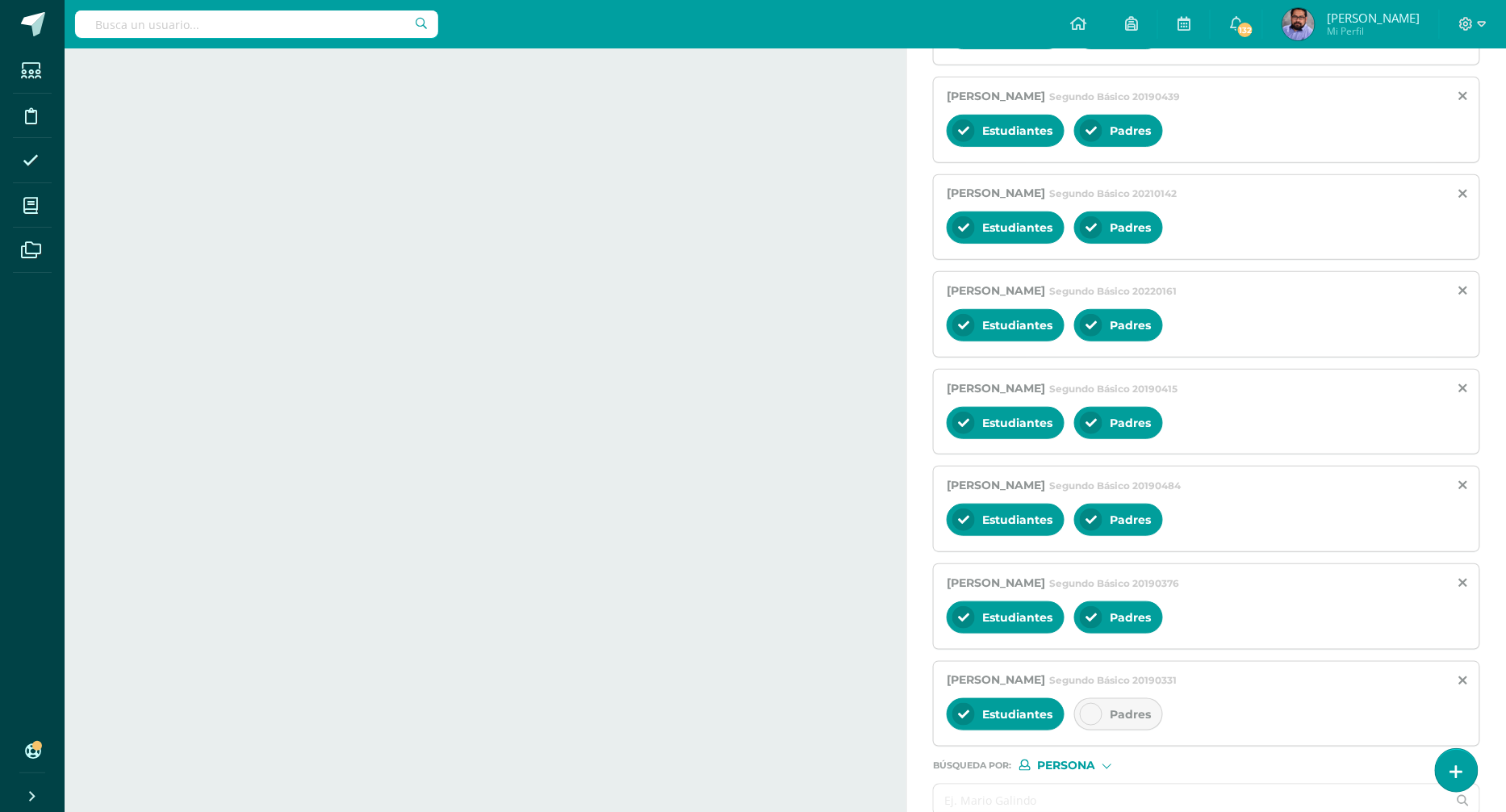
scroll to position [2517, 0]
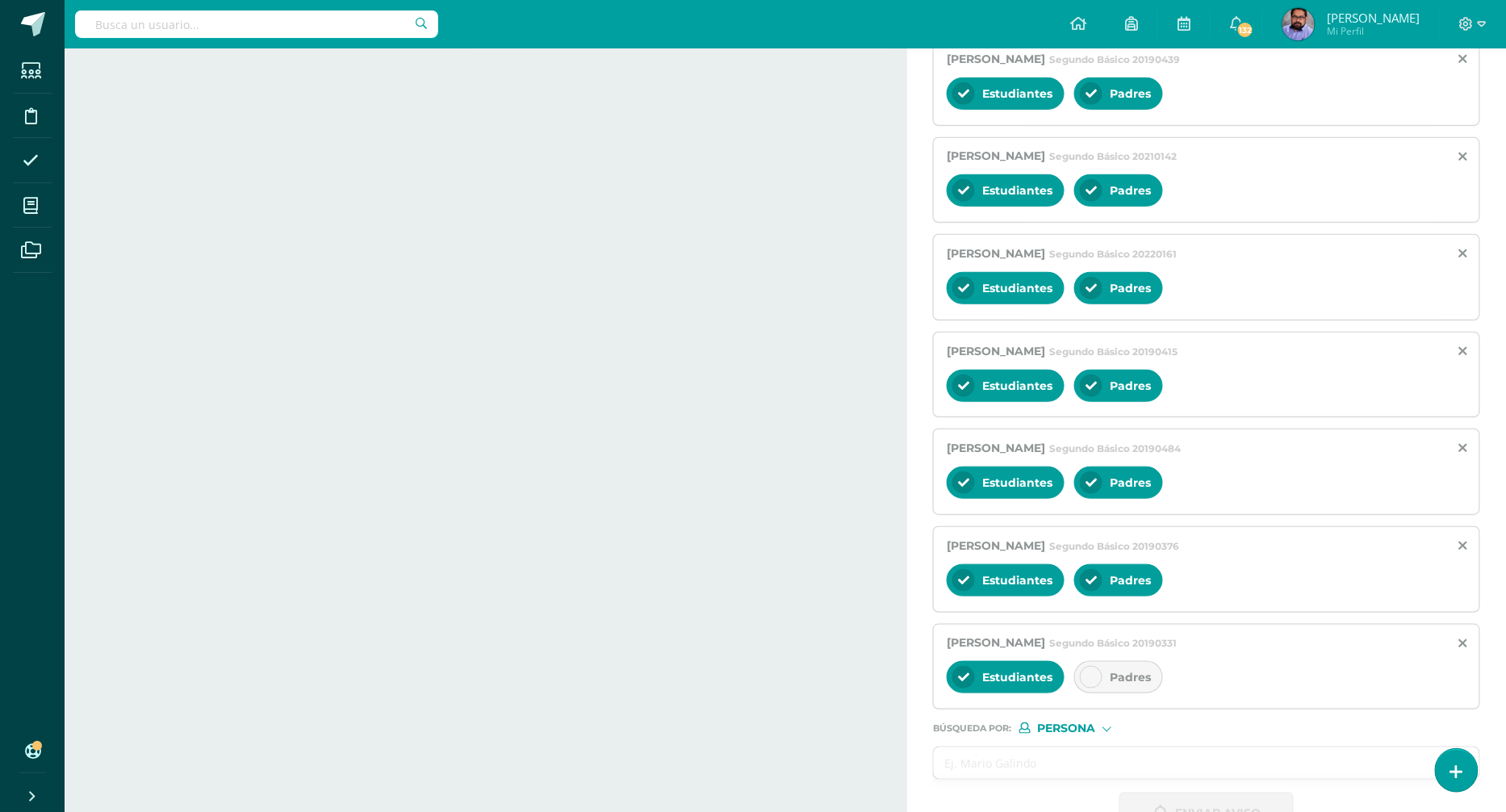
click at [1061, 747] on input "text" at bounding box center [1191, 763] width 514 height 32
paste input "[PERSON_NAME]"
type input "[PERSON_NAME]"
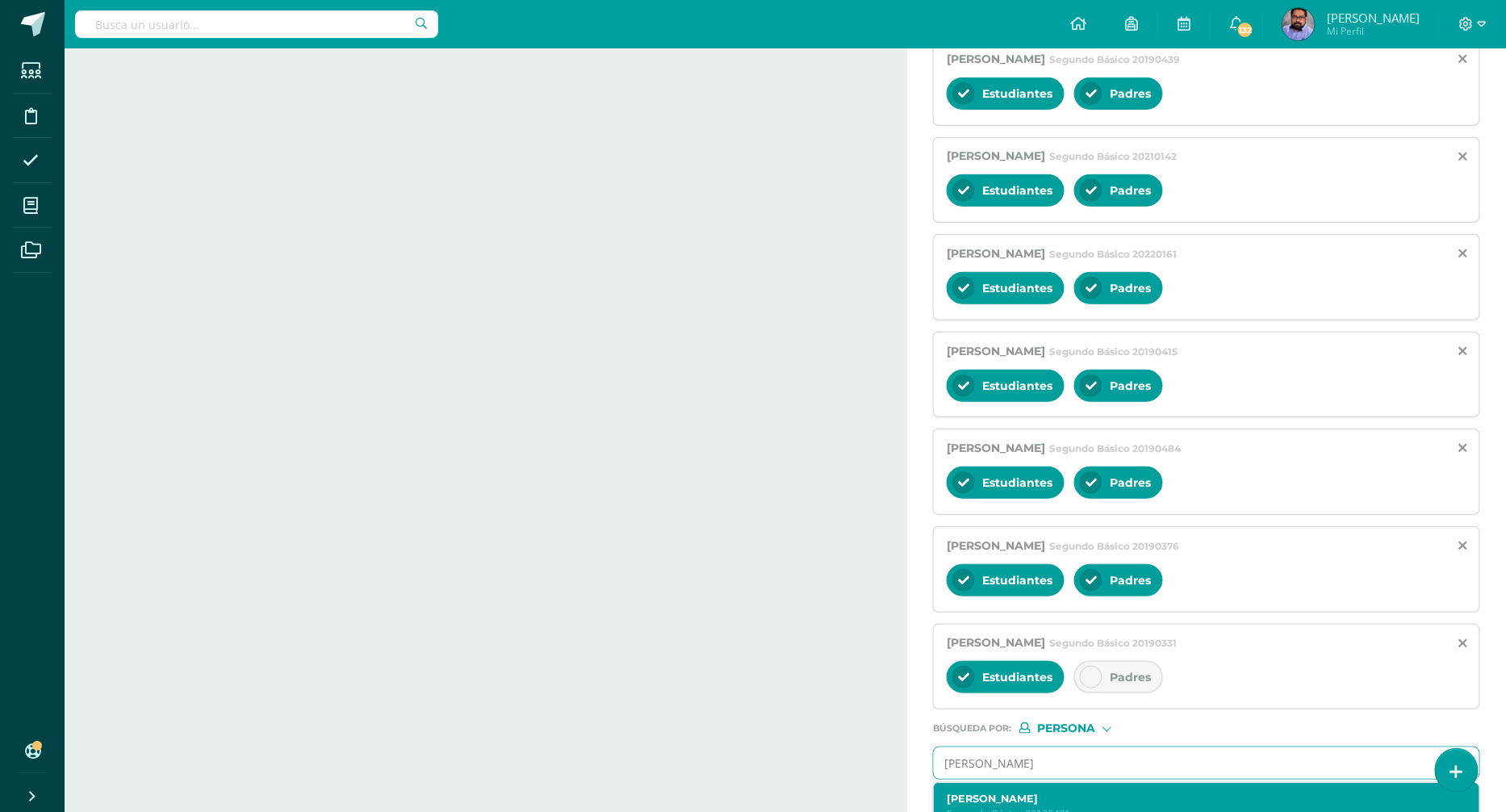
click at [1011, 793] on label "Isabella Archila Sturm" at bounding box center [1194, 799] width 496 height 12
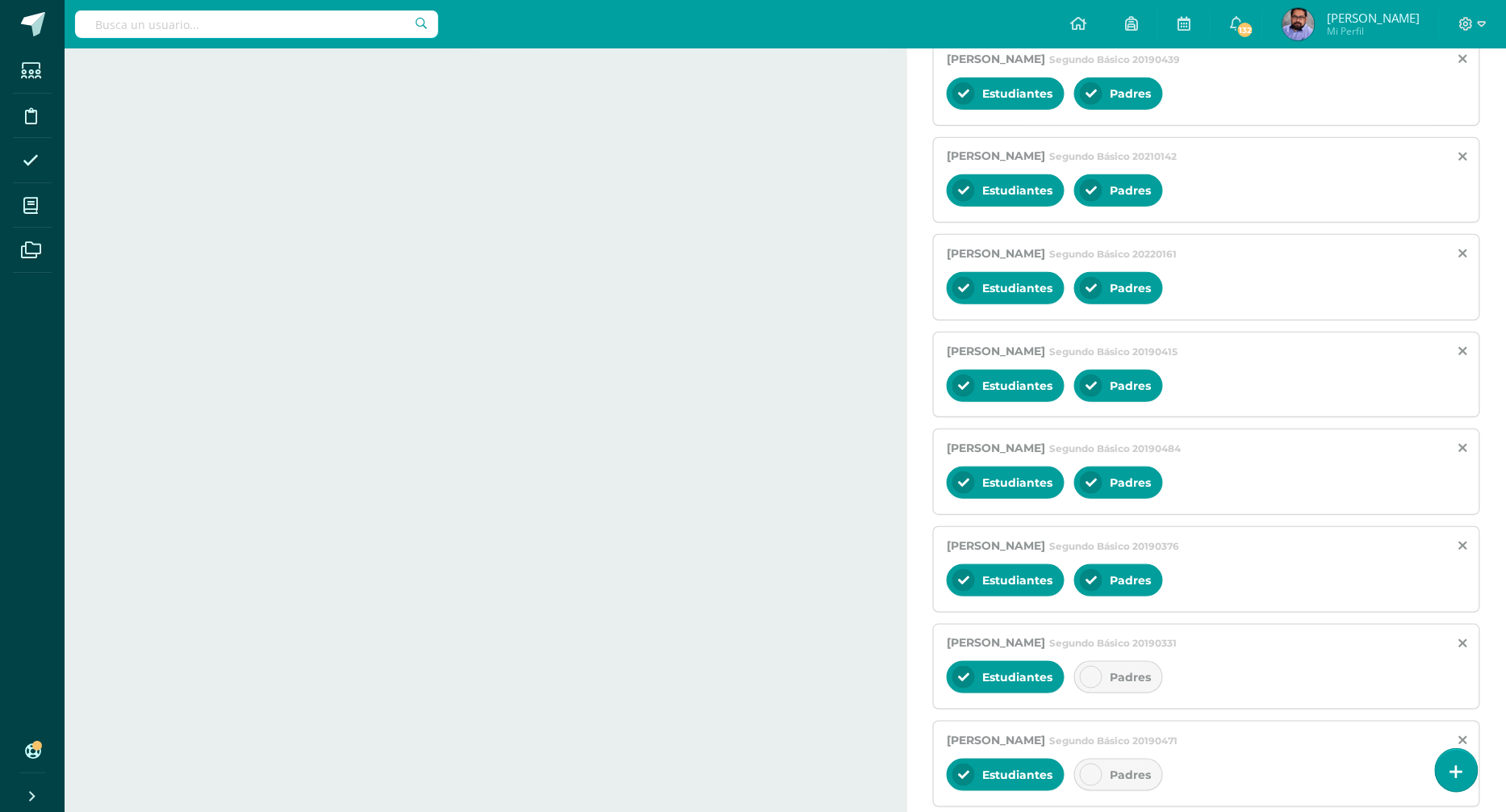
click at [1103, 661] on div "Padres" at bounding box center [1119, 677] width 89 height 32
click at [1105, 759] on div "Padres" at bounding box center [1119, 775] width 89 height 32
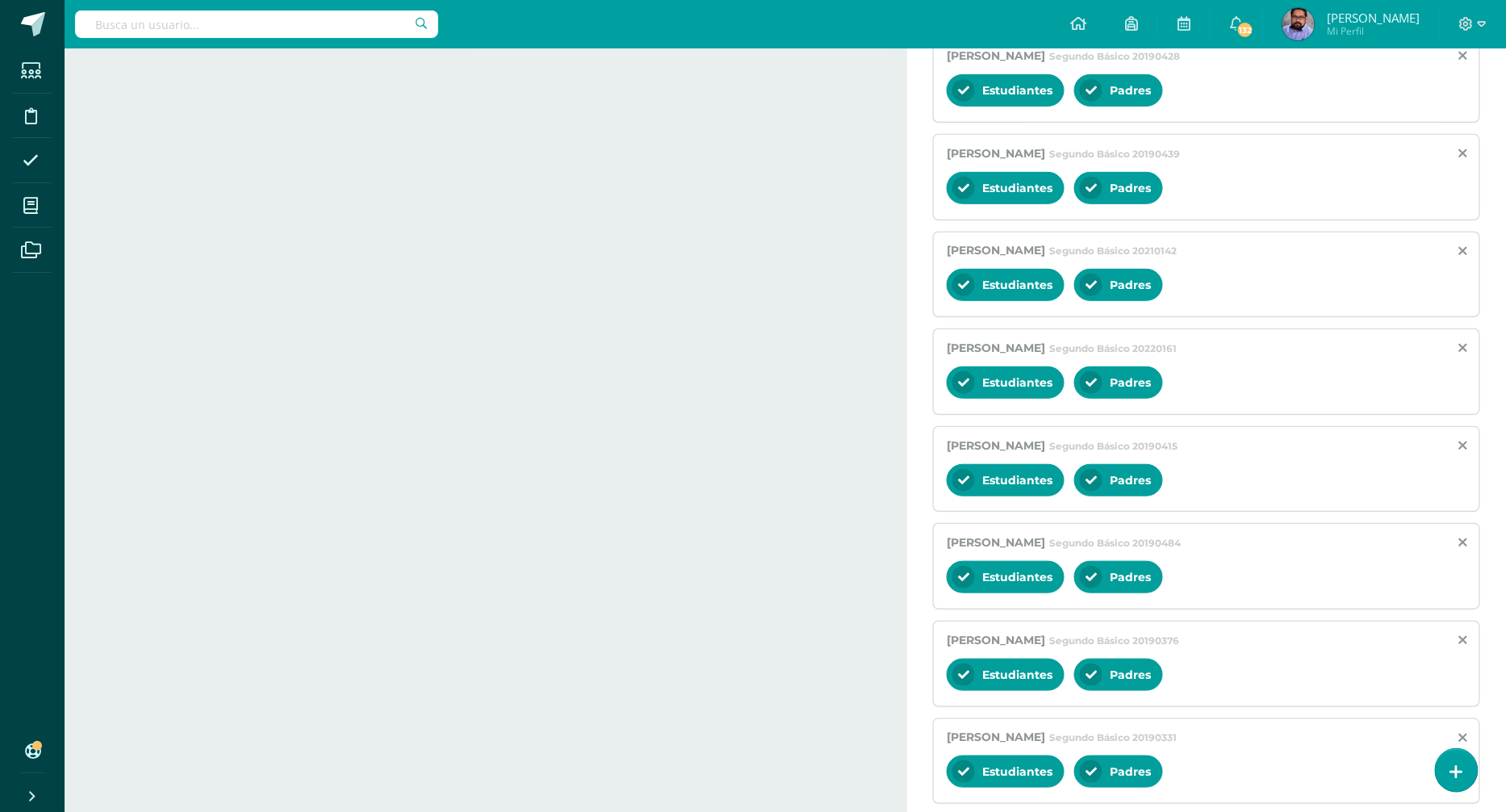
scroll to position [2612, 0]
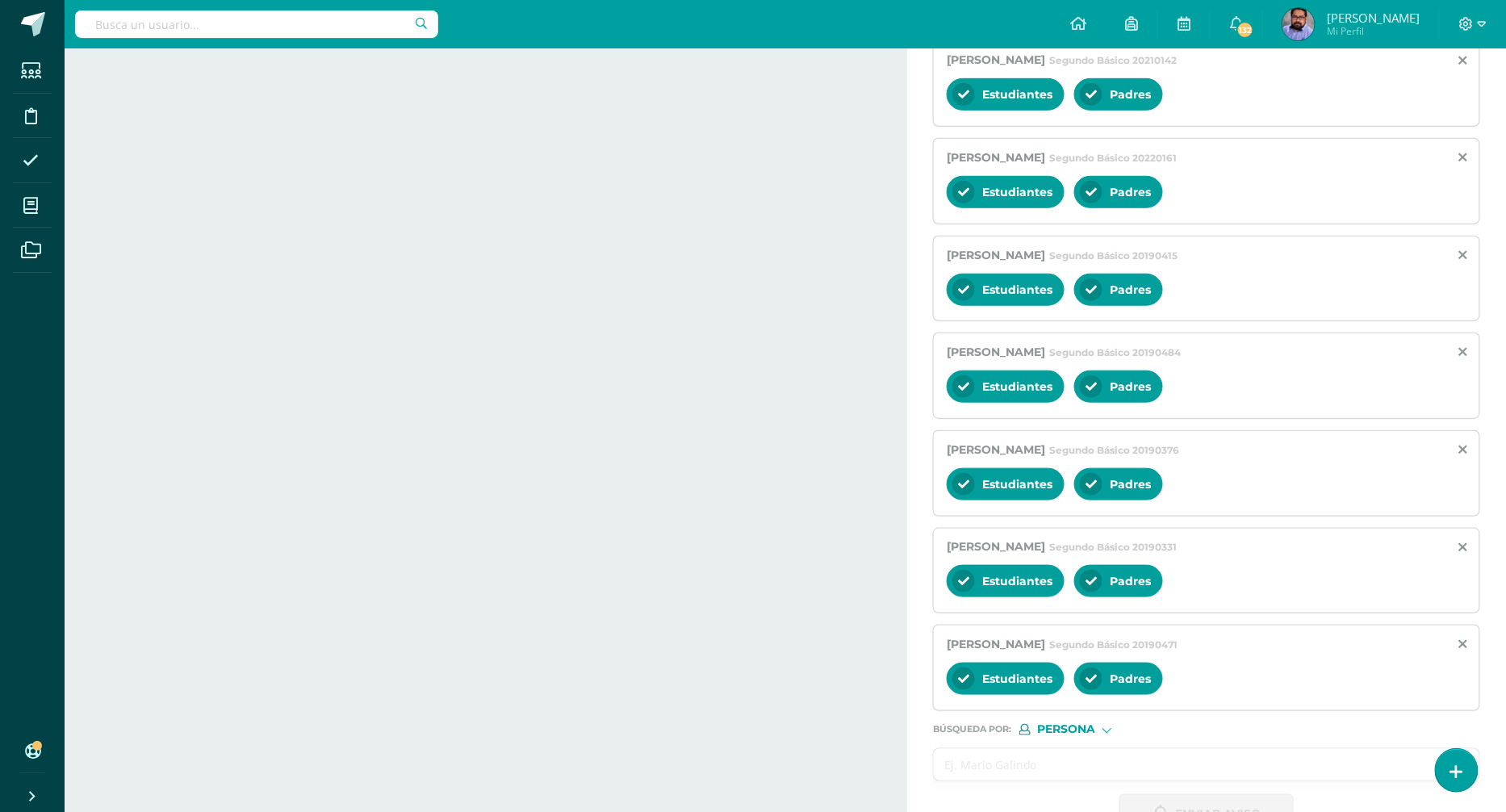
click at [1047, 749] on input "text" at bounding box center [1191, 765] width 514 height 32
paste input "[PERSON_NAME] [PERSON_NAME]"
type input "[PERSON_NAME] [PERSON_NAME]"
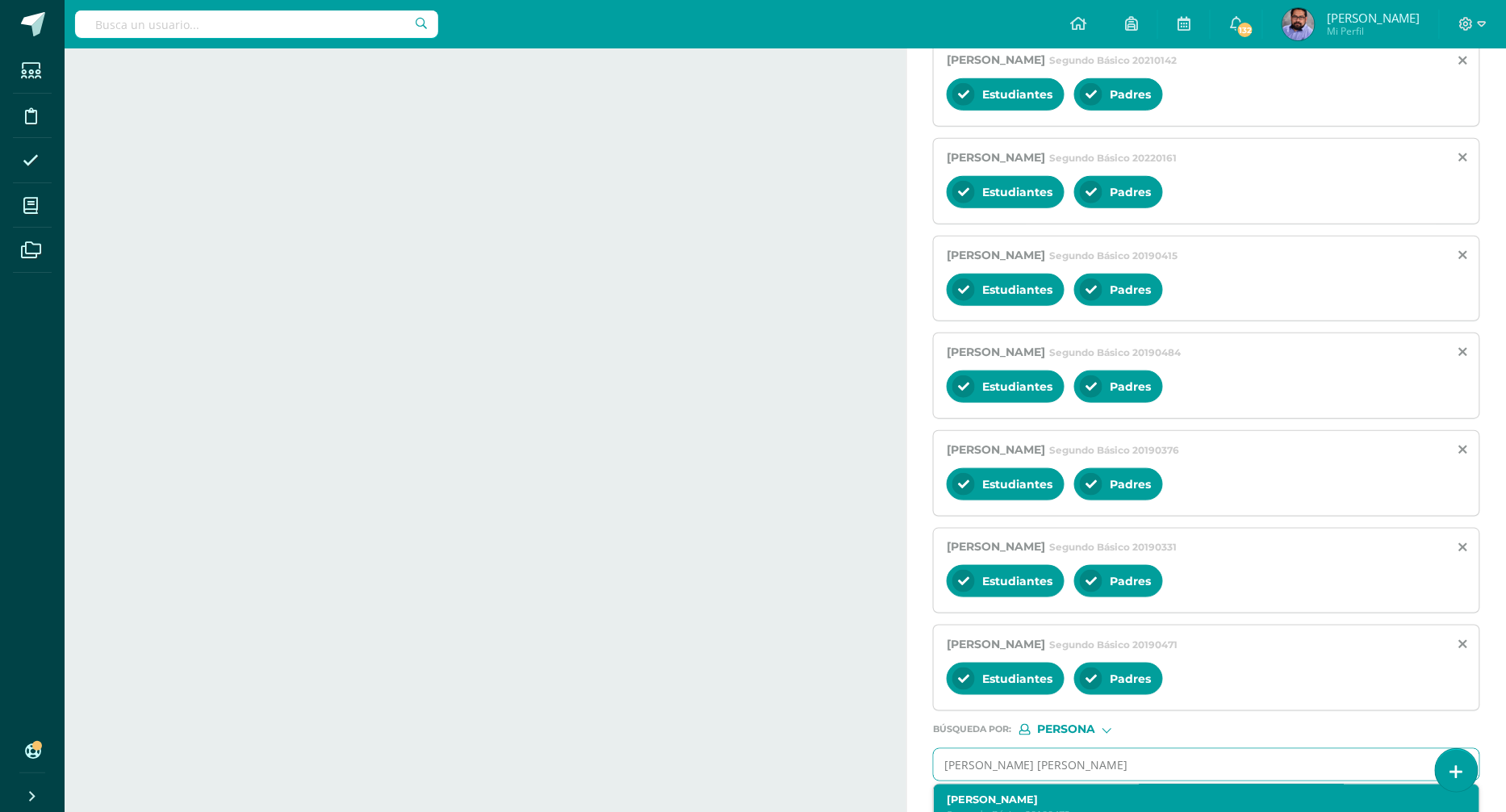
click at [1036, 795] on label "Fabio Mathías Benavides Rodriguez" at bounding box center [1194, 800] width 496 height 12
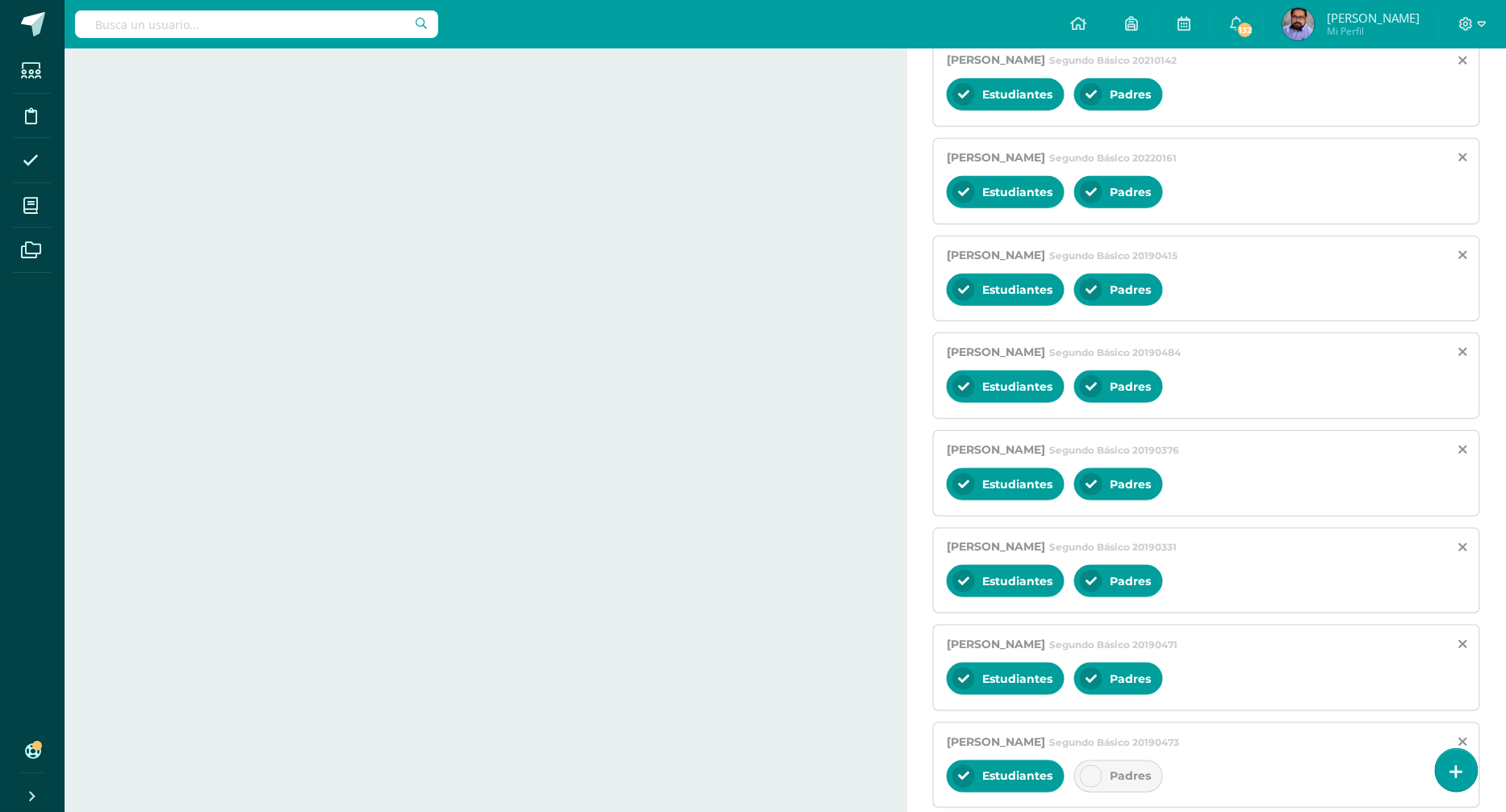
click at [1123, 760] on div "Padres" at bounding box center [1119, 776] width 89 height 32
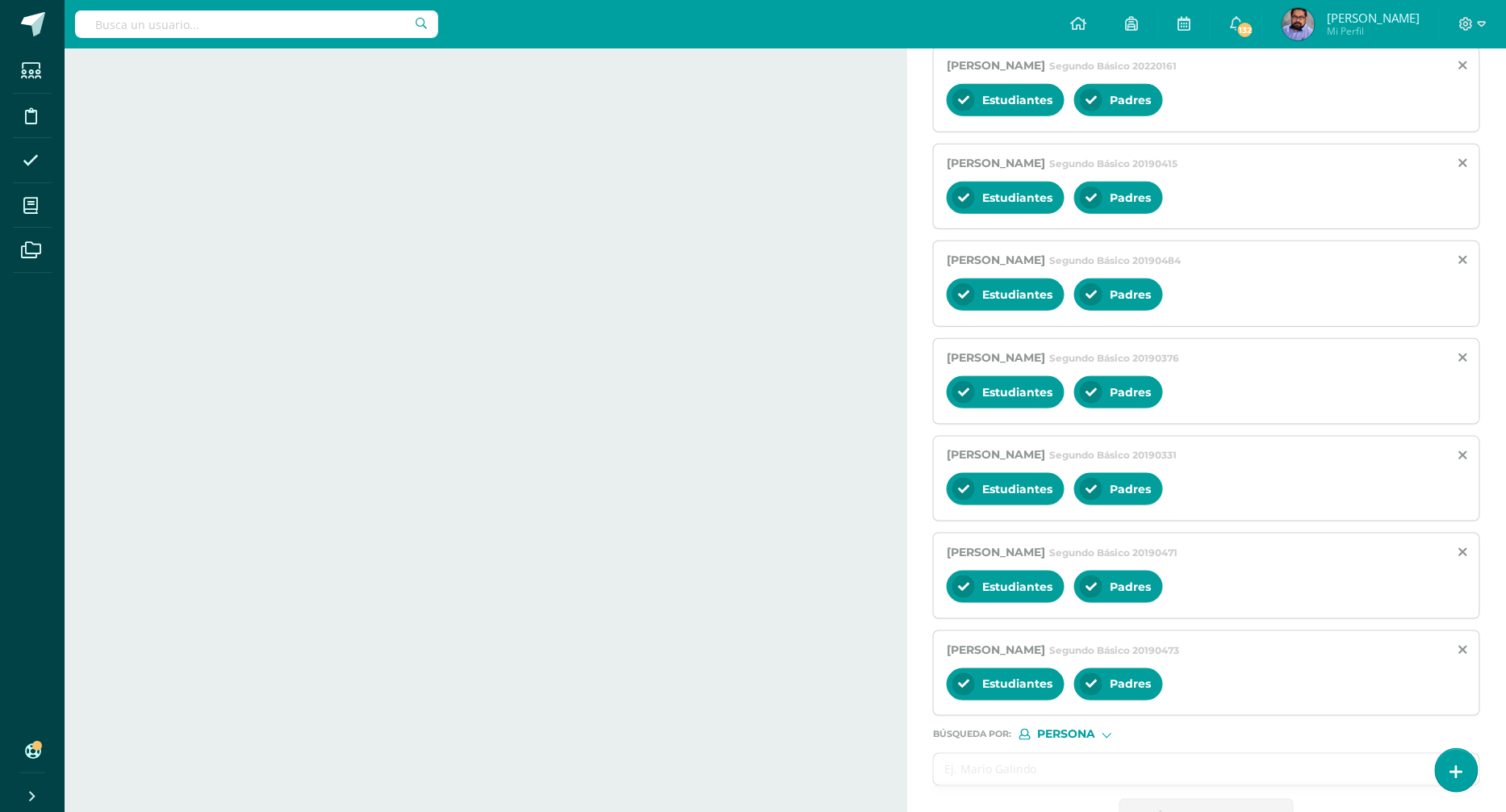
scroll to position [2709, 0]
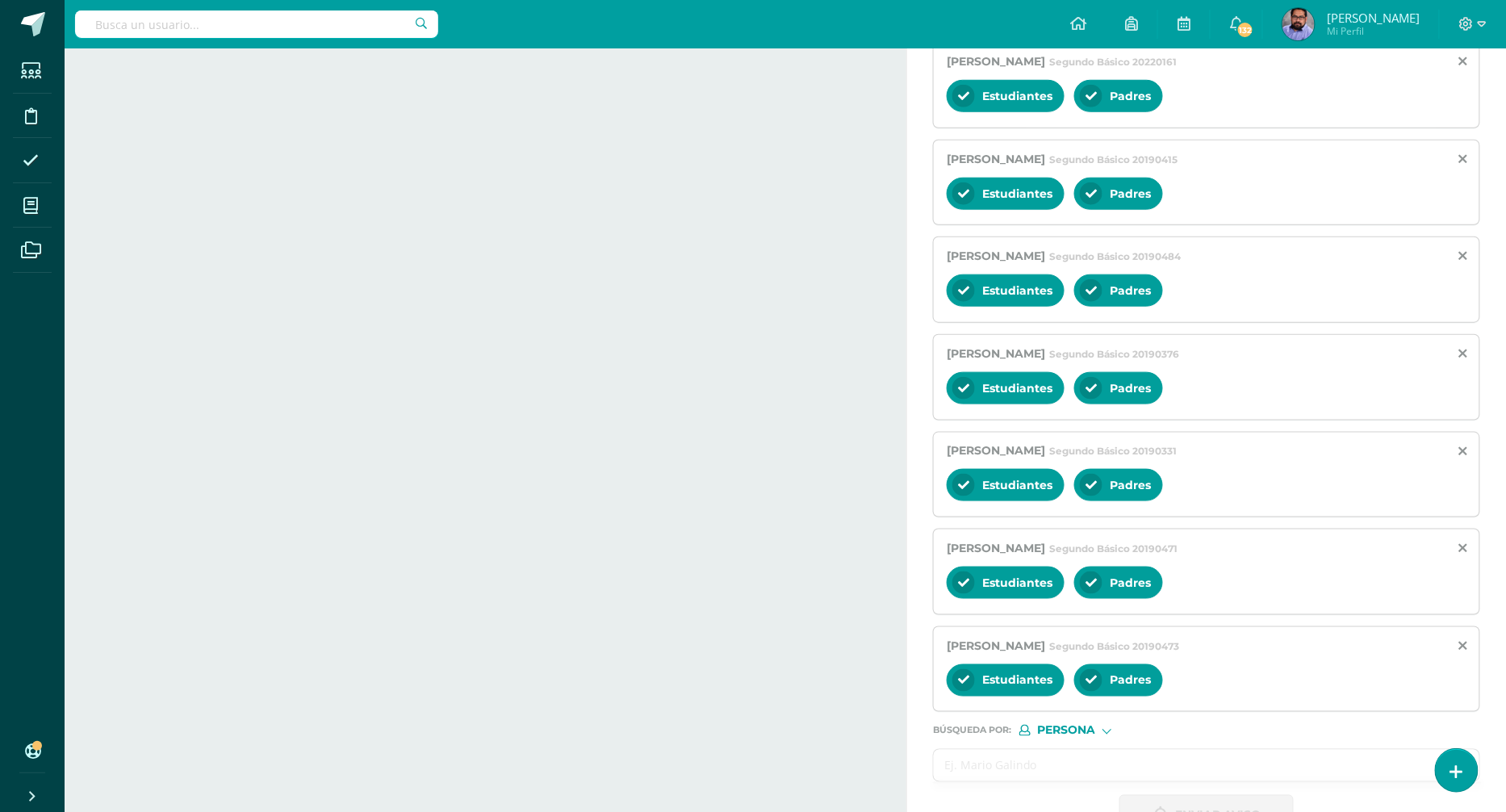
paste input "[PERSON_NAME] [PERSON_NAME]"
type input "[PERSON_NAME] [PERSON_NAME]"
click at [1103, 750] on input "[PERSON_NAME] [PERSON_NAME]" at bounding box center [1191, 765] width 514 height 32
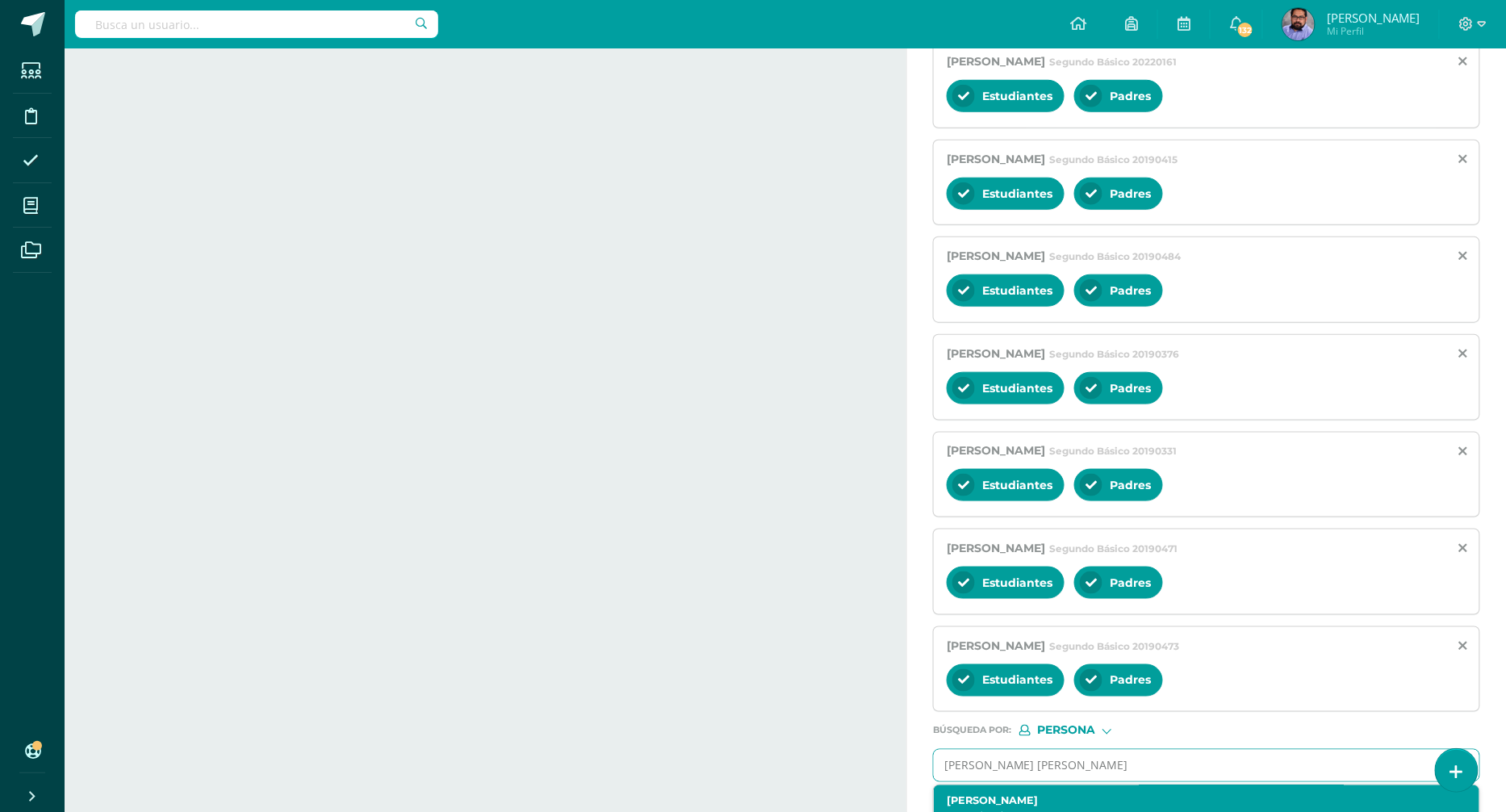
click at [1101, 795] on label "Adriana Sophia Castañeda Guerra" at bounding box center [1194, 801] width 496 height 12
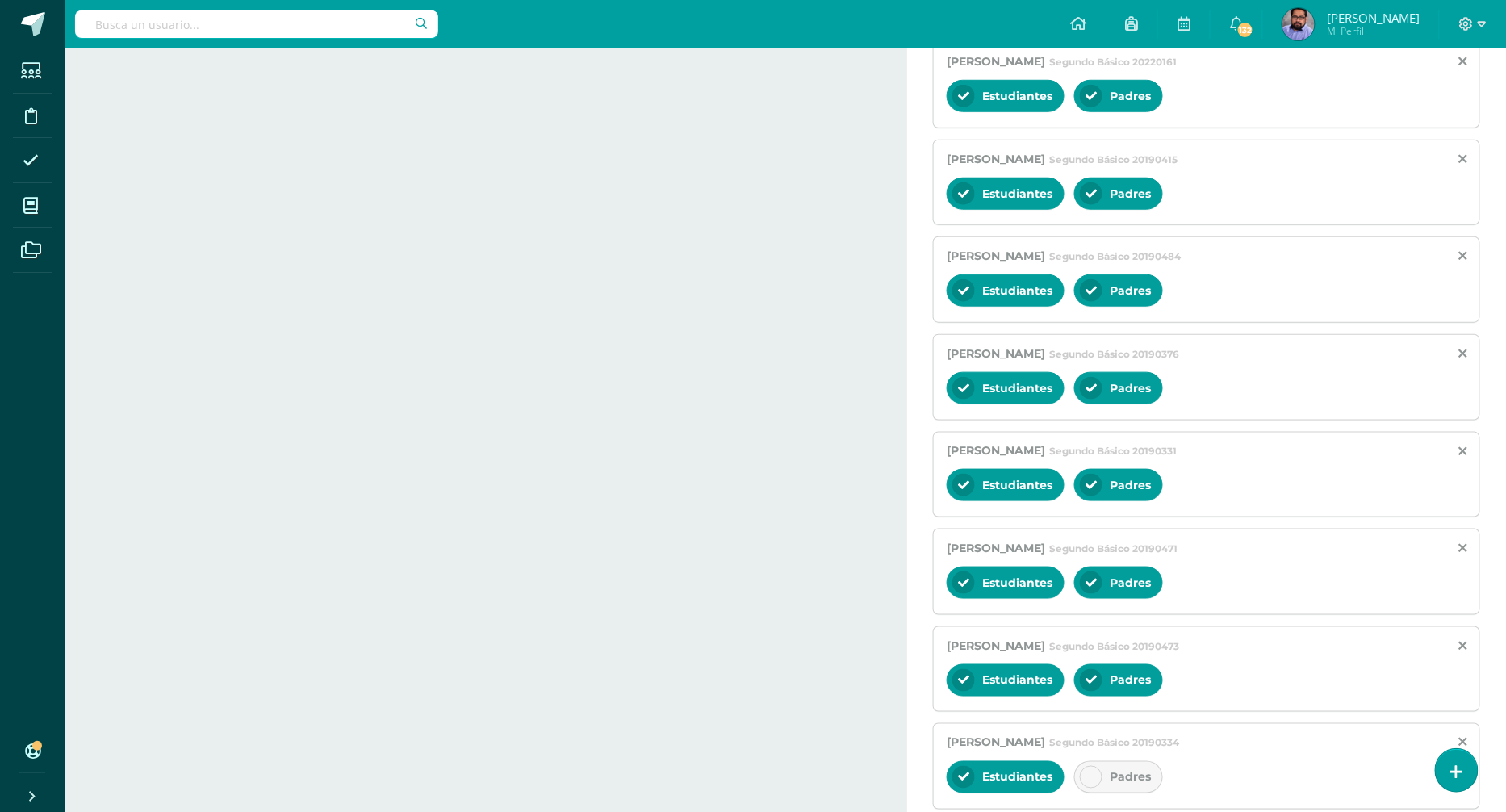
click at [1131, 770] on span "Padres" at bounding box center [1130, 776] width 42 height 14
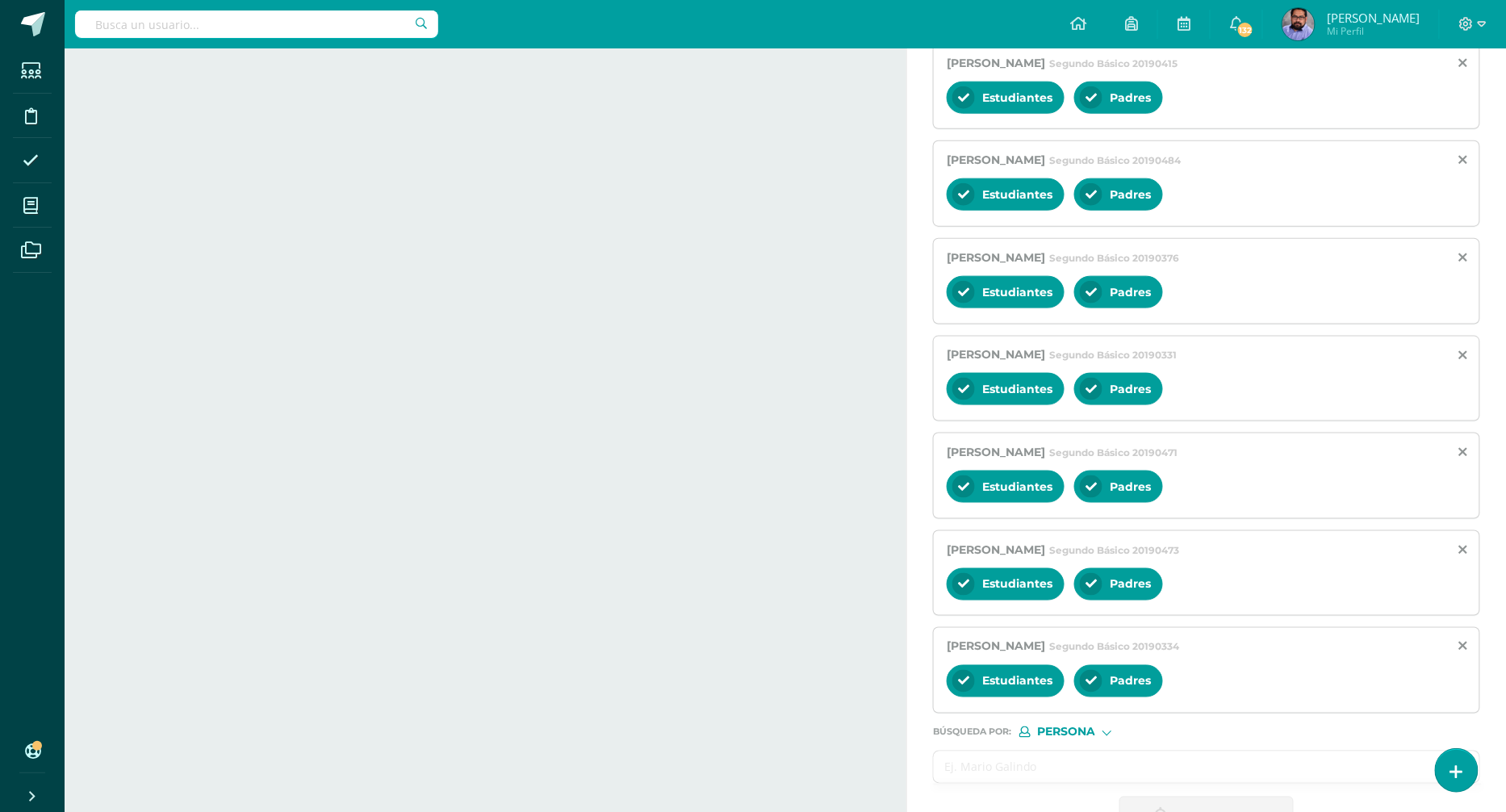
click at [1034, 751] on input "text" at bounding box center [1191, 767] width 514 height 32
paste input "[PERSON_NAME] [PERSON_NAME]"
type input "[PERSON_NAME] [PERSON_NAME]"
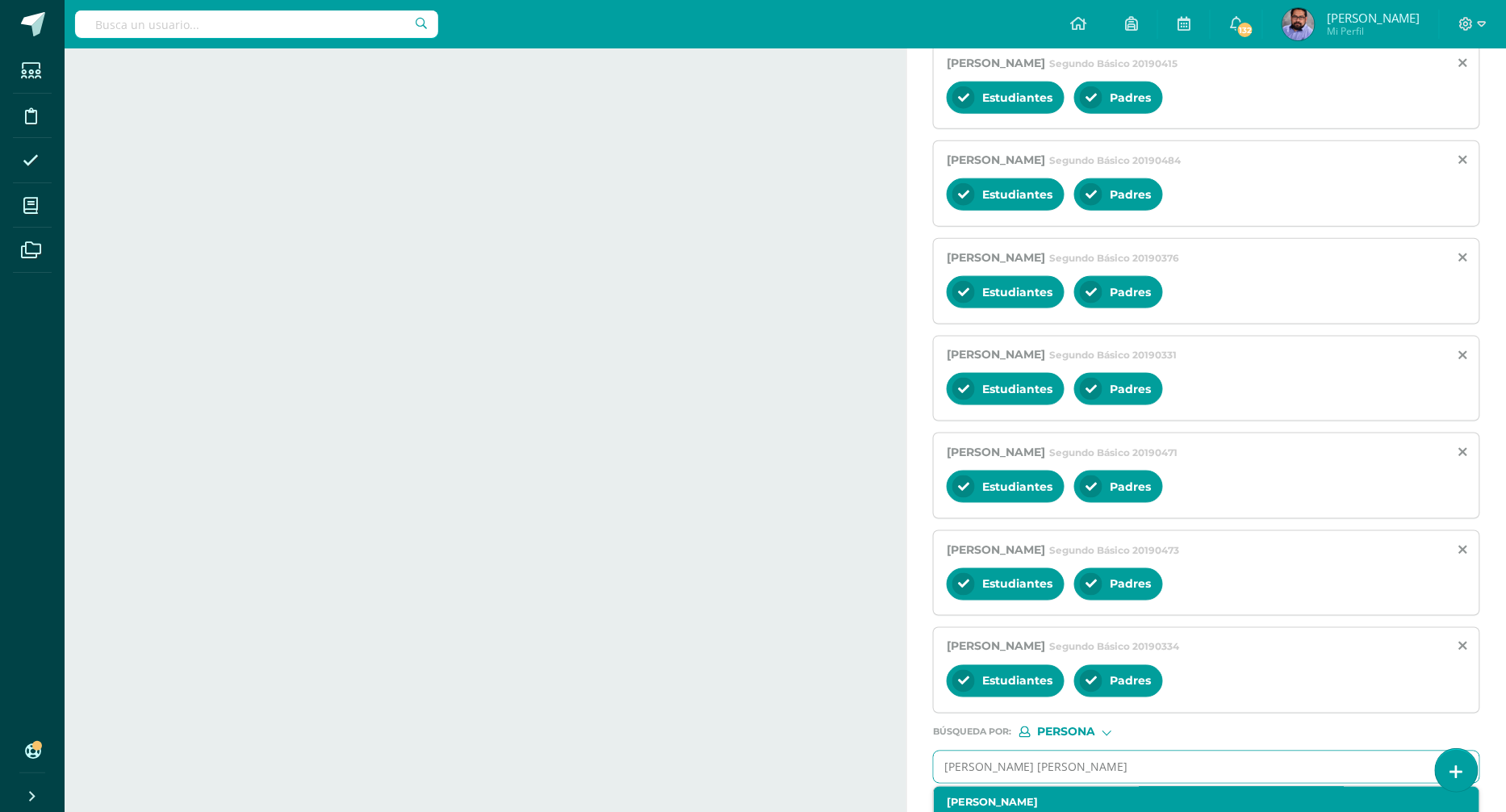
click at [1039, 796] on label "Javier Enrique Cossio Salvatierra" at bounding box center [1194, 802] width 496 height 12
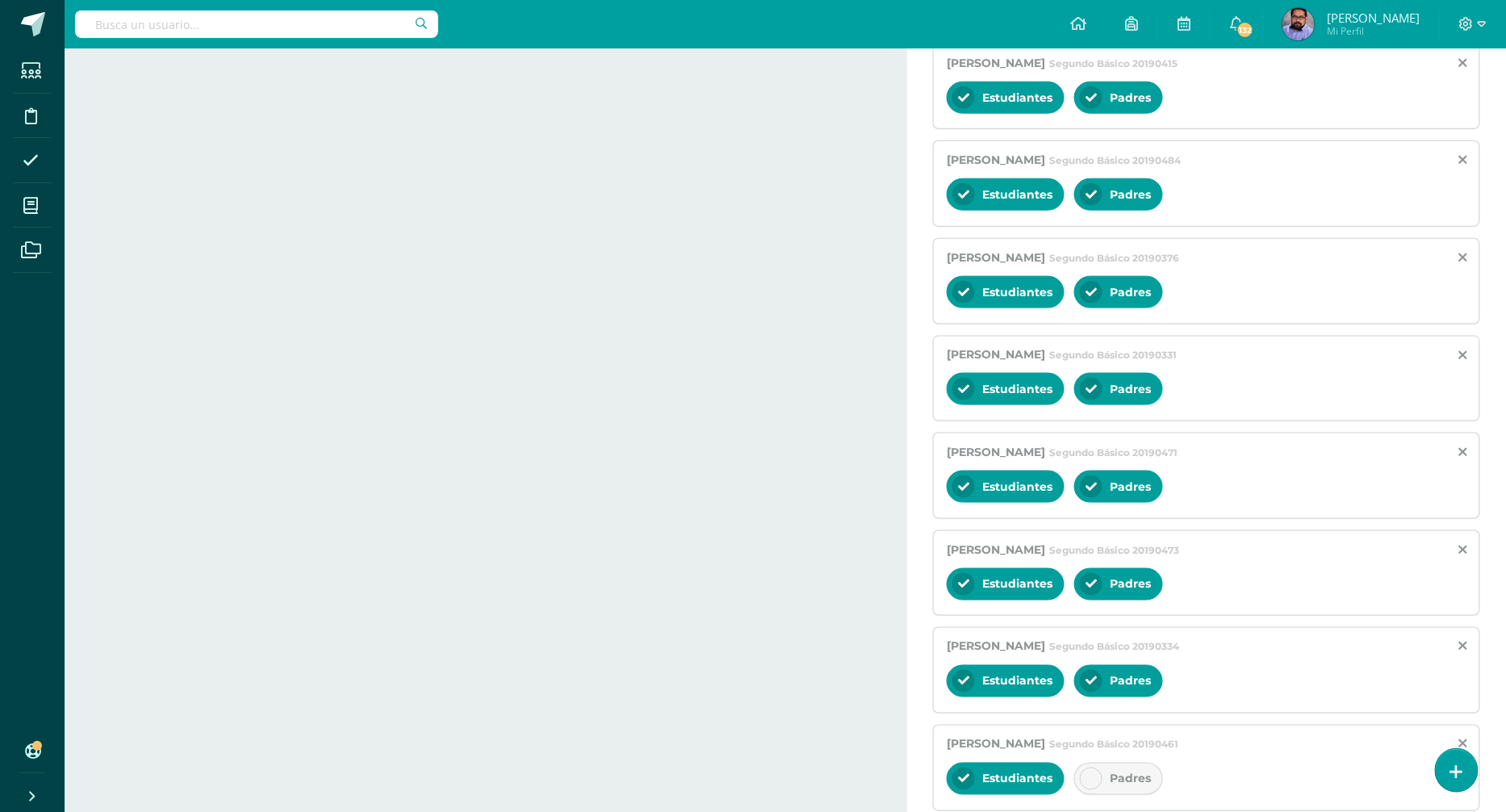
click at [1117, 771] on span "Padres" at bounding box center [1130, 778] width 42 height 14
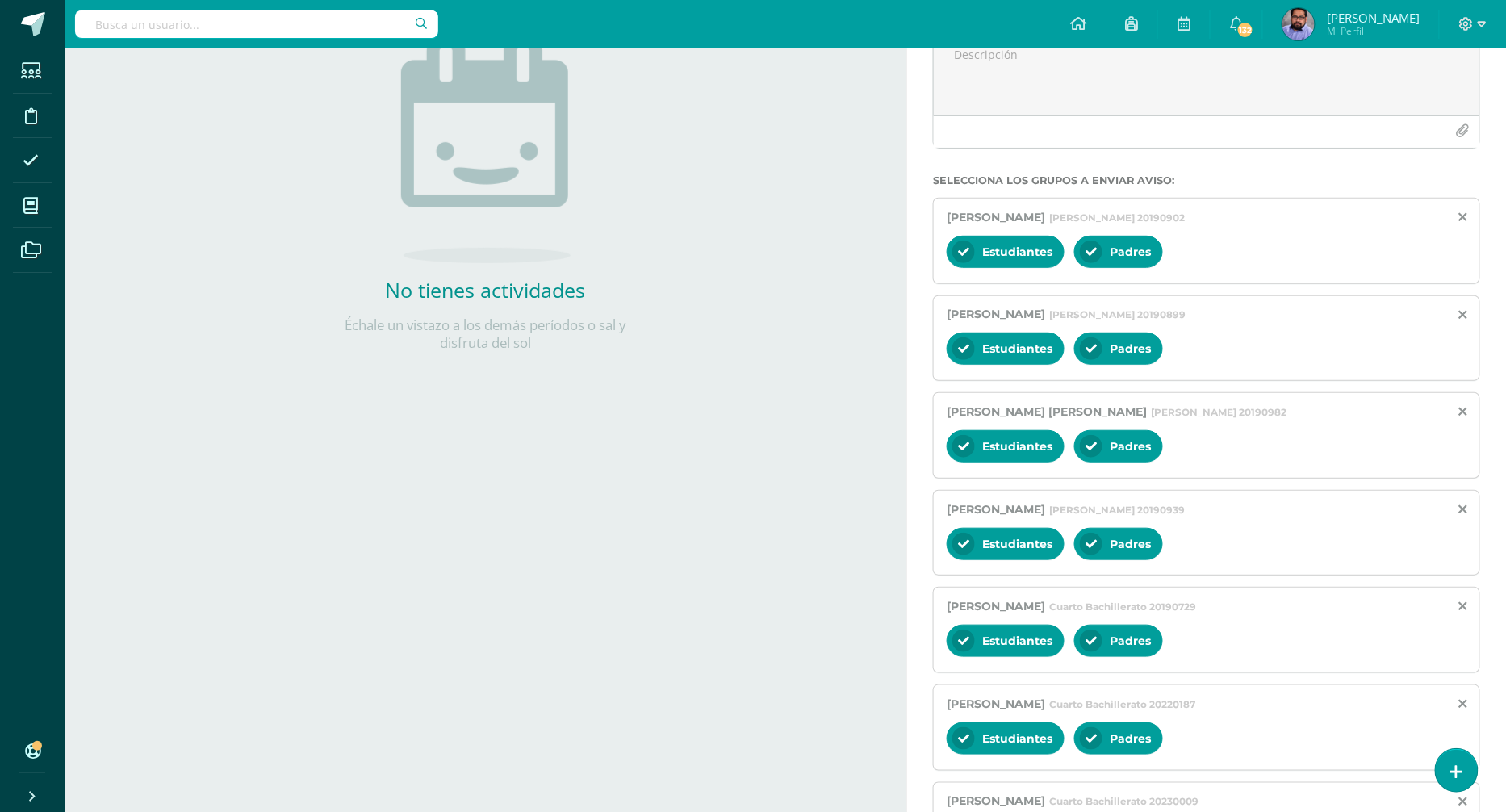
scroll to position [0, 0]
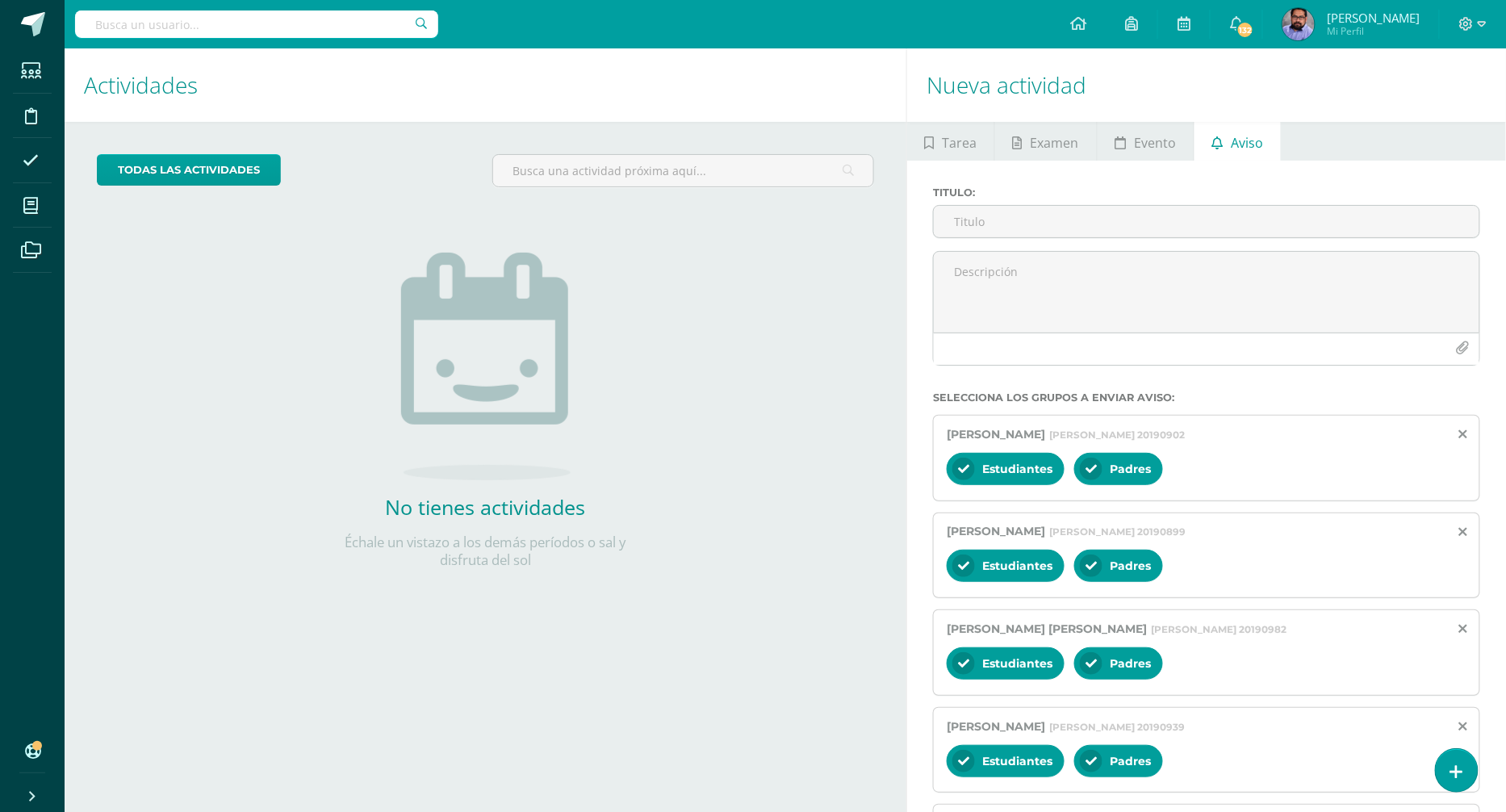
click at [1015, 238] on div "Titulo :" at bounding box center [1207, 219] width 560 height 65
click at [1012, 222] on input "Titulo :" at bounding box center [1207, 222] width 545 height 32
type input "P"
type input "Evaluación / PMA Pendiente"
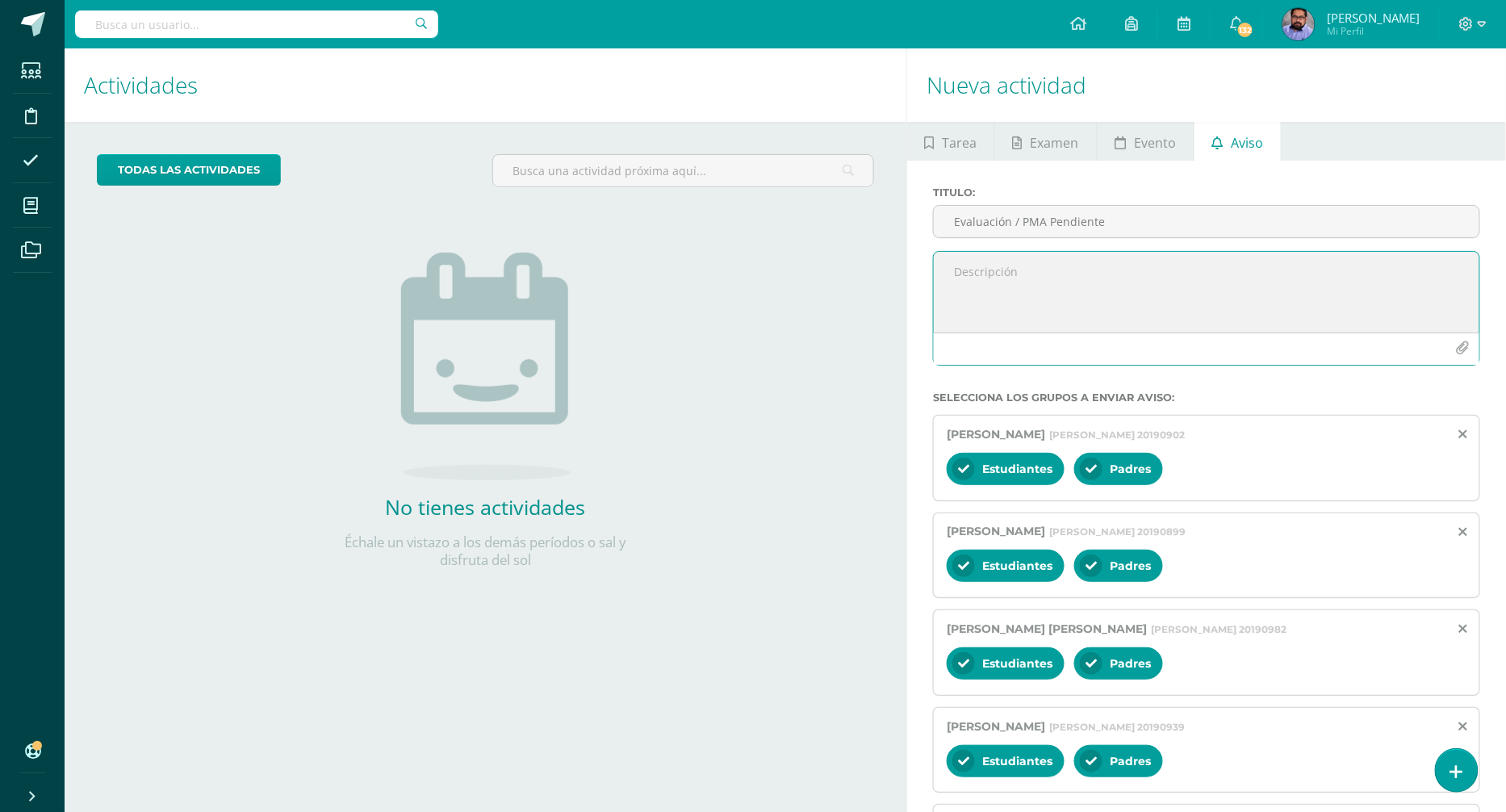
click at [1091, 269] on textarea at bounding box center [1207, 292] width 545 height 81
paste textarea "Aviso Oficial A todos los estudiantes: Se les informa que la evaluación pendien…"
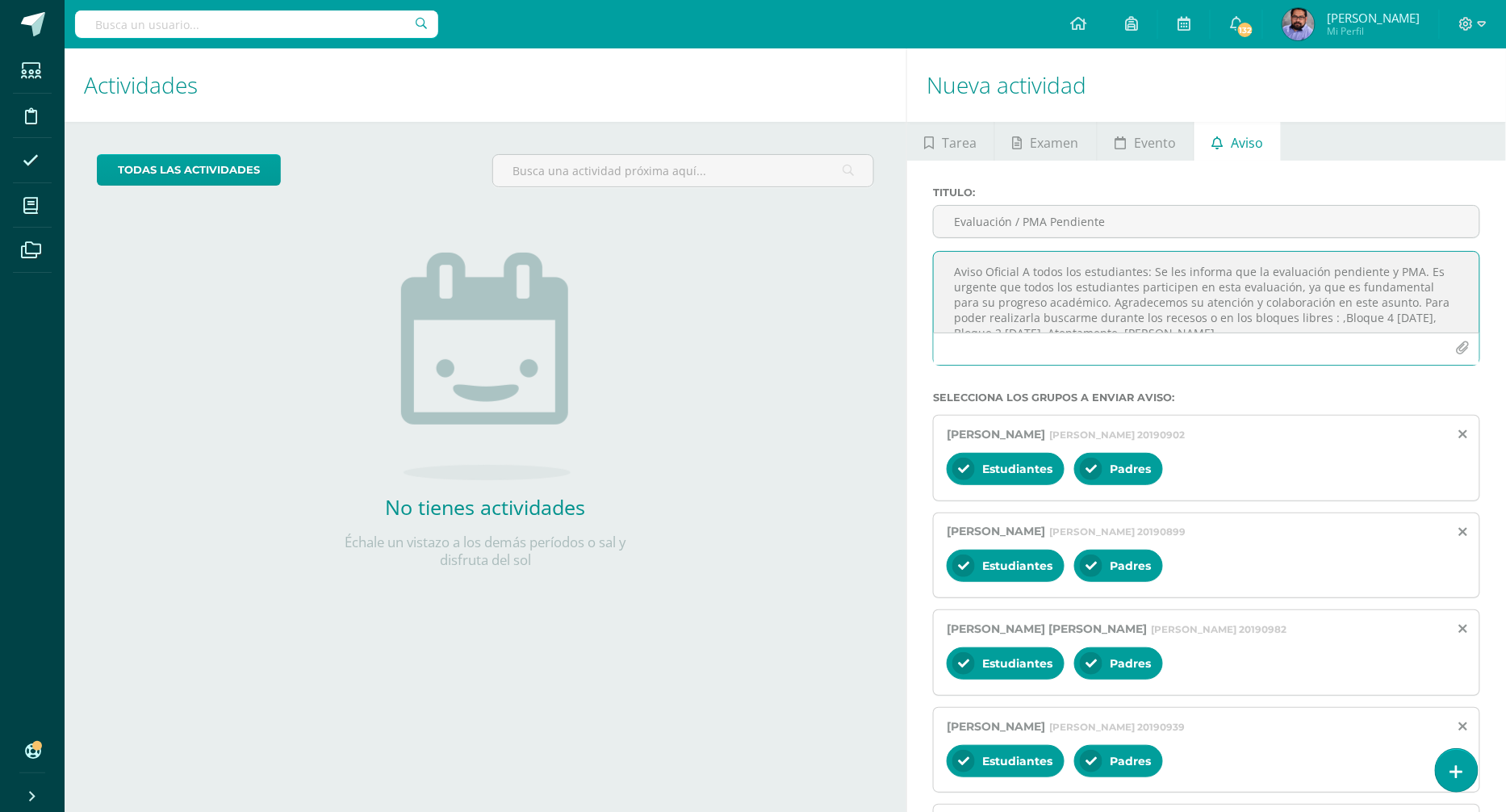
scroll to position [8, 0]
drag, startPoint x: 1295, startPoint y: 307, endPoint x: 1383, endPoint y: 315, distance: 88.4
click at [1383, 315] on textarea "Aviso Oficial A todos los estudiantes: Se les informa que la evaluación pendien…" at bounding box center [1207, 292] width 545 height 81
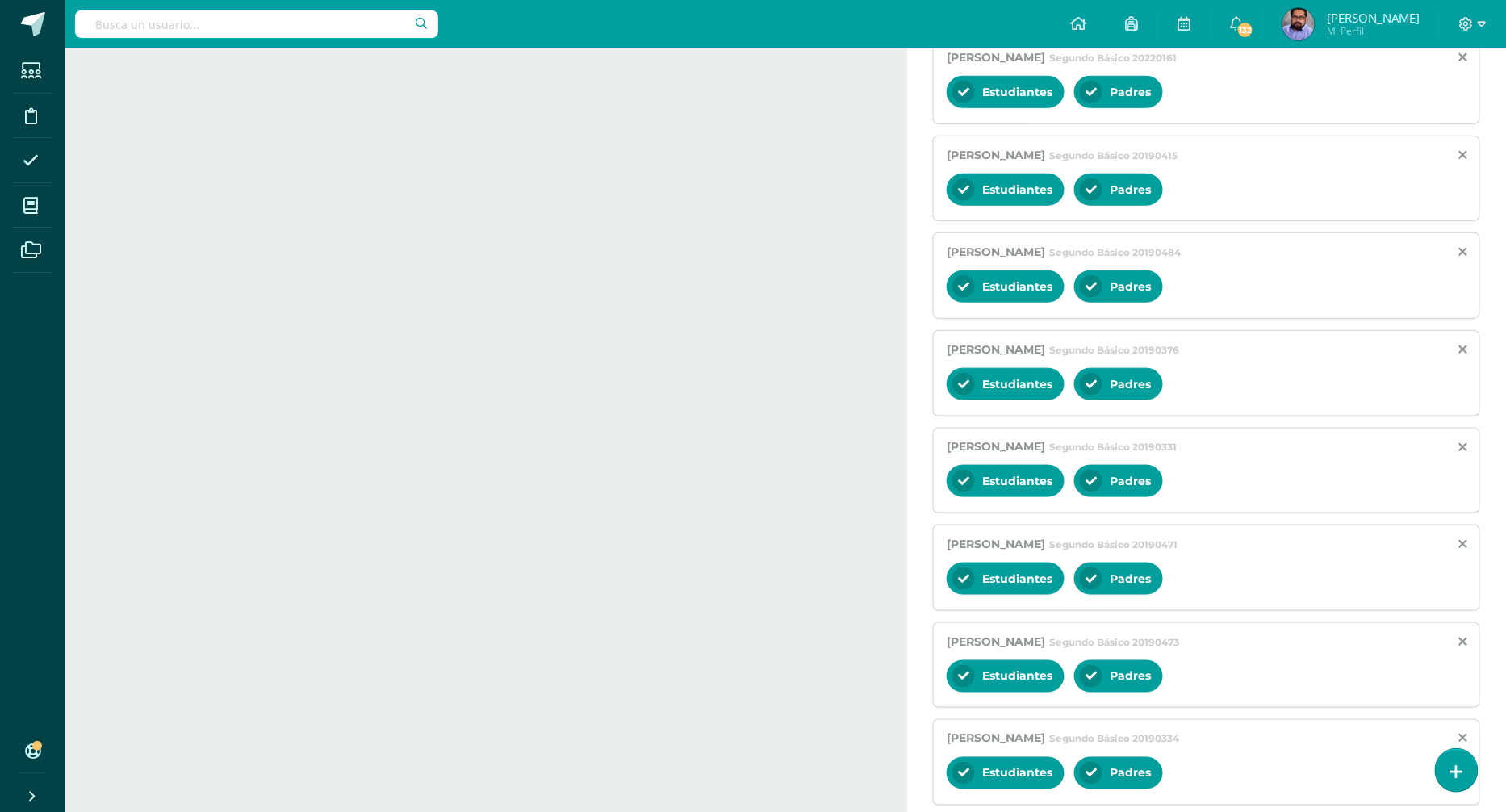
scroll to position [2900, 0]
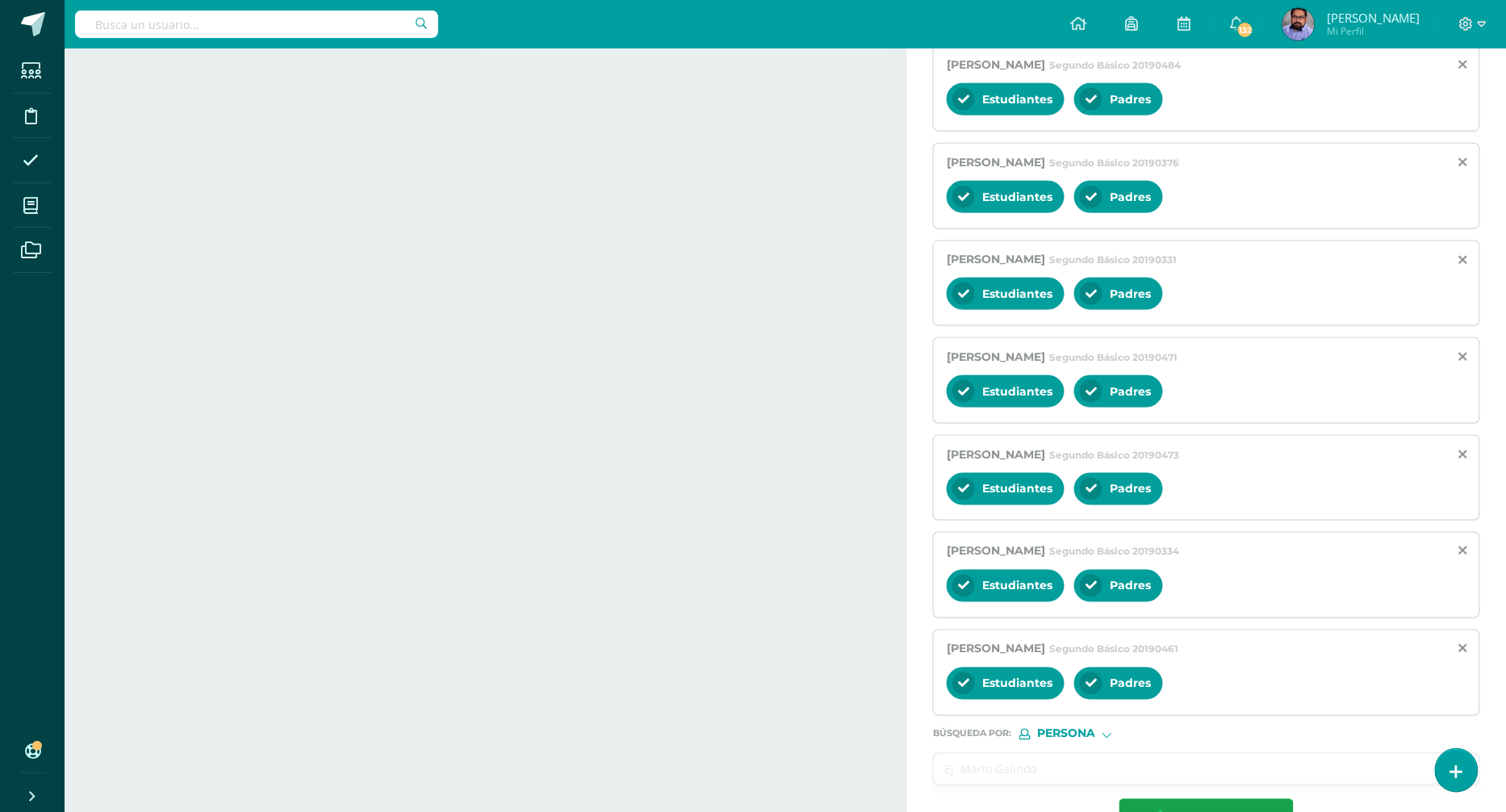
type textarea "Aviso Oficial A todos los estudiantes: Se les informa que la evaluación pendien…"
click at [1073, 754] on input "text" at bounding box center [1191, 770] width 514 height 32
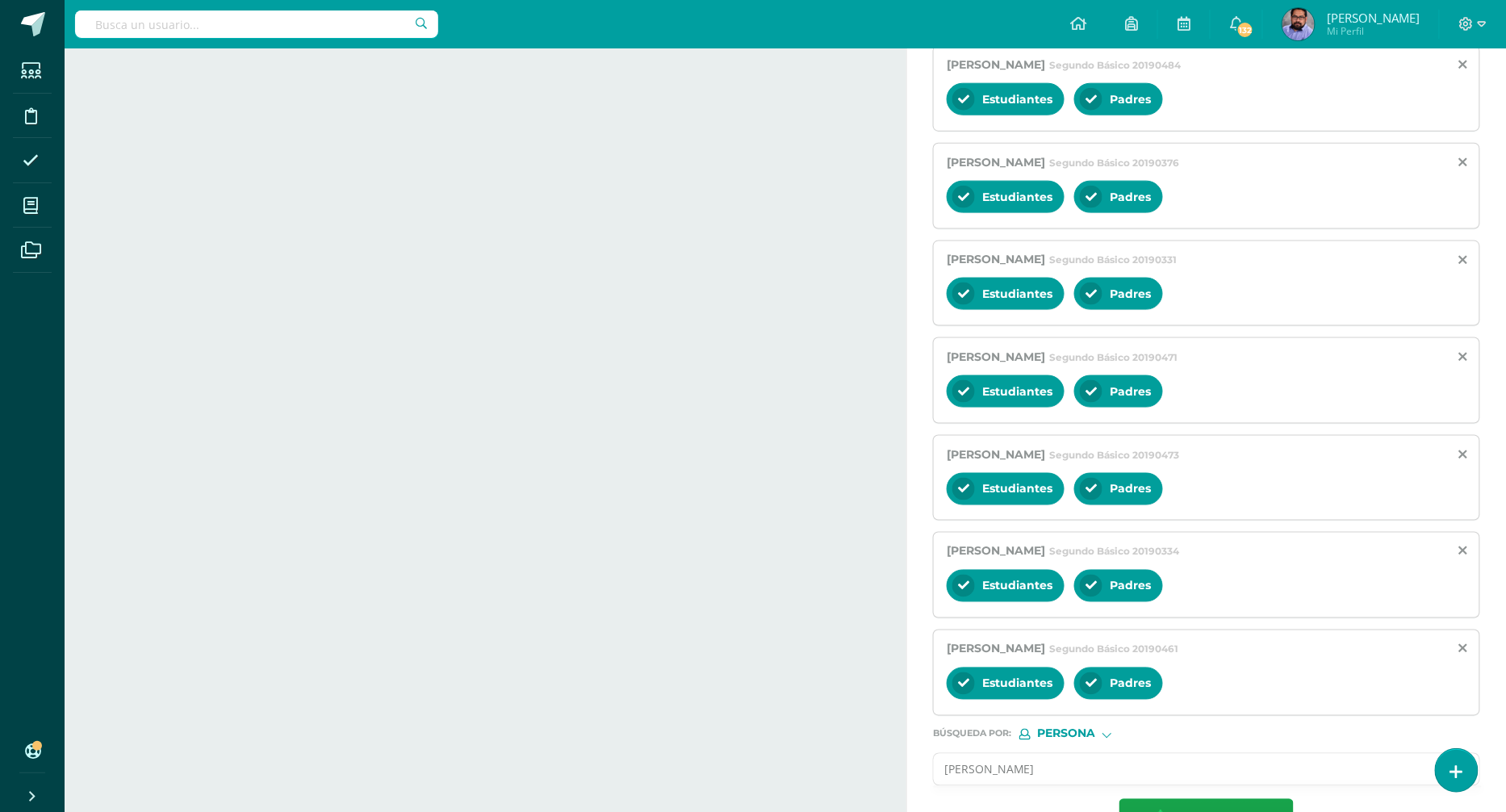
click at [1045, 754] on input "edgar de leon" at bounding box center [1191, 770] width 514 height 32
click at [1053, 754] on input "edgar de leon" at bounding box center [1191, 770] width 514 height 32
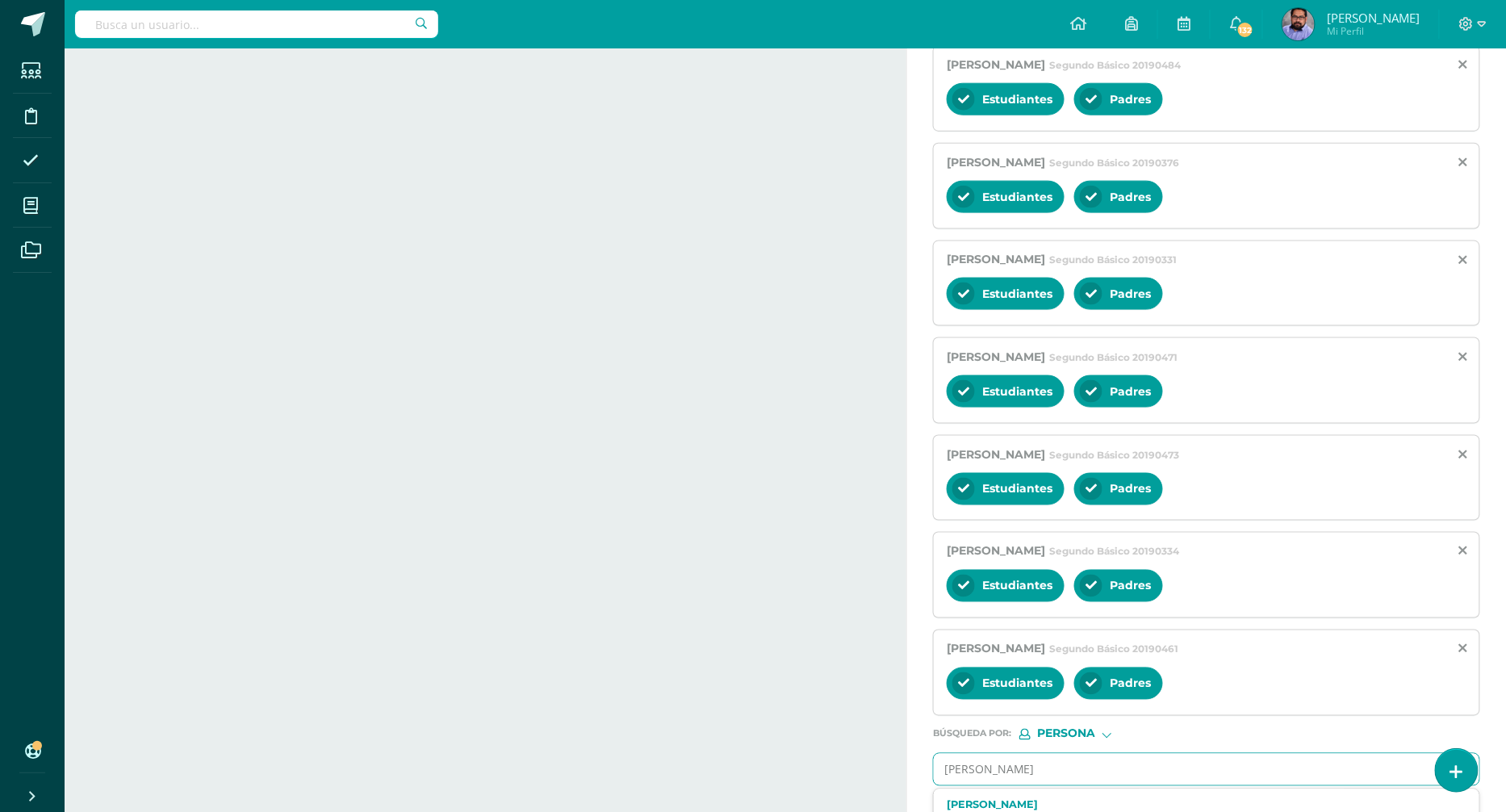
click at [1053, 754] on input "edgar de leon" at bounding box center [1191, 770] width 514 height 32
type input "E"
click at [994, 754] on input "text" at bounding box center [1191, 770] width 514 height 32
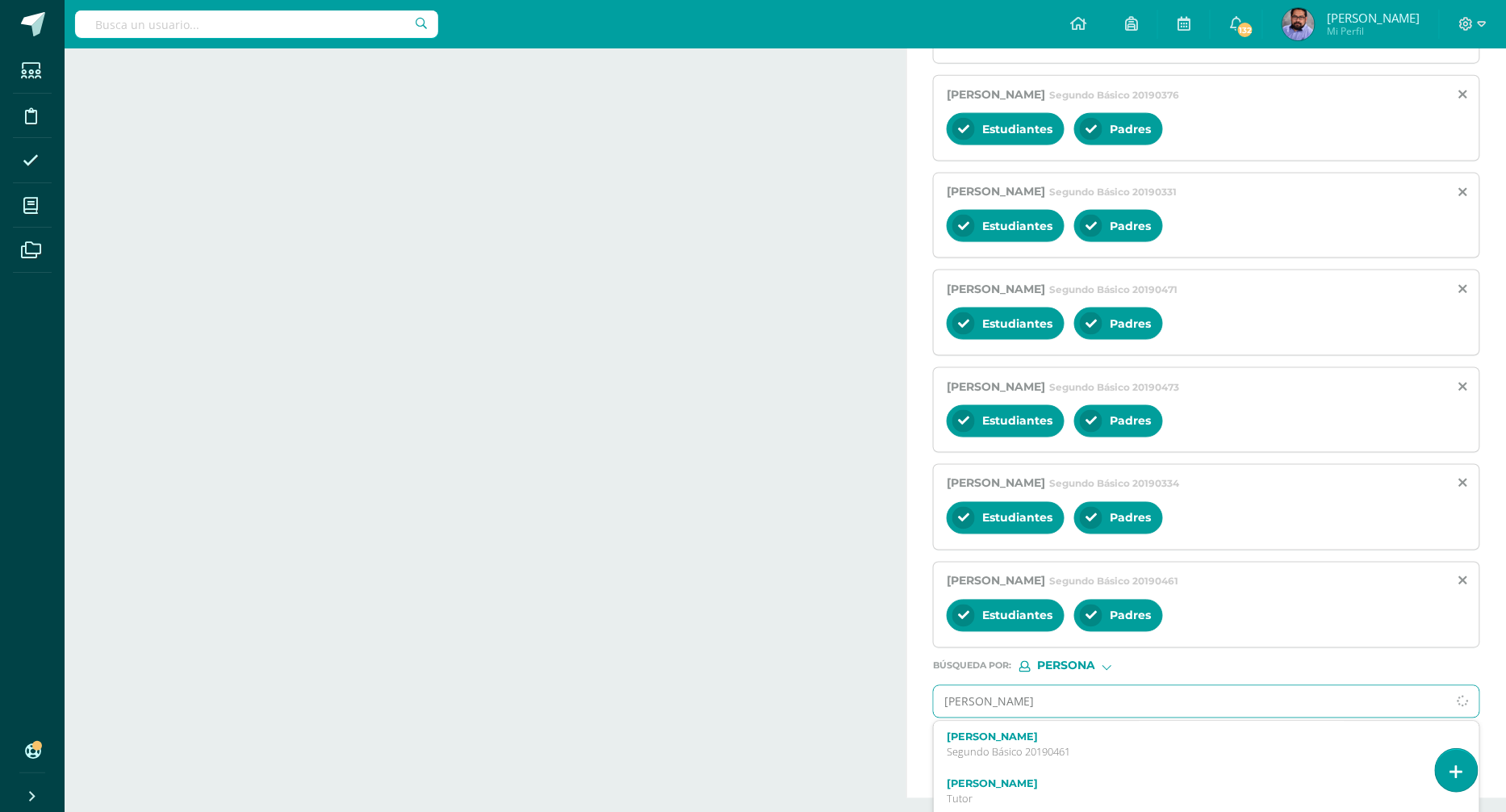
type input "edgar de leon"
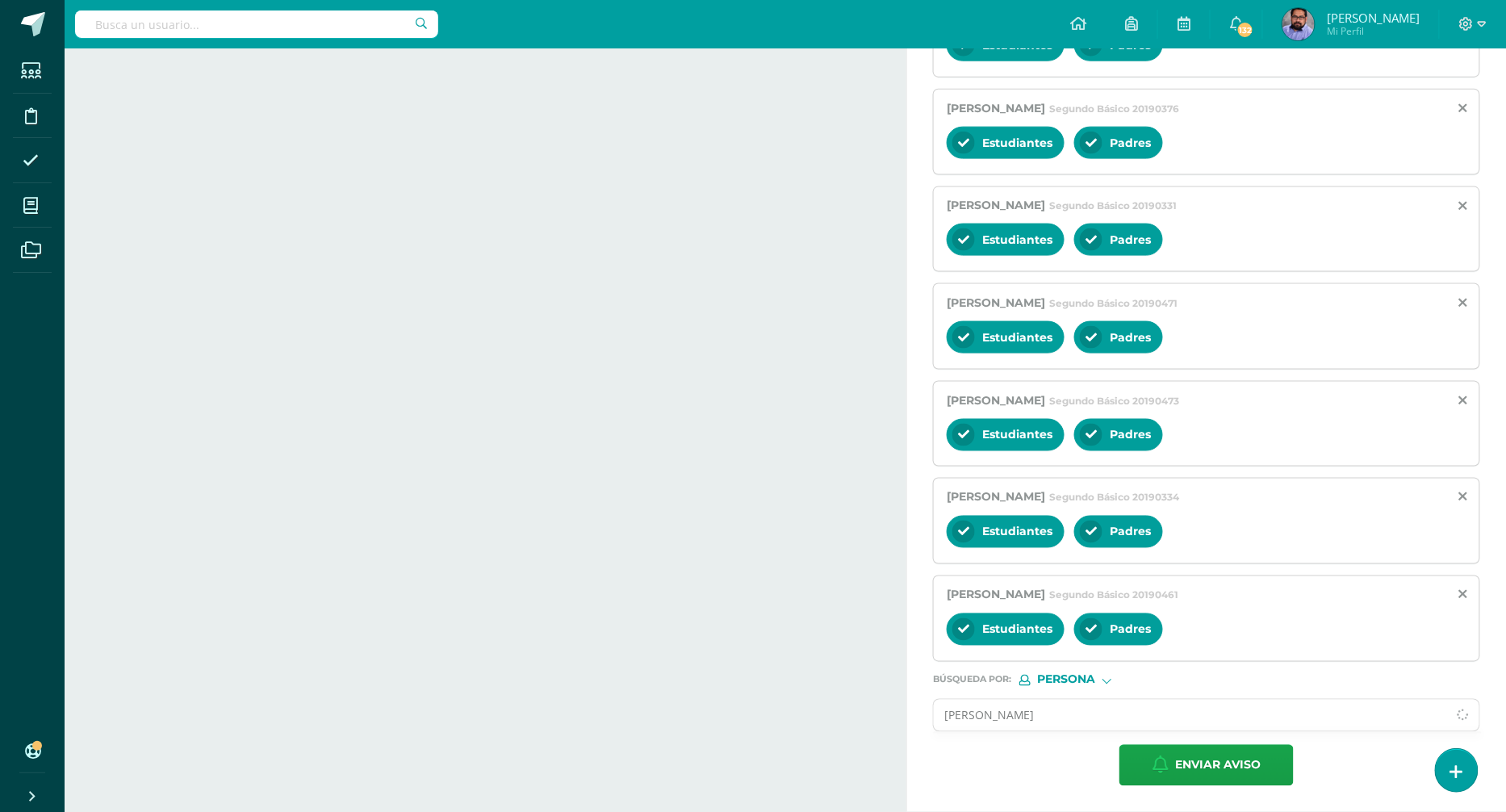
scroll to position [0, 0]
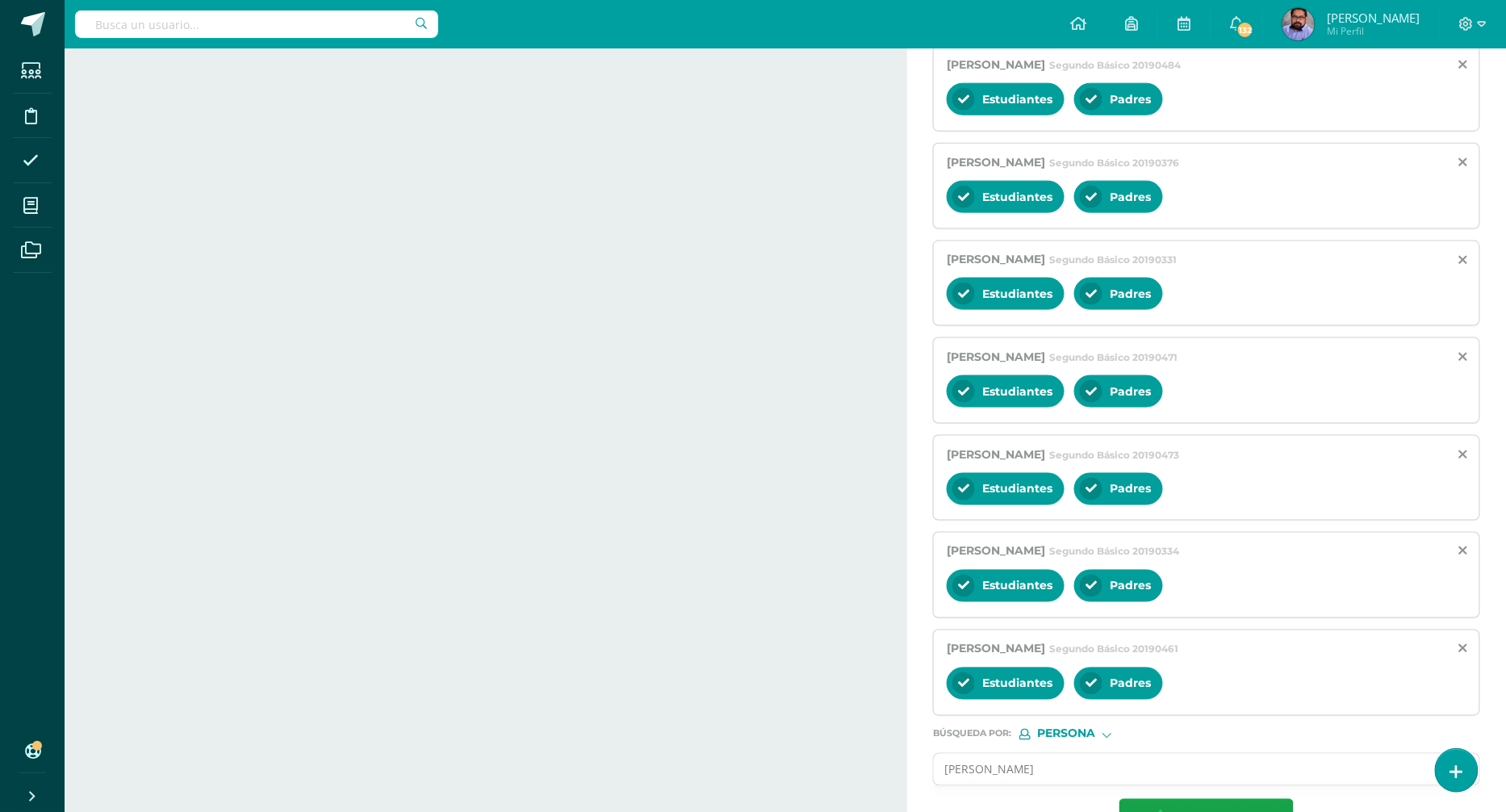
click at [1060, 754] on input "edgar de leon" at bounding box center [1191, 770] width 514 height 32
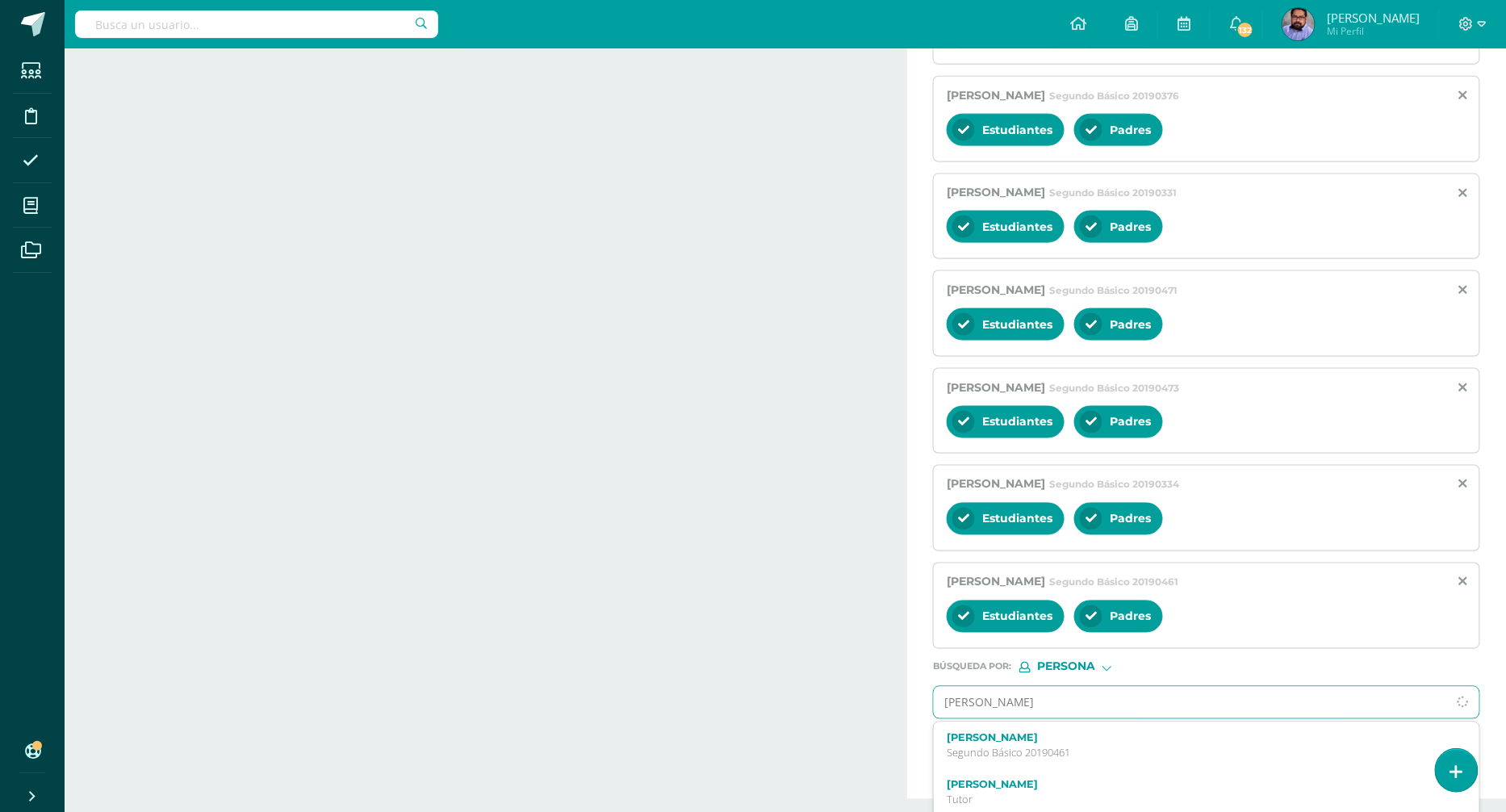
scroll to position [1384, 0]
click at [1060, 758] on div "Julio Eduardo Salvatierra Vasquez Tutor" at bounding box center [1207, 781] width 545 height 47
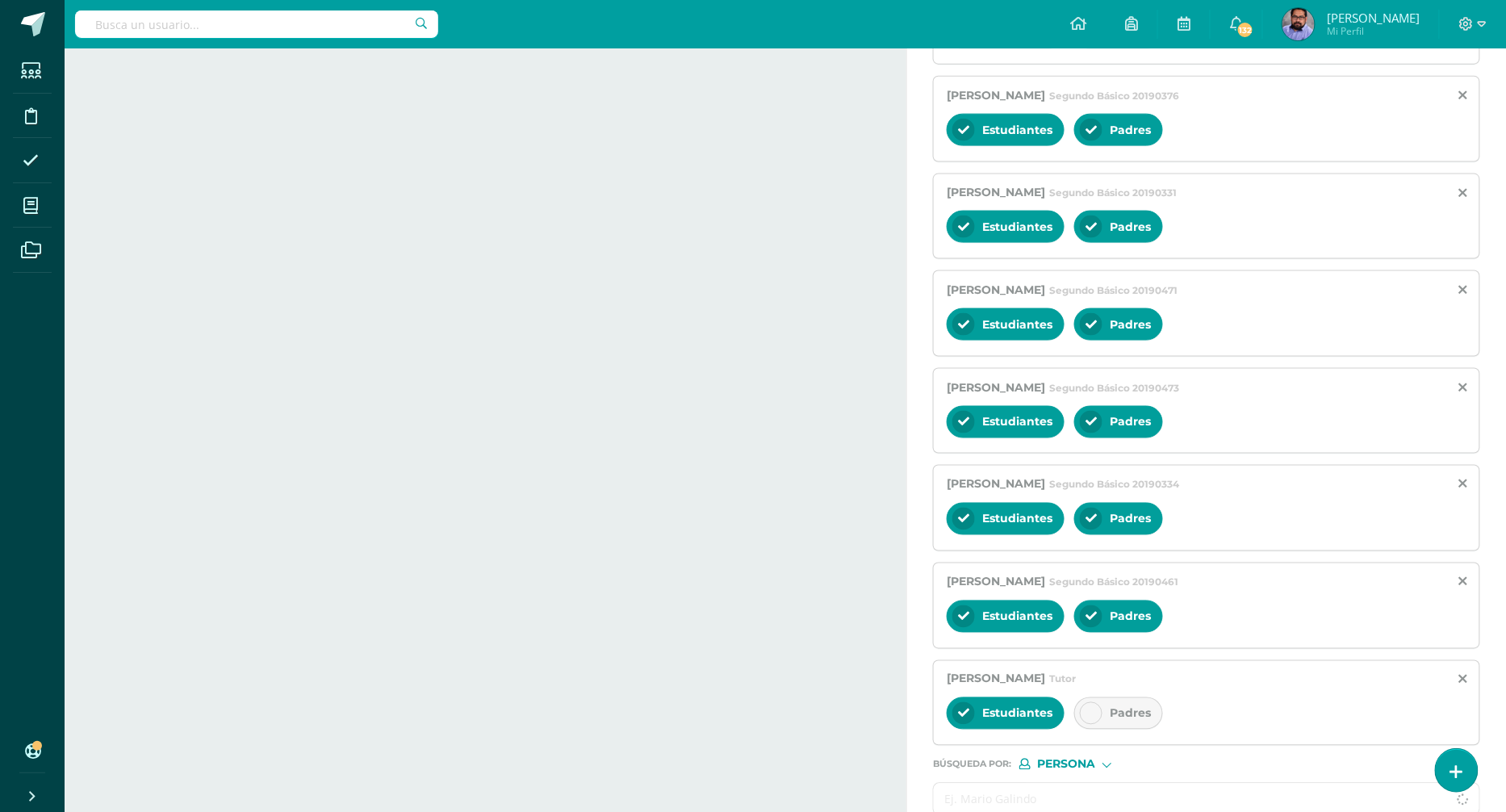
click at [1115, 697] on div "Padres" at bounding box center [1119, 713] width 89 height 32
click at [1069, 784] on input "text" at bounding box center [1191, 800] width 514 height 32
click at [1463, 673] on icon at bounding box center [1464, 680] width 8 height 14
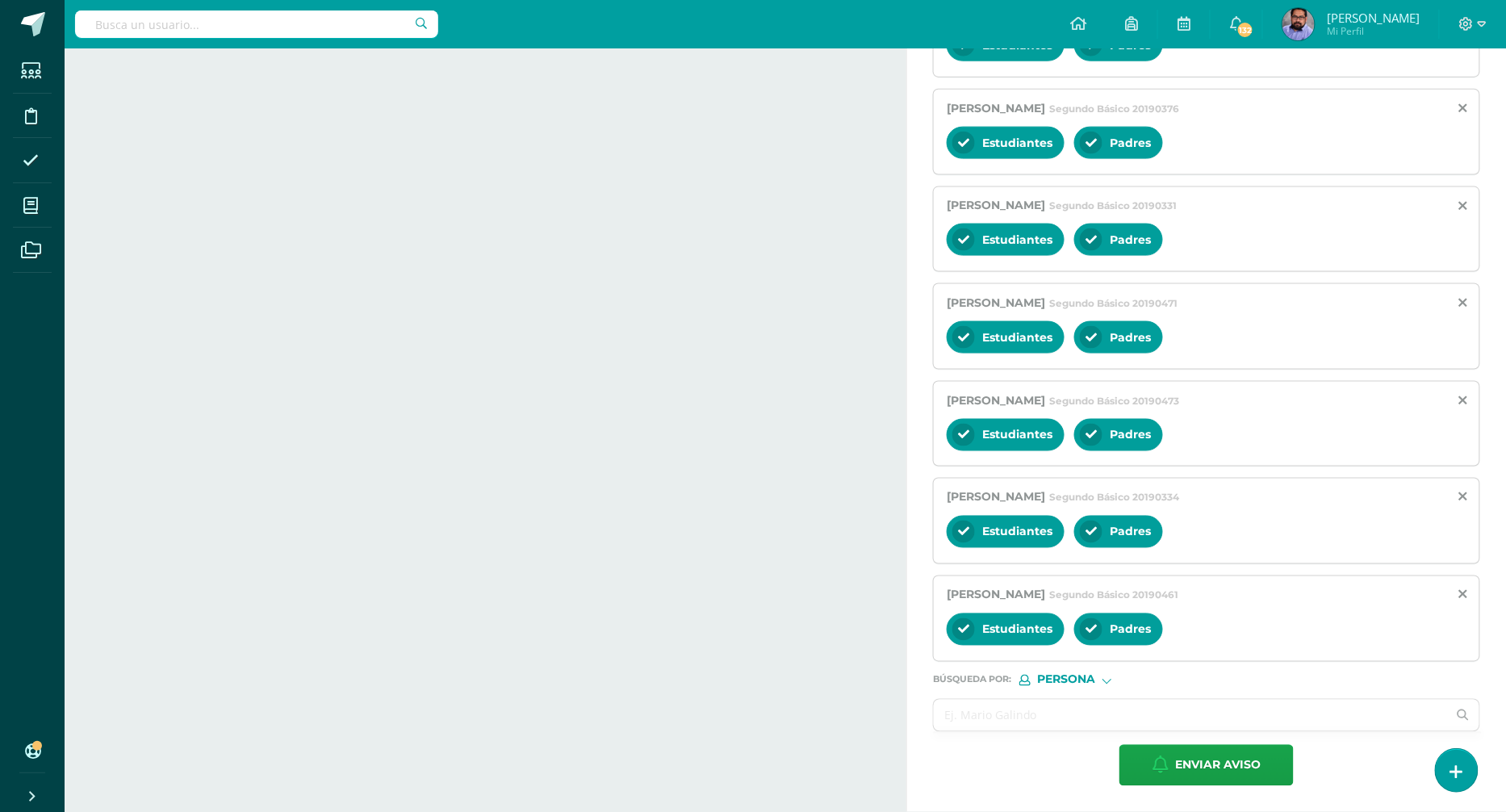
scroll to position [2900, 0]
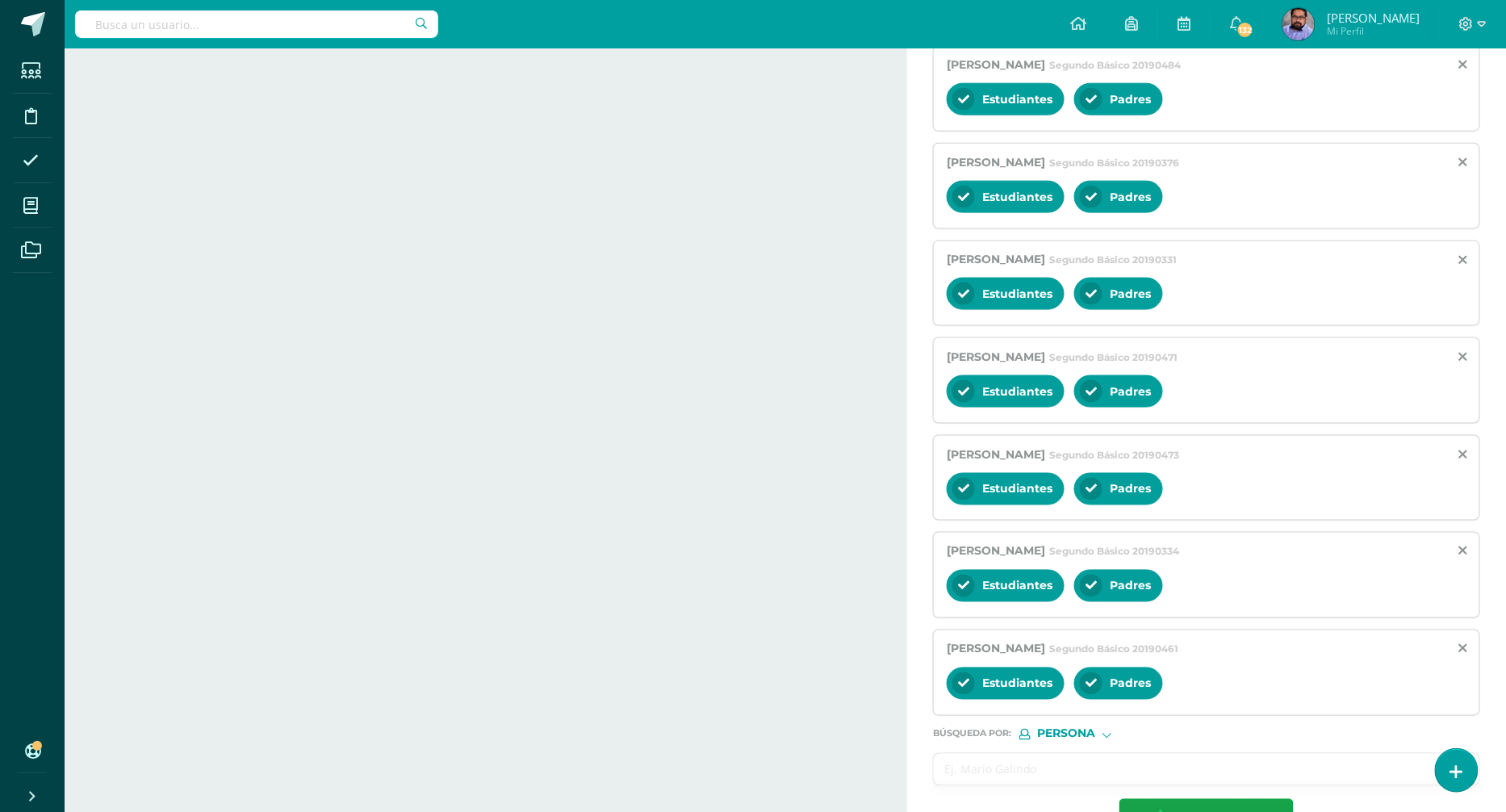
click at [1160, 754] on input "text" at bounding box center [1191, 770] width 514 height 32
type input "edgar"
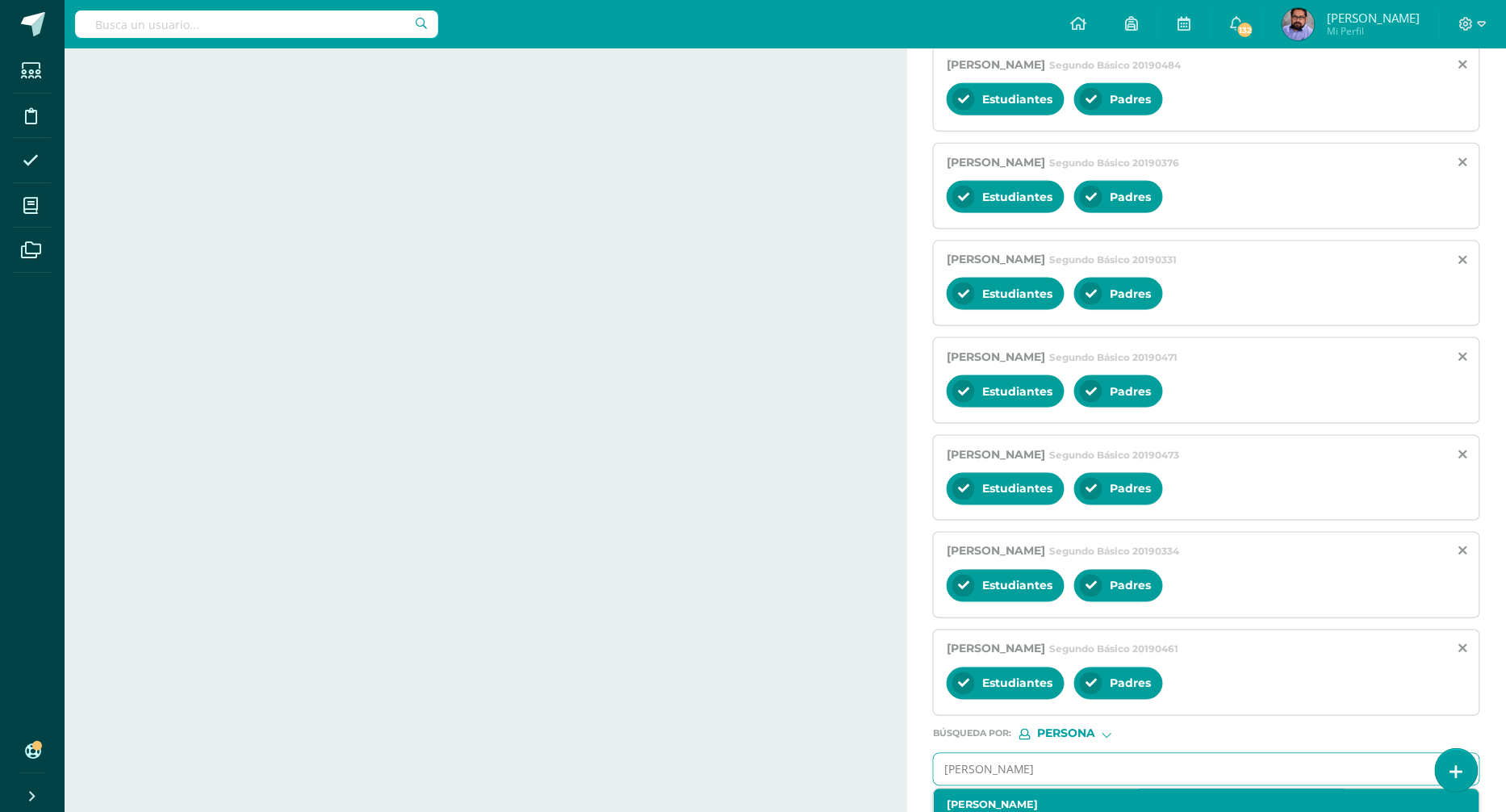
click at [1031, 814] on p "Maestro" at bounding box center [1194, 820] width 496 height 14
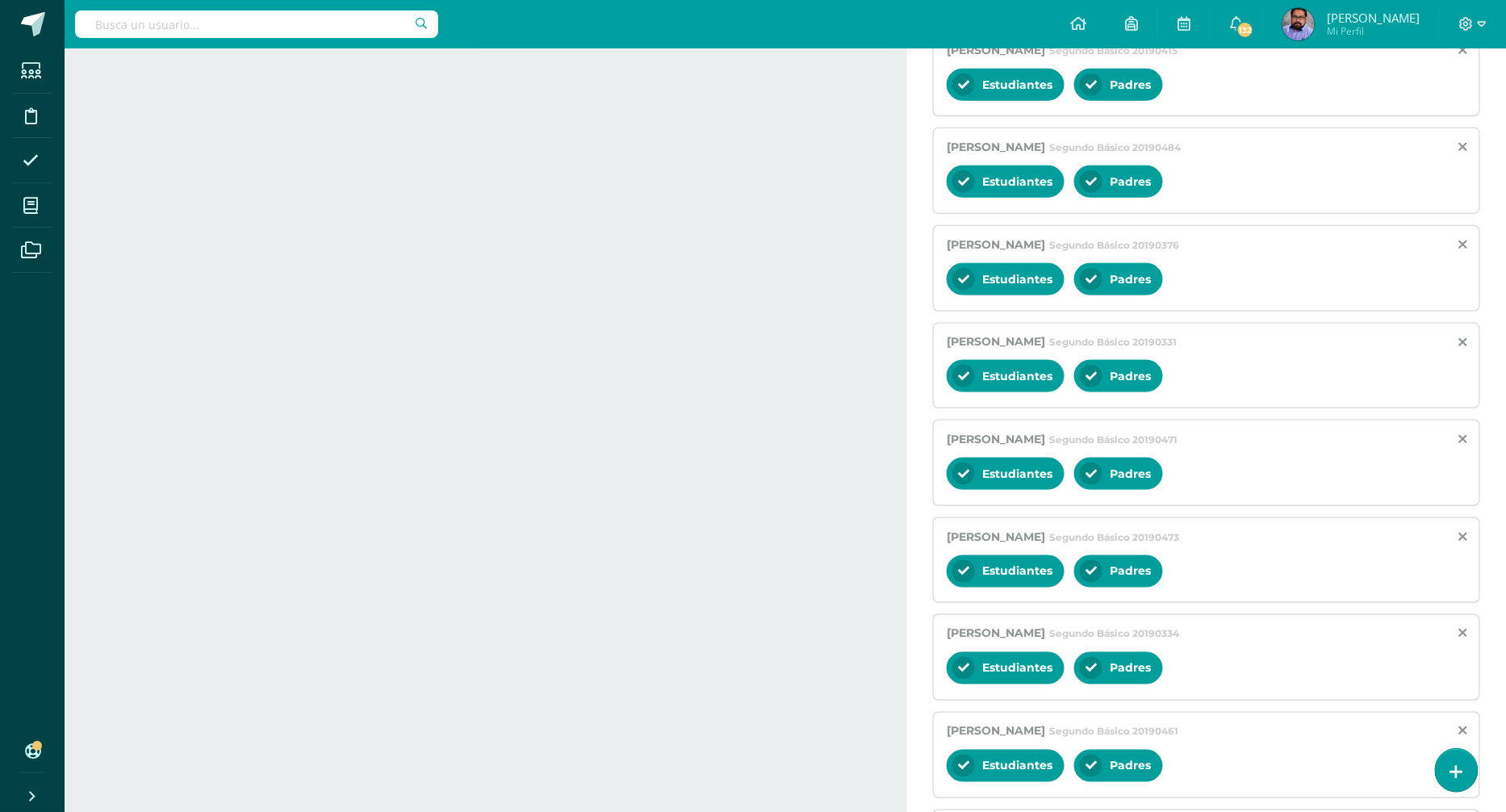
scroll to position [2948, 0]
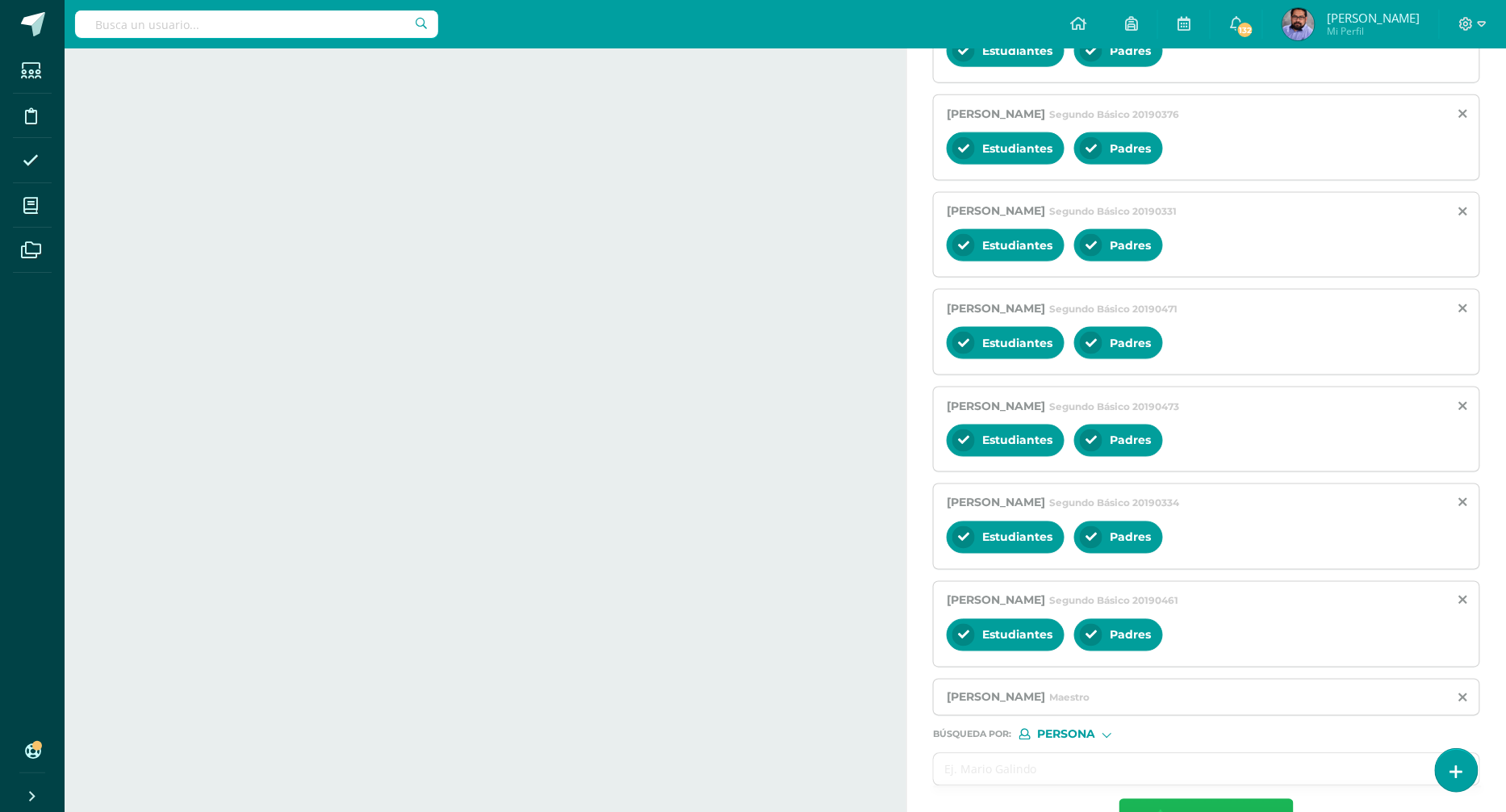
click at [1196, 800] on span "Enviar aviso" at bounding box center [1218, 819] width 86 height 40
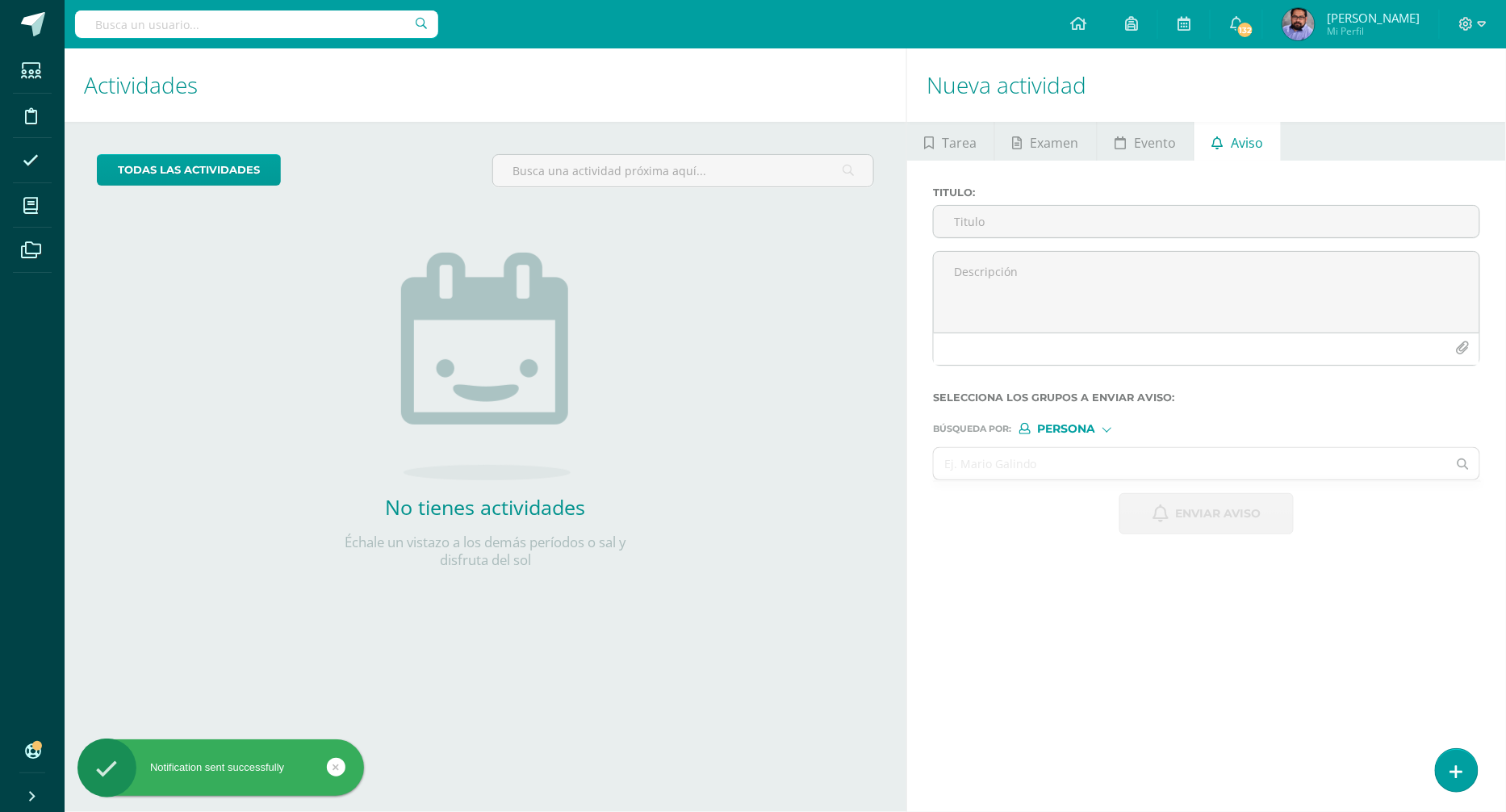
scroll to position [0, 0]
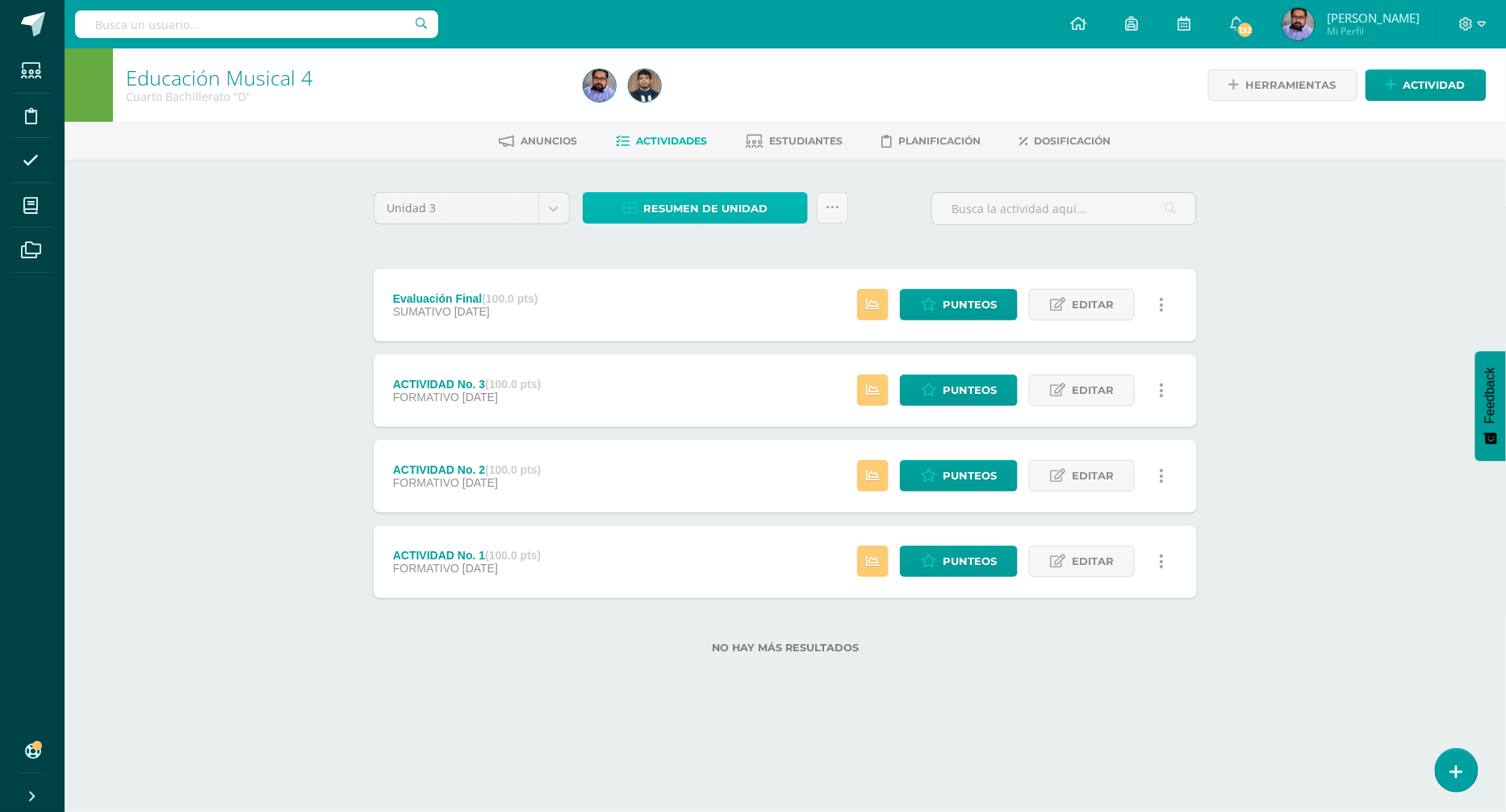
click at [744, 204] on span "Resumen de unidad" at bounding box center [706, 209] width 125 height 30
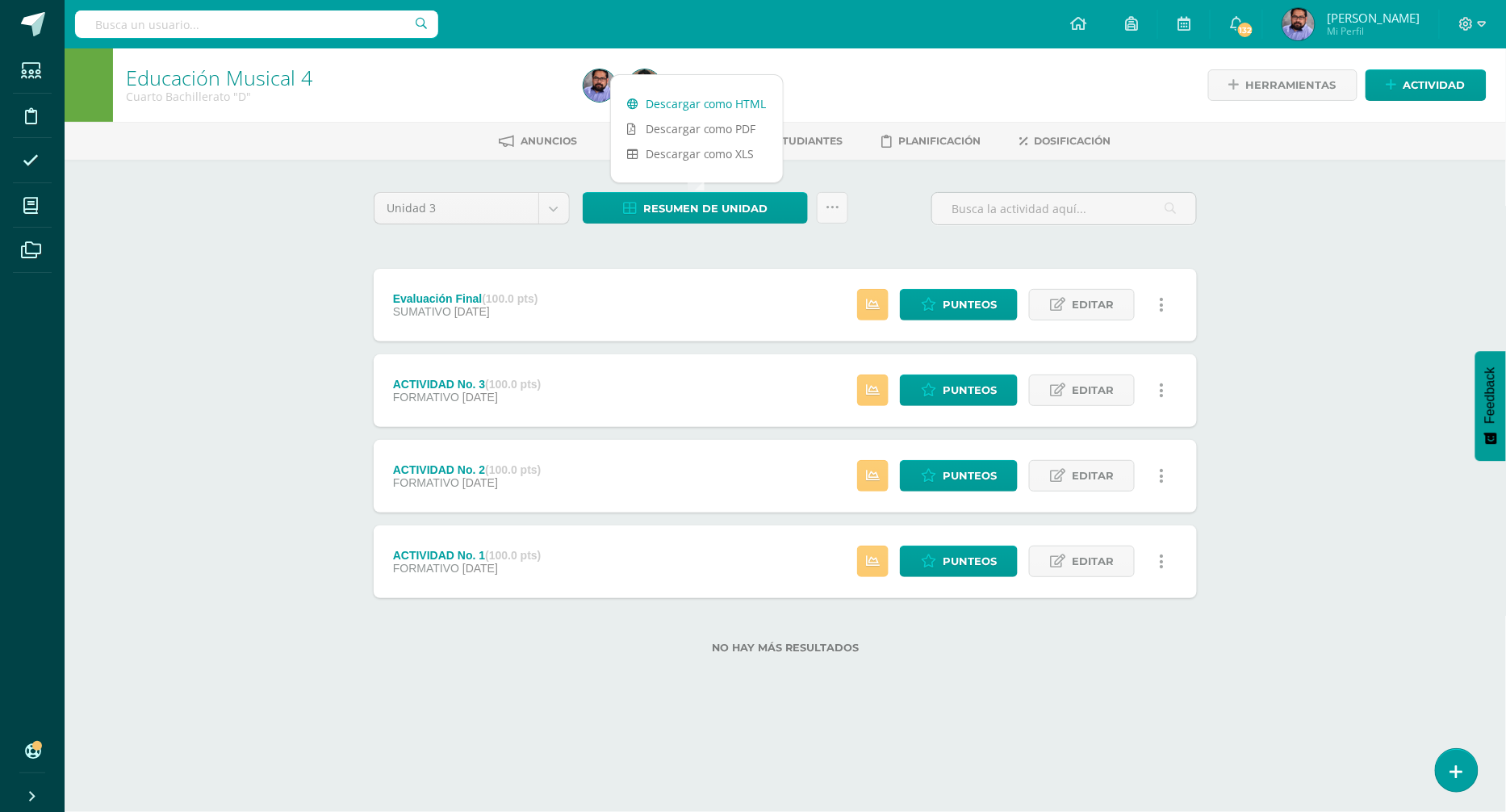
click at [711, 106] on link "Descargar como HTML" at bounding box center [696, 104] width 172 height 25
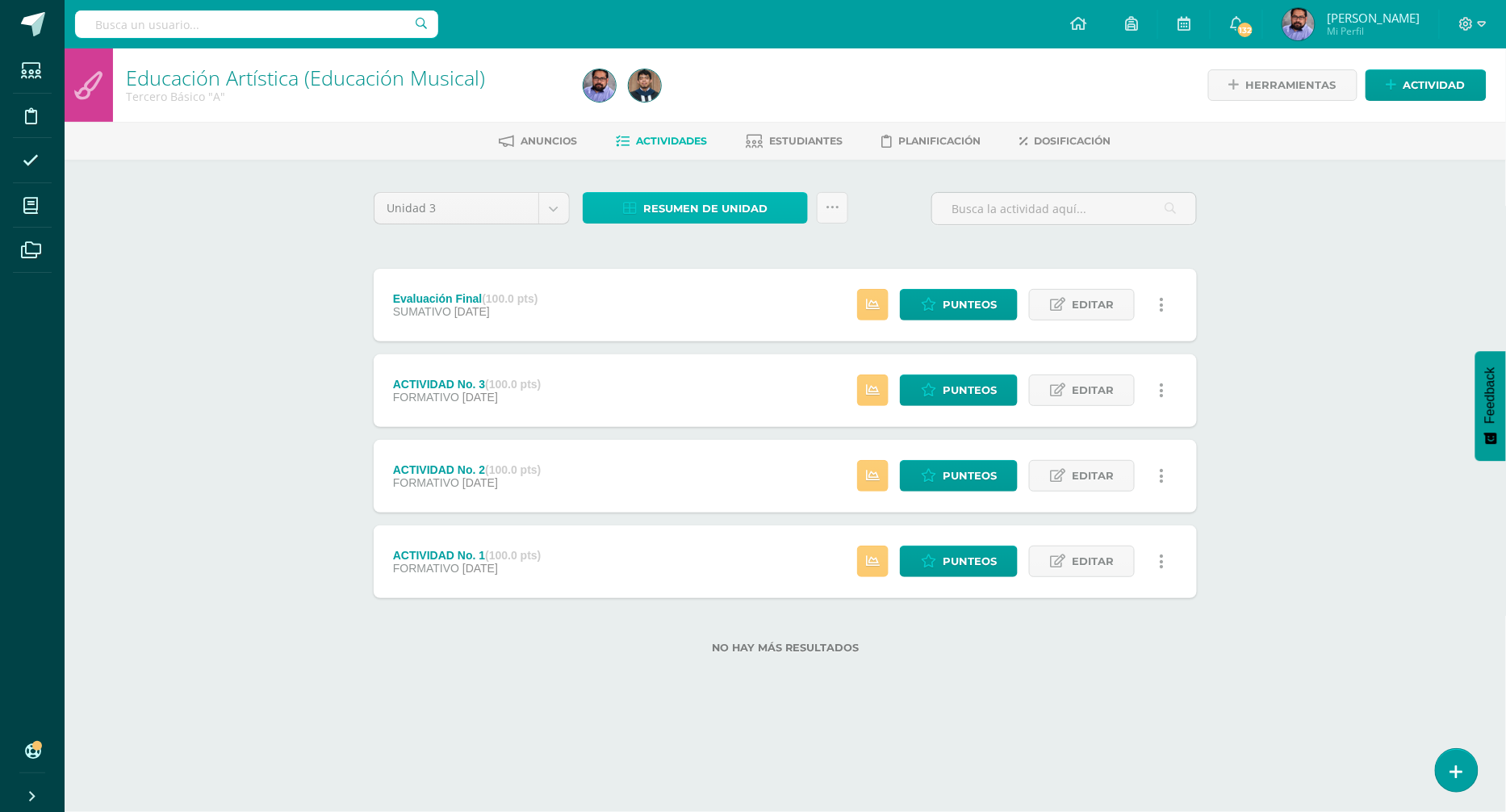
click at [693, 213] on span "Resumen de unidad" at bounding box center [706, 209] width 125 height 30
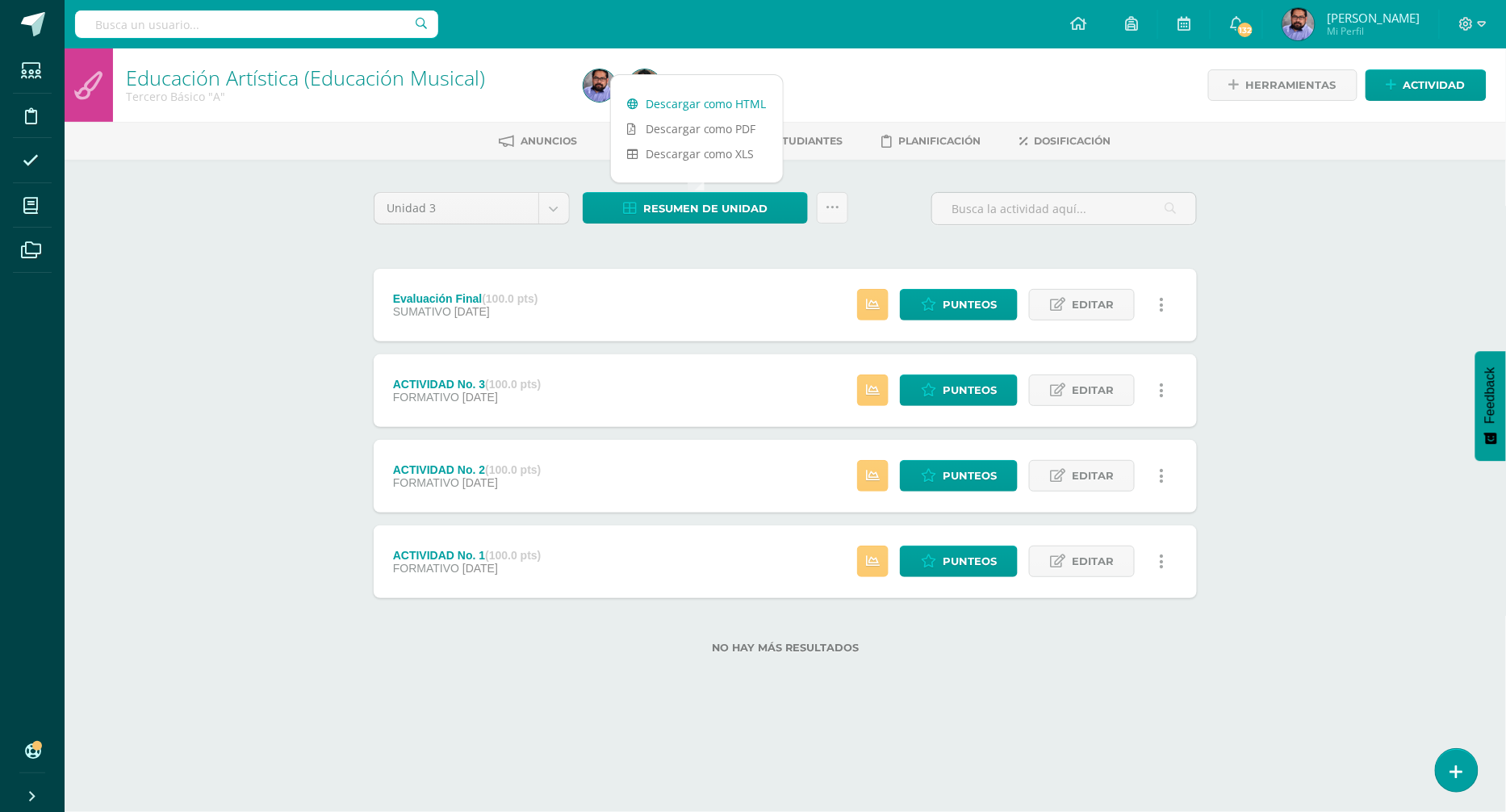
click at [719, 106] on link "Descargar como HTML" at bounding box center [696, 104] width 172 height 25
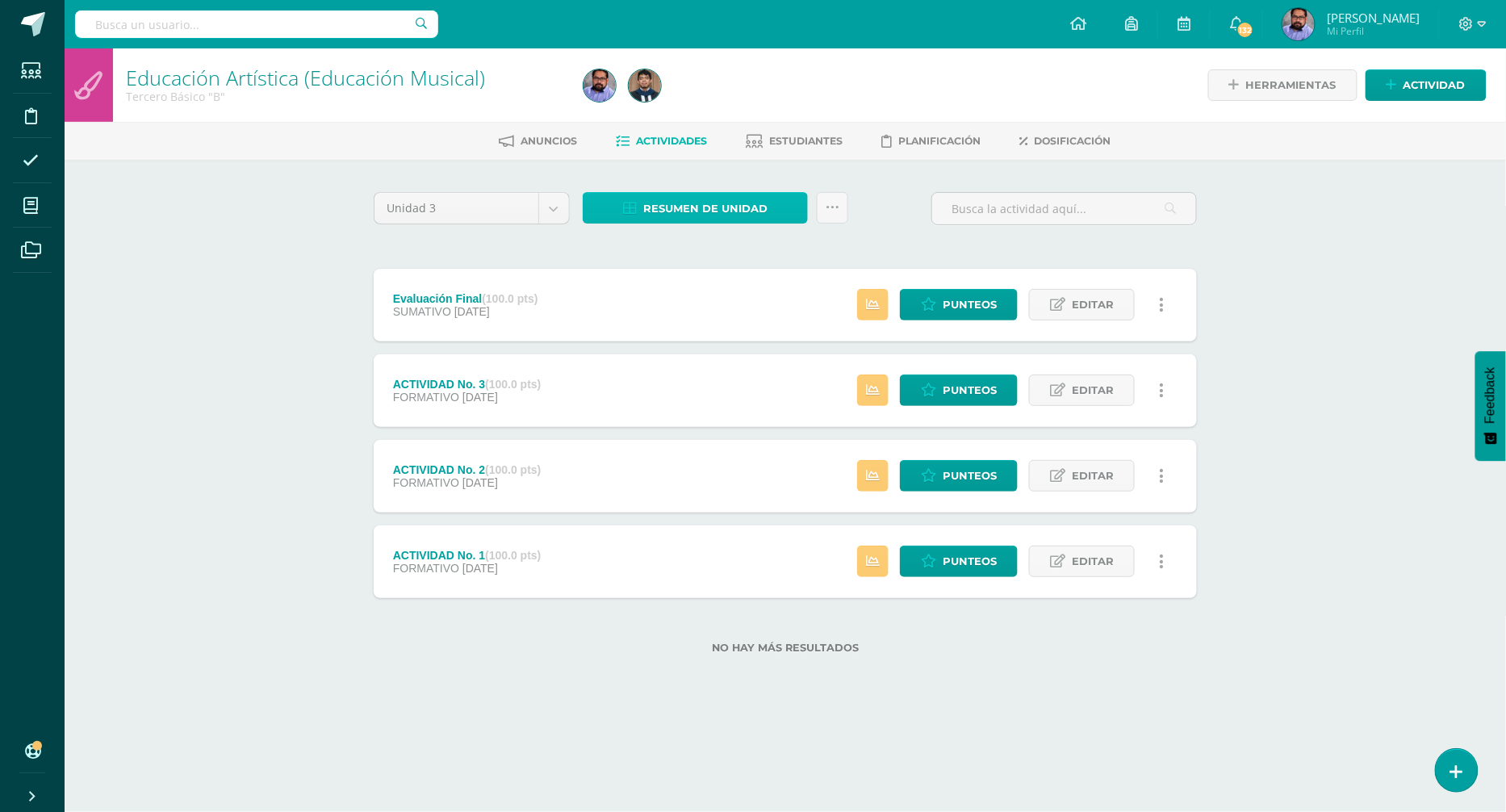
click at [653, 199] on span "Resumen de unidad" at bounding box center [706, 209] width 125 height 30
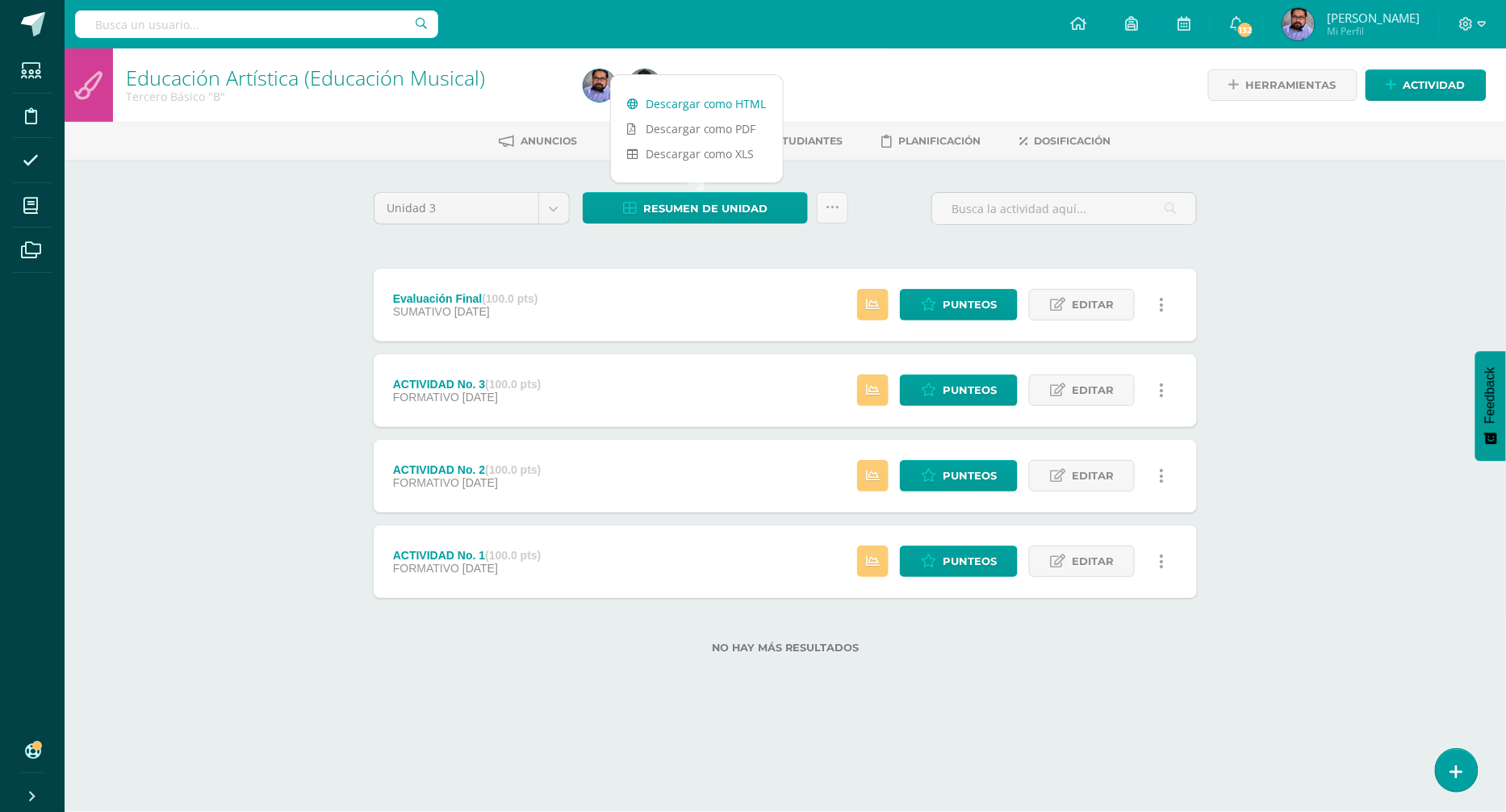
click at [684, 98] on link "Descargar como HTML" at bounding box center [696, 104] width 172 height 25
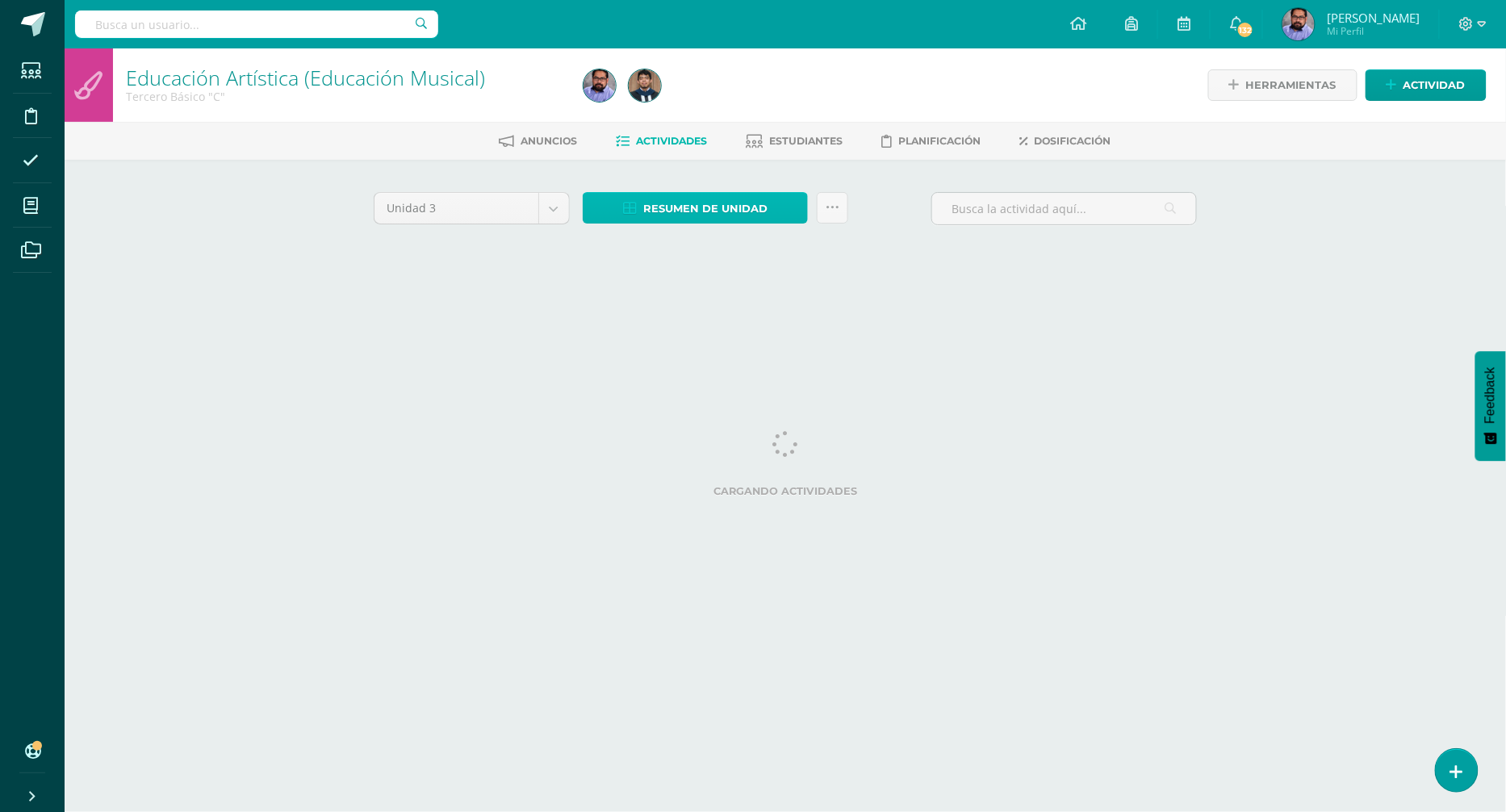
click at [726, 215] on span "Resumen de unidad" at bounding box center [706, 209] width 125 height 30
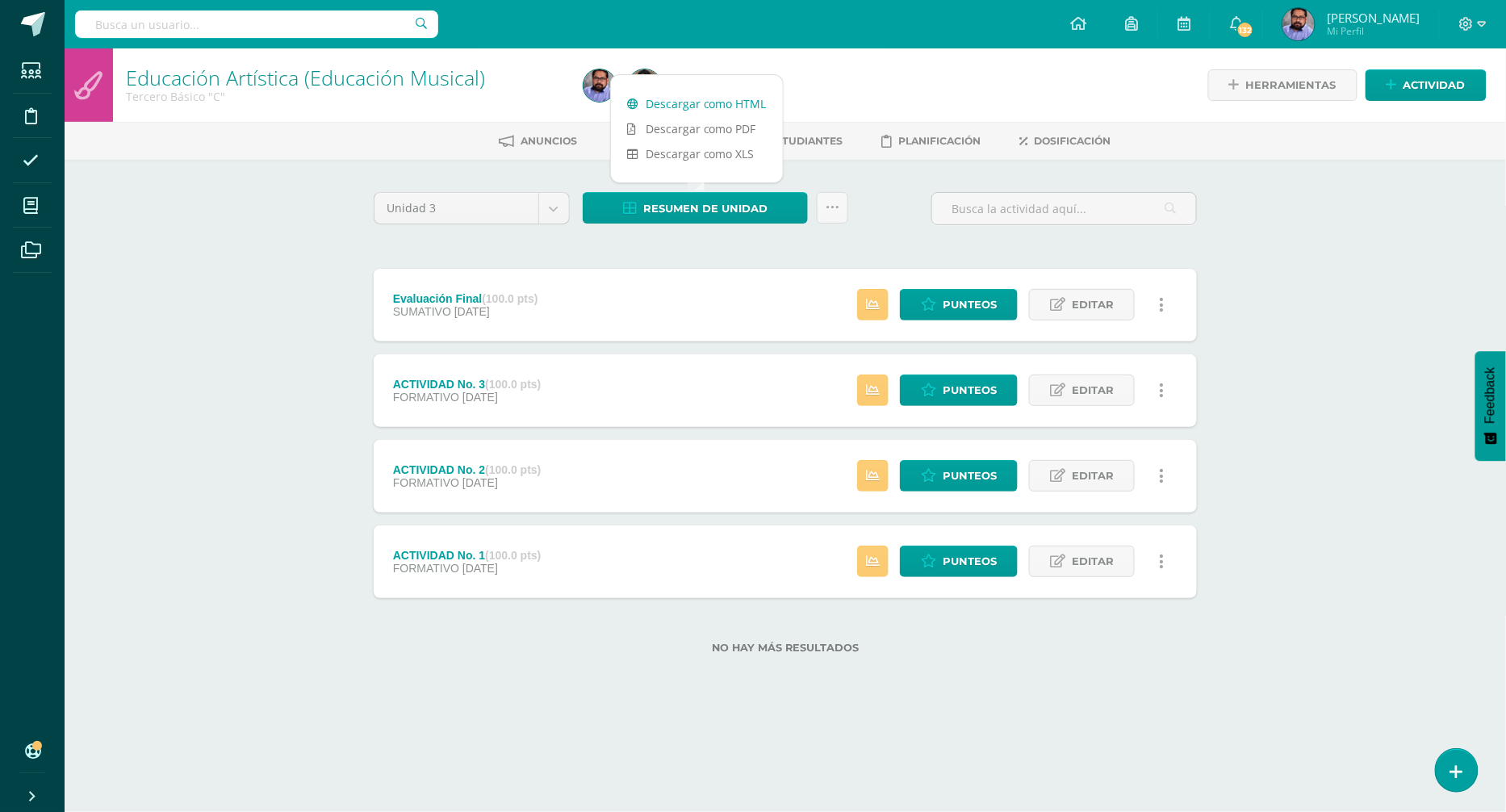
click at [729, 104] on link "Descargar como HTML" at bounding box center [696, 104] width 172 height 25
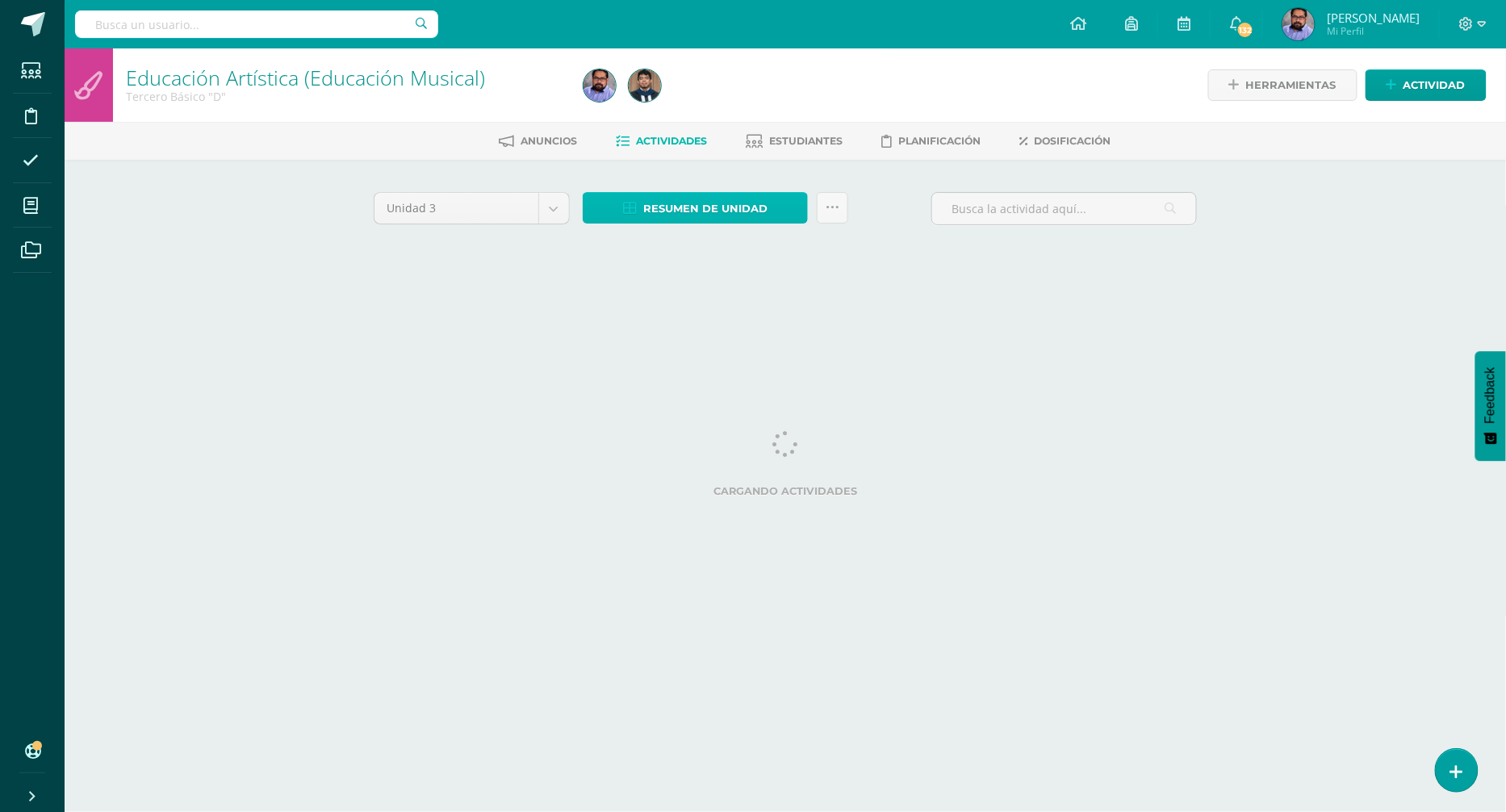
click at [754, 196] on span "Resumen de unidad" at bounding box center [706, 209] width 125 height 30
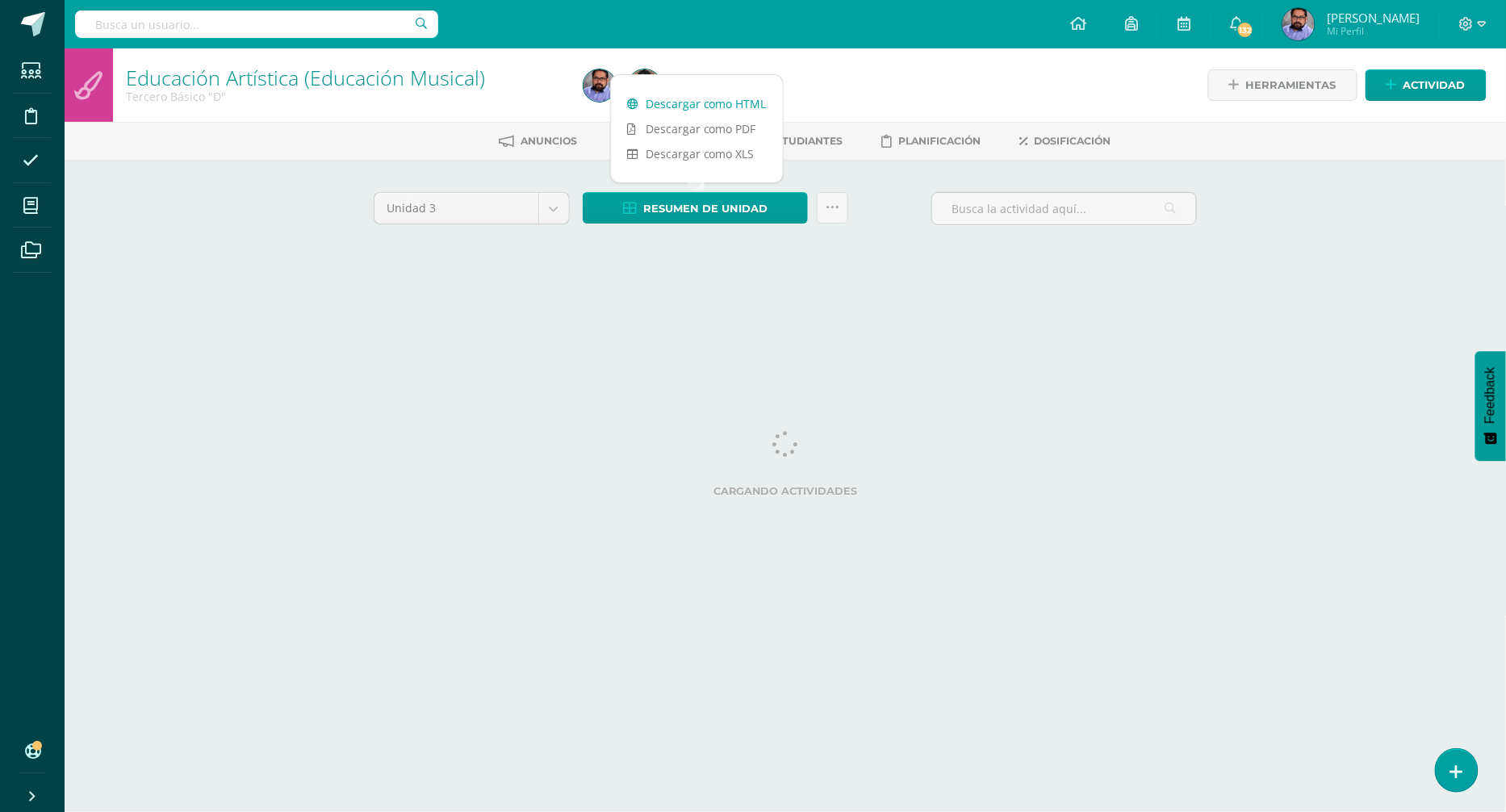
click at [741, 102] on link "Descargar como HTML" at bounding box center [696, 104] width 172 height 25
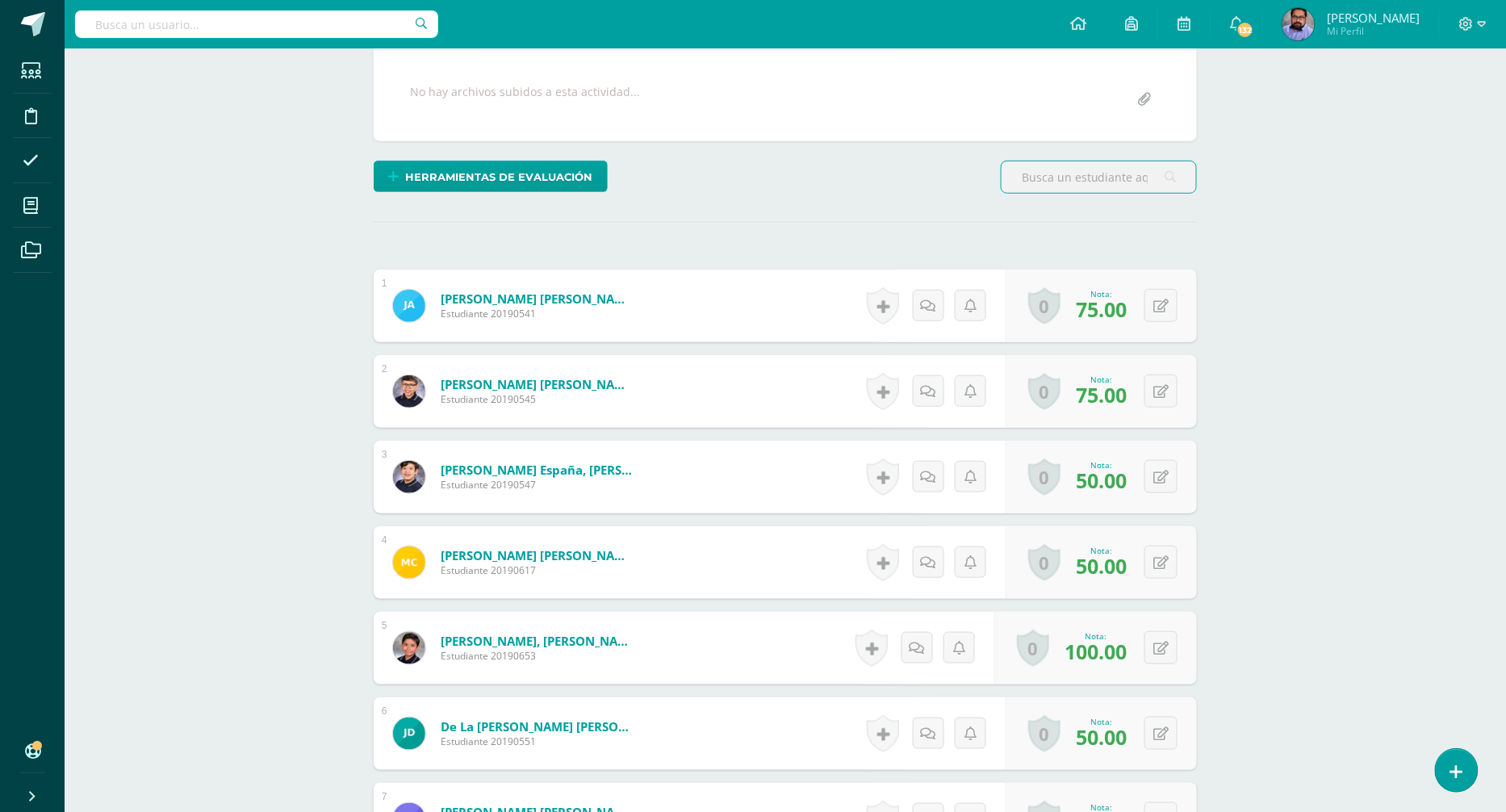
scroll to position [765, 0]
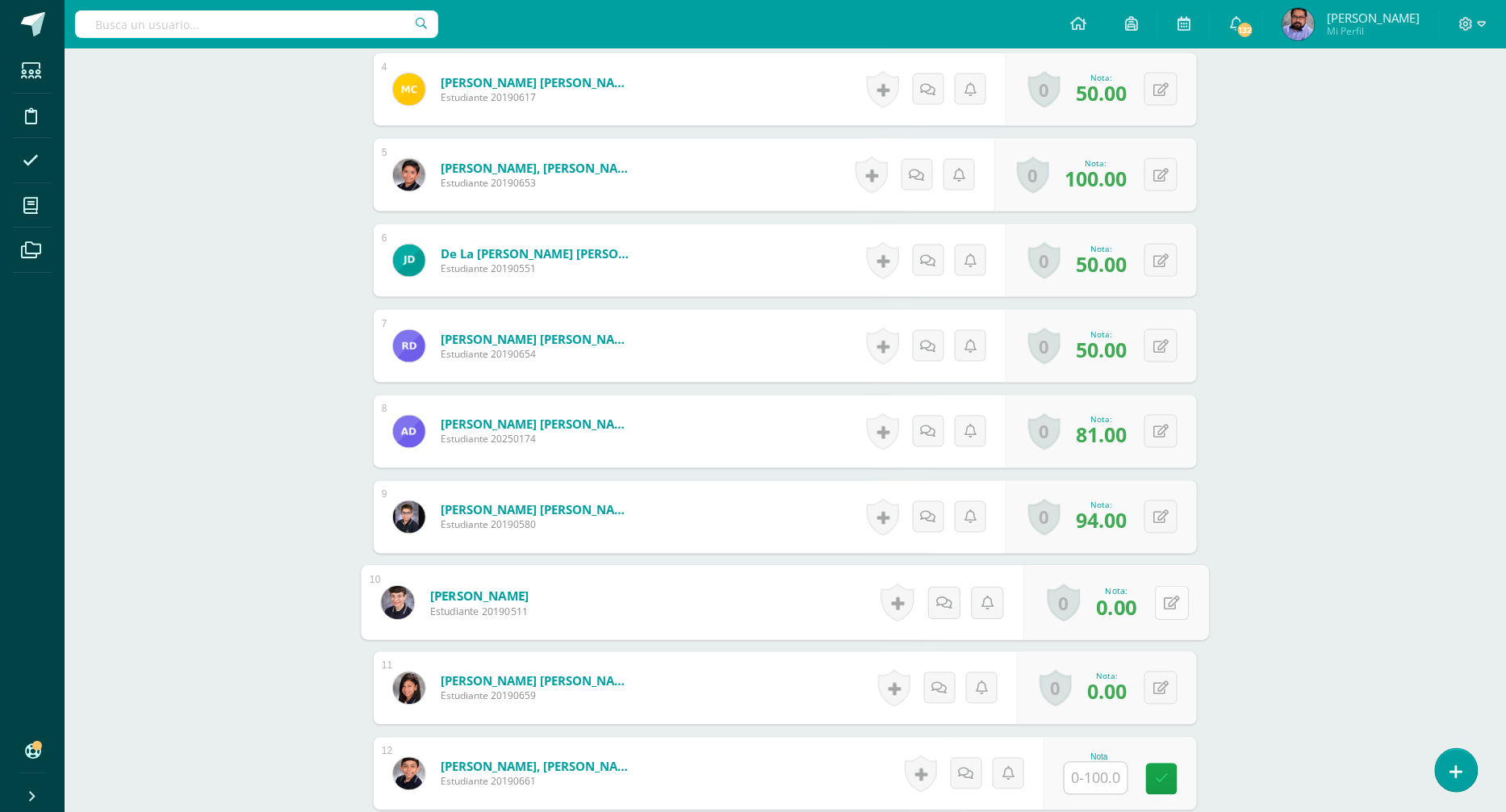
click at [1169, 603] on button at bounding box center [1172, 603] width 34 height 34
type input "50"
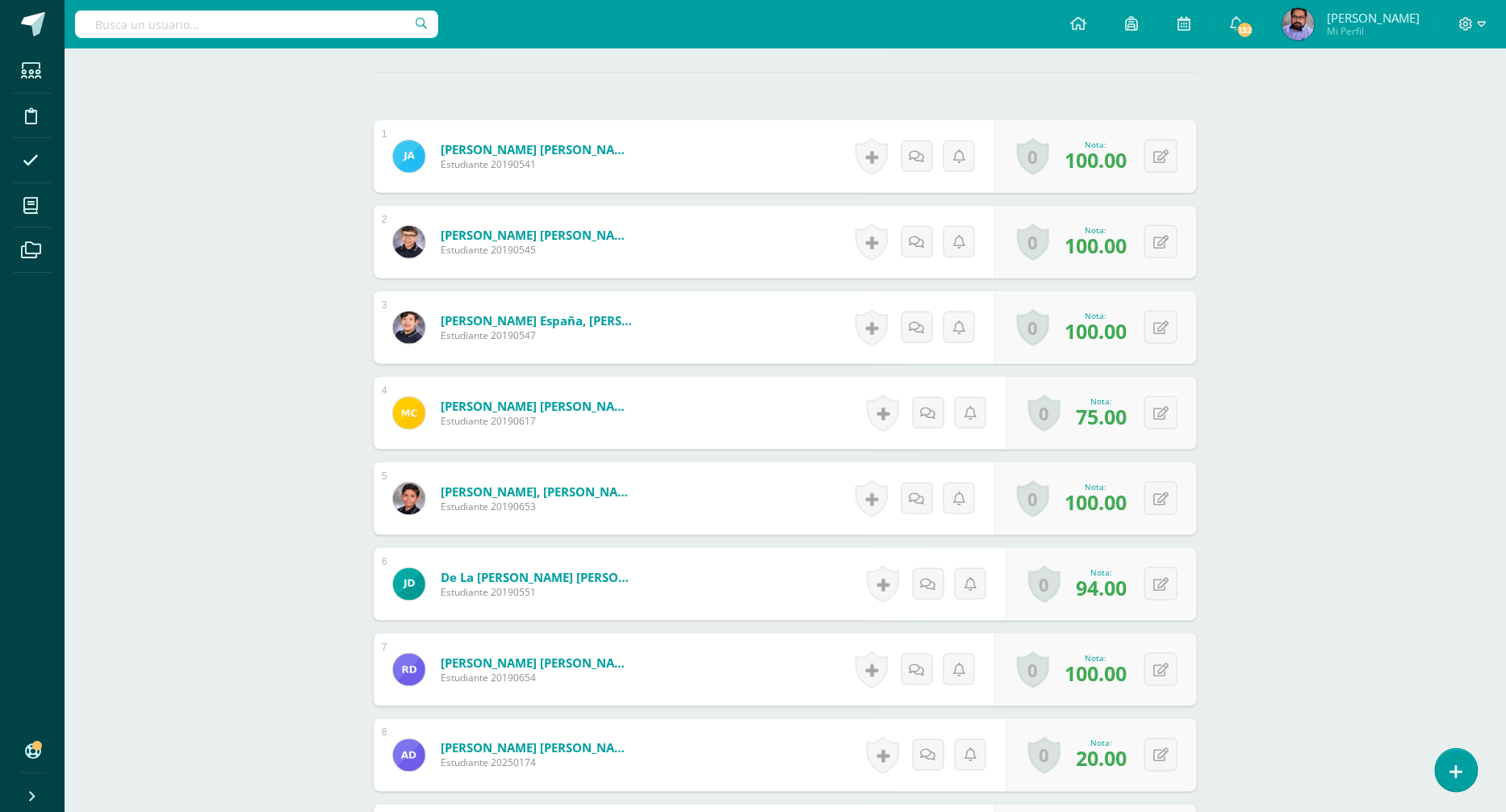
scroll to position [765, 0]
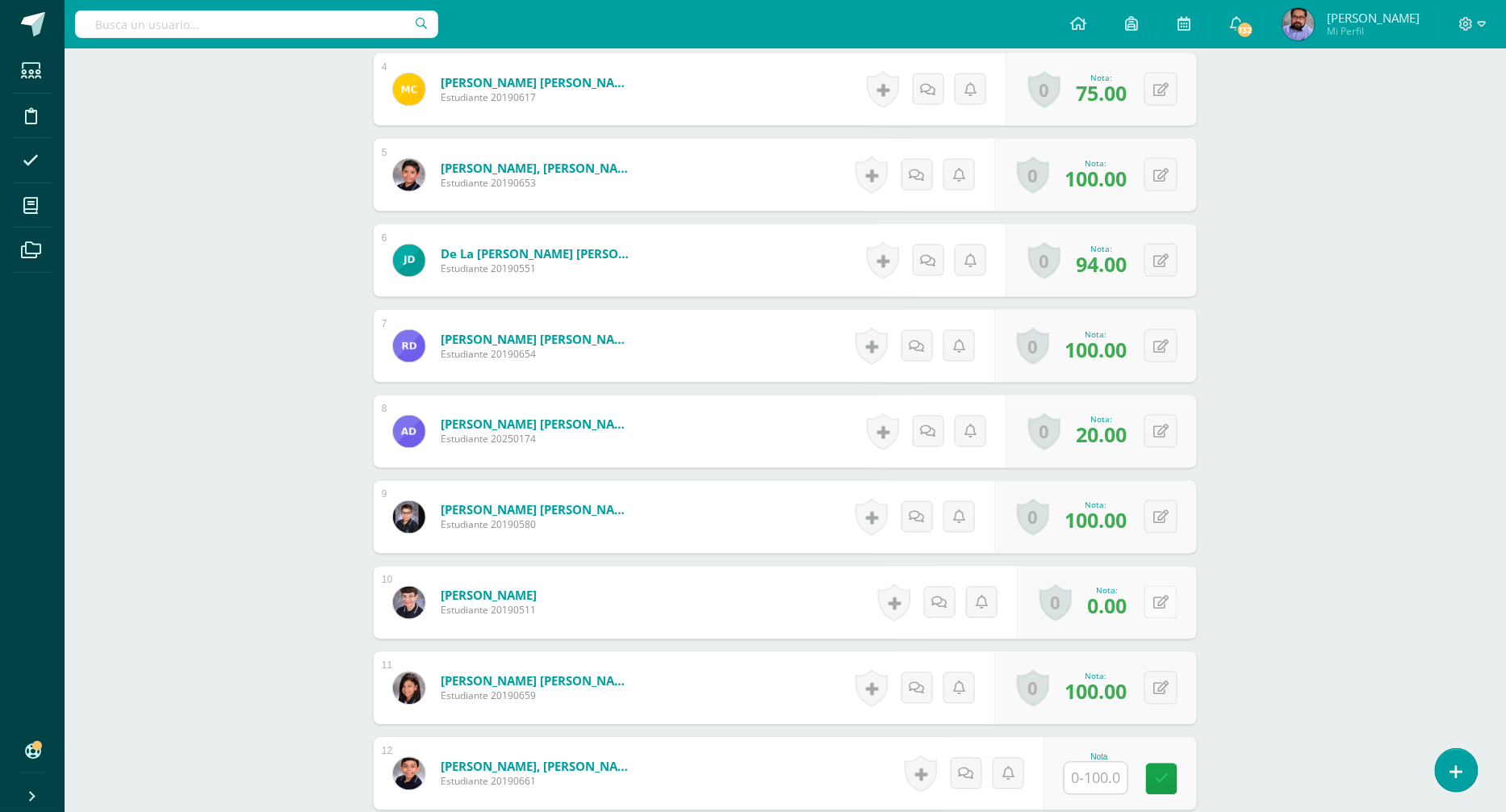
click at [1157, 602] on button at bounding box center [1161, 603] width 33 height 33
type input "50"
click at [1274, 509] on div "Educación Artística (Educación Musical) Tercero Básico "C" Herramientas Detalle…" at bounding box center [785, 479] width 1441 height 2389
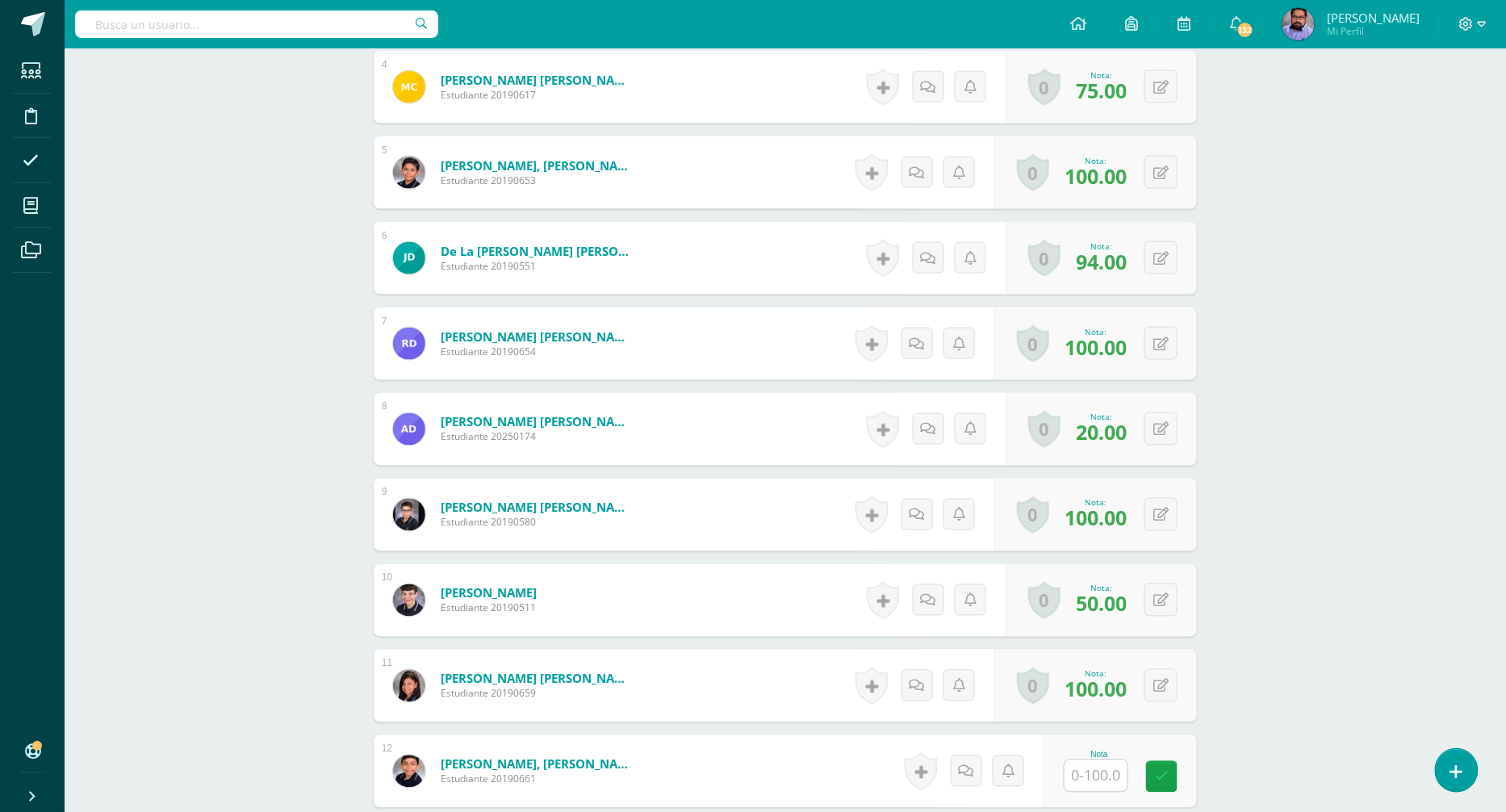
scroll to position [768, 0]
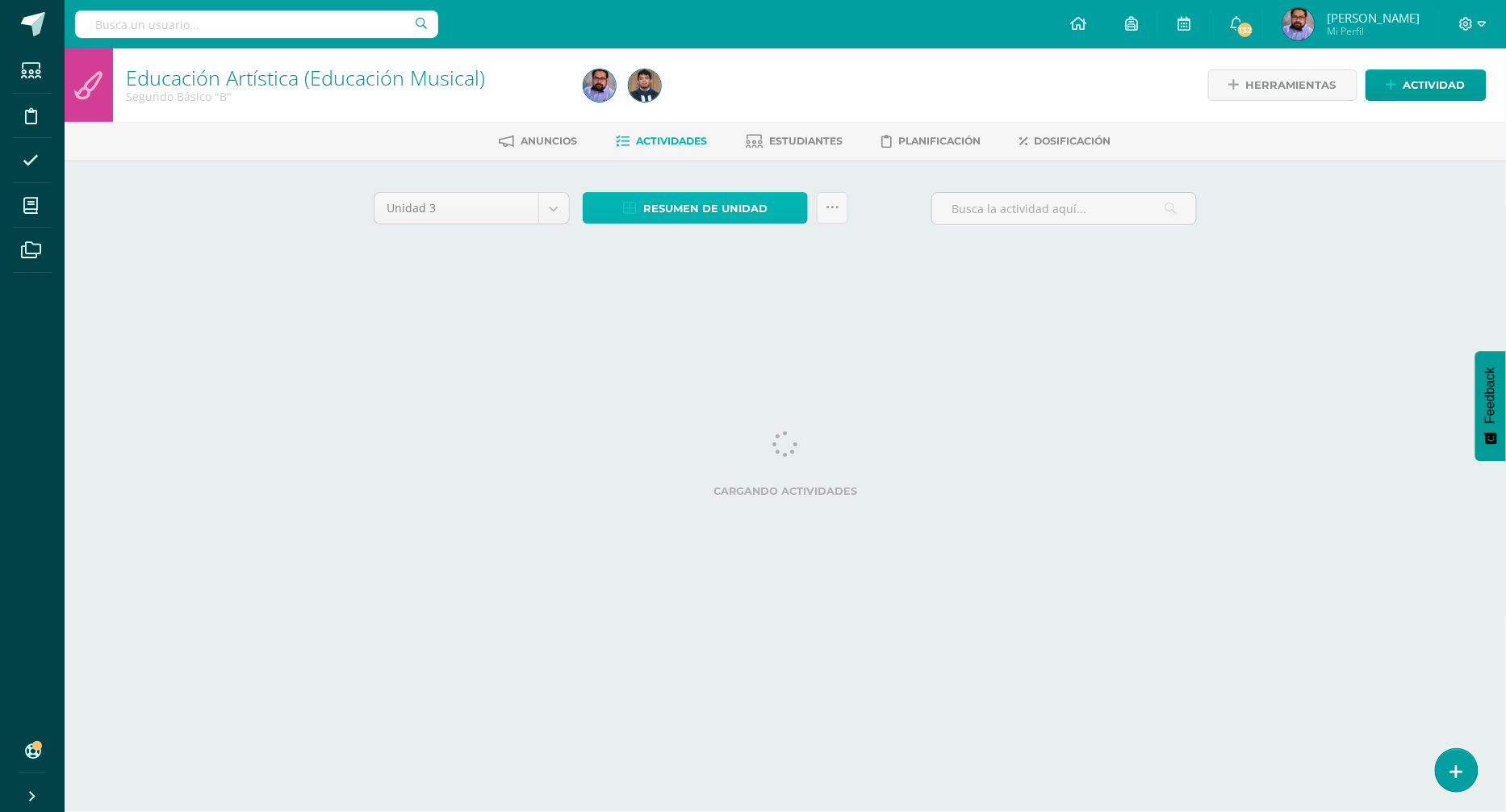
click at [712, 205] on span "Resumen de unidad" at bounding box center [706, 209] width 125 height 30
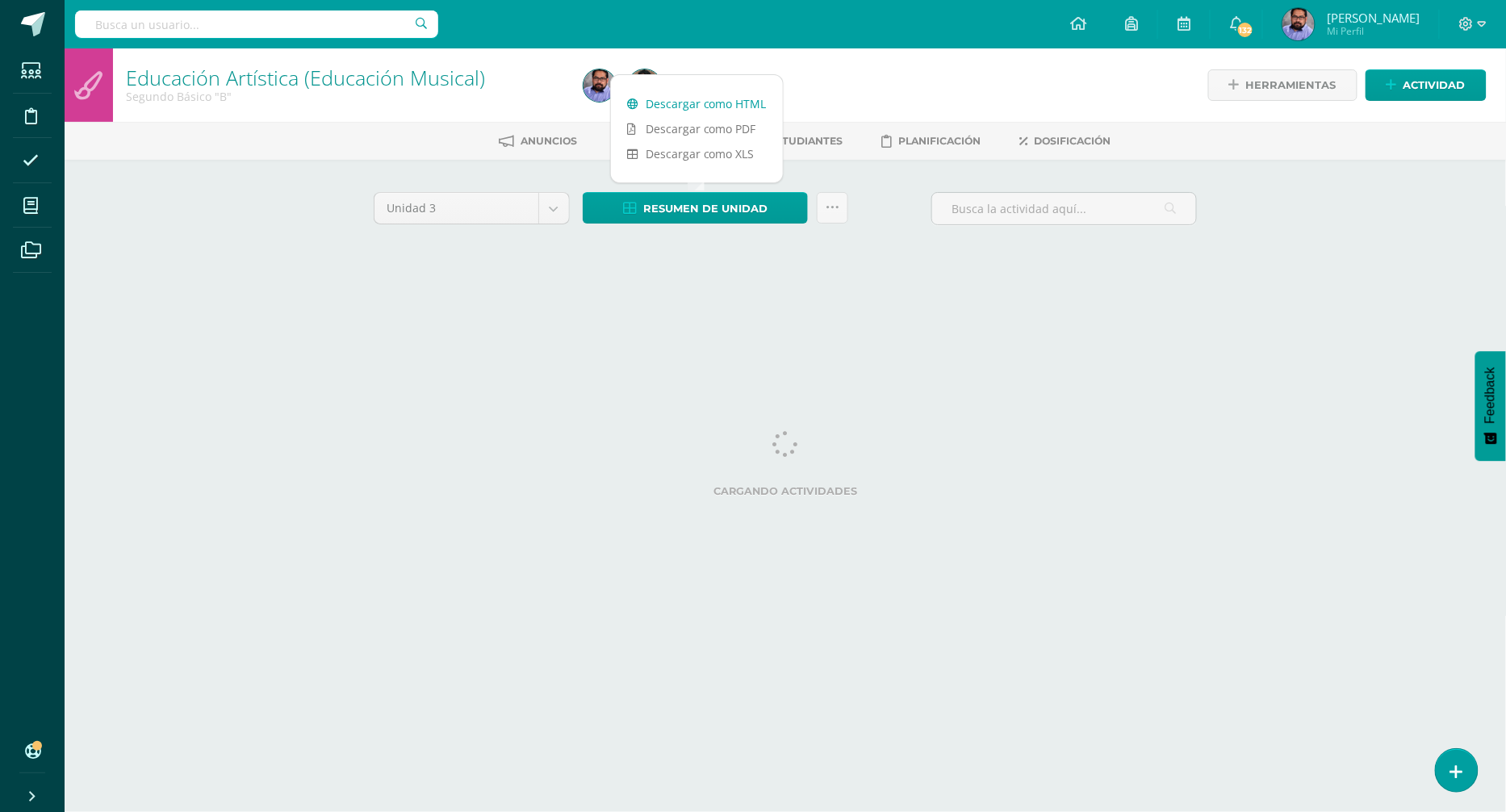
click at [718, 107] on link "Descargar como HTML" at bounding box center [696, 104] width 172 height 25
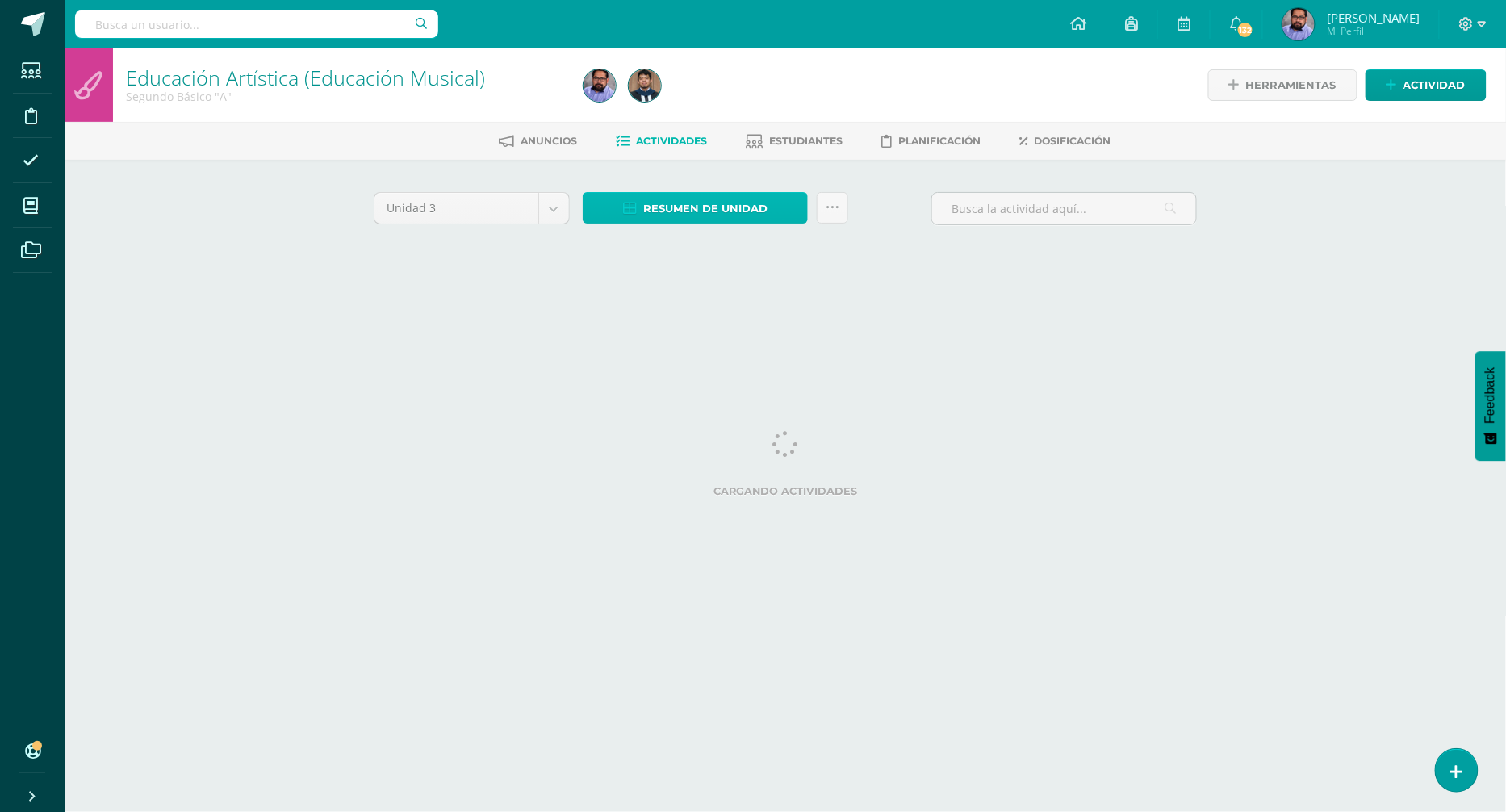
click at [731, 203] on span "Resumen de unidad" at bounding box center [706, 209] width 125 height 30
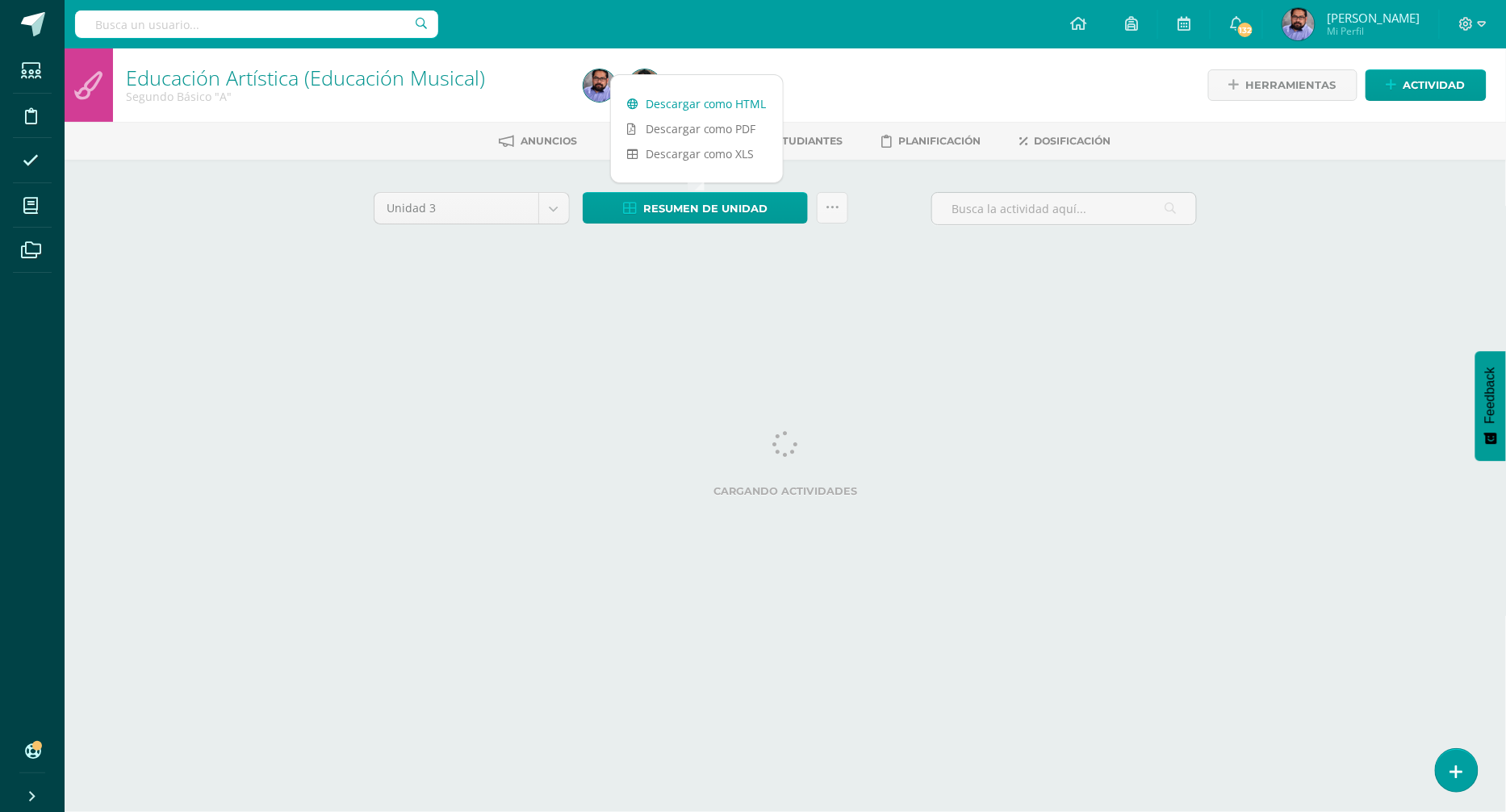
click at [728, 106] on link "Descargar como HTML" at bounding box center [696, 104] width 172 height 25
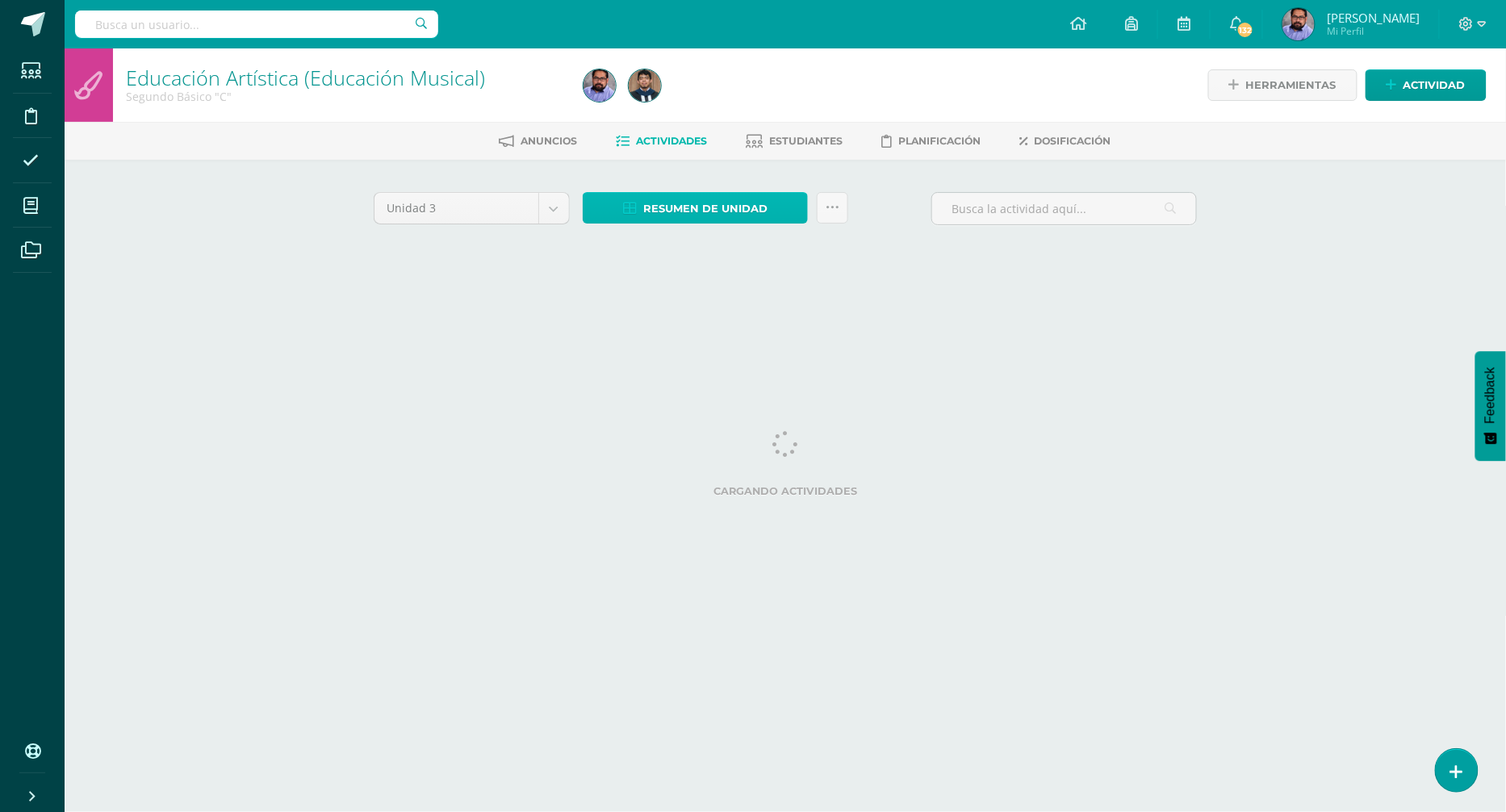
click at [733, 214] on span "Resumen de unidad" at bounding box center [706, 209] width 125 height 30
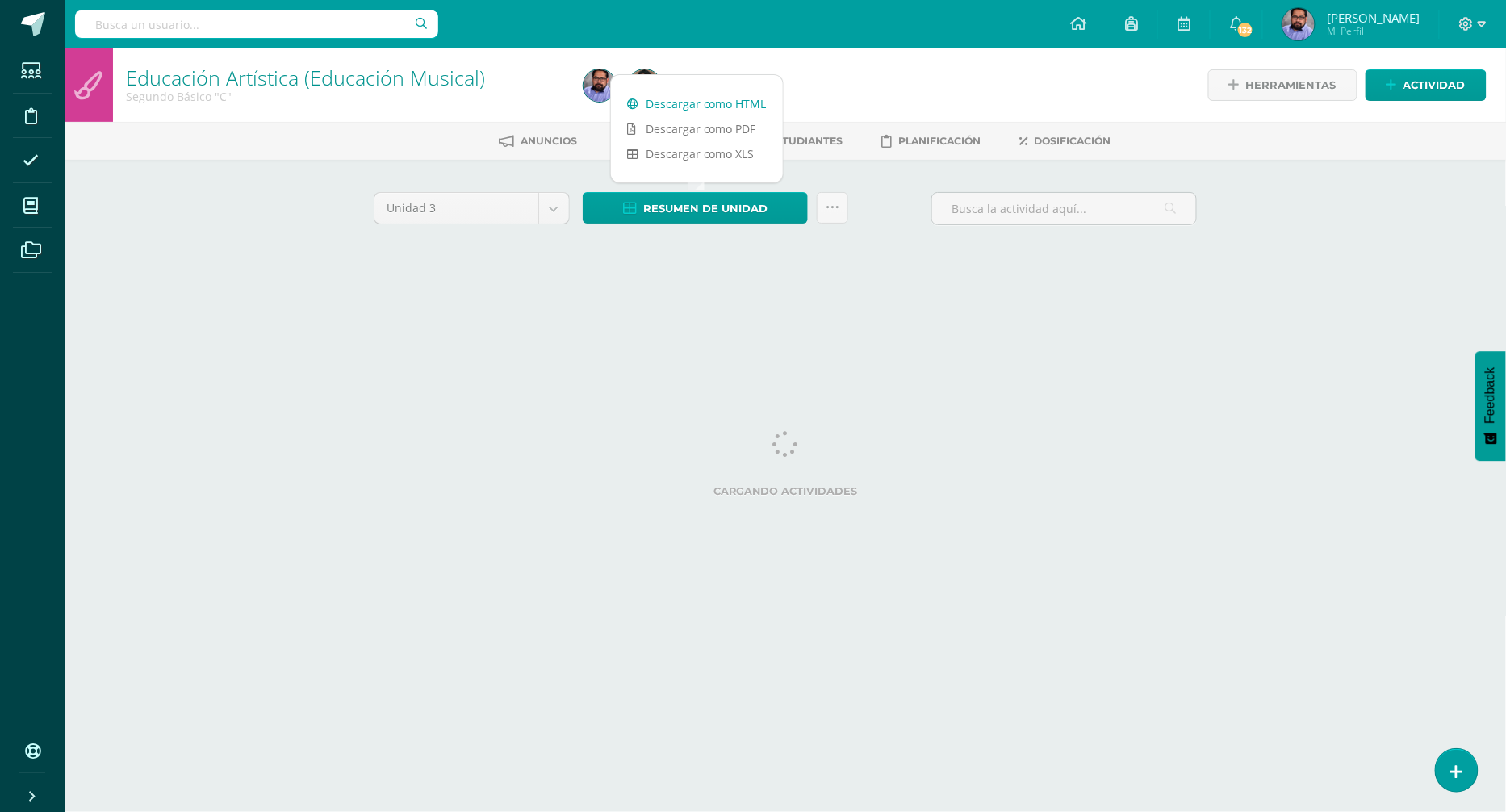
click at [740, 98] on link "Descargar como HTML" at bounding box center [696, 104] width 172 height 25
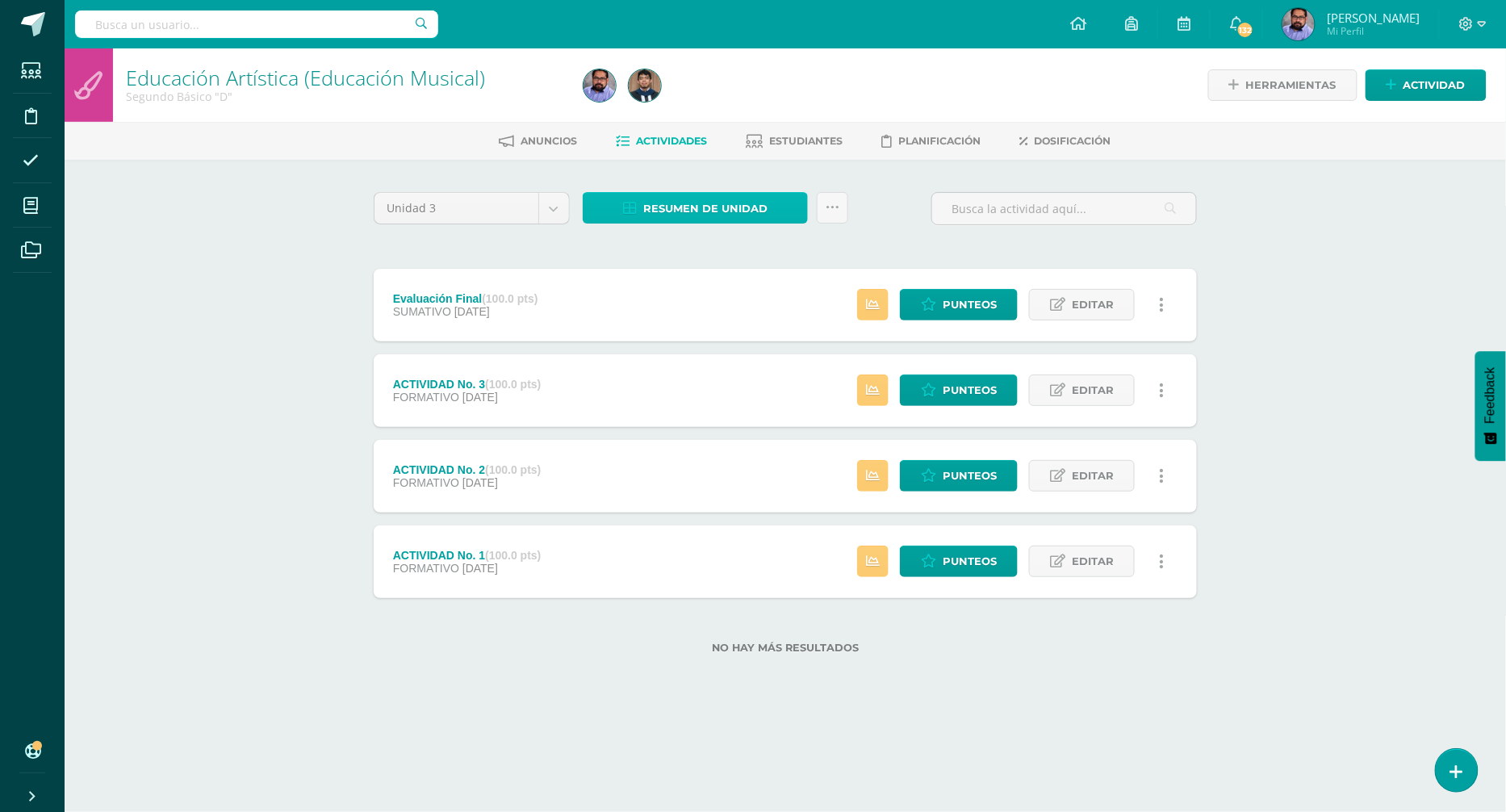
click at [712, 205] on span "Resumen de unidad" at bounding box center [706, 209] width 125 height 30
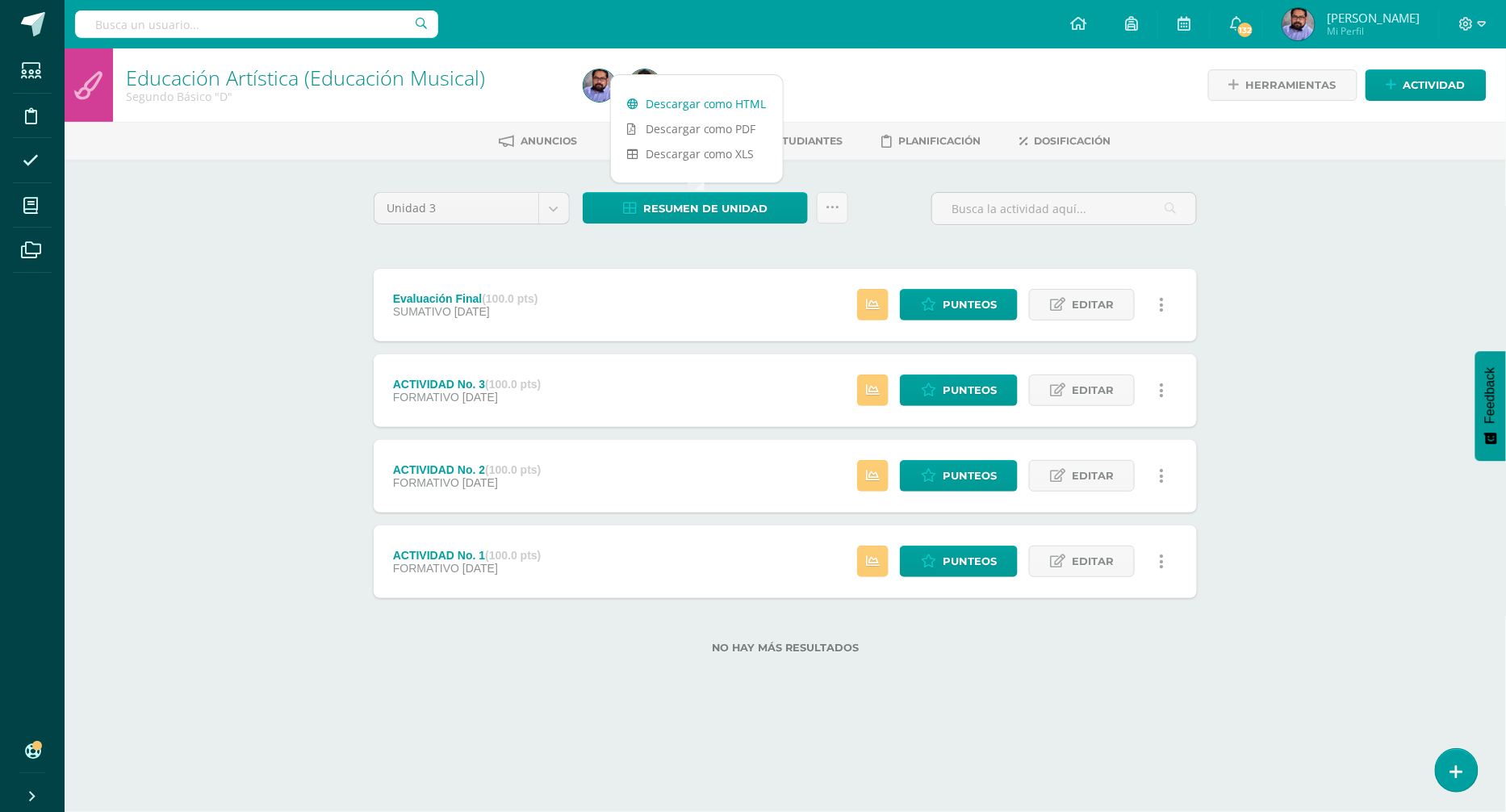
click at [717, 104] on link "Descargar como HTML" at bounding box center [696, 104] width 172 height 25
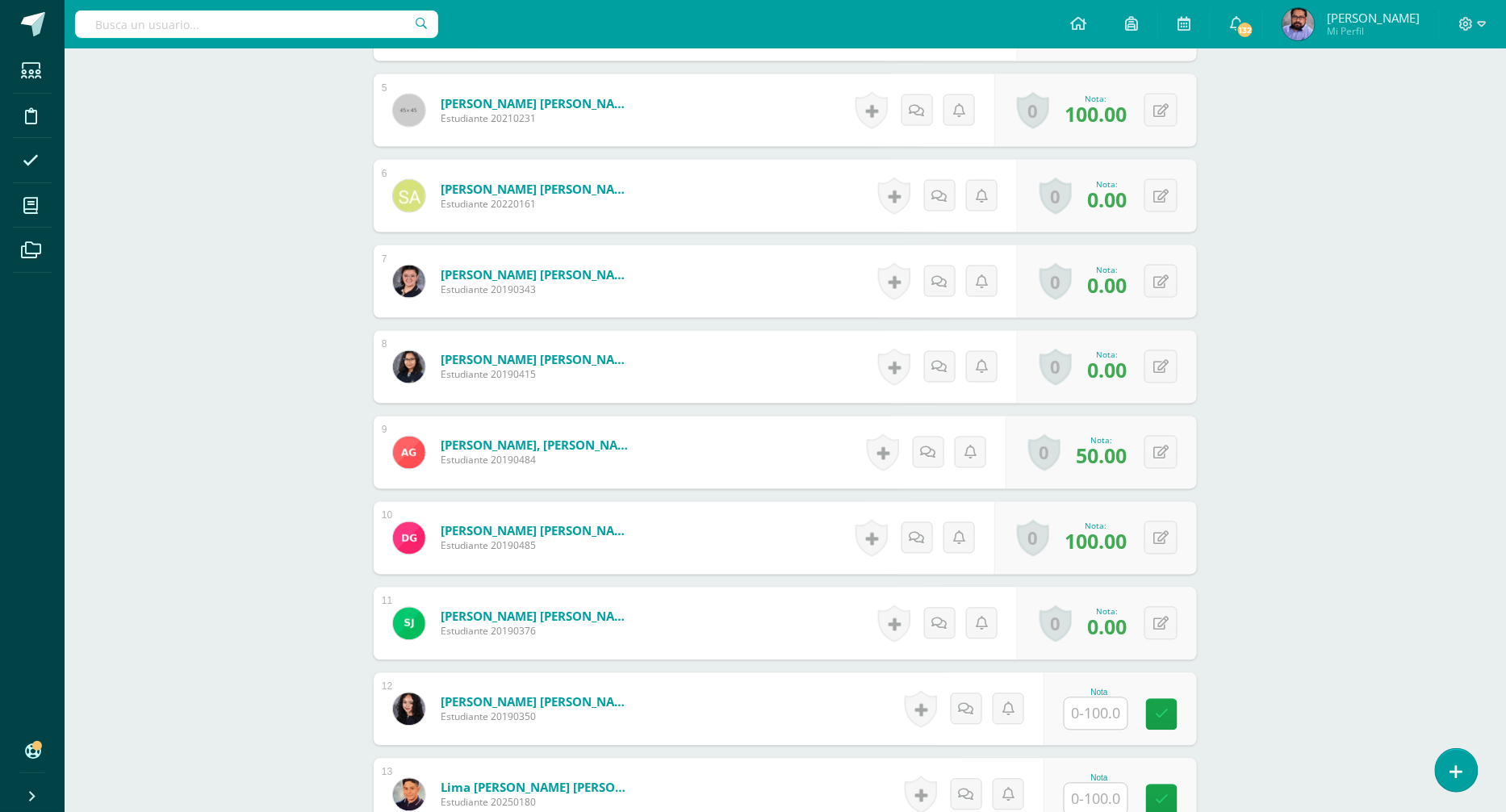
scroll to position [825, 0]
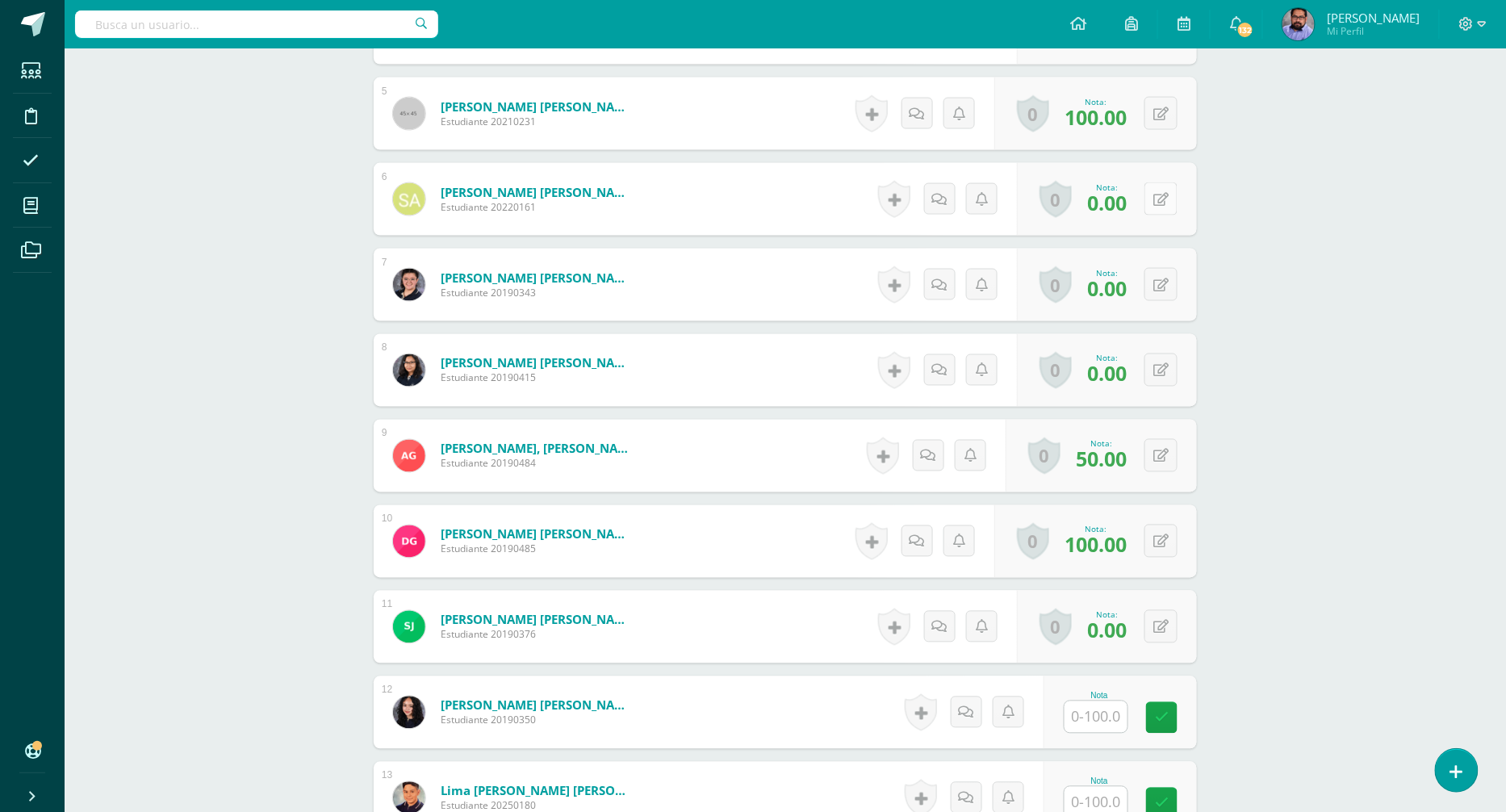
click at [1164, 193] on icon at bounding box center [1161, 199] width 15 height 14
type input "50"
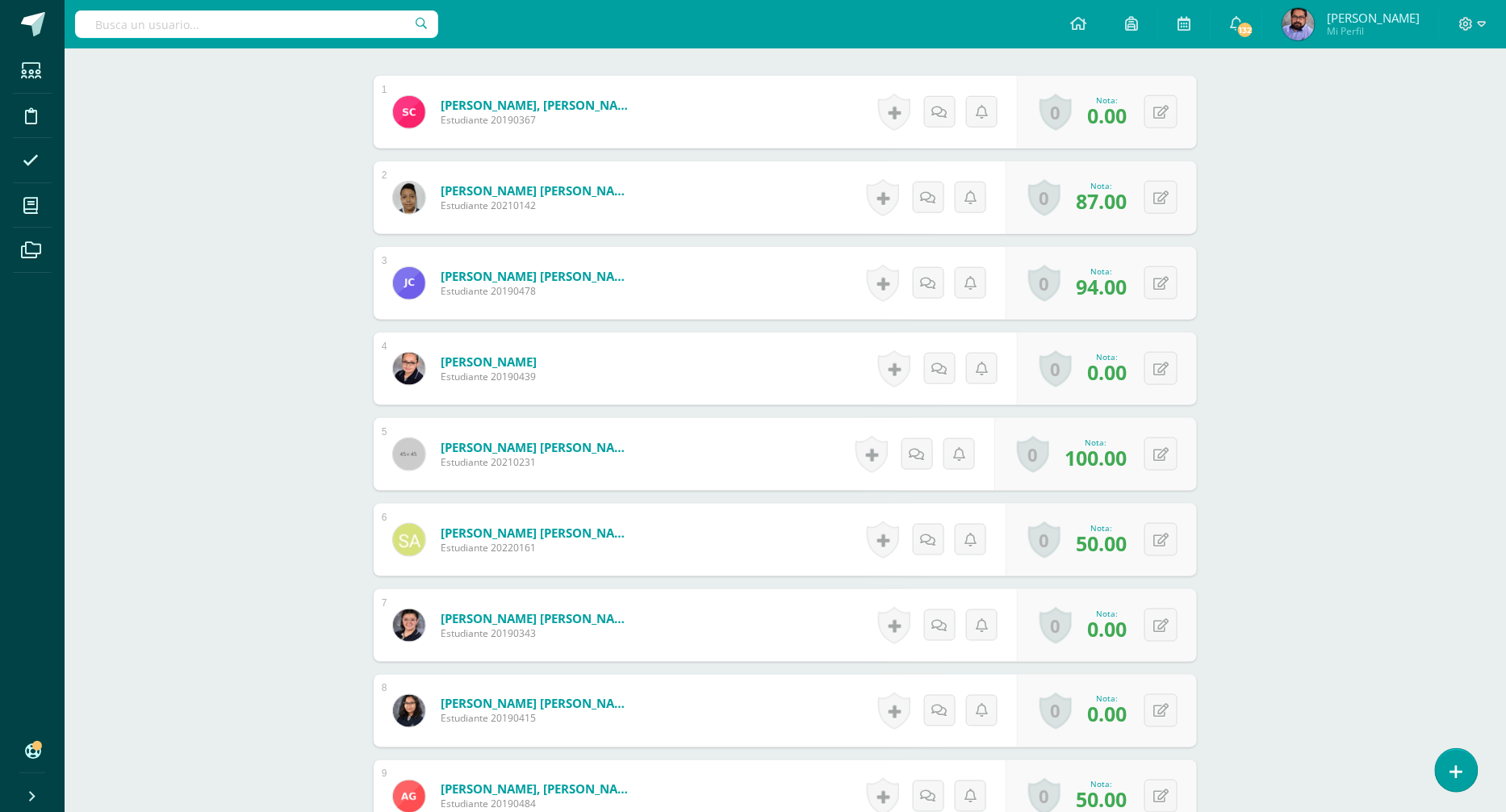
scroll to position [0, 0]
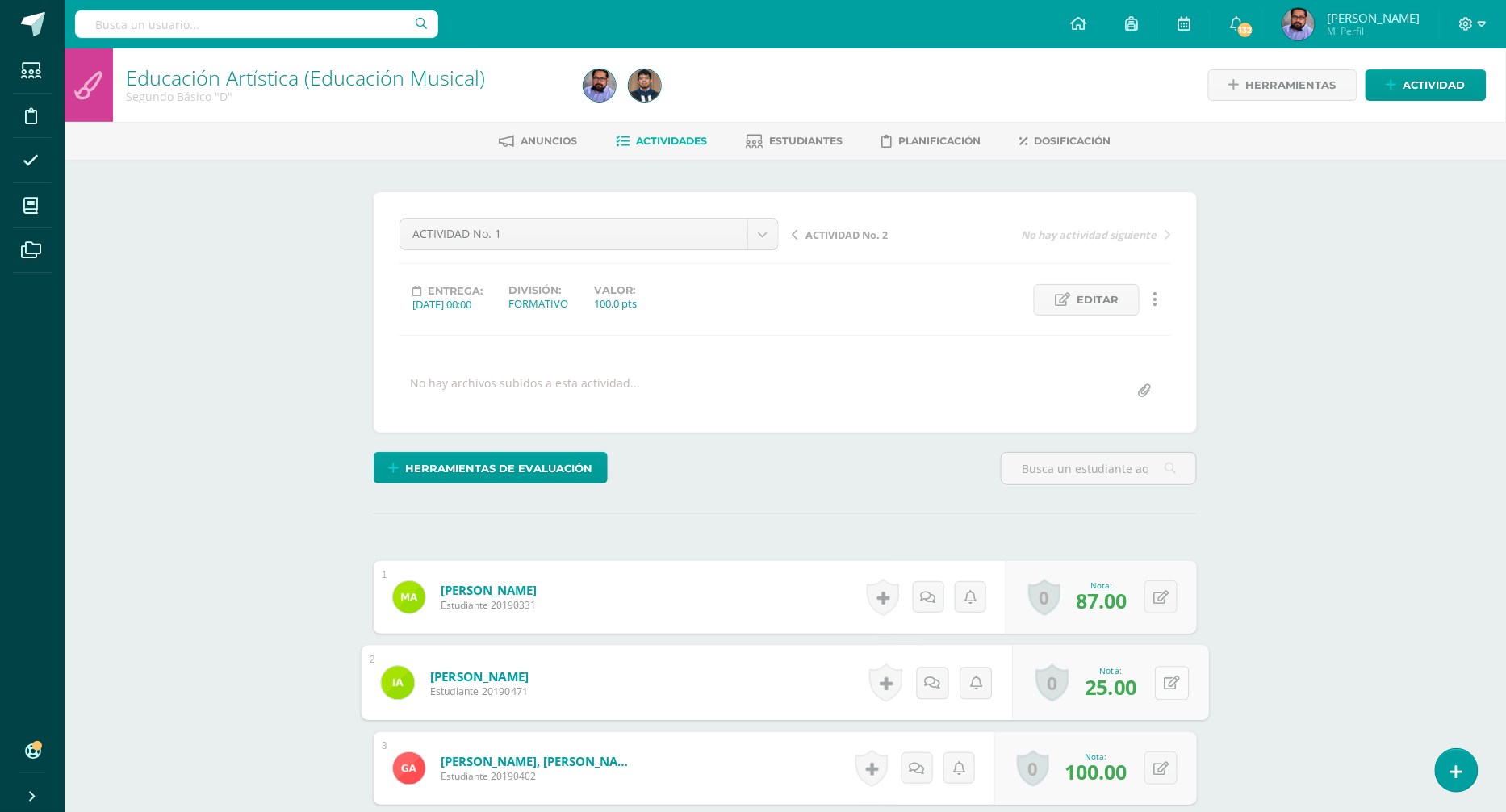
click at [1167, 684] on button at bounding box center [1172, 682] width 34 height 34
type input "50"
click at [1278, 510] on div "Educación Artística (Educación Musical) Segundo Básico "D" Herramientas Detalle…" at bounding box center [785, 814] width 1441 height 1534
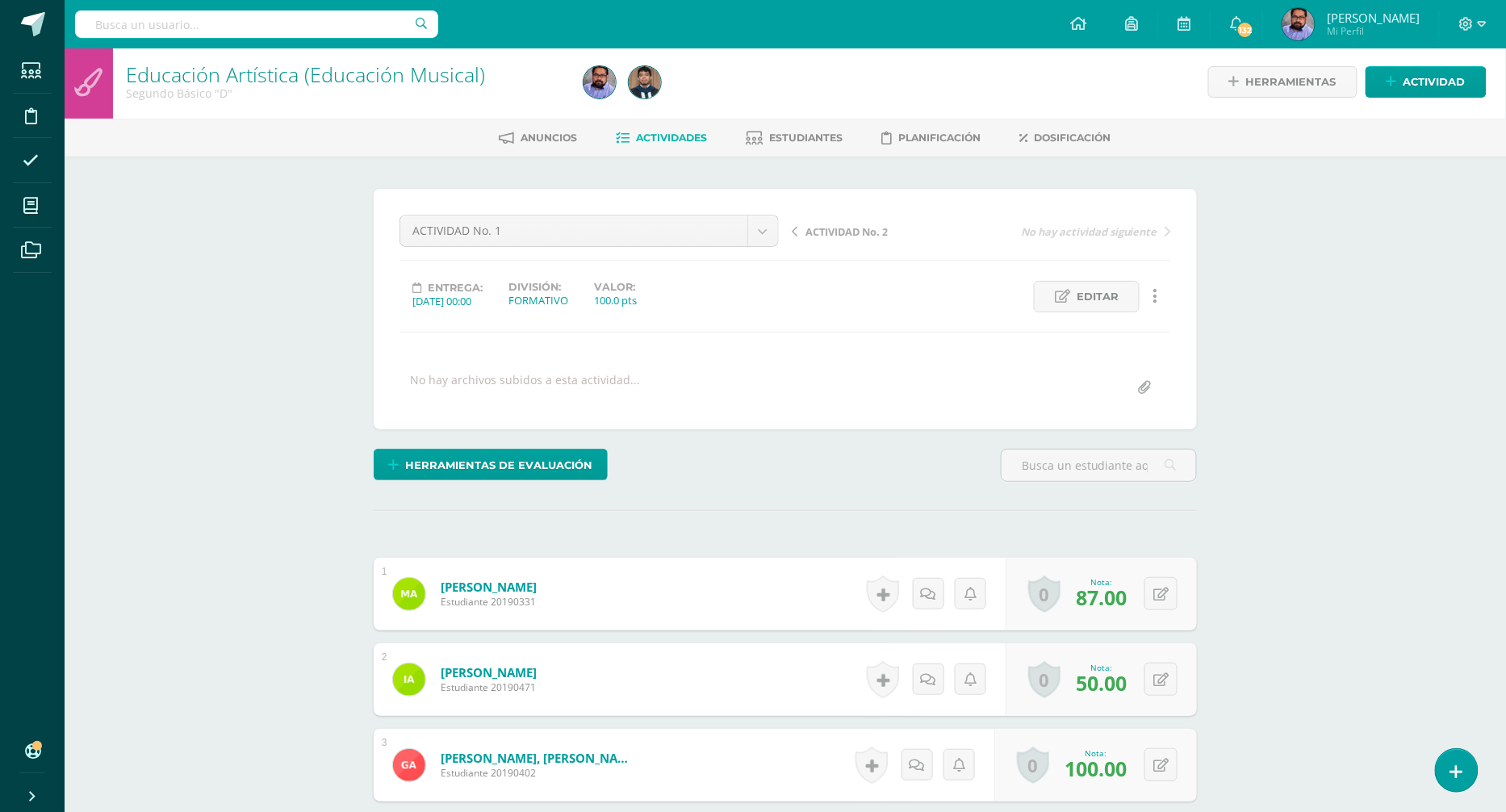
scroll to position [4, 0]
